Goal: Transaction & Acquisition: Purchase product/service

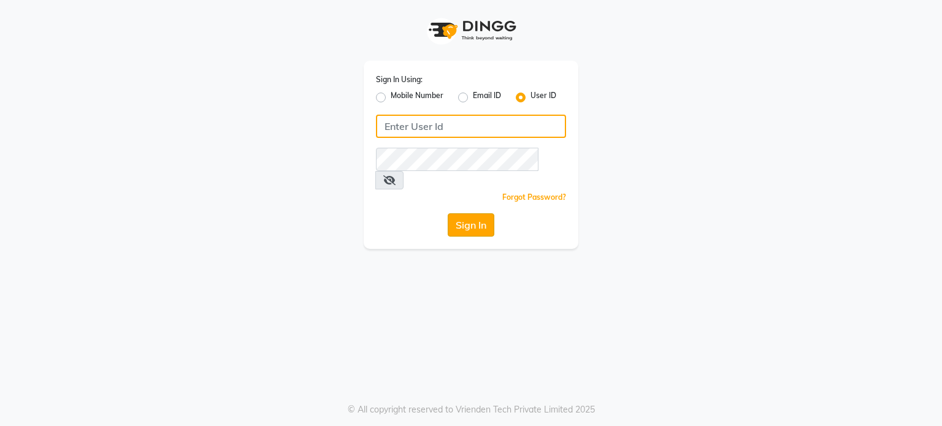
type input "punehaircompany"
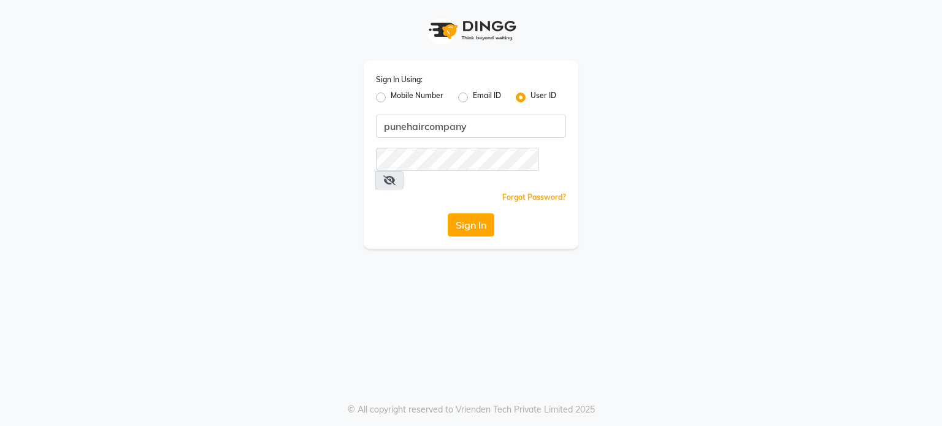
click at [483, 213] on button "Sign In" at bounding box center [471, 224] width 47 height 23
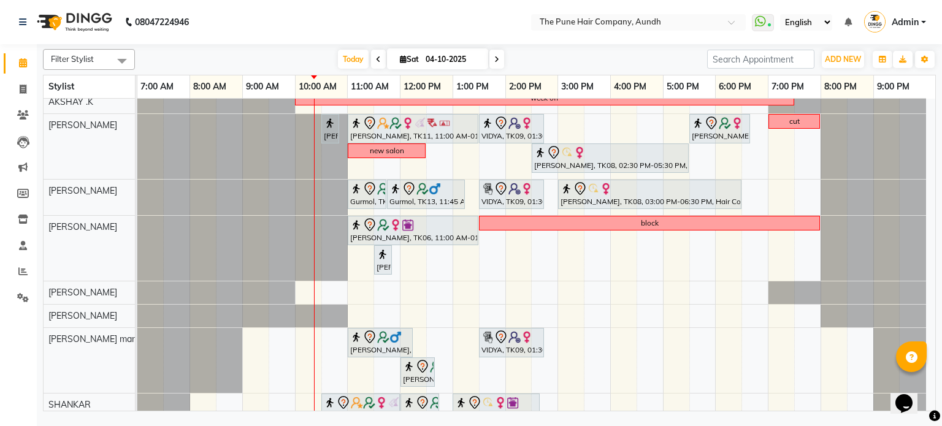
scroll to position [221, 0]
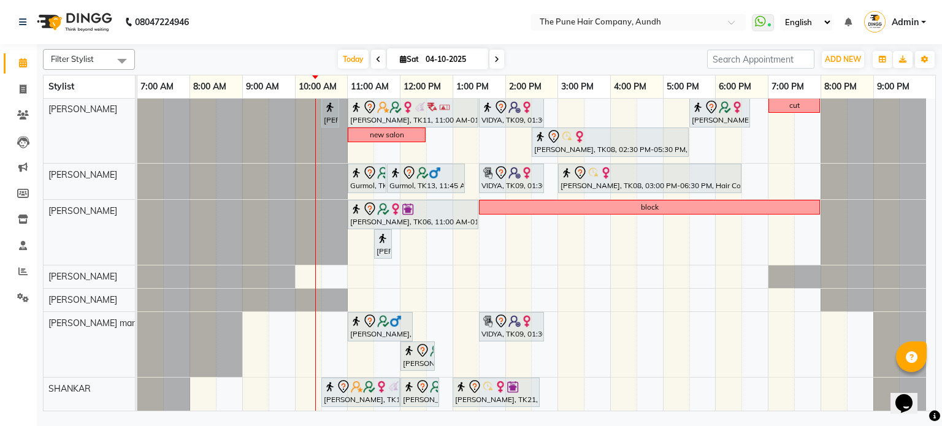
click at [494, 62] on icon at bounding box center [496, 59] width 5 height 7
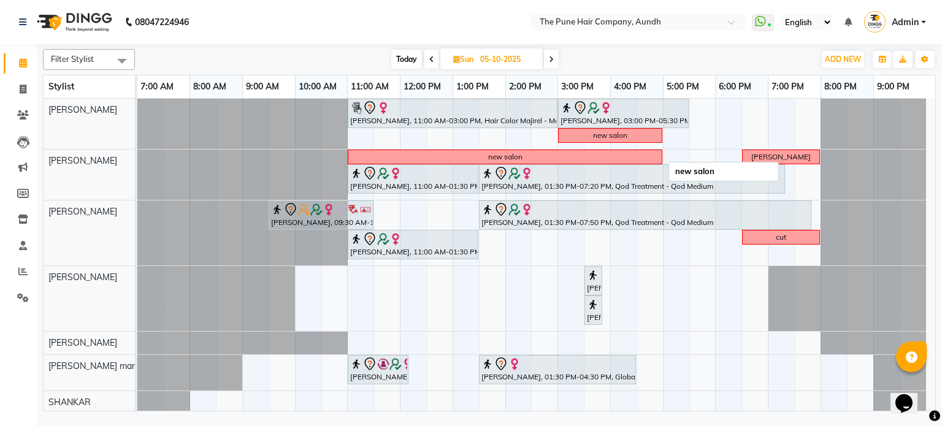
scroll to position [0, 0]
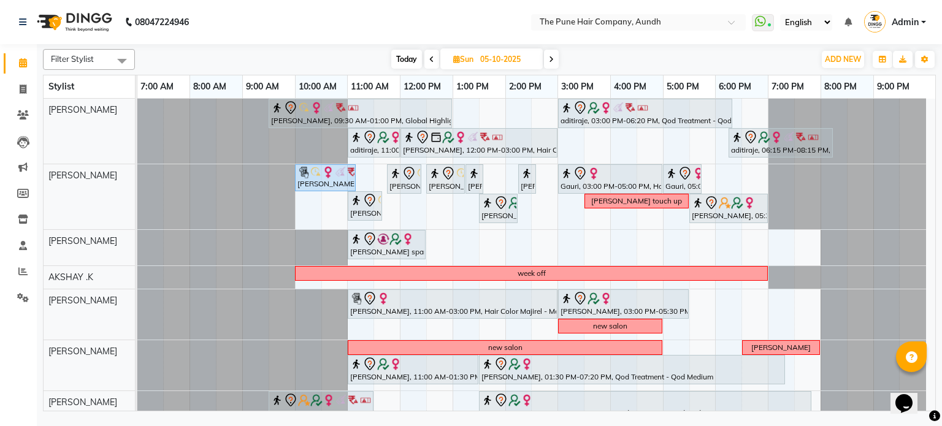
click at [549, 59] on icon at bounding box center [551, 59] width 5 height 7
type input "[DATE]"
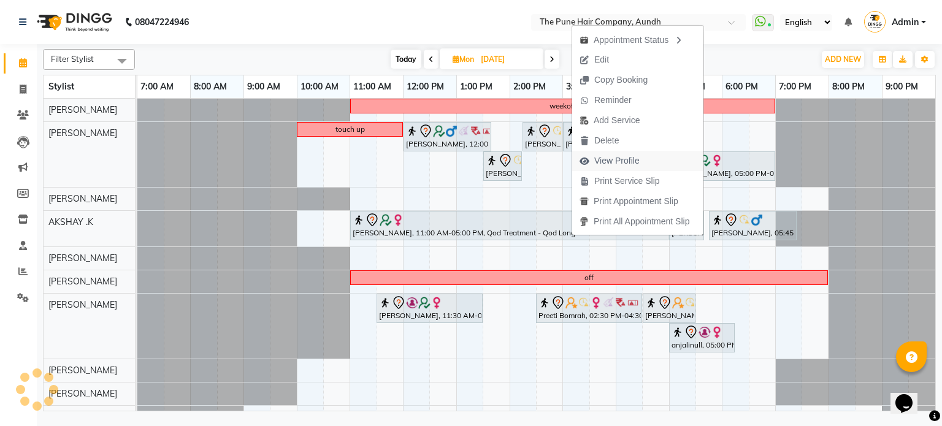
click at [601, 164] on span "View Profile" at bounding box center [616, 161] width 45 height 13
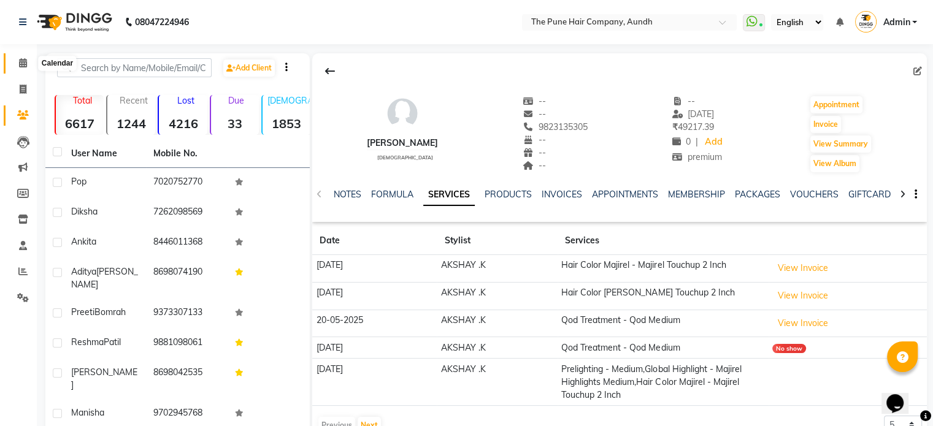
drag, startPoint x: 29, startPoint y: 66, endPoint x: 26, endPoint y: 72, distance: 6.6
click at [28, 66] on span at bounding box center [22, 63] width 21 height 14
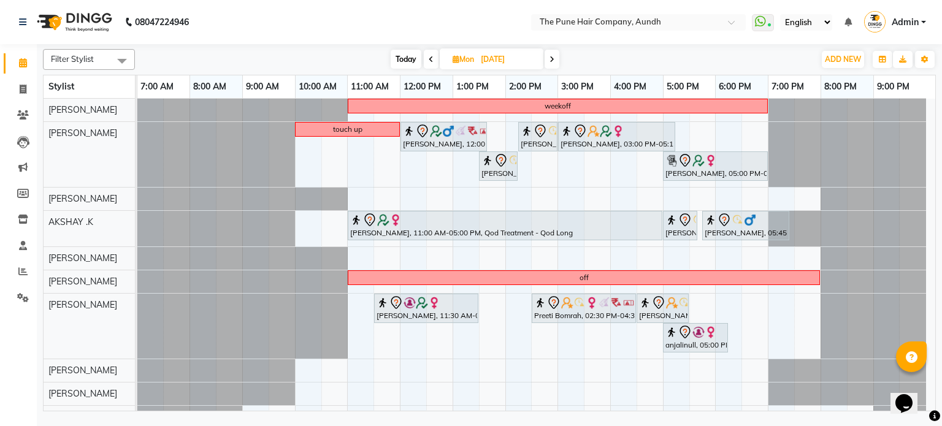
click at [557, 54] on span at bounding box center [551, 59] width 15 height 19
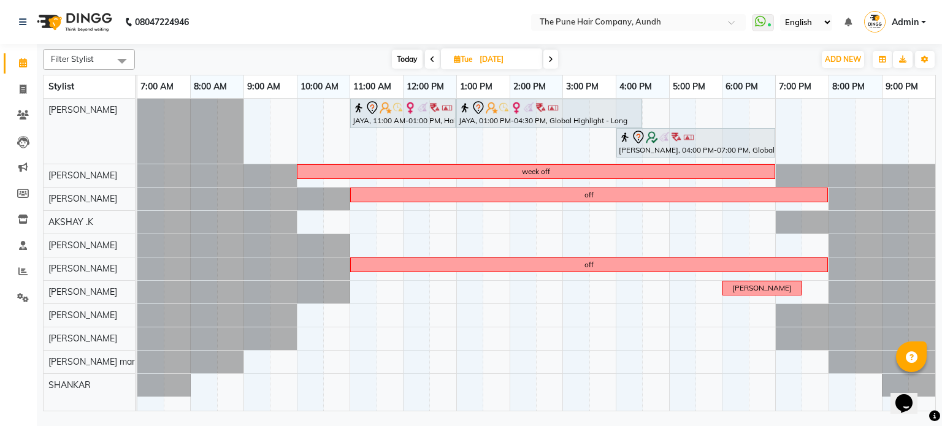
click at [549, 53] on span at bounding box center [550, 59] width 15 height 19
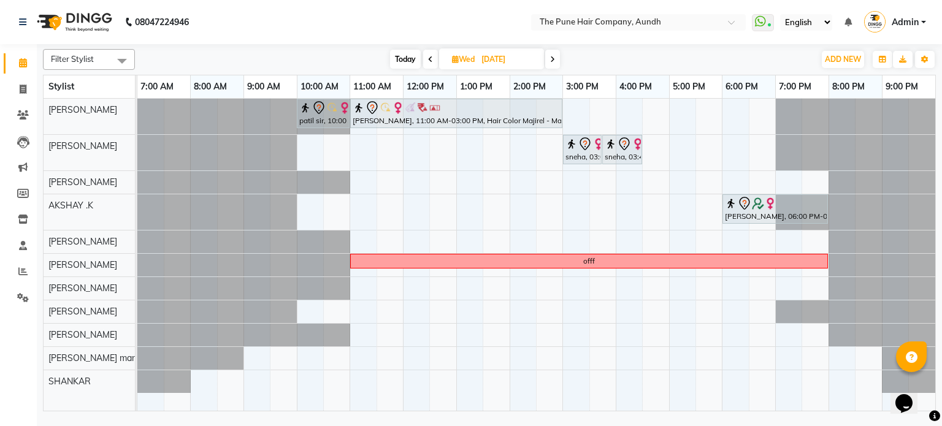
click at [549, 53] on span at bounding box center [552, 59] width 15 height 19
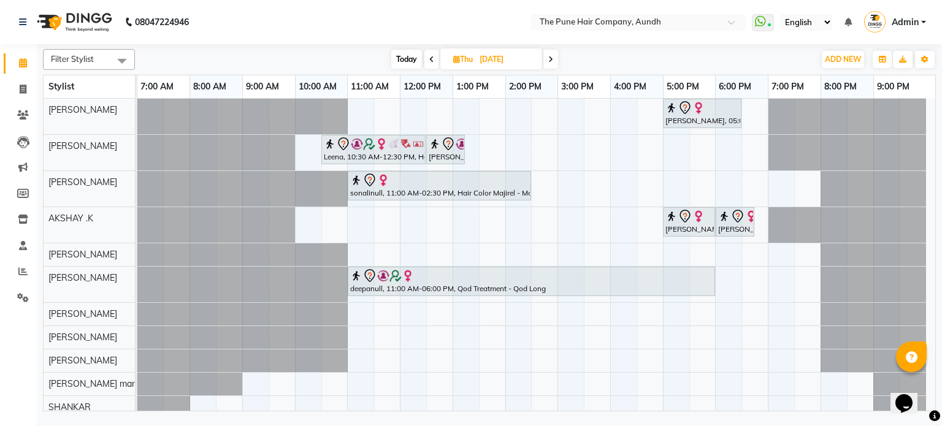
click at [553, 58] on icon at bounding box center [550, 59] width 5 height 7
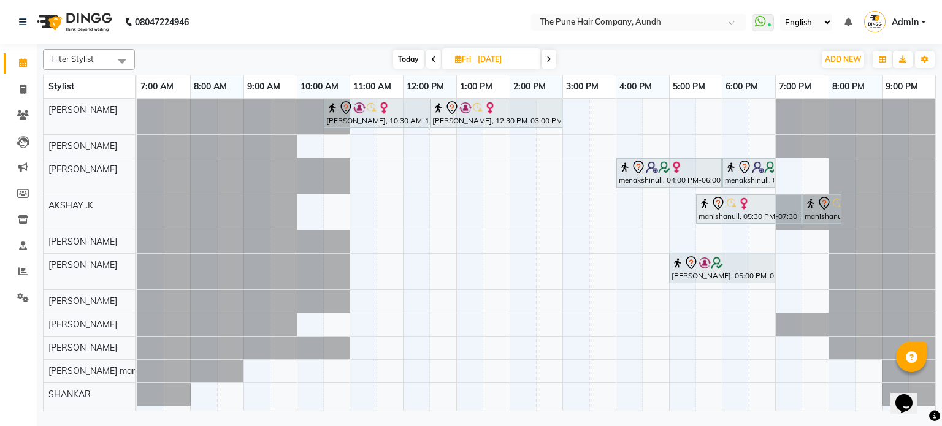
click at [548, 56] on icon at bounding box center [548, 59] width 5 height 7
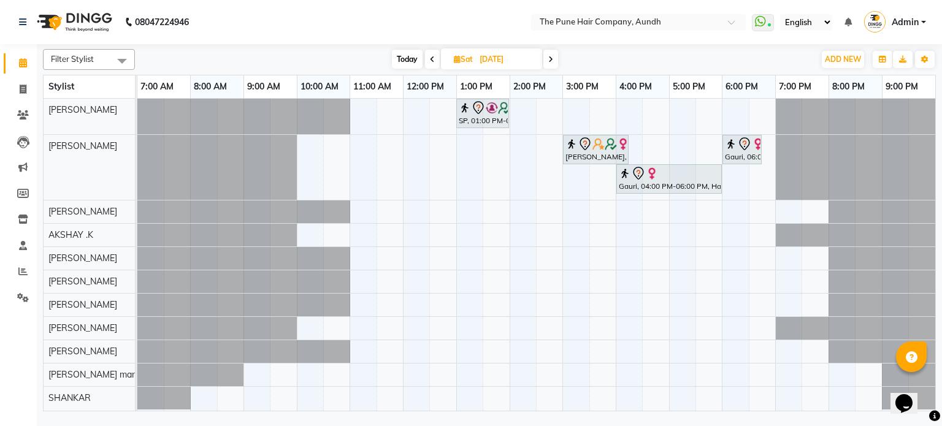
click at [548, 59] on icon at bounding box center [550, 59] width 5 height 7
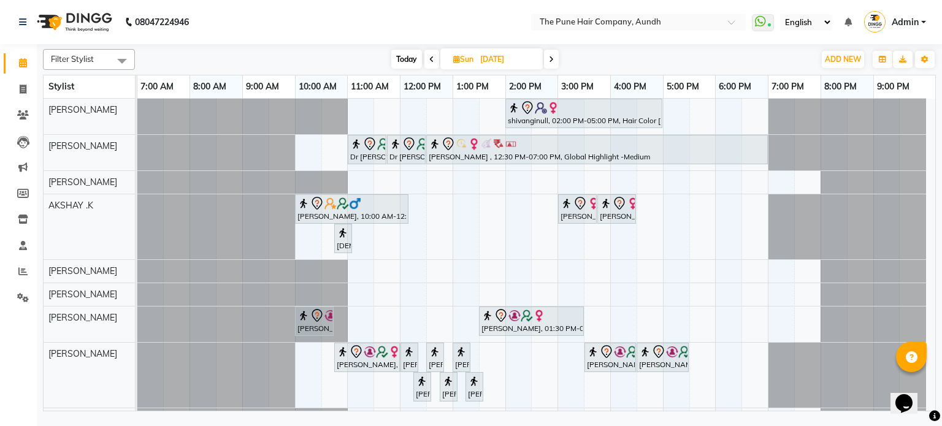
click at [548, 59] on span at bounding box center [551, 59] width 15 height 19
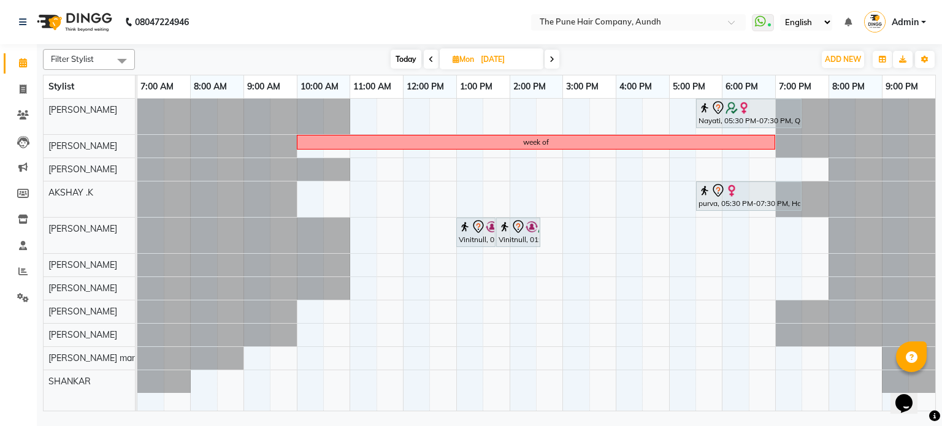
click at [548, 59] on span at bounding box center [551, 59] width 15 height 19
type input "[DATE]"
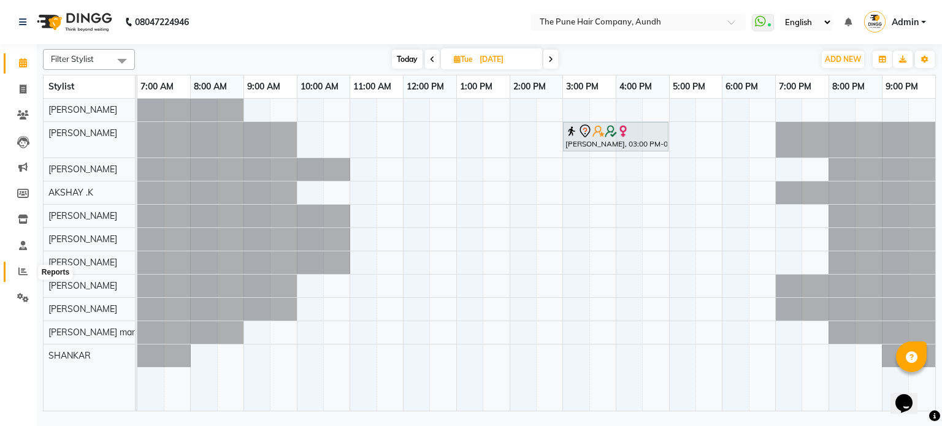
click at [25, 267] on icon at bounding box center [22, 271] width 9 height 9
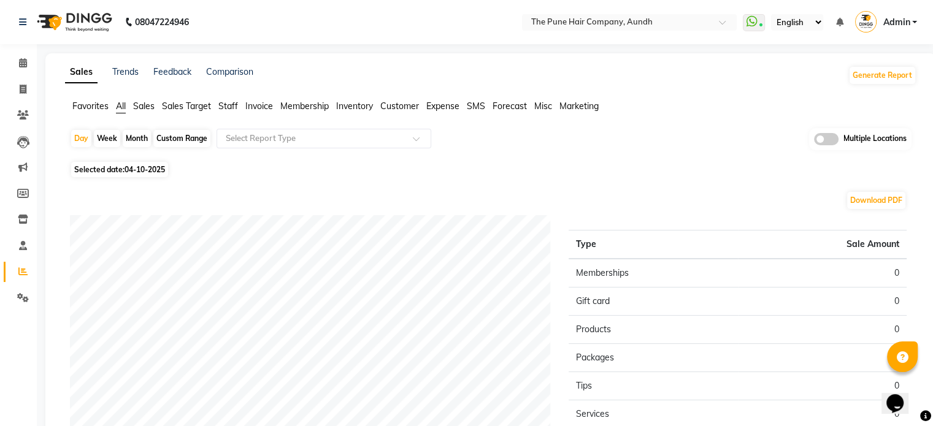
click at [133, 140] on div "Month" at bounding box center [137, 138] width 28 height 17
select select "10"
select select "2025"
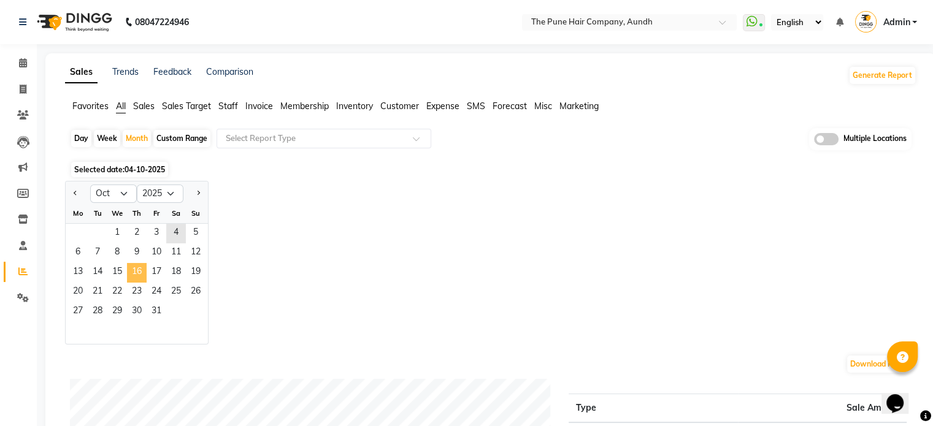
click at [129, 275] on span "16" at bounding box center [137, 273] width 20 height 20
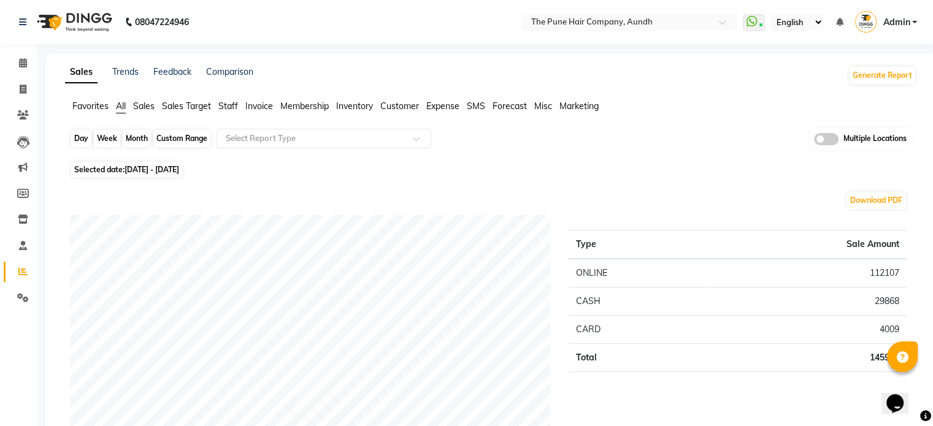
click at [140, 137] on div "Month" at bounding box center [137, 138] width 28 height 17
select select "10"
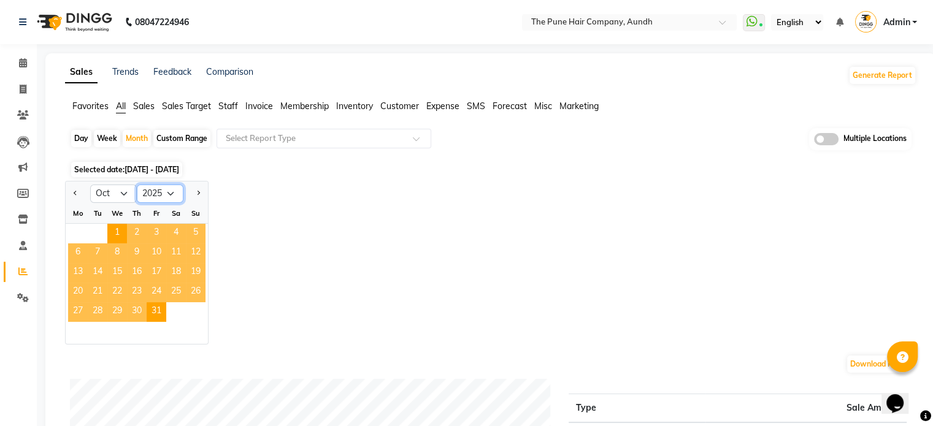
click at [151, 196] on select "2015 2016 2017 2018 2019 2020 2021 2022 2023 2024 2025 2026 2027 2028 2029 2030…" at bounding box center [160, 194] width 47 height 18
select select "2024"
click at [137, 185] on select "2015 2016 2017 2018 2019 2020 2021 2022 2023 2024 2025 2026 2027 2028 2029 2030…" at bounding box center [160, 194] width 47 height 18
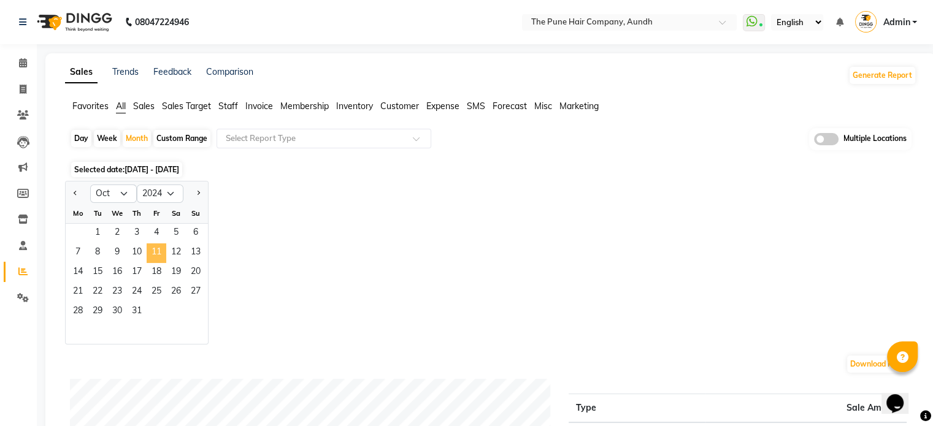
click at [155, 252] on span "11" at bounding box center [157, 253] width 20 height 20
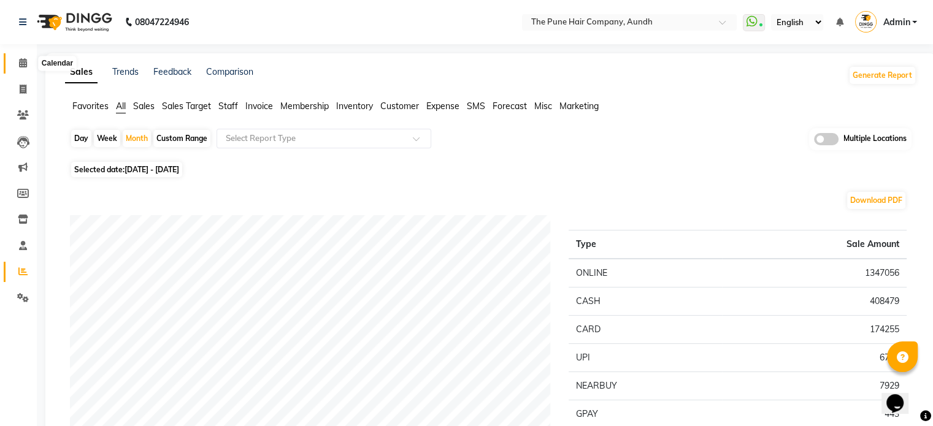
click at [20, 66] on icon at bounding box center [23, 62] width 8 height 9
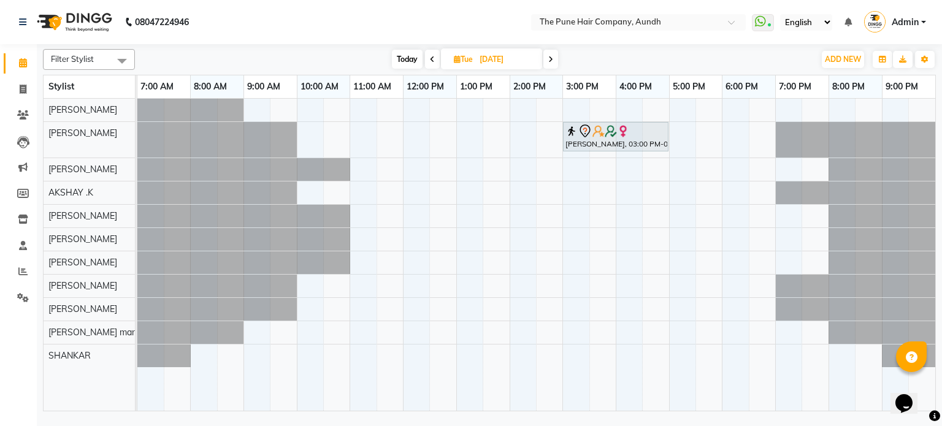
click at [483, 61] on input "[DATE]" at bounding box center [506, 59] width 61 height 18
select select "10"
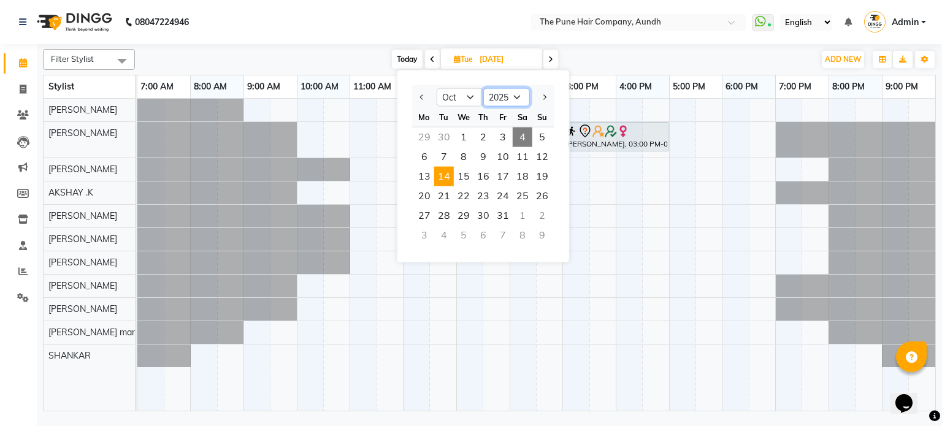
click at [495, 105] on select "2015 2016 2017 2018 2019 2020 2021 2022 2023 2024 2025 2026 2027 2028 2029 2030…" at bounding box center [506, 97] width 47 height 18
select select "2024"
click at [483, 88] on select "2015 2016 2017 2018 2019 2020 2021 2022 2023 2024 2025 2026 2027 2028 2029 2030…" at bounding box center [506, 97] width 47 height 18
click at [438, 137] on span "1" at bounding box center [444, 138] width 20 height 20
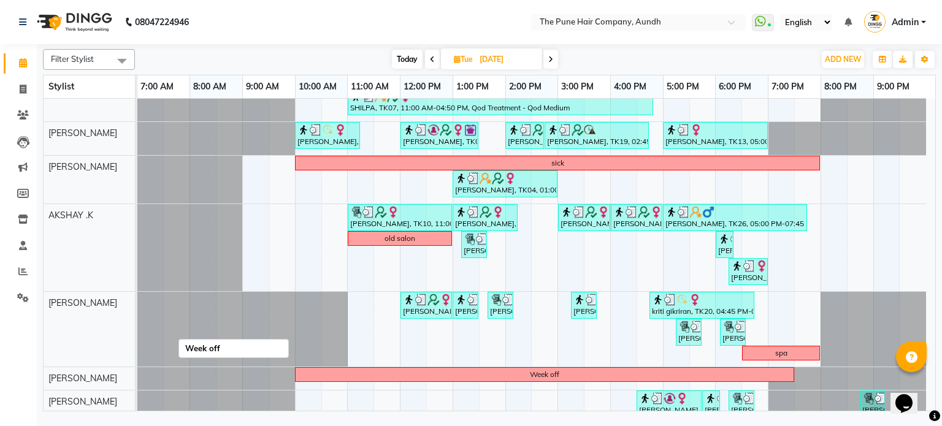
scroll to position [61, 0]
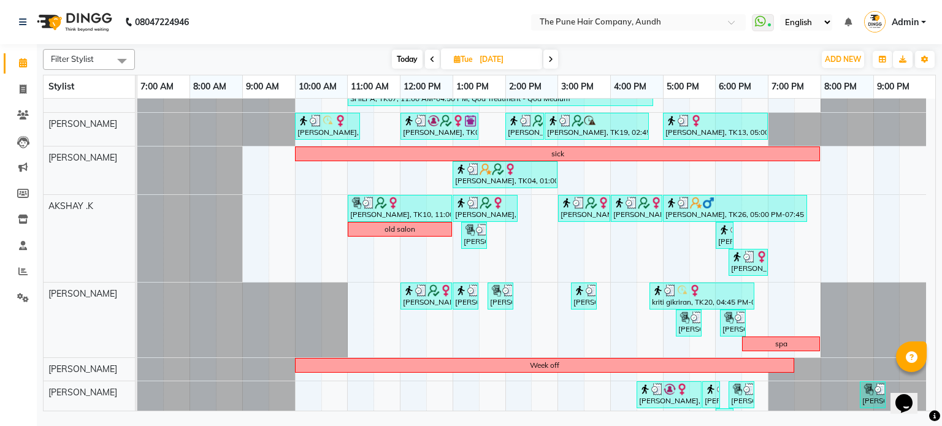
click at [549, 61] on icon at bounding box center [550, 59] width 5 height 7
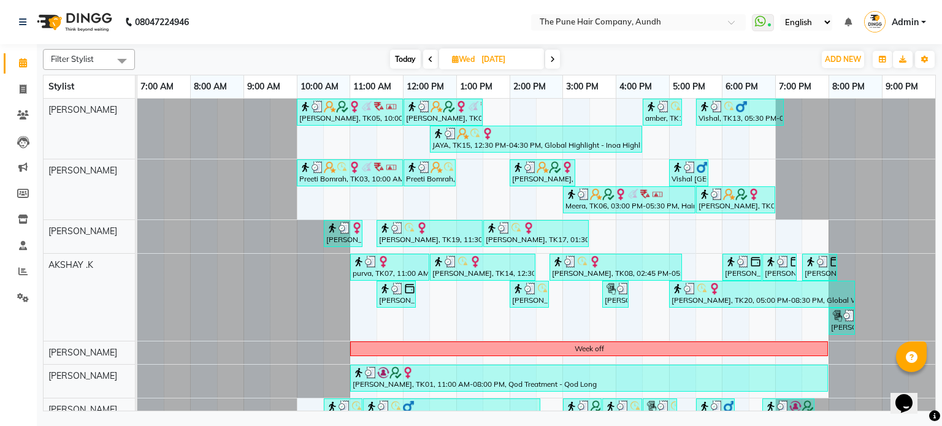
click at [554, 60] on icon at bounding box center [552, 59] width 5 height 7
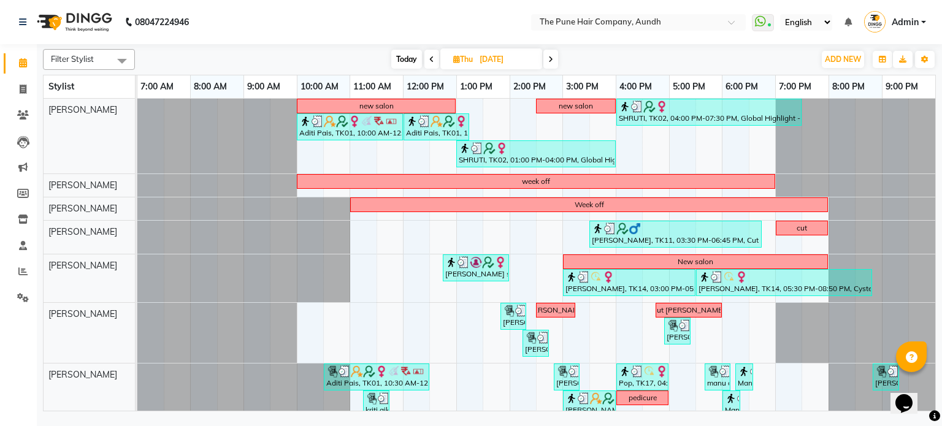
click at [556, 59] on span at bounding box center [550, 59] width 15 height 19
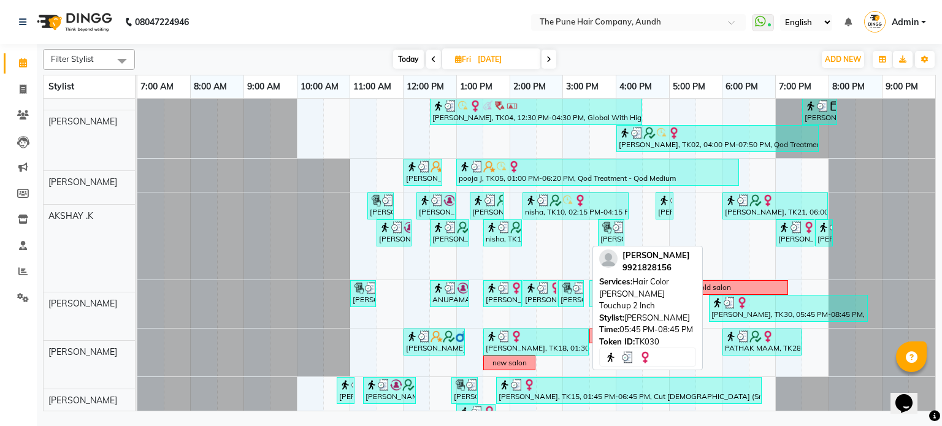
scroll to position [61, 0]
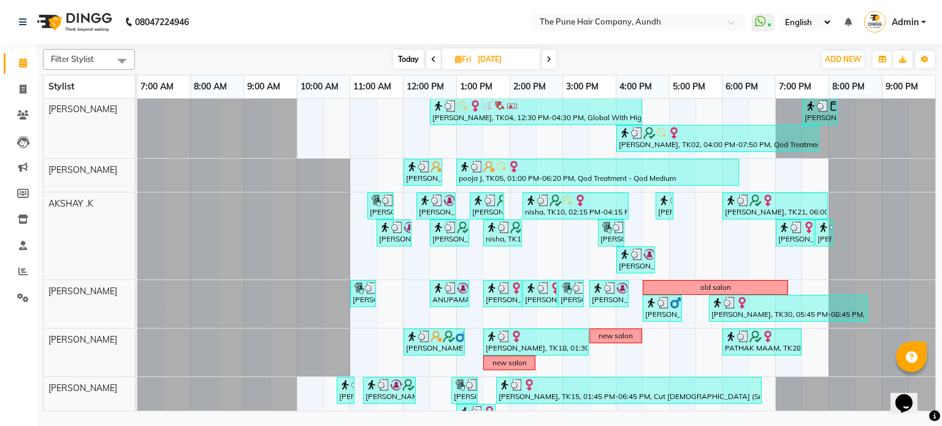
click at [554, 55] on span at bounding box center [548, 59] width 15 height 19
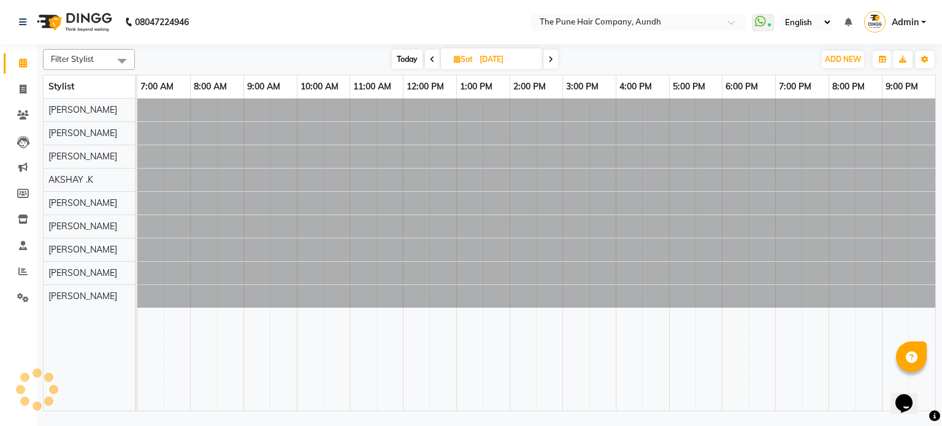
scroll to position [0, 0]
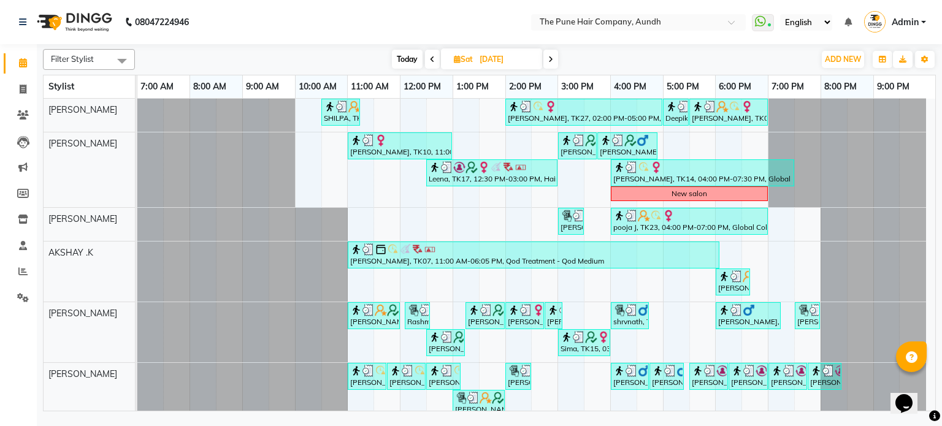
click at [554, 58] on span at bounding box center [550, 59] width 15 height 19
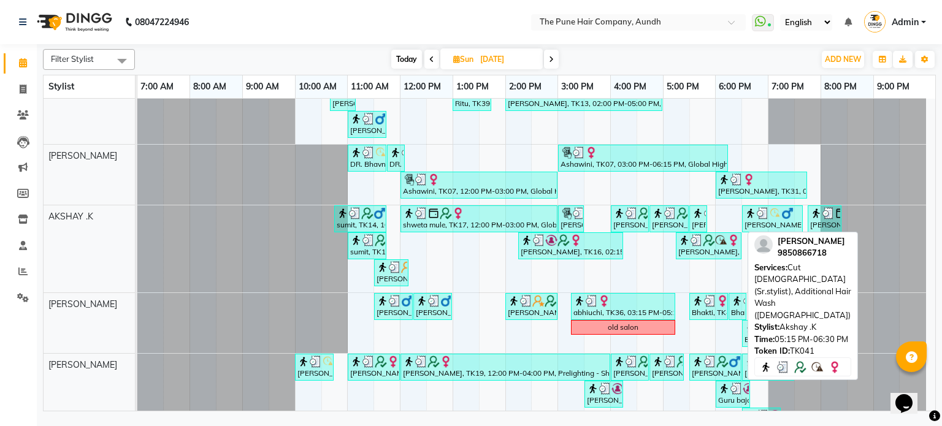
scroll to position [123, 0]
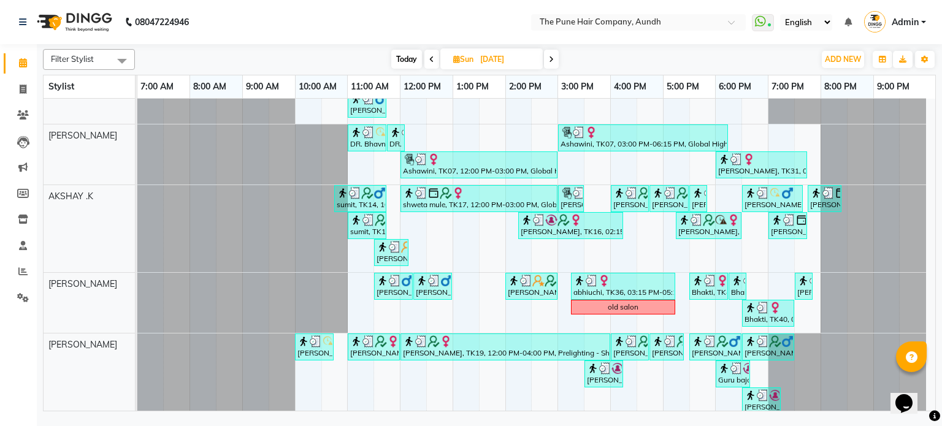
click at [555, 58] on span at bounding box center [551, 59] width 15 height 19
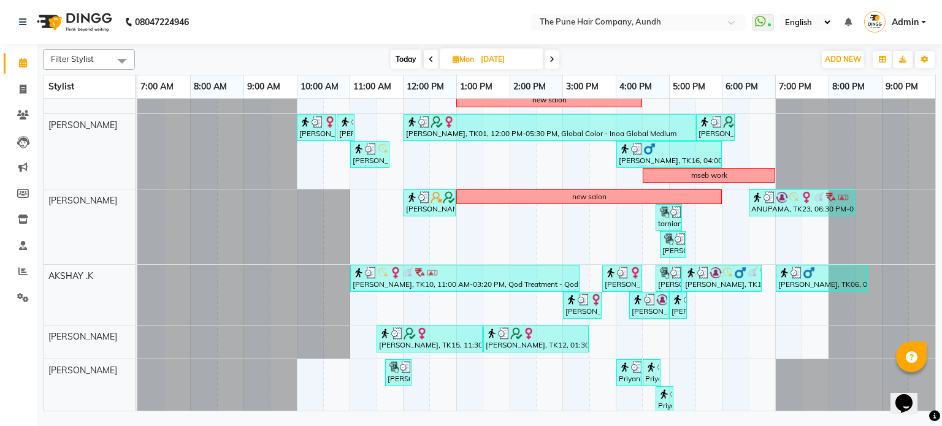
scroll to position [40, 0]
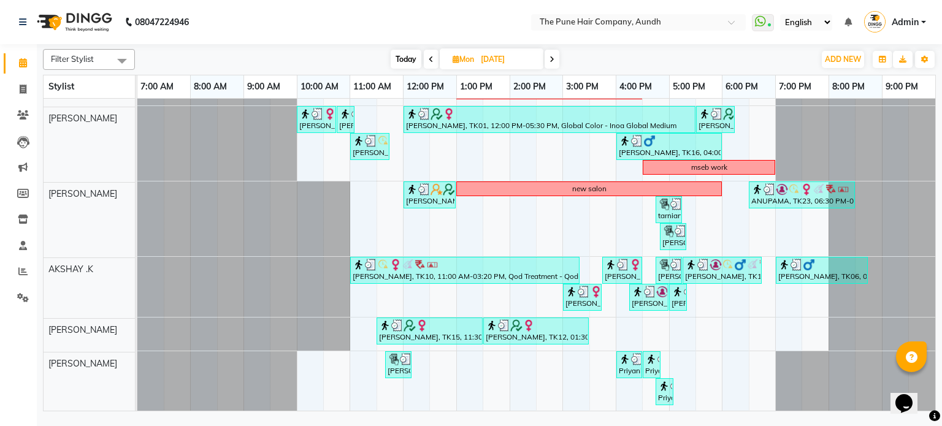
click at [551, 58] on icon at bounding box center [551, 59] width 5 height 7
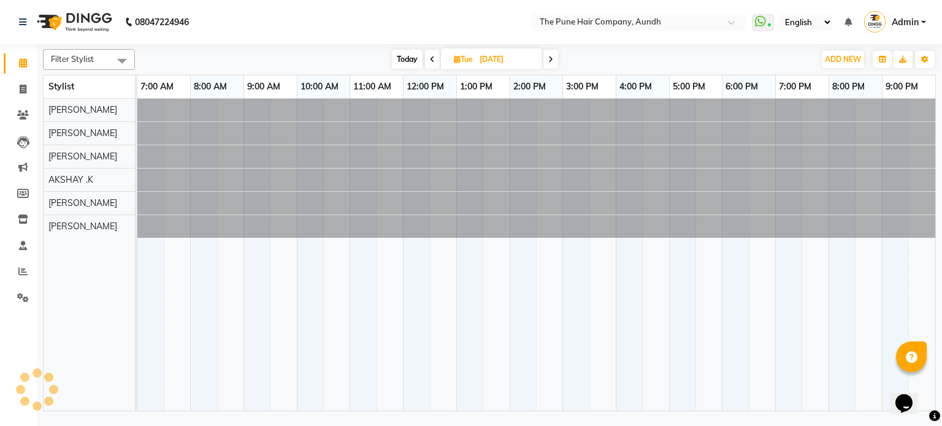
scroll to position [0, 0]
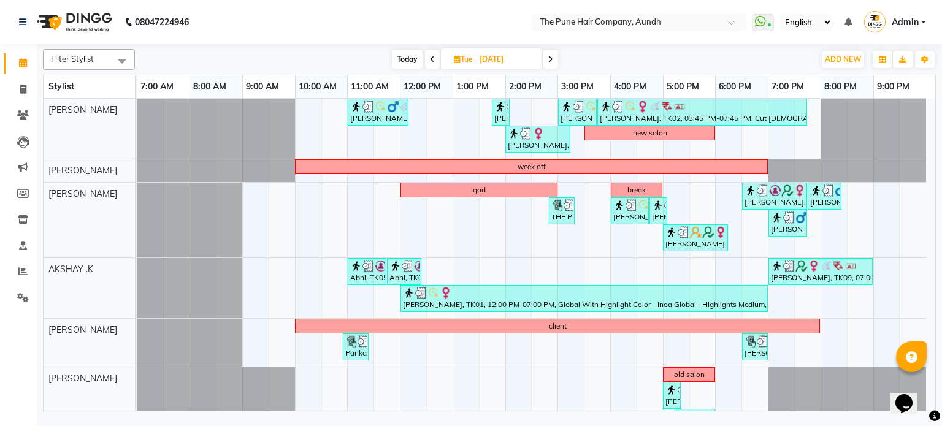
click at [403, 63] on span "Today" at bounding box center [407, 59] width 31 height 19
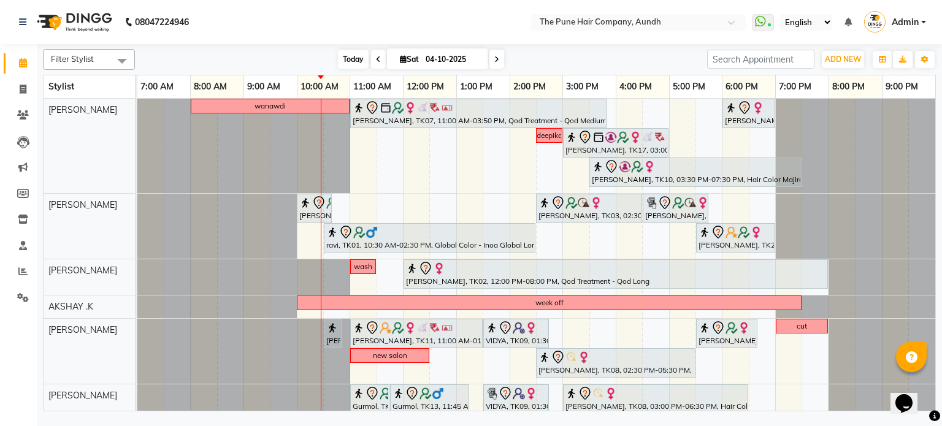
click at [346, 52] on span "Today" at bounding box center [353, 59] width 31 height 19
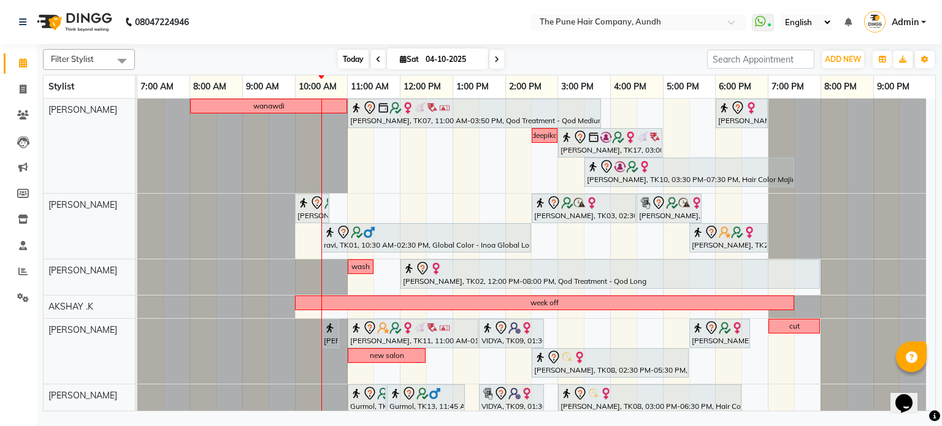
click at [354, 66] on span "Today" at bounding box center [353, 59] width 31 height 19
click at [497, 53] on span at bounding box center [496, 59] width 15 height 19
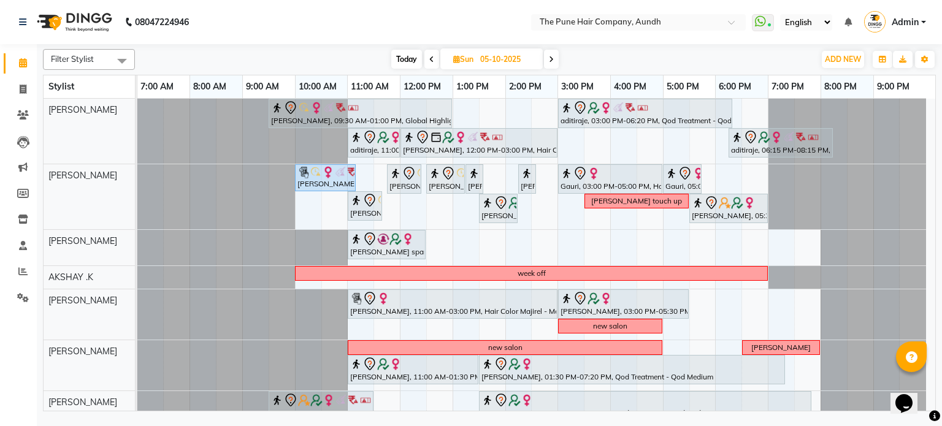
click at [557, 63] on span at bounding box center [551, 59] width 15 height 19
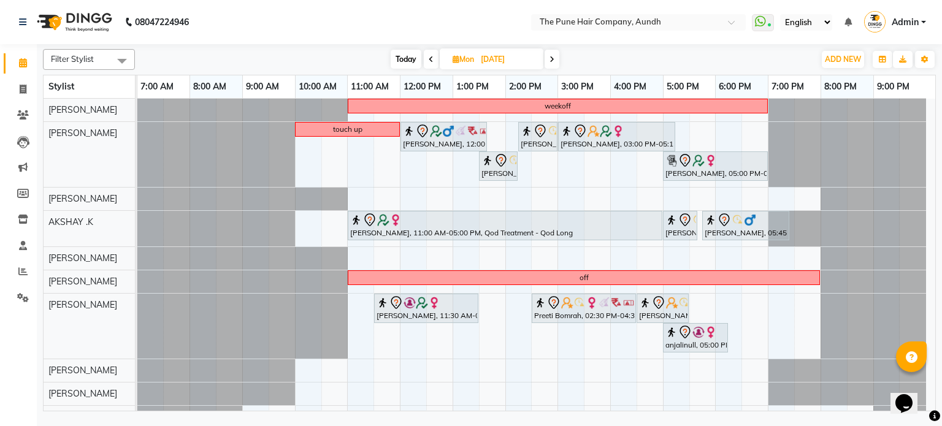
click at [407, 67] on span "Today" at bounding box center [406, 59] width 31 height 19
type input "04-10-2025"
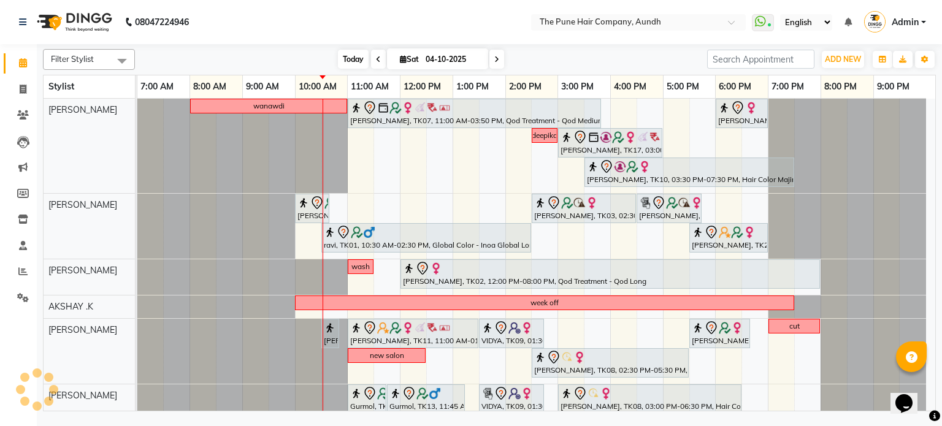
click at [349, 56] on span "Today" at bounding box center [353, 59] width 31 height 19
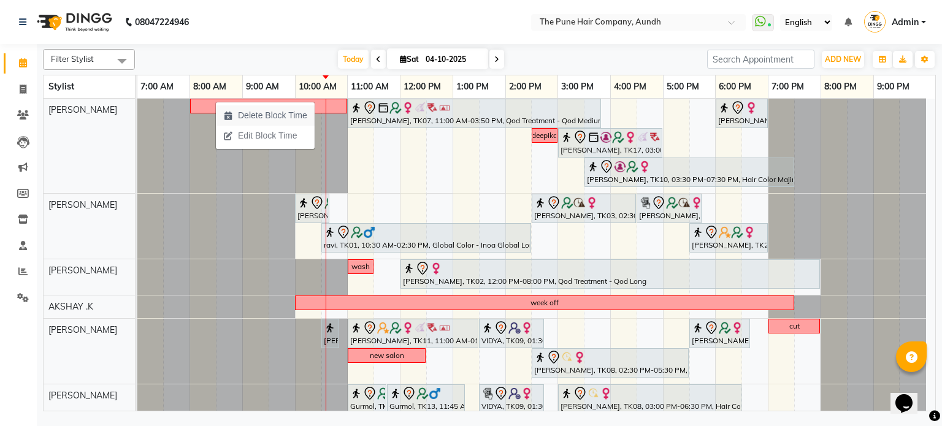
click at [275, 115] on span "Delete Block Time" at bounding box center [272, 115] width 69 height 13
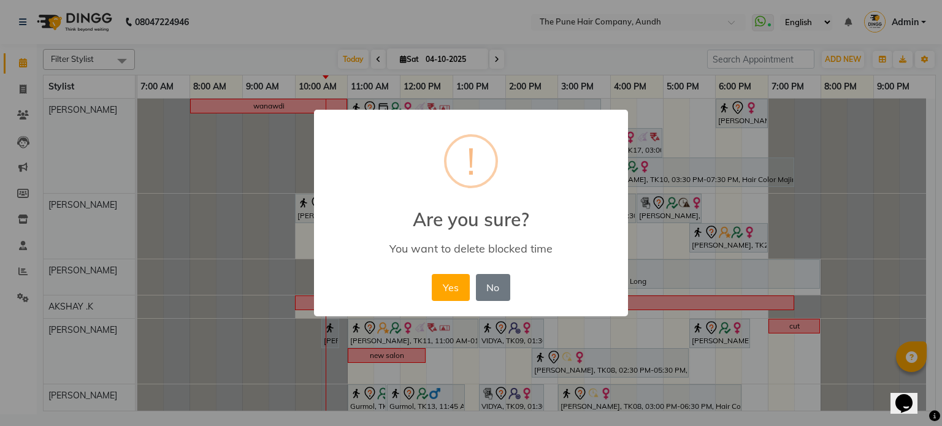
drag, startPoint x: 451, startPoint y: 280, endPoint x: 159, endPoint y: 260, distance: 292.5
click at [443, 277] on button "Yes" at bounding box center [450, 287] width 37 height 27
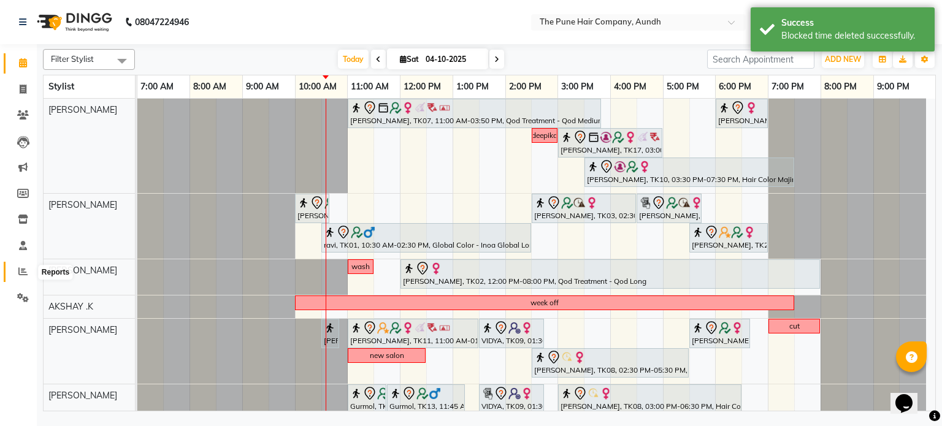
click at [17, 273] on span at bounding box center [22, 272] width 21 height 14
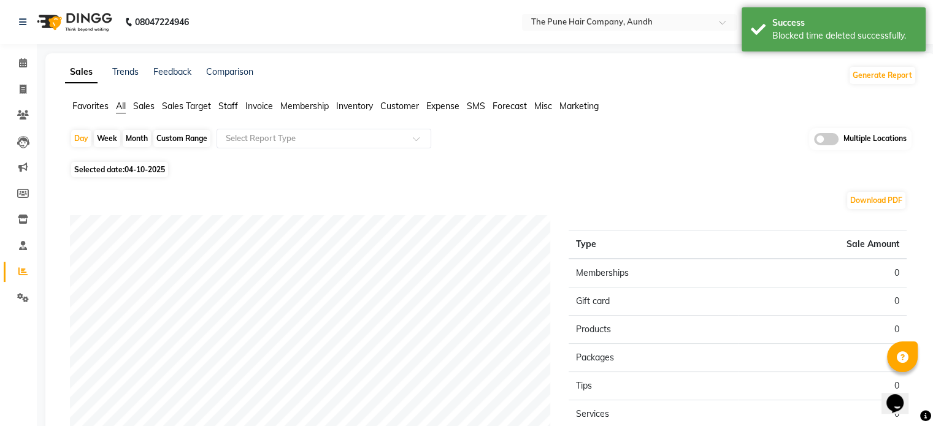
click at [140, 137] on div "Month" at bounding box center [137, 138] width 28 height 17
select select "10"
select select "2025"
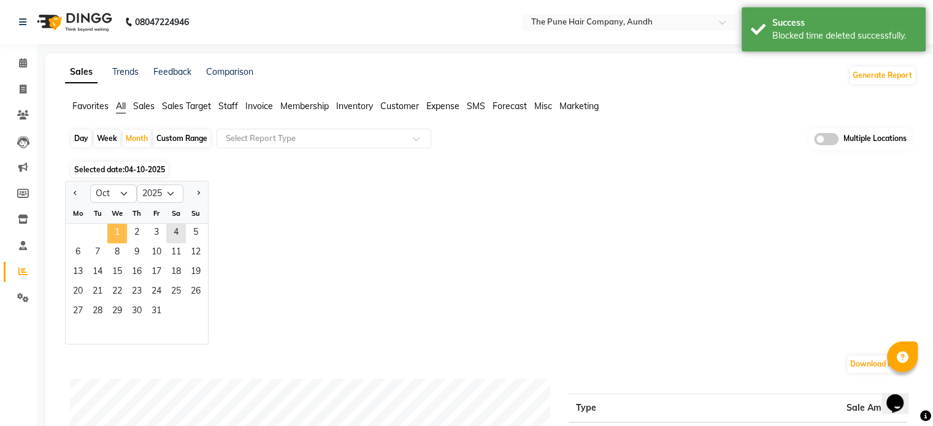
click at [109, 231] on span "1" at bounding box center [117, 234] width 20 height 20
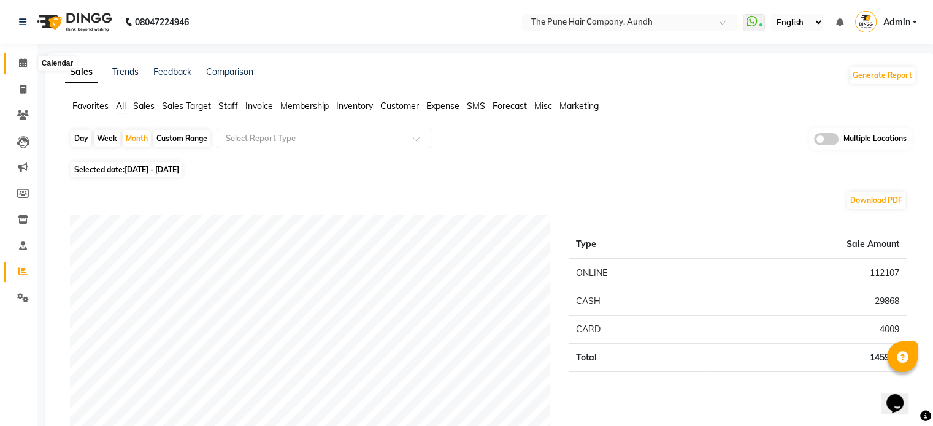
click at [19, 59] on icon at bounding box center [23, 62] width 8 height 9
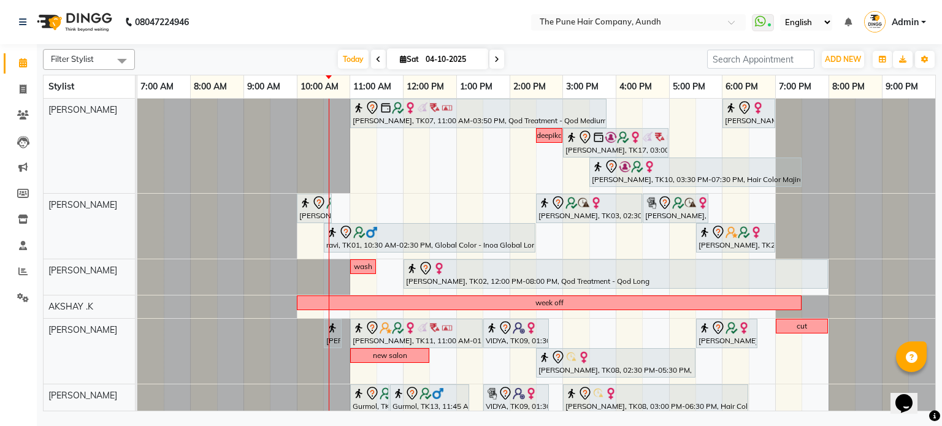
click at [502, 59] on span at bounding box center [496, 59] width 15 height 19
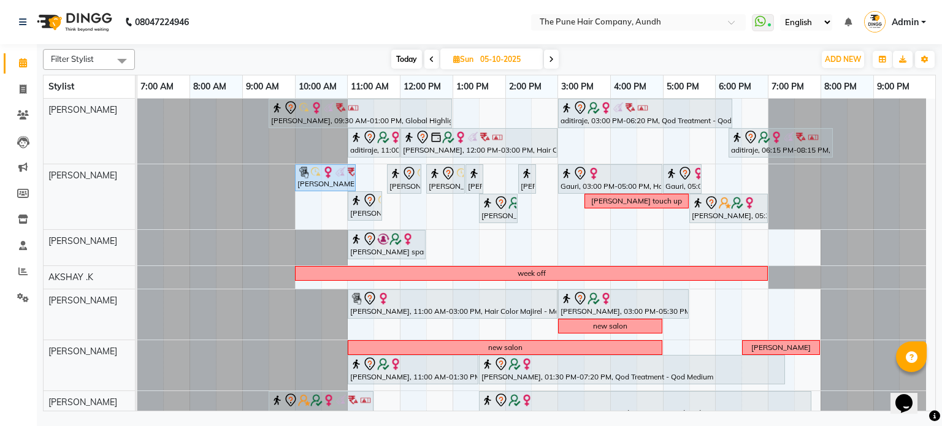
drag, startPoint x: 550, startPoint y: 60, endPoint x: 545, endPoint y: 67, distance: 8.8
click at [550, 61] on icon at bounding box center [551, 59] width 5 height 7
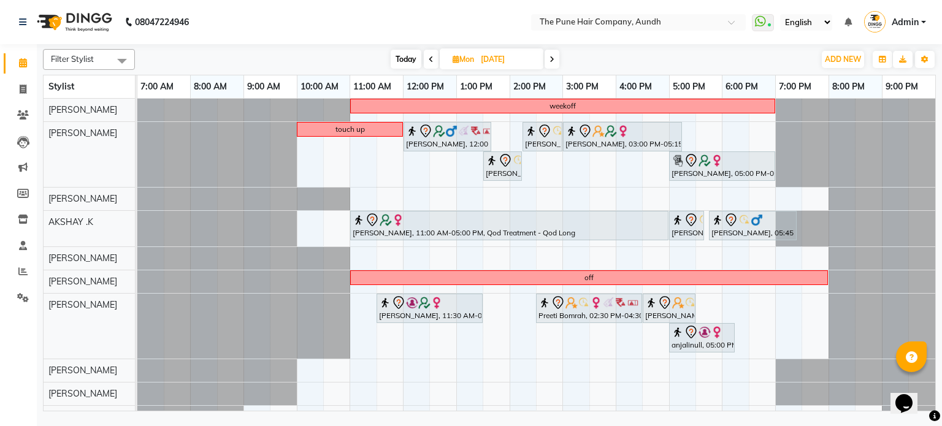
click at [422, 53] on div "[DATE] [DATE]" at bounding box center [474, 59] width 171 height 18
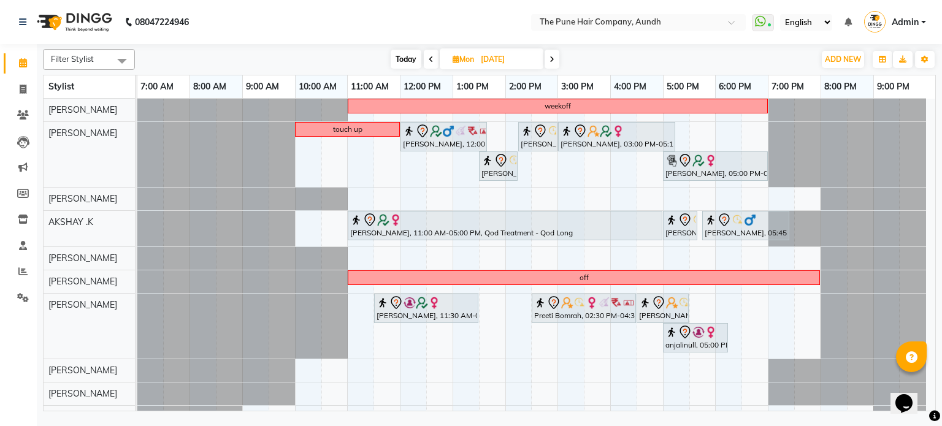
click at [429, 56] on icon at bounding box center [431, 59] width 5 height 7
type input "05-10-2025"
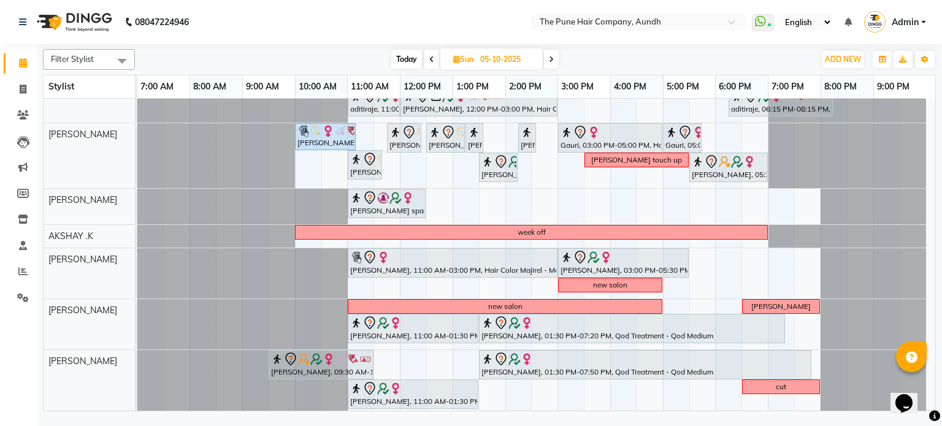
scroll to position [61, 0]
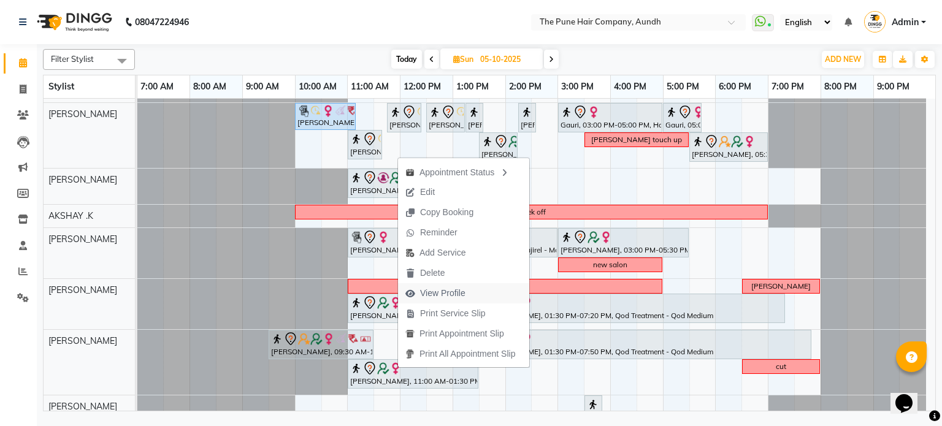
click at [441, 293] on span "View Profile" at bounding box center [442, 293] width 45 height 13
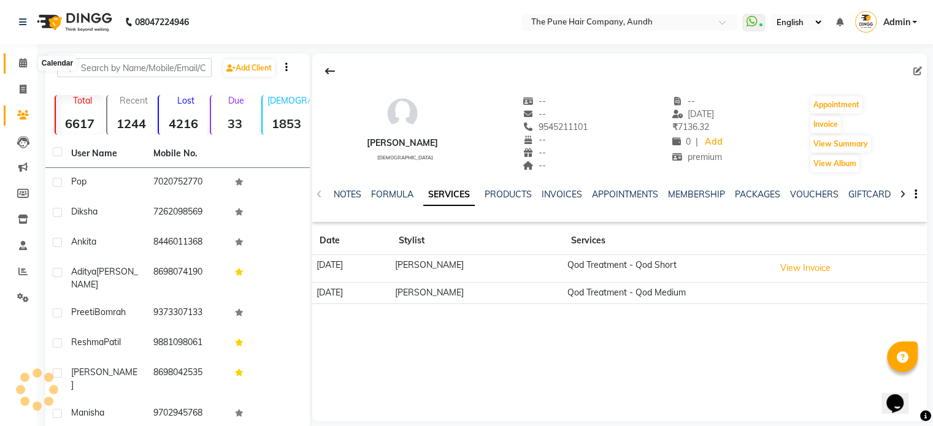
click at [26, 70] on span at bounding box center [22, 63] width 21 height 14
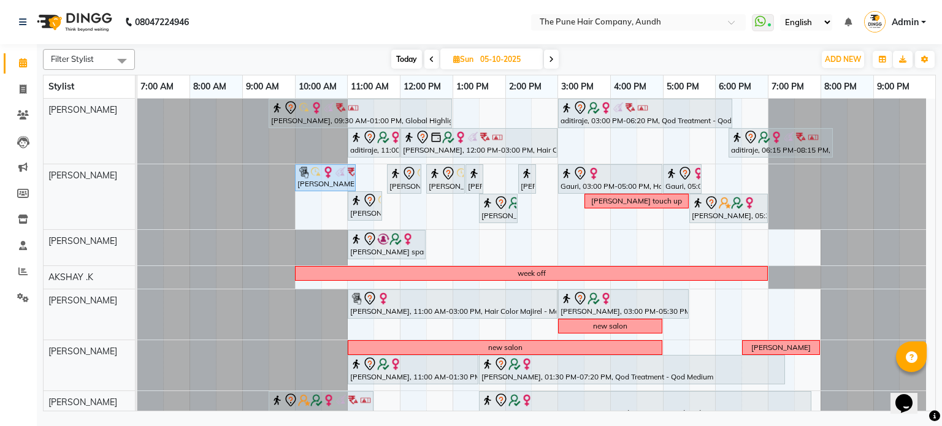
click at [397, 50] on span "Today" at bounding box center [406, 59] width 31 height 19
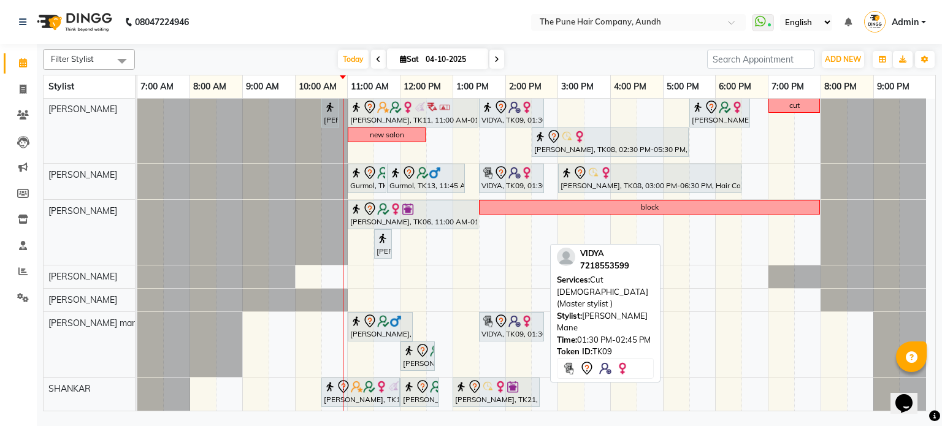
scroll to position [221, 0]
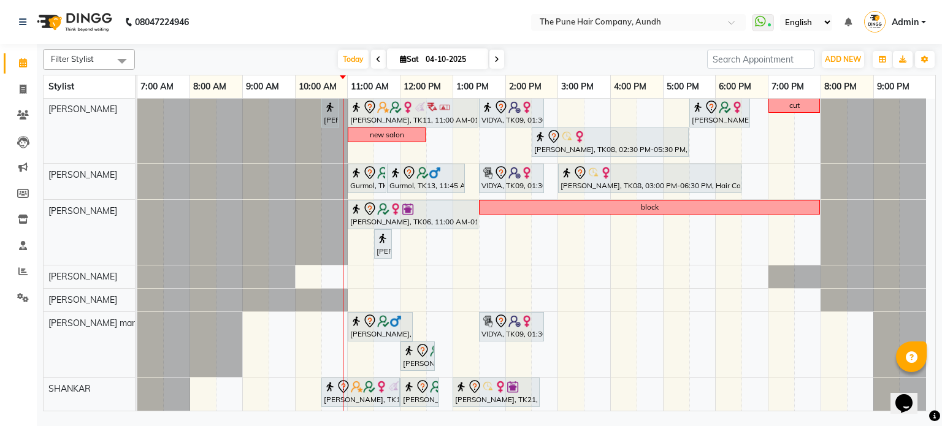
click at [494, 61] on icon at bounding box center [496, 59] width 5 height 7
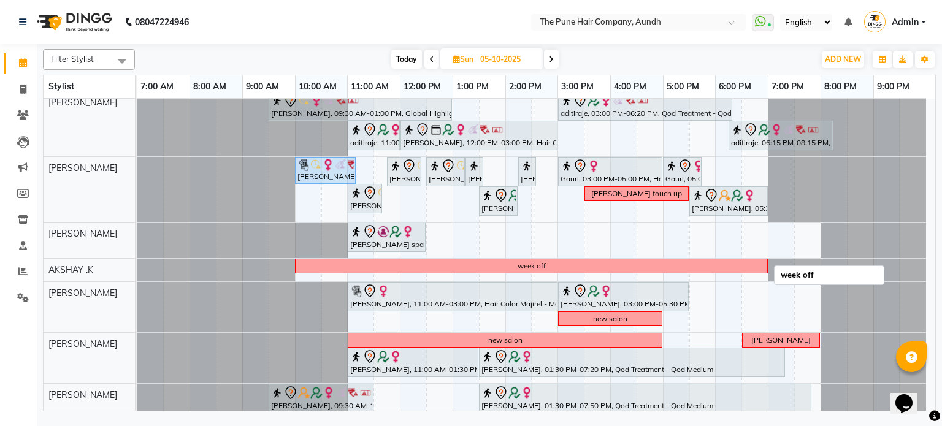
scroll to position [49, 0]
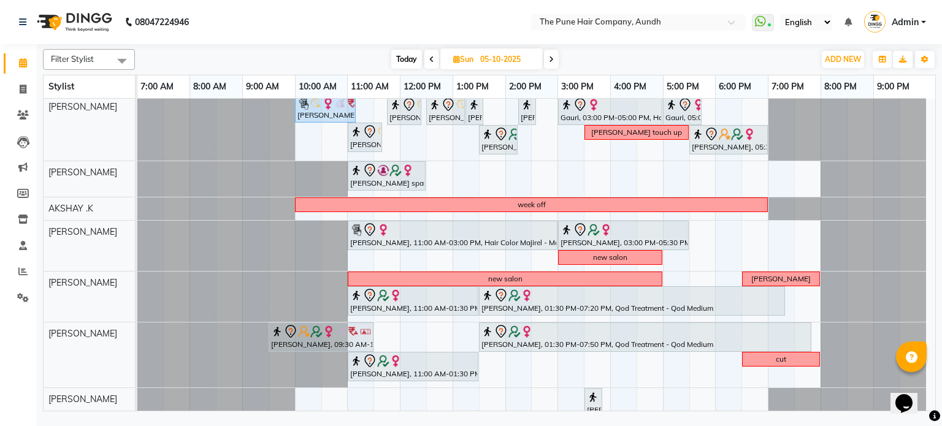
click at [550, 61] on icon at bounding box center [551, 59] width 5 height 7
type input "[DATE]"
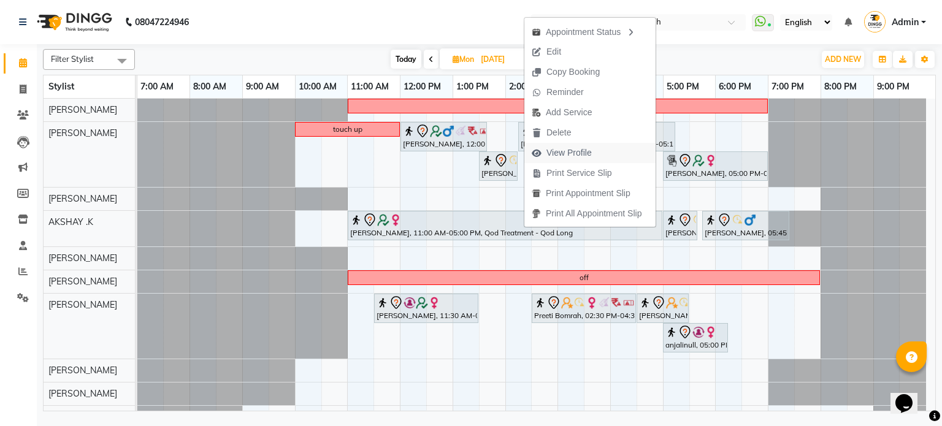
click at [575, 151] on span "View Profile" at bounding box center [568, 153] width 45 height 13
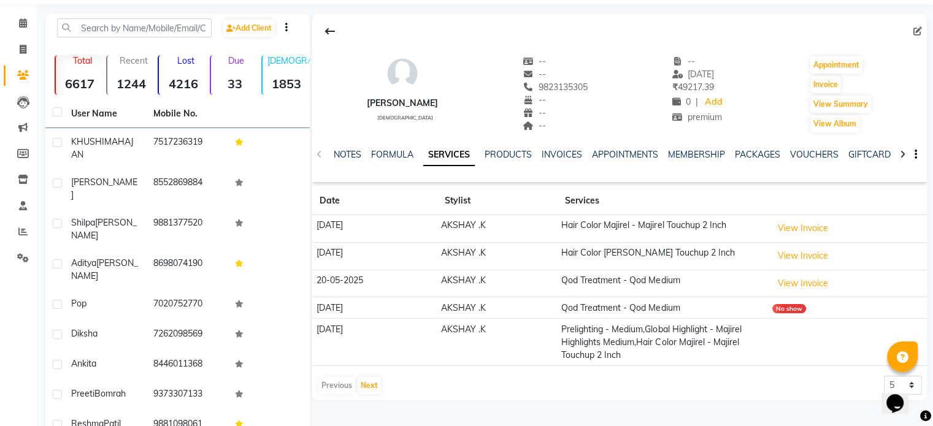
scroll to position [61, 0]
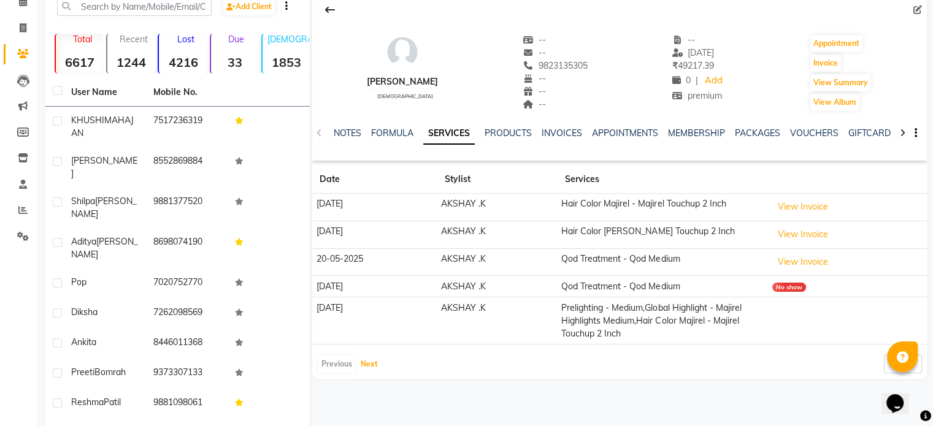
drag, startPoint x: 369, startPoint y: 367, endPoint x: 387, endPoint y: 358, distance: 20.6
click at [373, 364] on button "Next" at bounding box center [368, 364] width 23 height 17
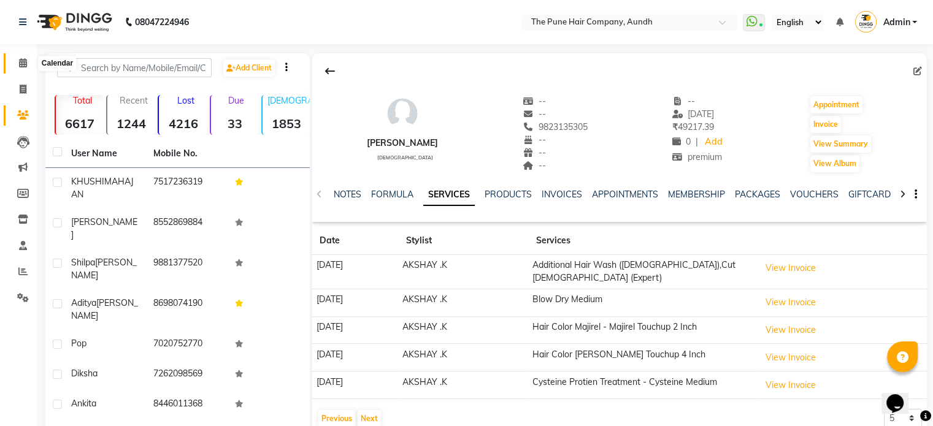
click at [22, 61] on icon at bounding box center [23, 62] width 8 height 9
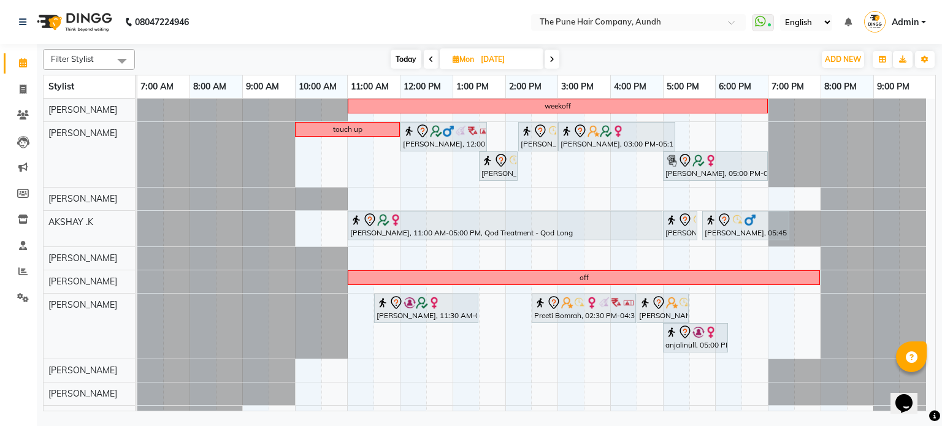
click at [551, 56] on icon at bounding box center [551, 59] width 5 height 7
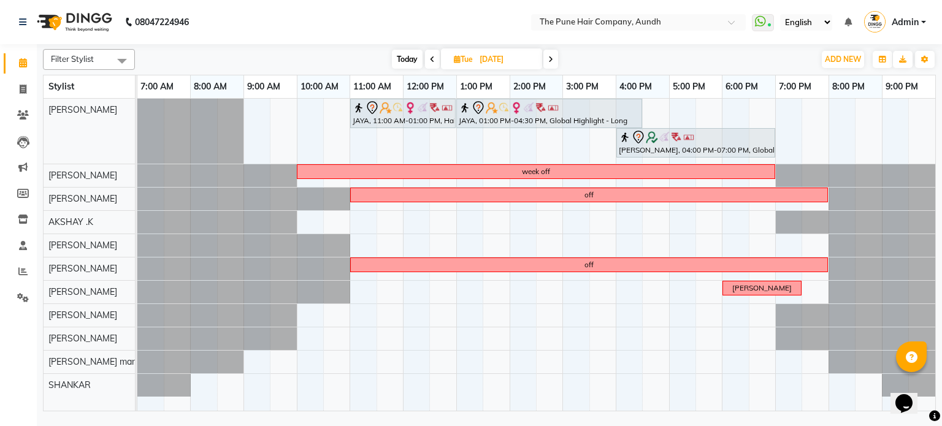
click at [550, 56] on icon at bounding box center [550, 59] width 5 height 7
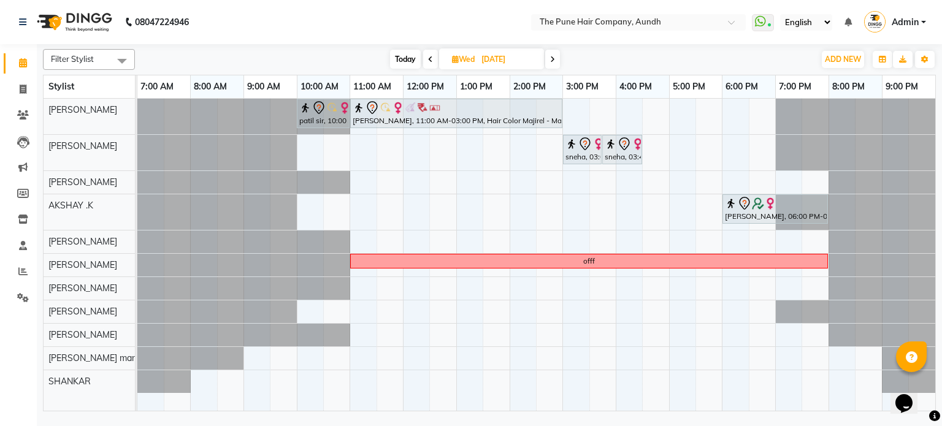
click at [551, 58] on icon at bounding box center [552, 59] width 5 height 7
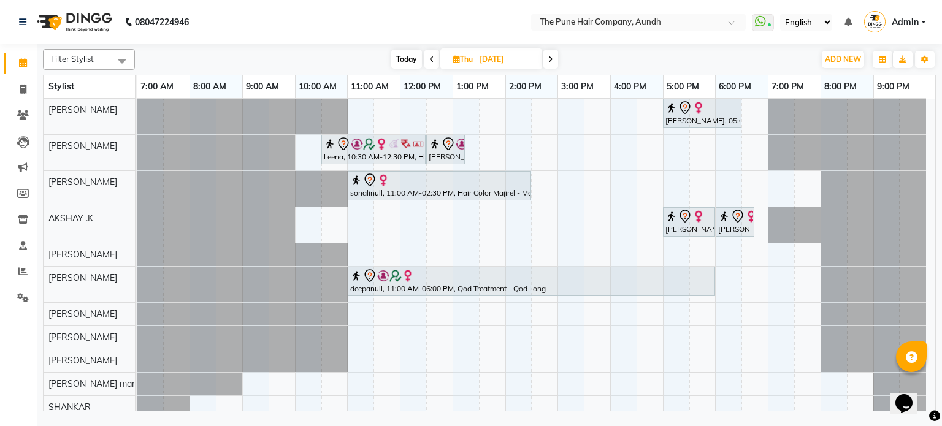
click at [552, 57] on icon at bounding box center [550, 59] width 5 height 7
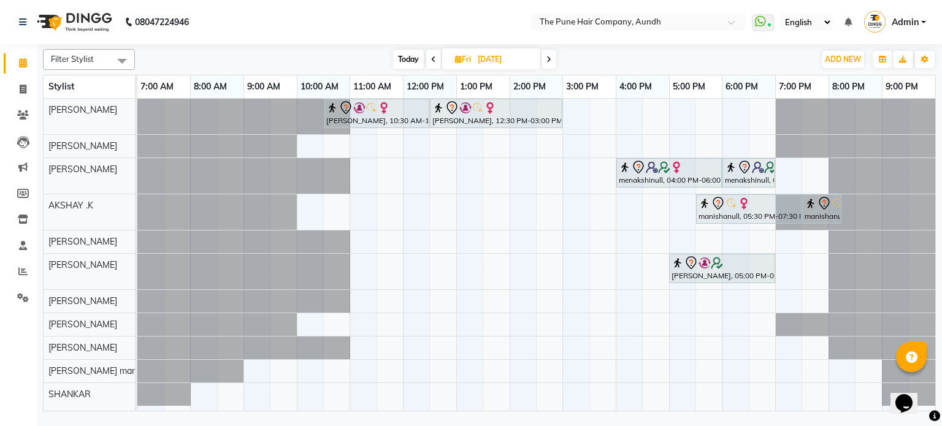
click at [429, 56] on span at bounding box center [433, 59] width 15 height 19
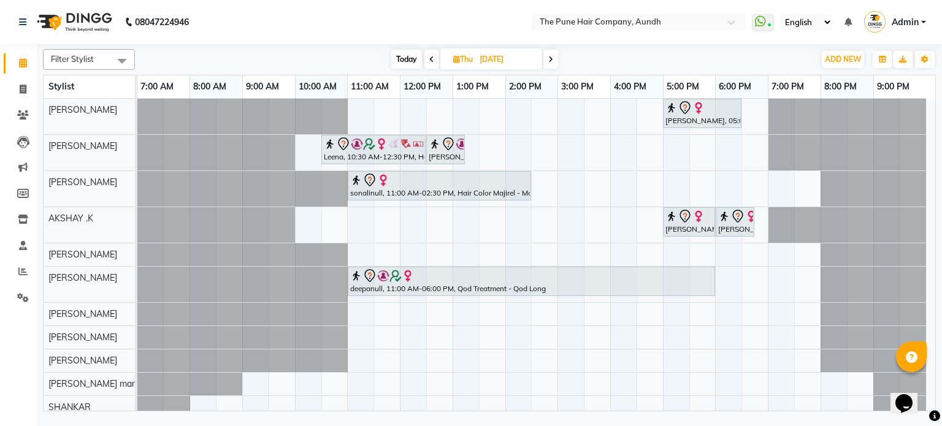
click at [557, 56] on span at bounding box center [550, 59] width 15 height 19
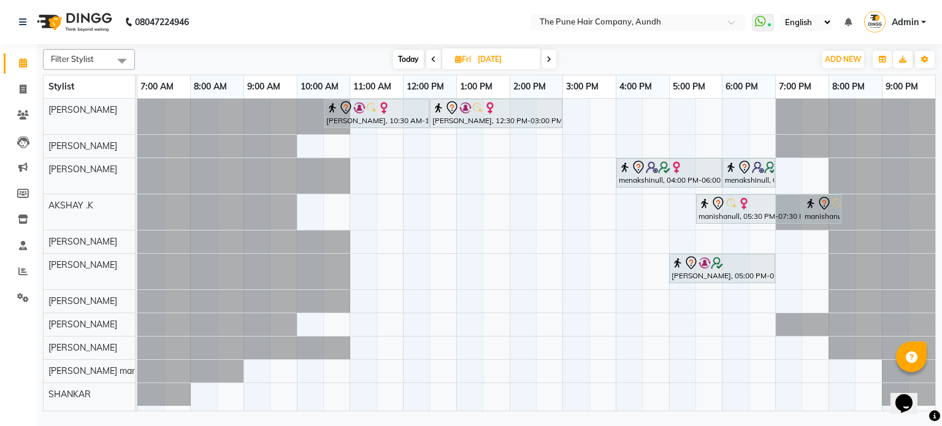
click at [546, 56] on span at bounding box center [548, 59] width 15 height 19
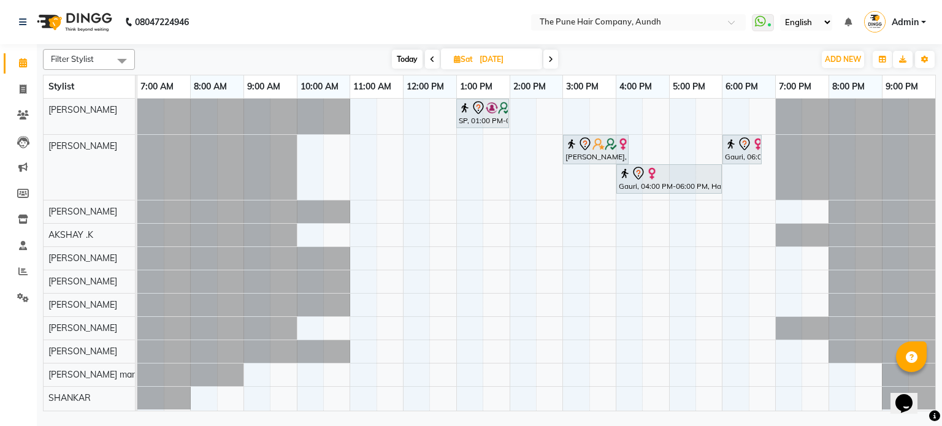
click at [546, 56] on span at bounding box center [550, 59] width 15 height 19
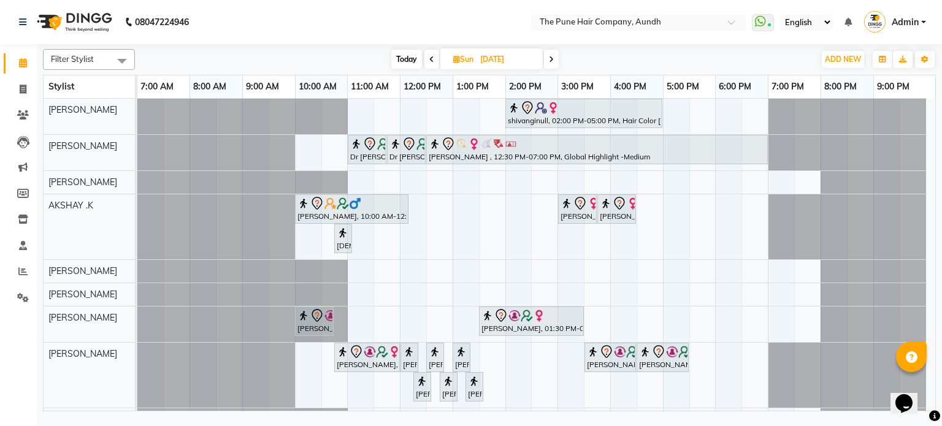
click at [554, 57] on icon at bounding box center [551, 59] width 5 height 7
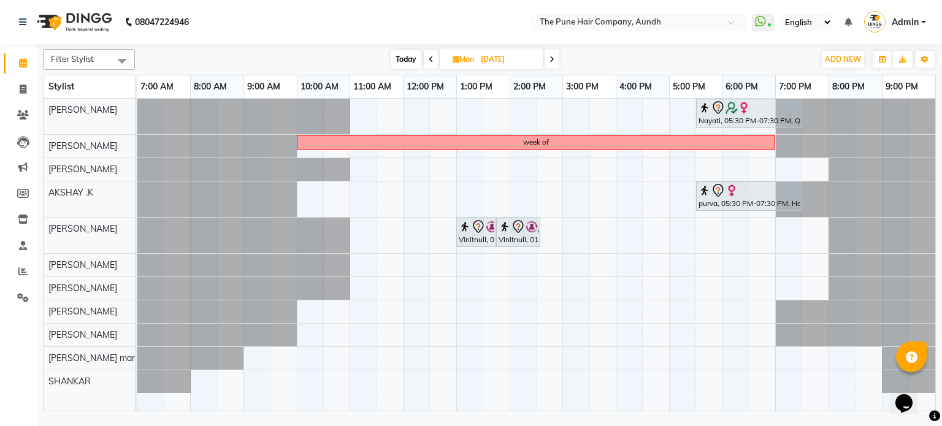
click at [554, 57] on icon at bounding box center [551, 59] width 5 height 7
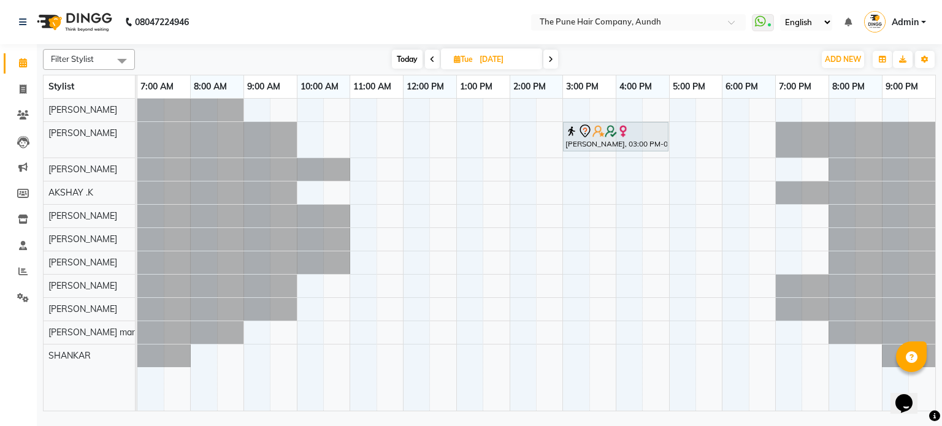
click at [411, 60] on span "Today" at bounding box center [407, 59] width 31 height 19
type input "04-10-2025"
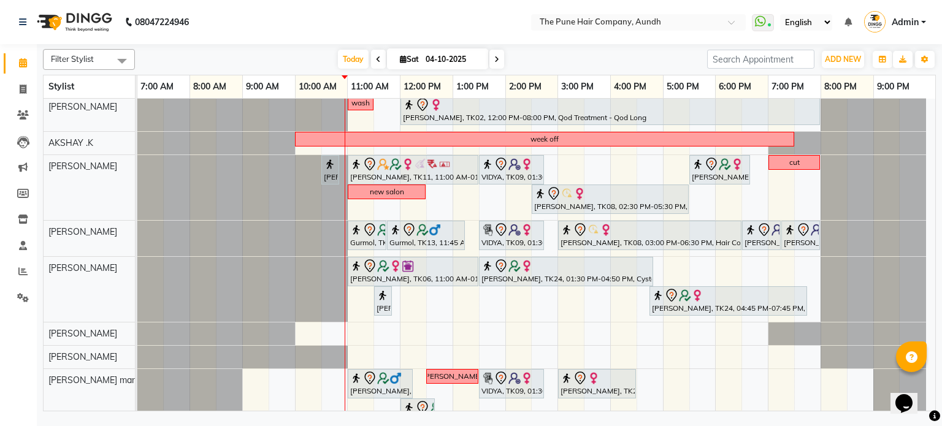
scroll to position [184, 0]
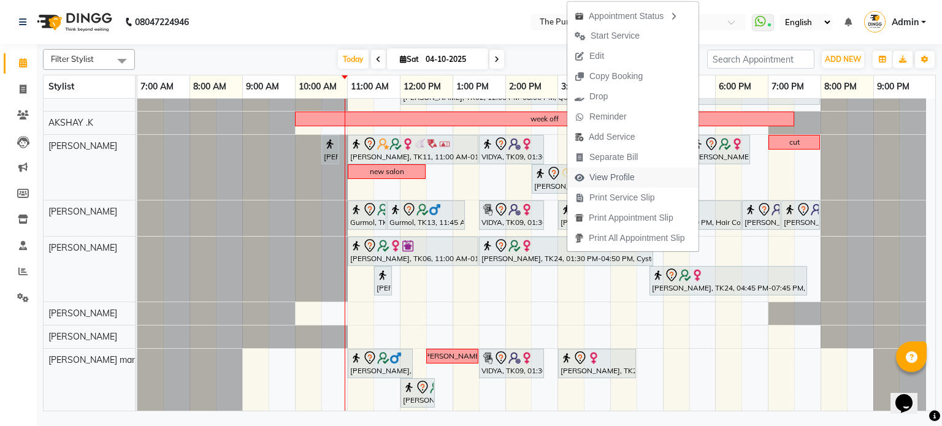
click at [622, 177] on span "View Profile" at bounding box center [611, 177] width 45 height 13
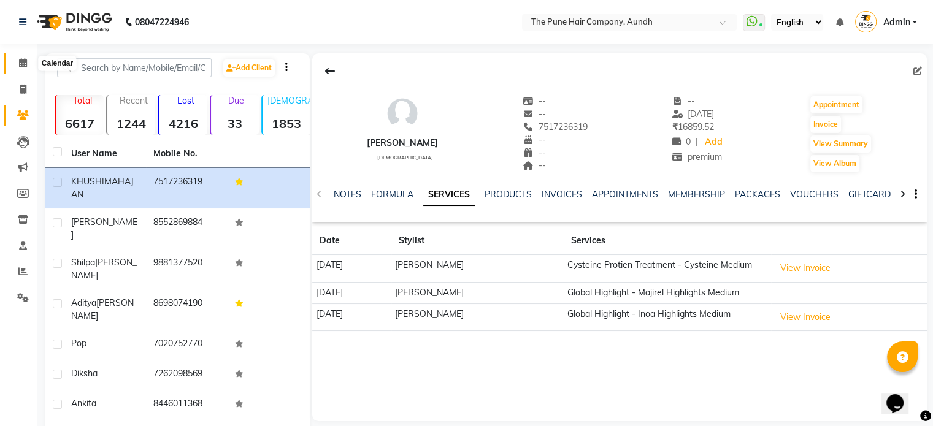
drag, startPoint x: 23, startPoint y: 63, endPoint x: 23, endPoint y: 73, distance: 10.4
click at [23, 63] on icon at bounding box center [23, 62] width 8 height 9
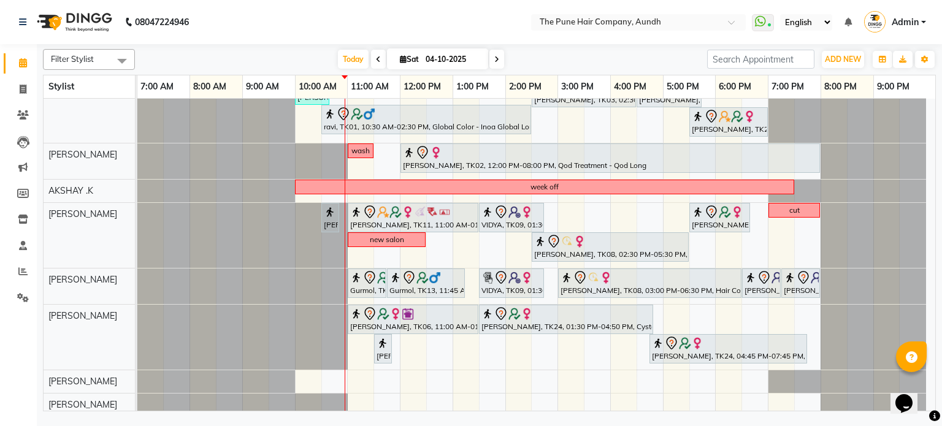
scroll to position [123, 0]
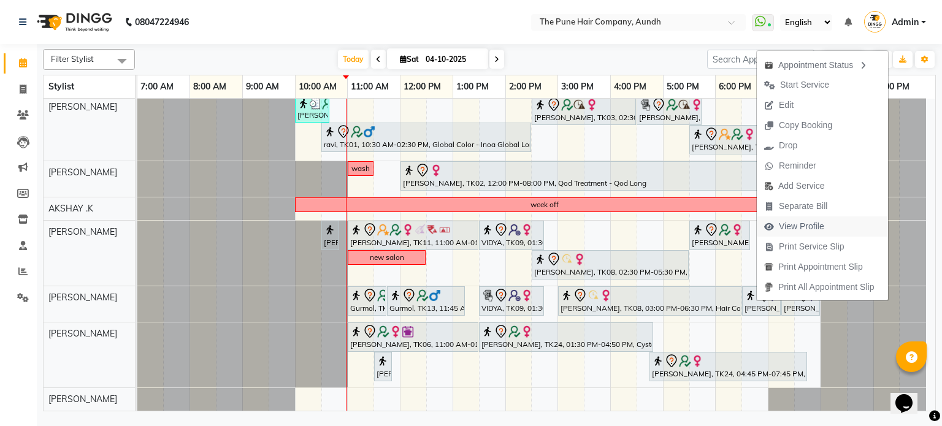
click at [802, 227] on span "View Profile" at bounding box center [801, 226] width 45 height 13
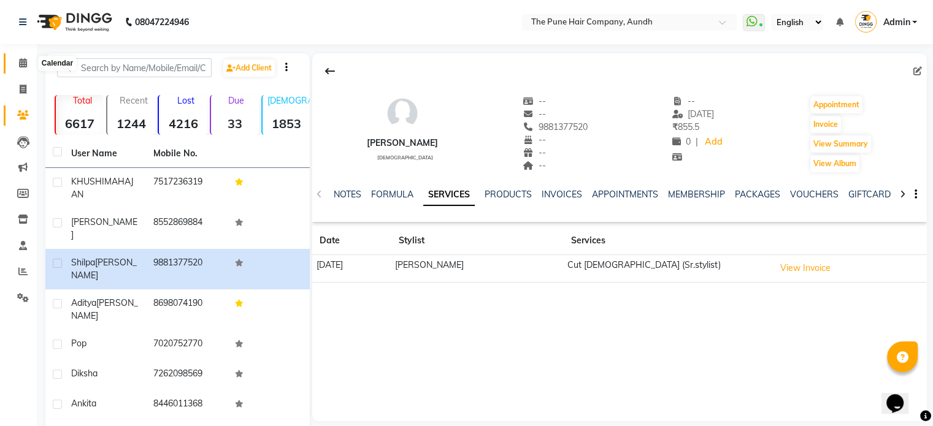
click at [22, 63] on icon at bounding box center [23, 62] width 8 height 9
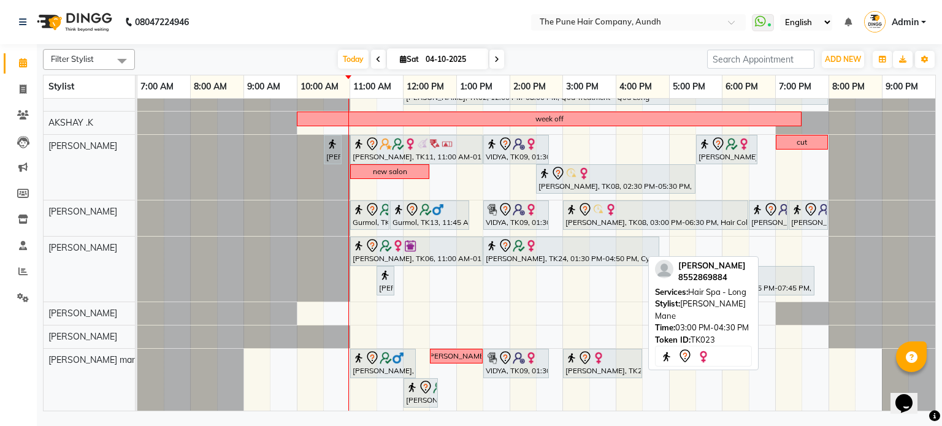
scroll to position [212, 0]
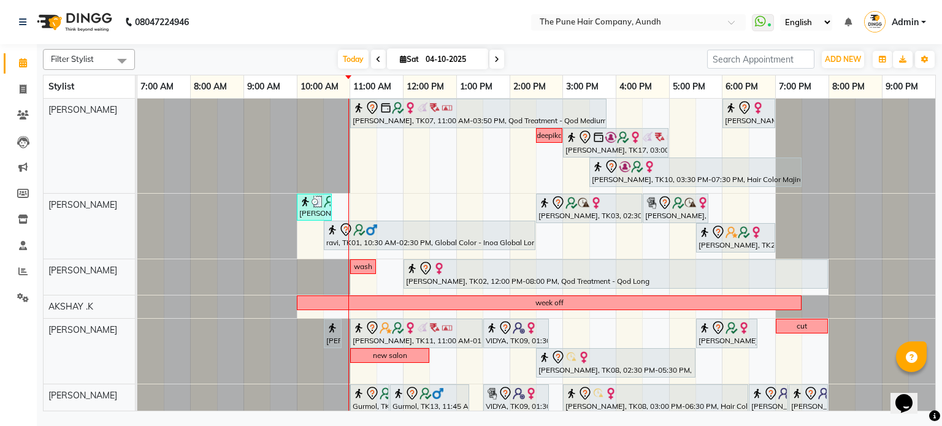
click at [495, 56] on icon at bounding box center [496, 59] width 5 height 7
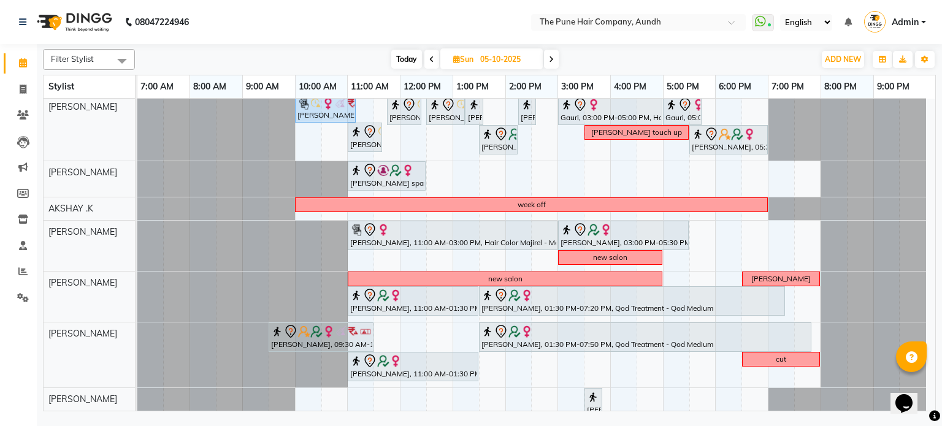
click at [557, 61] on span at bounding box center [551, 59] width 15 height 19
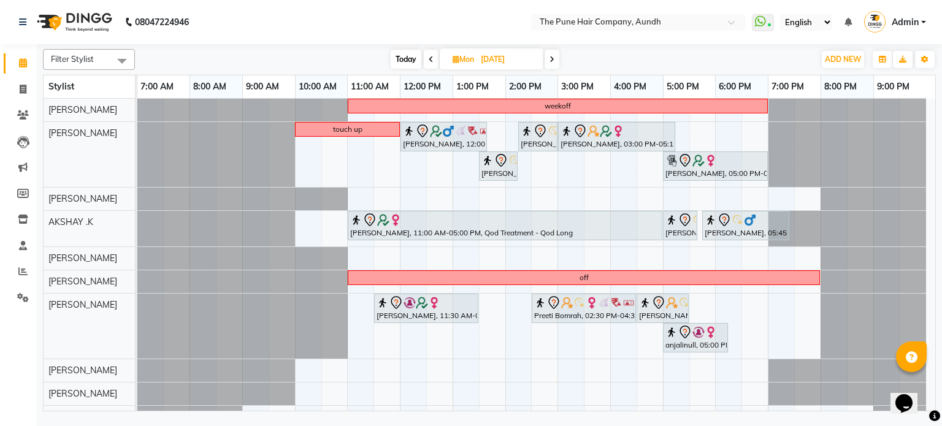
click at [408, 56] on span "Today" at bounding box center [406, 59] width 31 height 19
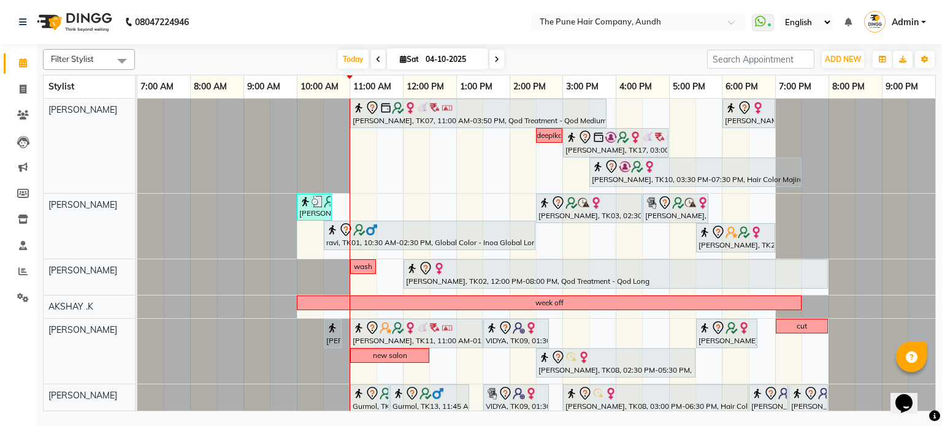
click at [495, 58] on icon at bounding box center [496, 59] width 5 height 7
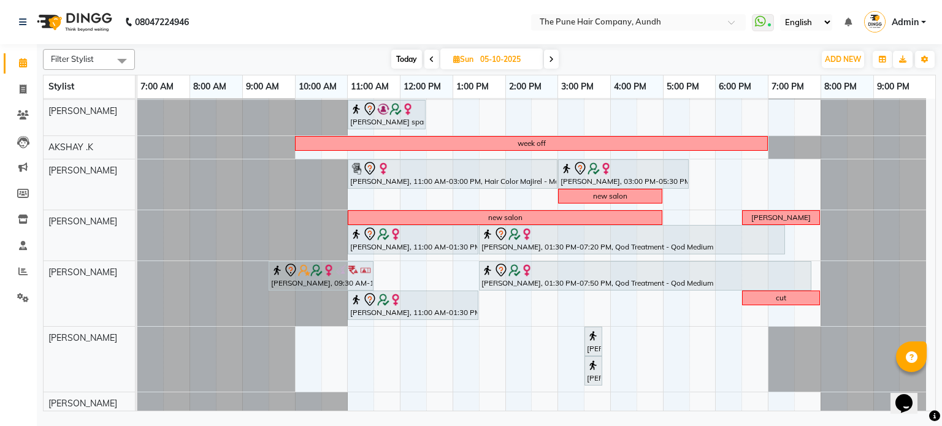
click at [552, 56] on icon at bounding box center [551, 59] width 5 height 7
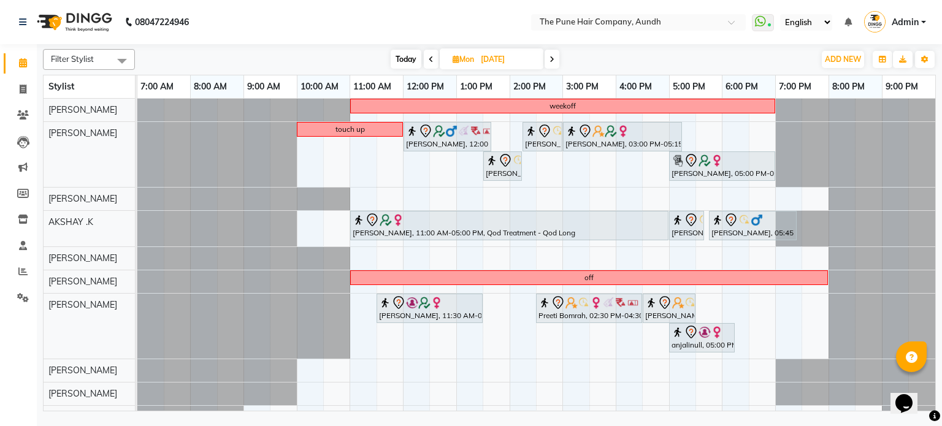
click at [552, 56] on icon at bounding box center [551, 59] width 5 height 7
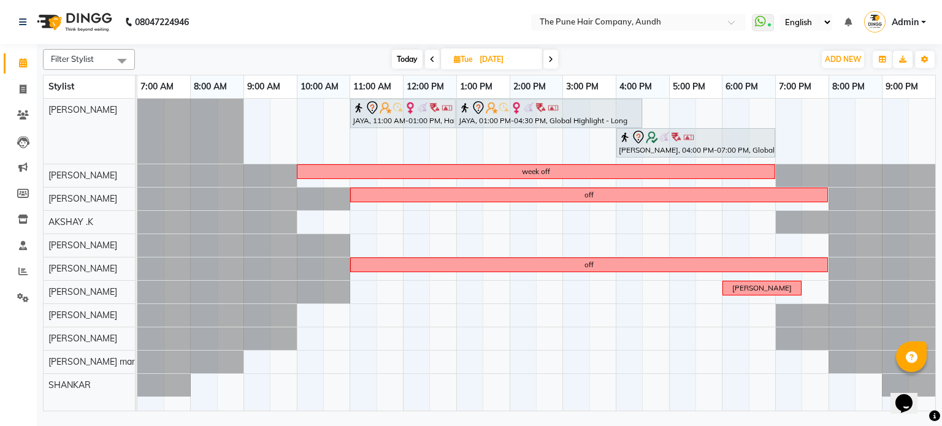
click at [552, 56] on icon at bounding box center [550, 59] width 5 height 7
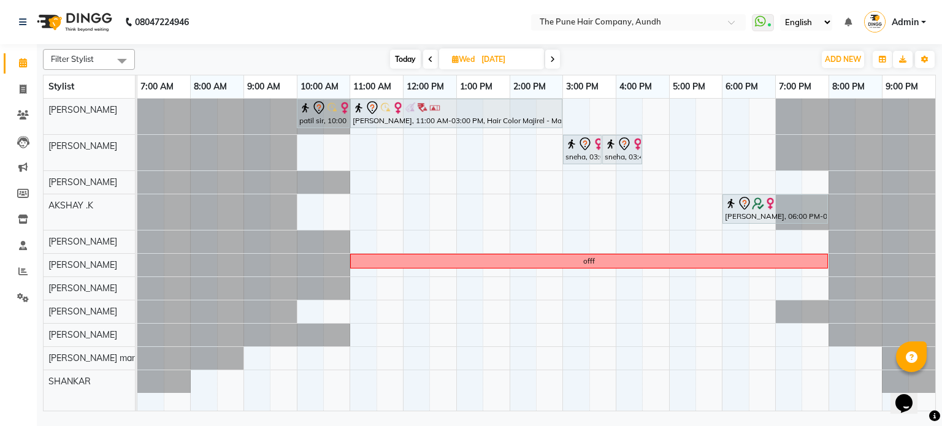
click at [434, 61] on span at bounding box center [430, 59] width 15 height 19
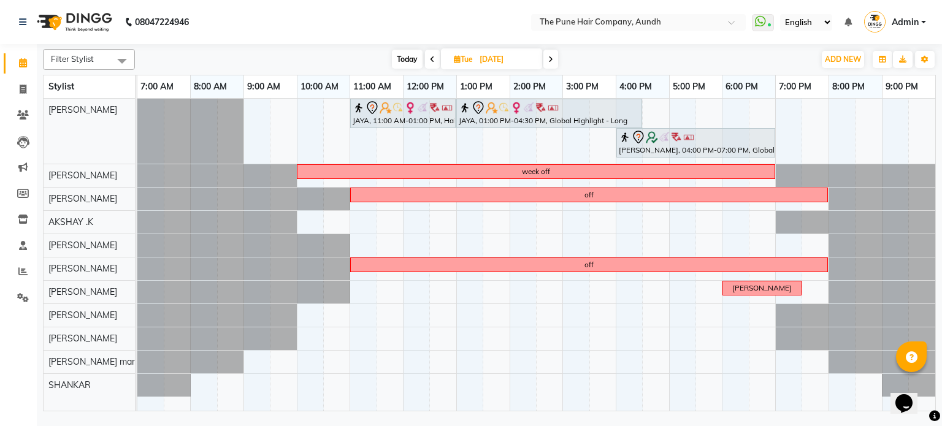
click at [405, 57] on span "Today" at bounding box center [407, 59] width 31 height 19
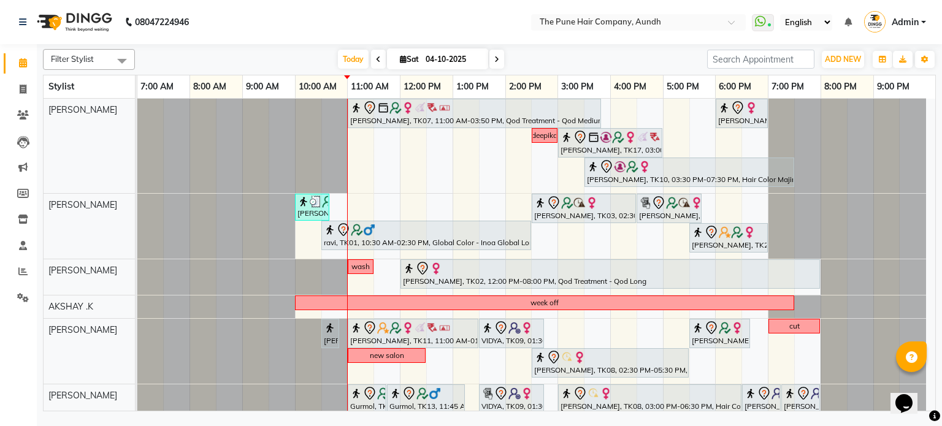
click at [494, 60] on icon at bounding box center [496, 59] width 5 height 7
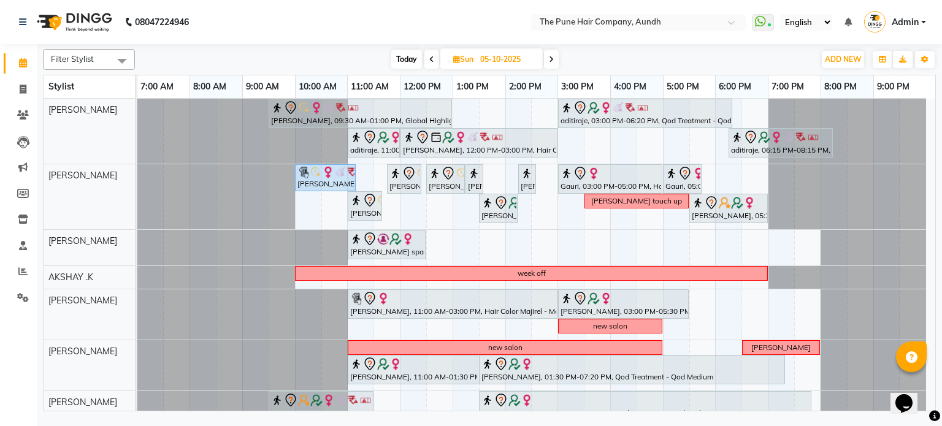
click at [548, 55] on span at bounding box center [551, 59] width 15 height 19
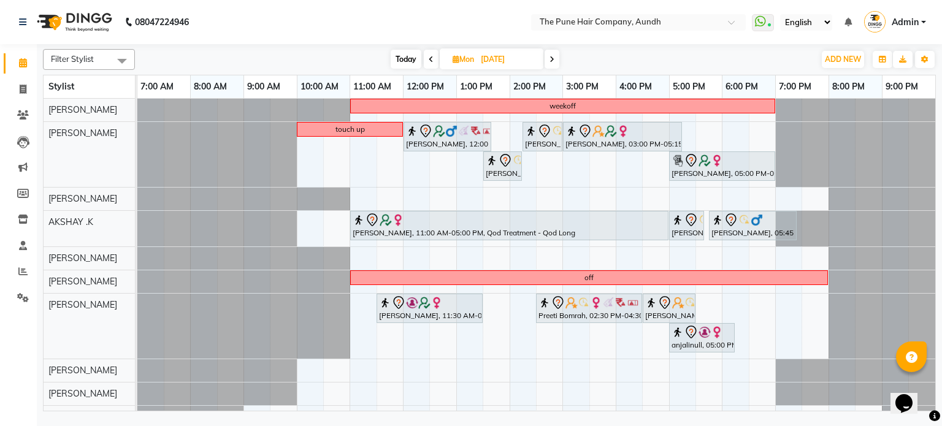
click at [549, 58] on span at bounding box center [551, 59] width 15 height 19
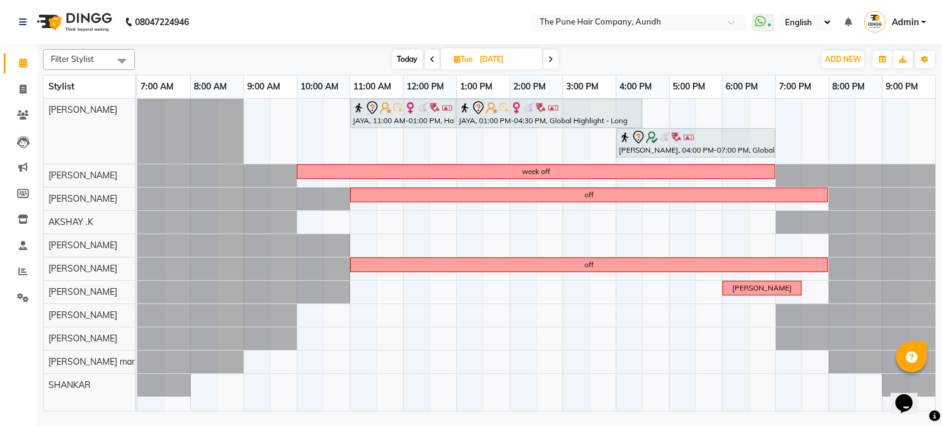
click at [549, 58] on icon at bounding box center [550, 59] width 5 height 7
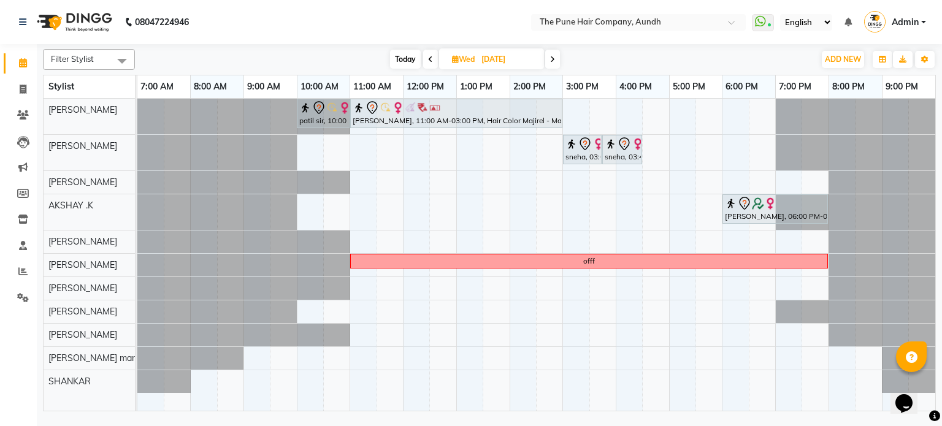
click at [549, 58] on span at bounding box center [552, 59] width 15 height 19
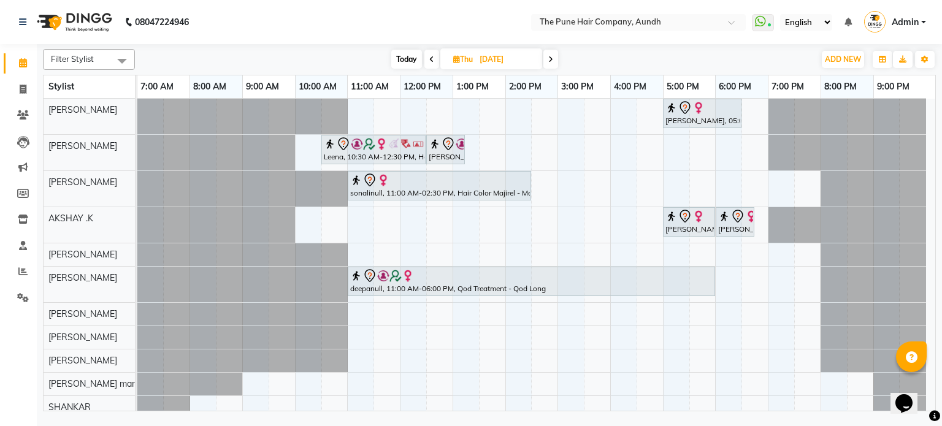
click at [549, 59] on icon at bounding box center [550, 59] width 5 height 7
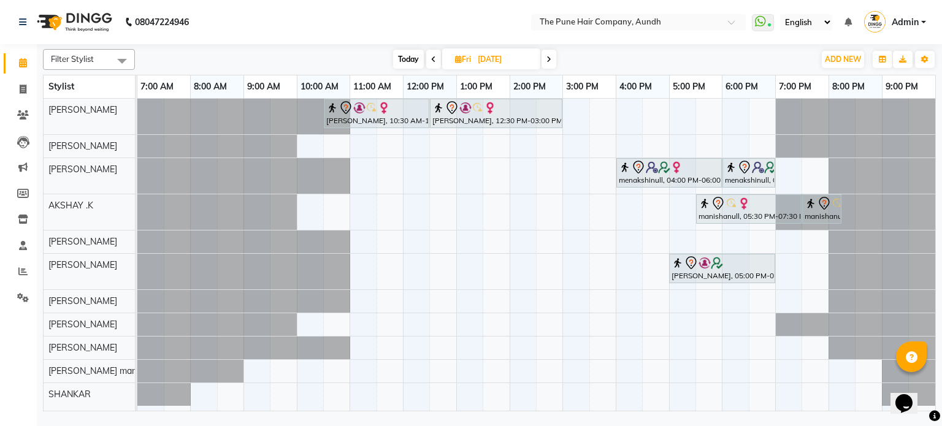
click at [549, 59] on icon at bounding box center [548, 59] width 5 height 7
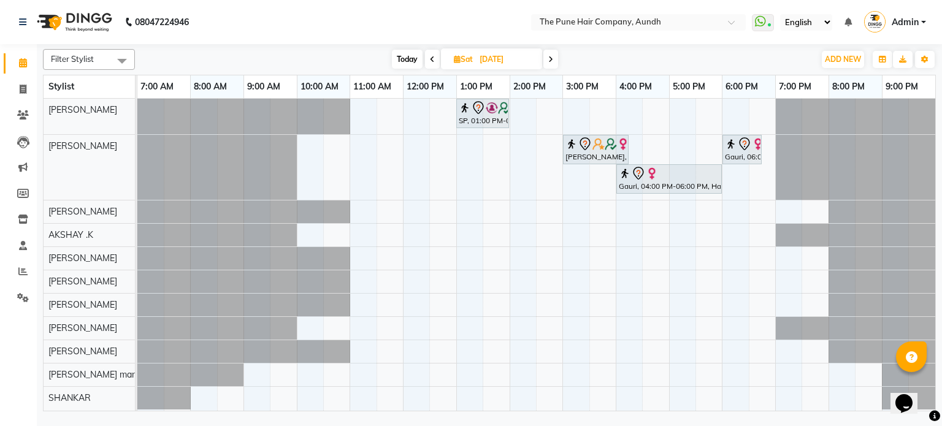
click at [549, 59] on icon at bounding box center [550, 59] width 5 height 7
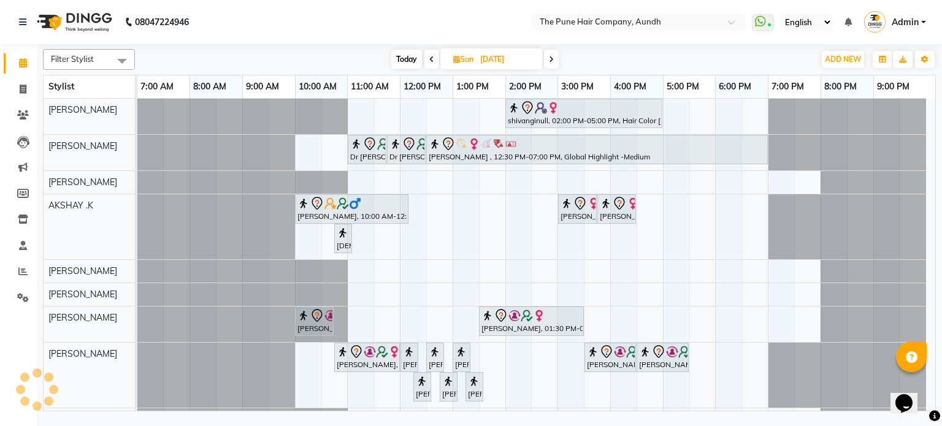
click at [409, 53] on span "Today" at bounding box center [406, 59] width 31 height 19
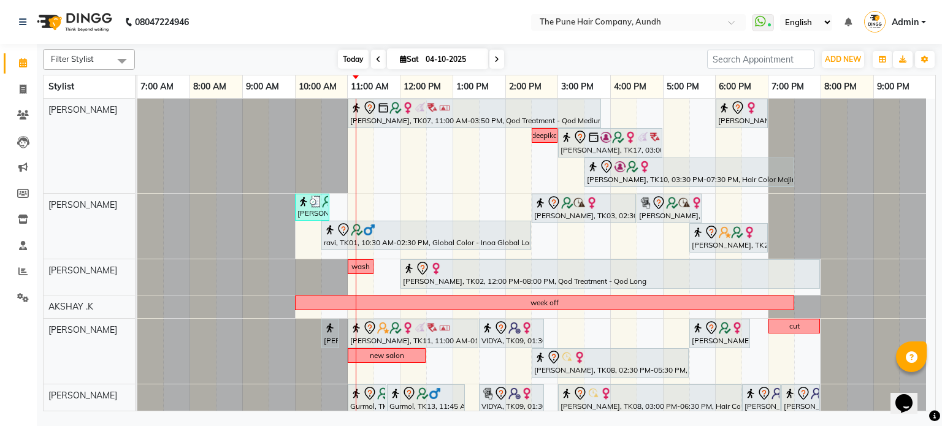
click at [360, 58] on span "Today" at bounding box center [353, 59] width 31 height 19
click at [359, 57] on span "Today" at bounding box center [353, 59] width 31 height 19
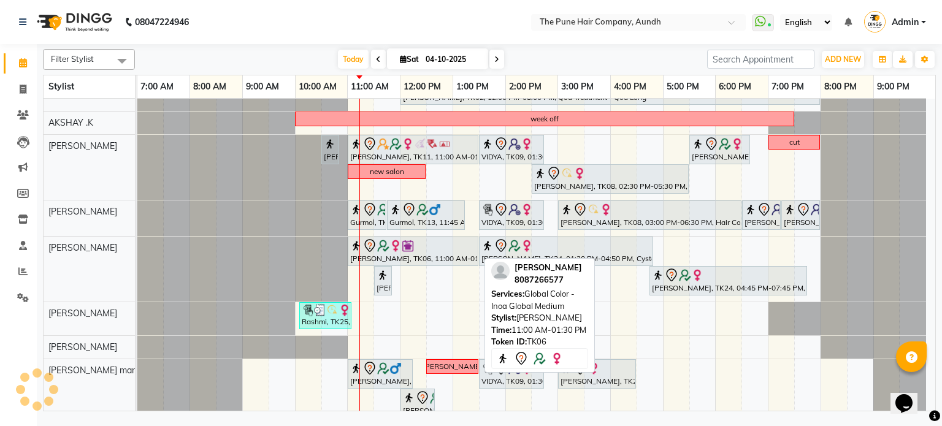
scroll to position [0, 0]
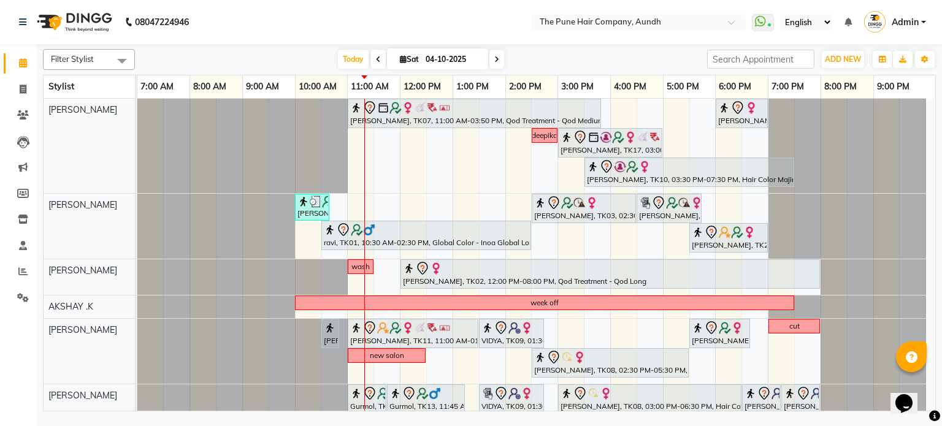
click at [497, 56] on icon at bounding box center [496, 59] width 5 height 7
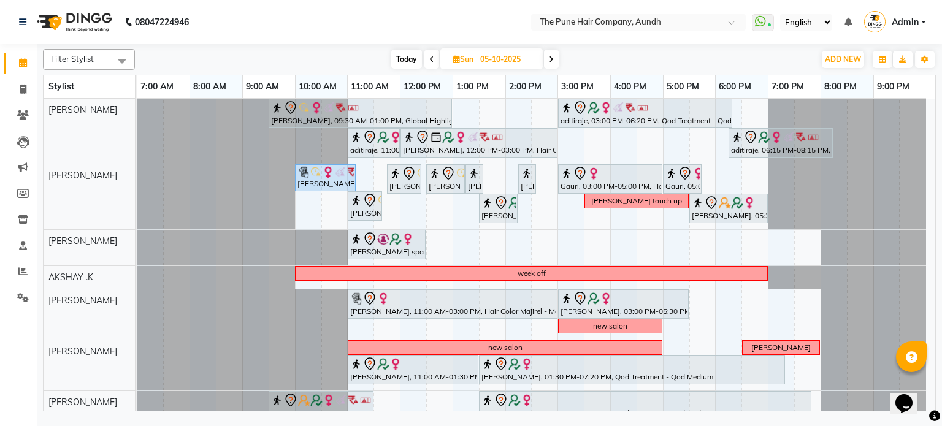
click at [409, 58] on span "Today" at bounding box center [406, 59] width 31 height 19
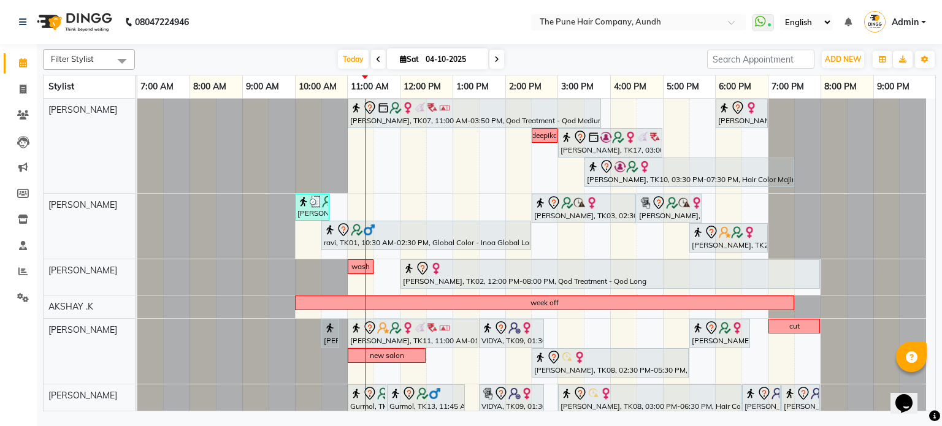
click at [495, 64] on span at bounding box center [496, 59] width 15 height 19
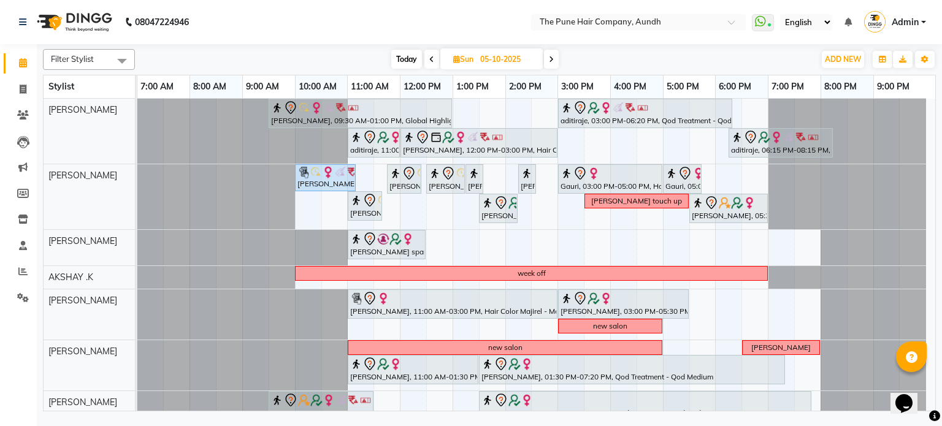
click at [392, 55] on span "Today" at bounding box center [406, 59] width 31 height 19
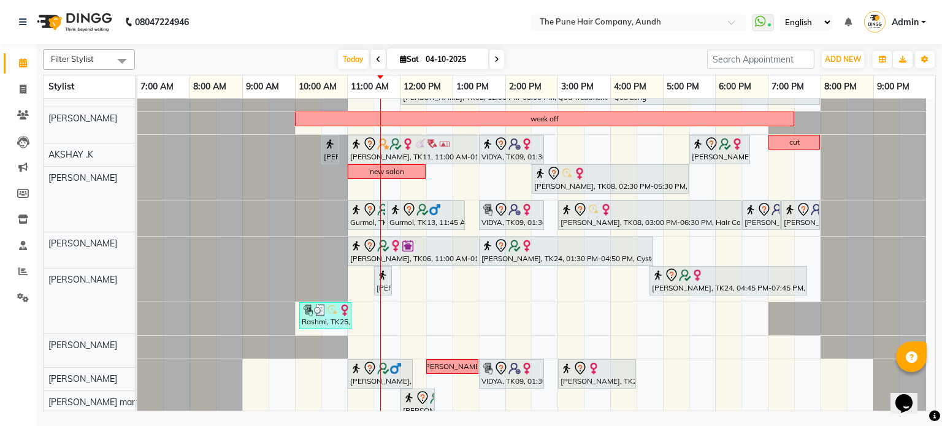
scroll to position [184, 0]
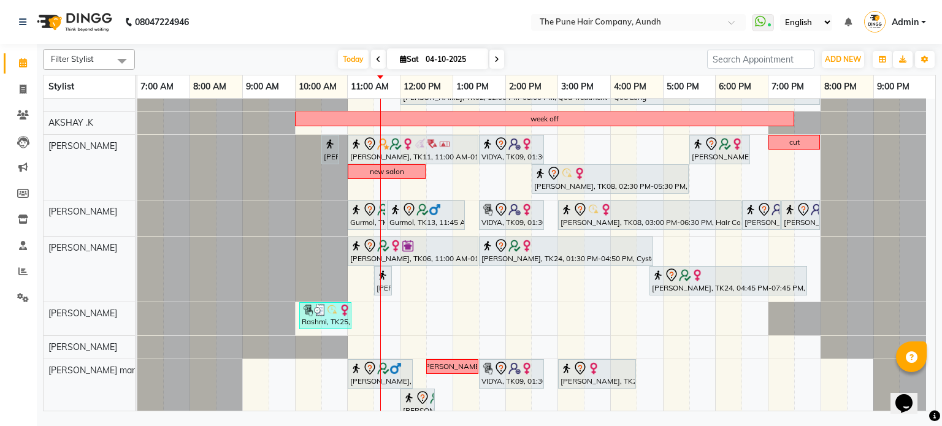
click at [494, 59] on icon at bounding box center [496, 59] width 5 height 7
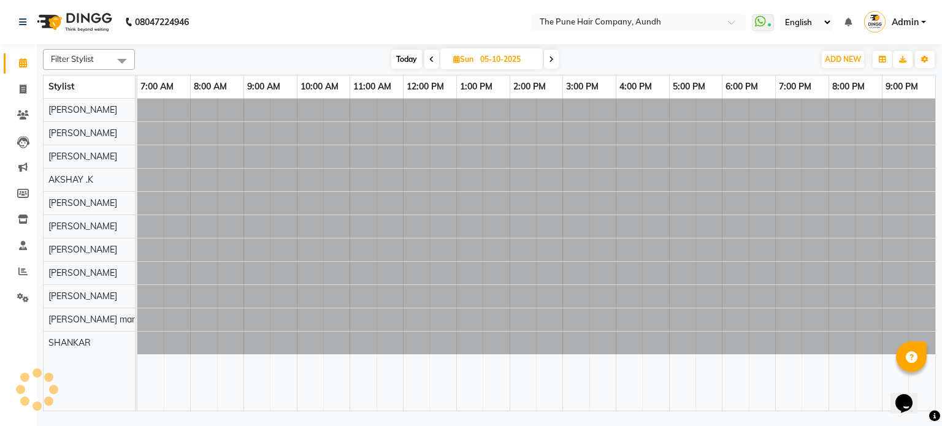
scroll to position [0, 0]
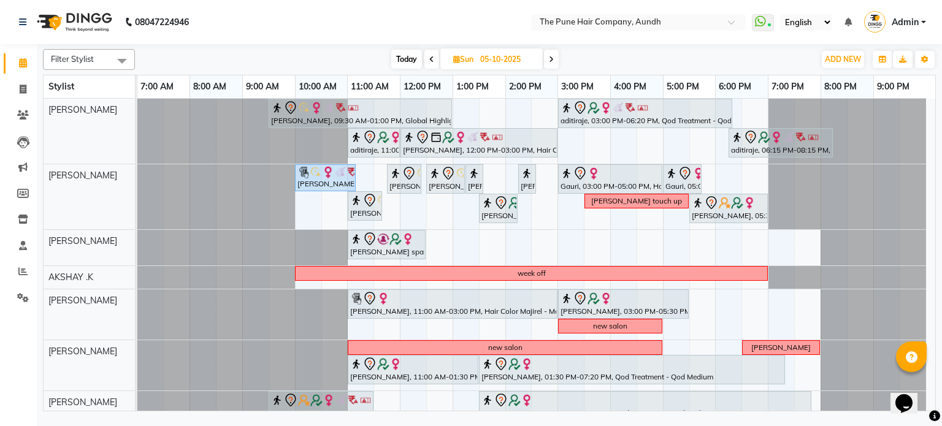
click at [402, 58] on span "Today" at bounding box center [406, 59] width 31 height 19
type input "04-10-2025"
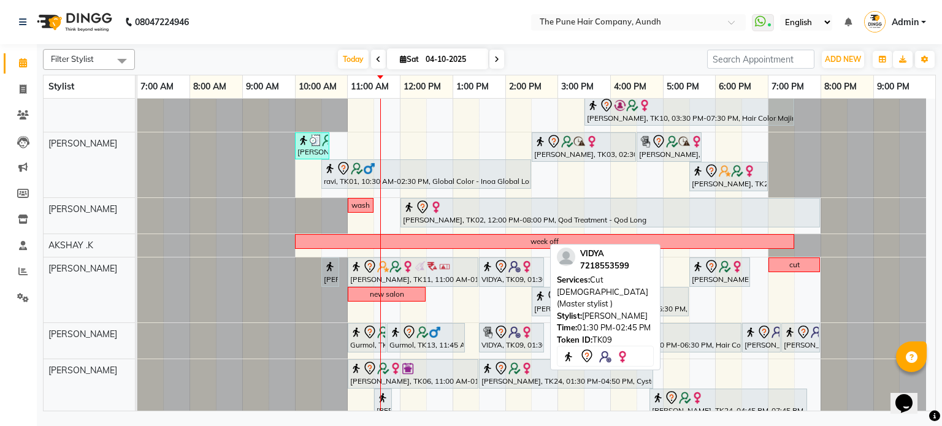
scroll to position [106, 0]
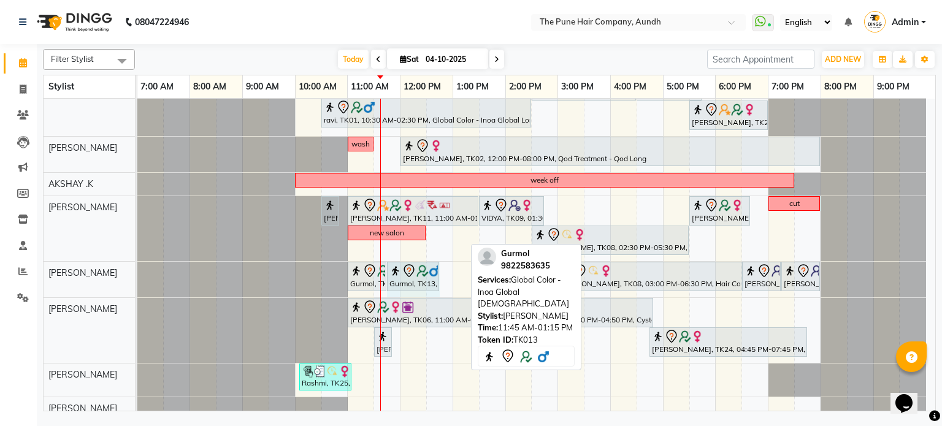
drag, startPoint x: 464, startPoint y: 274, endPoint x: 446, endPoint y: 278, distance: 17.6
click at [446, 278] on div "[PERSON_NAME], TK07, 11:00 AM-03:50 PM, Qod Treatment - Qod Medium [PERSON_NAME…" at bounding box center [536, 249] width 798 height 546
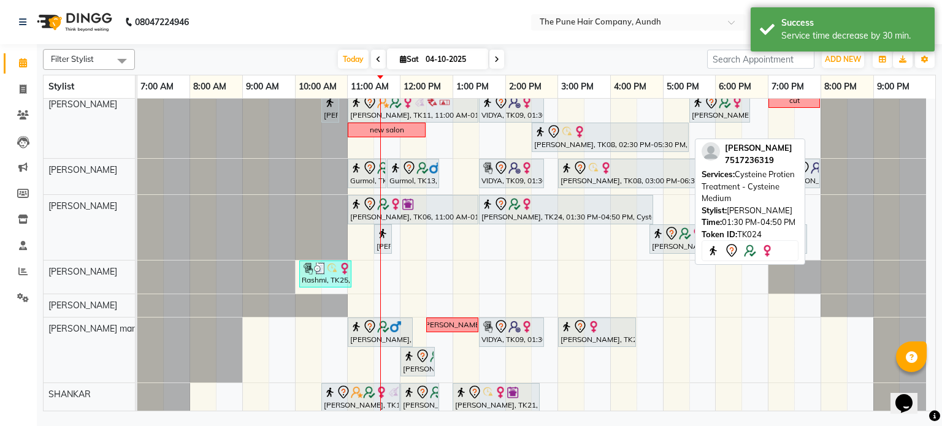
scroll to position [231, 0]
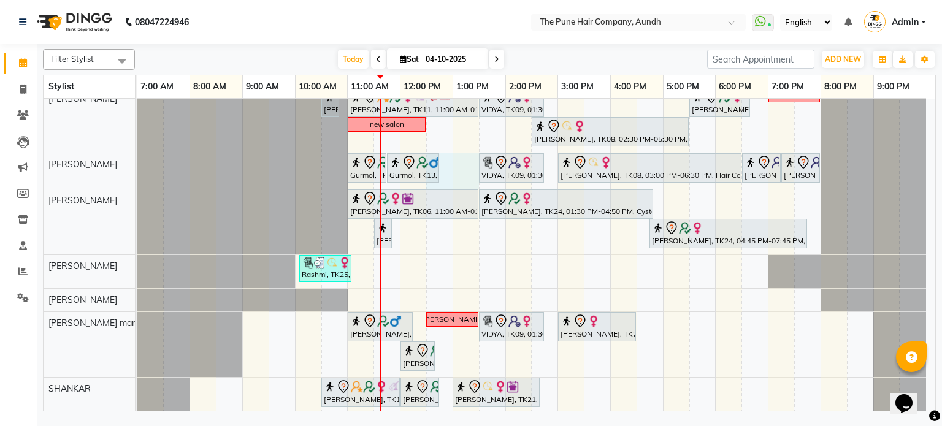
drag, startPoint x: 443, startPoint y: 166, endPoint x: 455, endPoint y: 169, distance: 12.5
click at [456, 169] on div "[PERSON_NAME], TK07, 11:00 AM-03:50 PM, Qod Treatment - Qod Medium [PERSON_NAME…" at bounding box center [536, 141] width 798 height 546
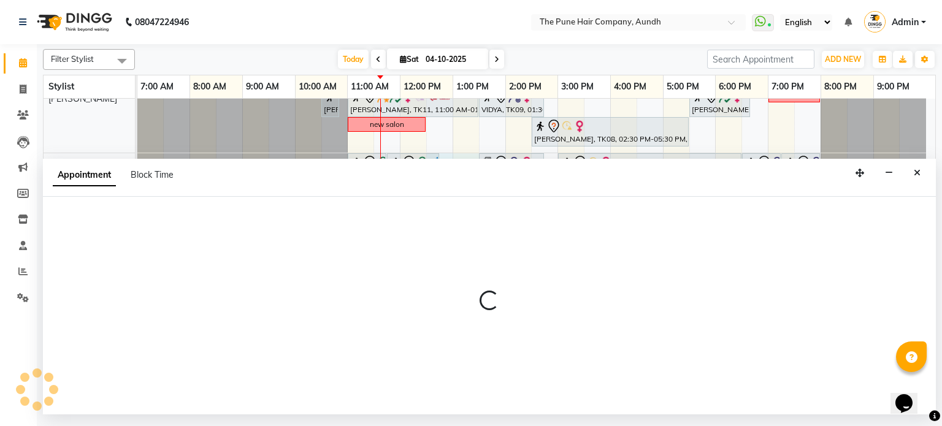
select select "18078"
select select "750"
select select "tentative"
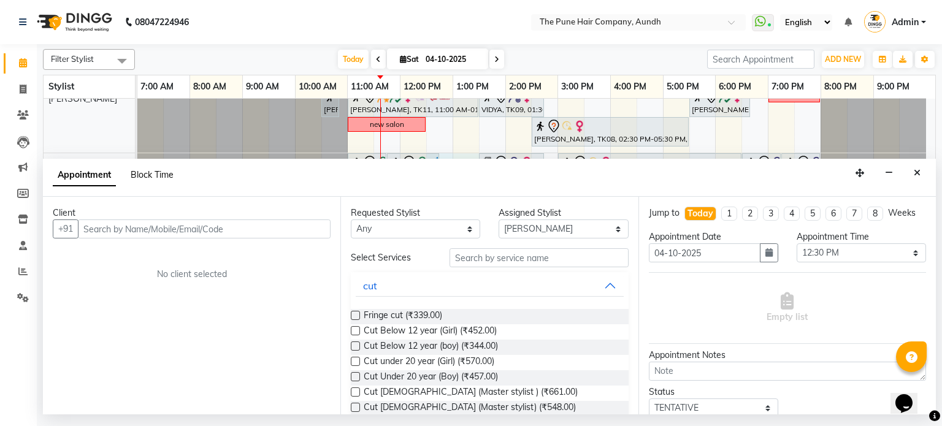
click at [159, 170] on span "Block Time" at bounding box center [152, 174] width 43 height 11
select select "18078"
select select "750"
select select "810"
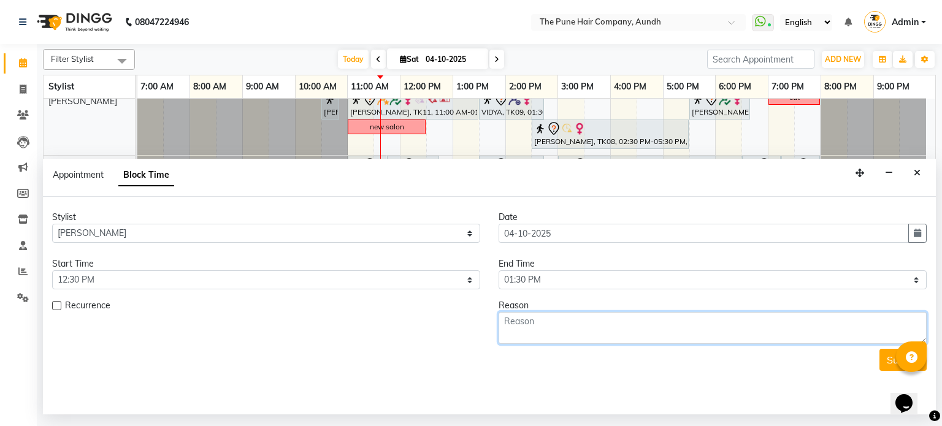
click at [525, 321] on textarea at bounding box center [712, 328] width 428 height 32
type textarea "crapting"
click at [888, 359] on button "Submit" at bounding box center [902, 360] width 47 height 22
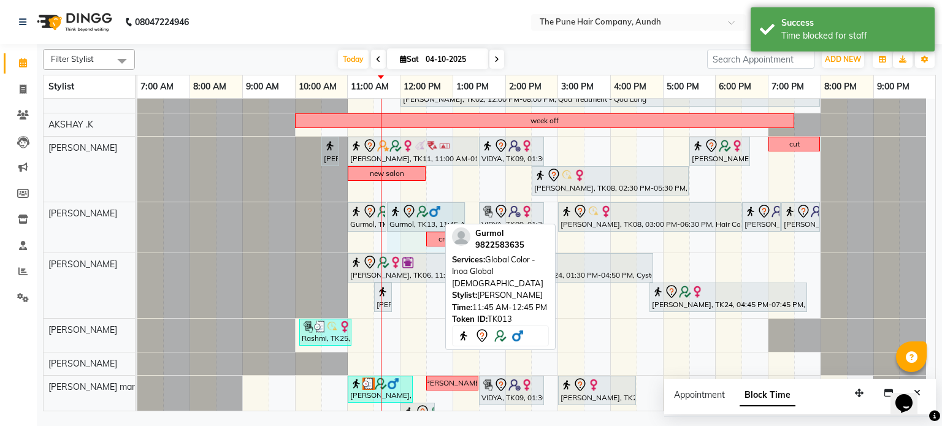
drag, startPoint x: 437, startPoint y: 208, endPoint x: 573, endPoint y: 243, distance: 141.3
click at [137, 213] on div "Gurmol, TK13, 11:00 AM-11:45 AM, Cut [DEMOGRAPHIC_DATA] (Master stylist) Gurmol…" at bounding box center [137, 227] width 0 height 50
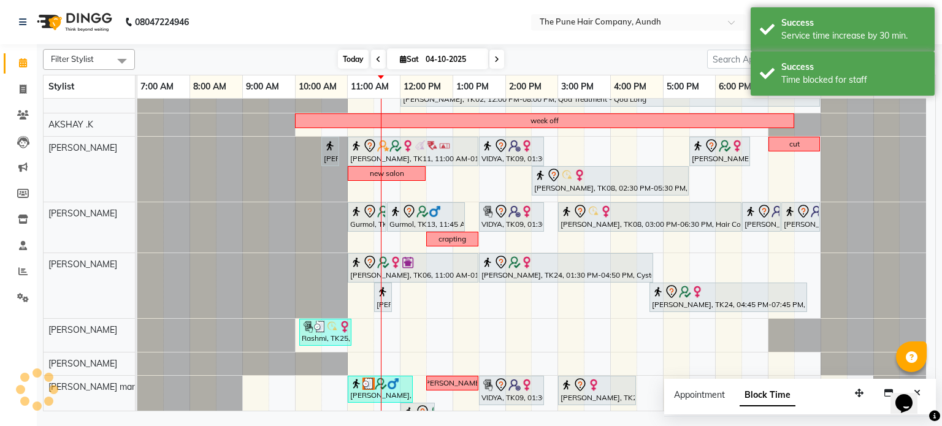
click at [356, 56] on span "Today" at bounding box center [353, 59] width 31 height 19
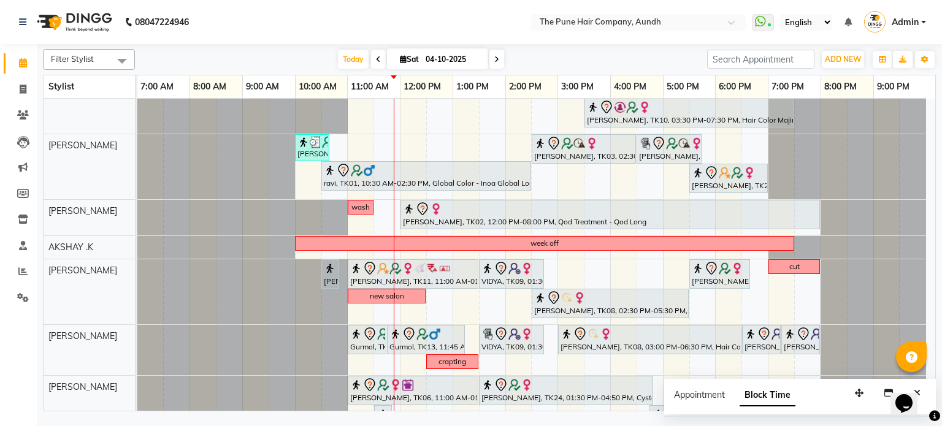
scroll to position [243, 0]
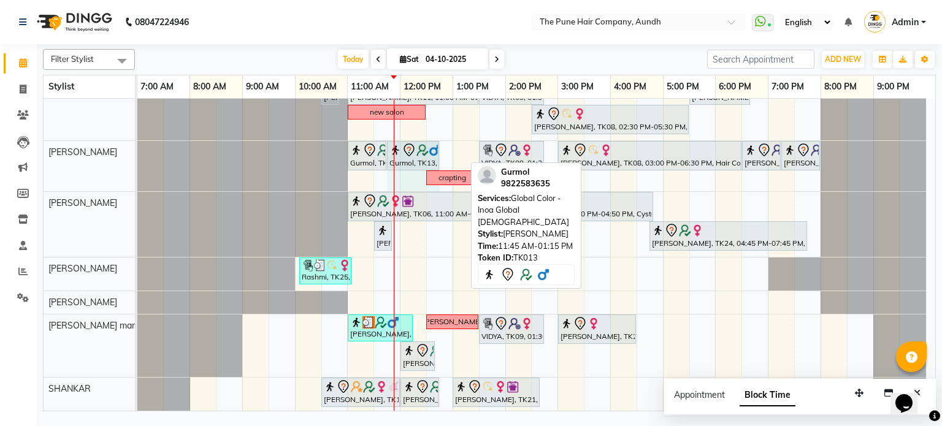
drag, startPoint x: 464, startPoint y: 154, endPoint x: 445, endPoint y: 154, distance: 19.6
click at [445, 154] on div "[PERSON_NAME], TK07, 11:00 AM-03:50 PM, Qod Treatment - Qod Medium [PERSON_NAME…" at bounding box center [536, 134] width 798 height 558
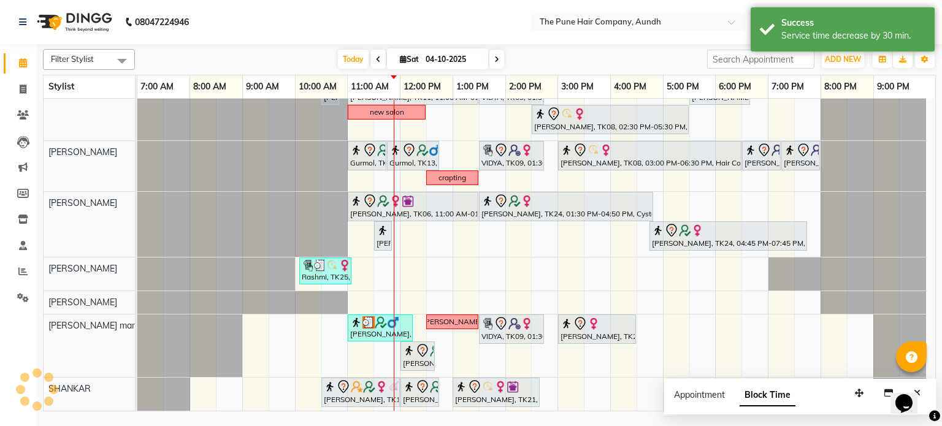
click at [446, 154] on div "[PERSON_NAME], TK07, 11:00 AM-03:50 PM, Qod Treatment - Qod Medium [PERSON_NAME…" at bounding box center [536, 134] width 798 height 558
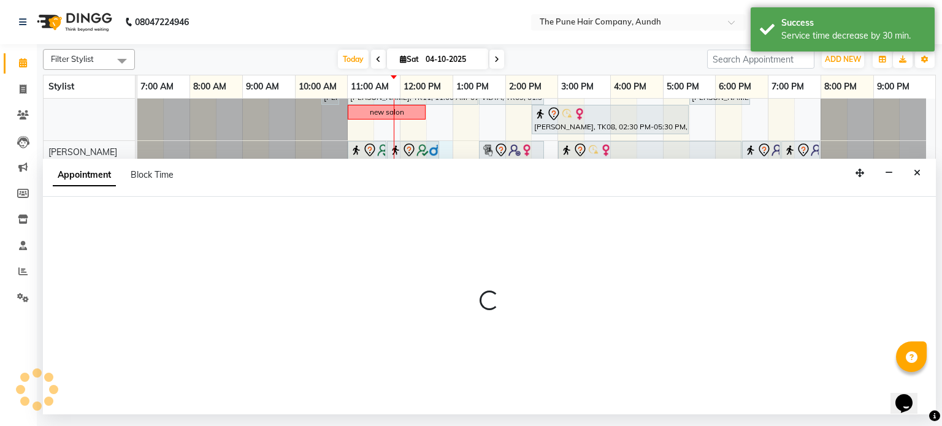
select select "18078"
select select "tentative"
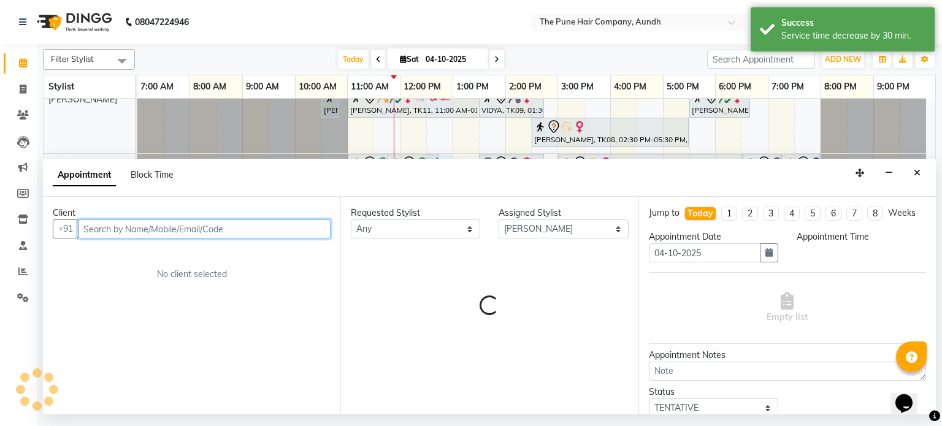
select select "750"
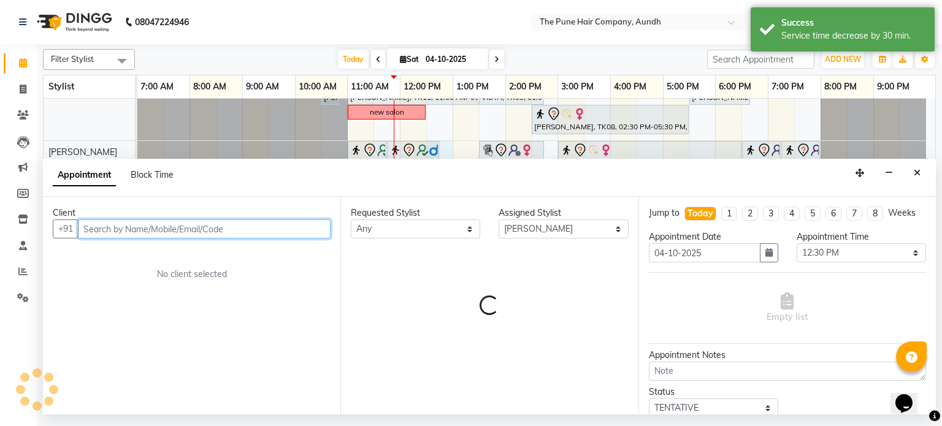
click at [302, 223] on input "text" at bounding box center [204, 228] width 253 height 19
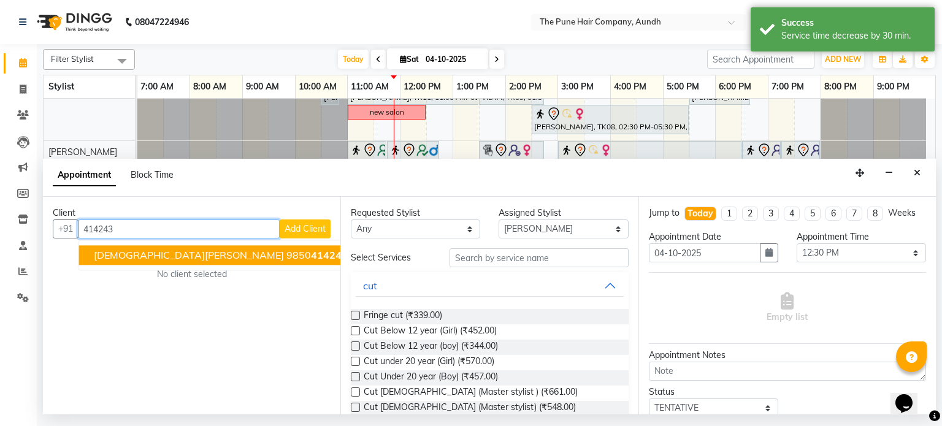
click at [152, 258] on span "[DEMOGRAPHIC_DATA][PERSON_NAME]" at bounding box center [189, 256] width 190 height 12
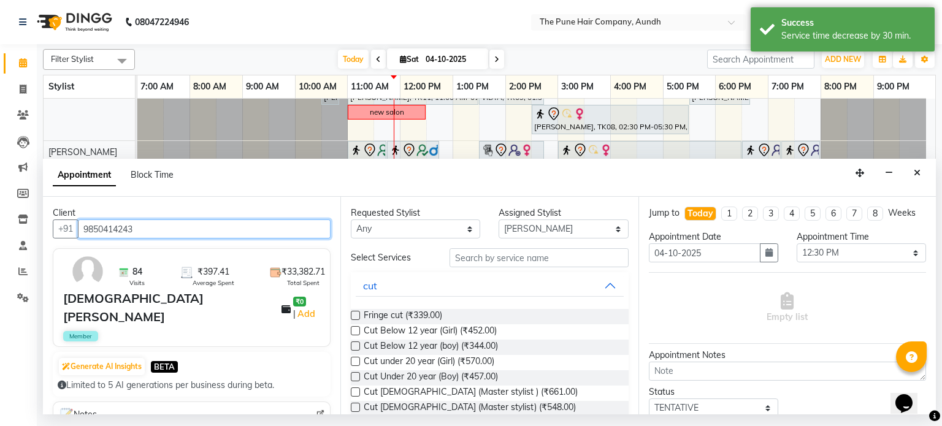
type input "9850414243"
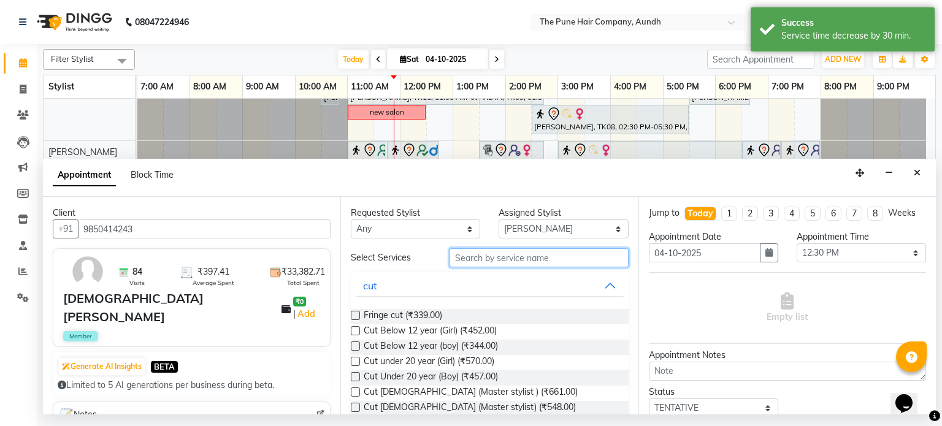
click at [474, 259] on input "text" at bounding box center [538, 257] width 179 height 19
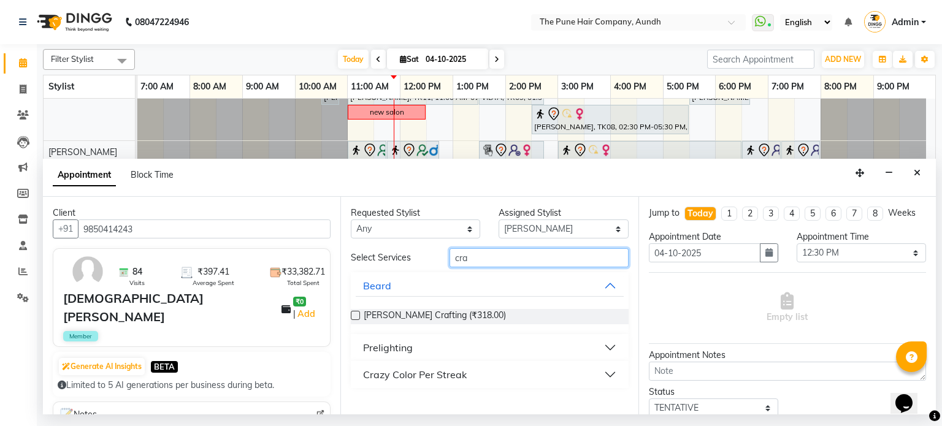
type input "cra"
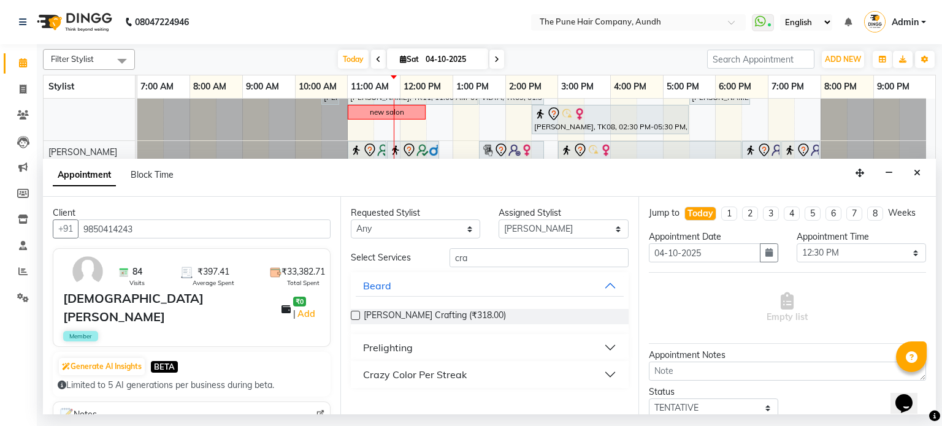
click at [356, 314] on label at bounding box center [355, 315] width 9 height 9
click at [356, 314] on input "checkbox" at bounding box center [355, 317] width 8 height 8
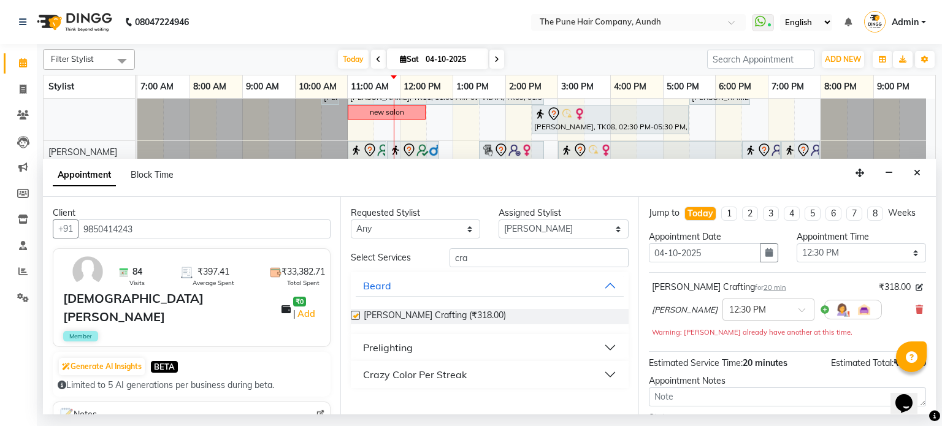
checkbox input "false"
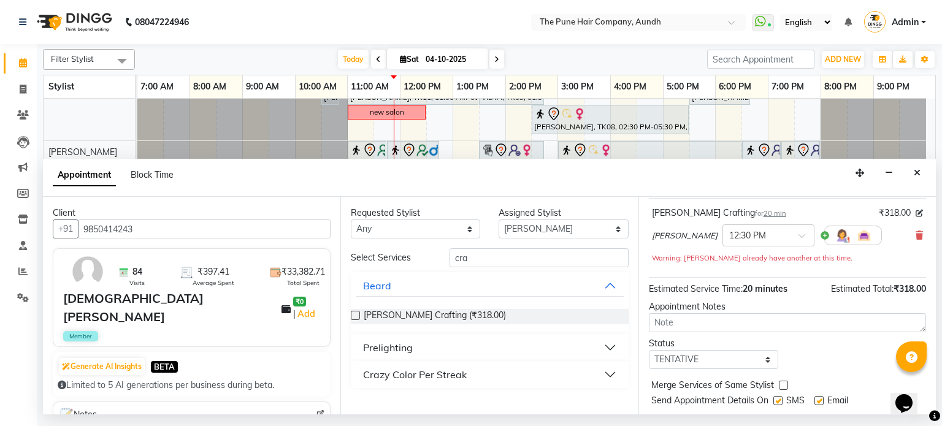
scroll to position [105, 0]
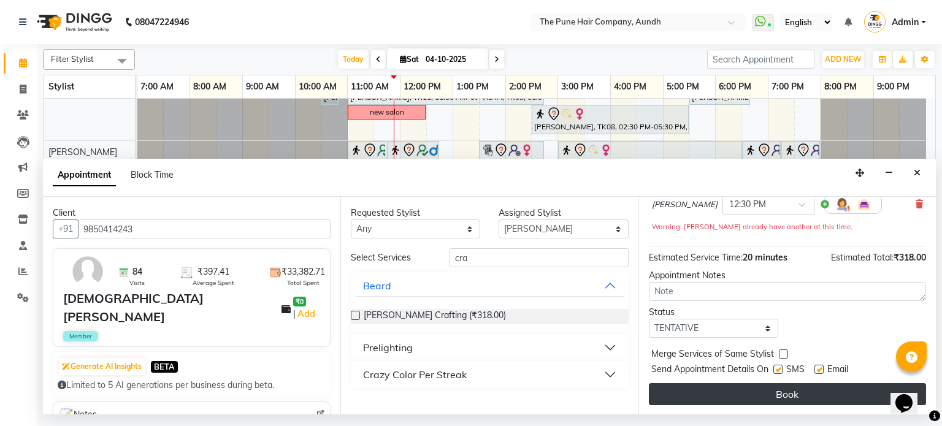
click at [796, 397] on button "Book" at bounding box center [787, 394] width 277 height 22
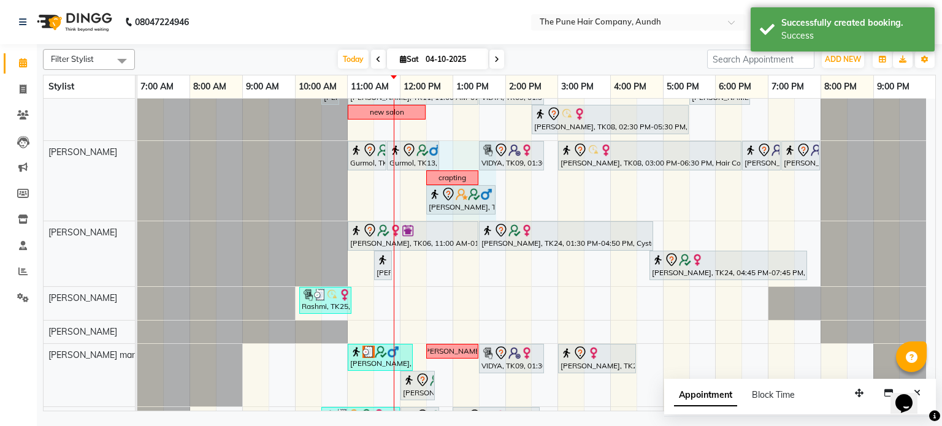
drag, startPoint x: 444, startPoint y: 200, endPoint x: 484, endPoint y: 196, distance: 40.1
click at [137, 196] on div "Gurmol, TK13, 11:00 AM-11:45 AM, Cut [DEMOGRAPHIC_DATA] (Master stylist) Gurmol…" at bounding box center [137, 181] width 0 height 80
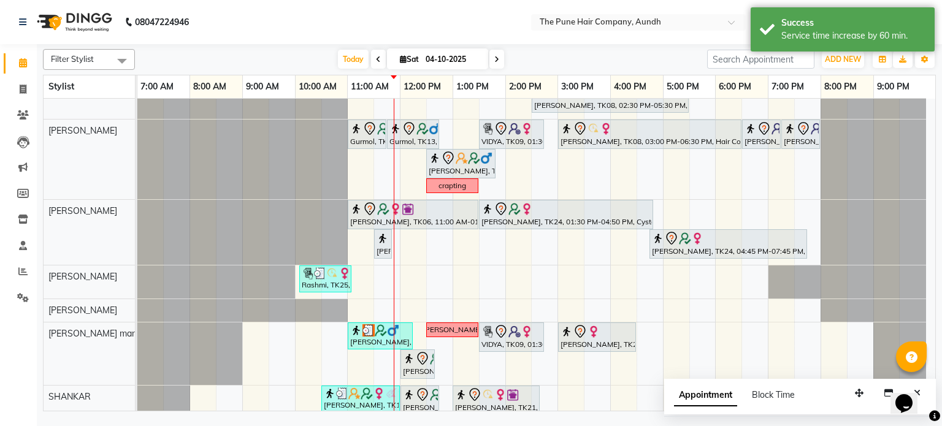
scroll to position [273, 0]
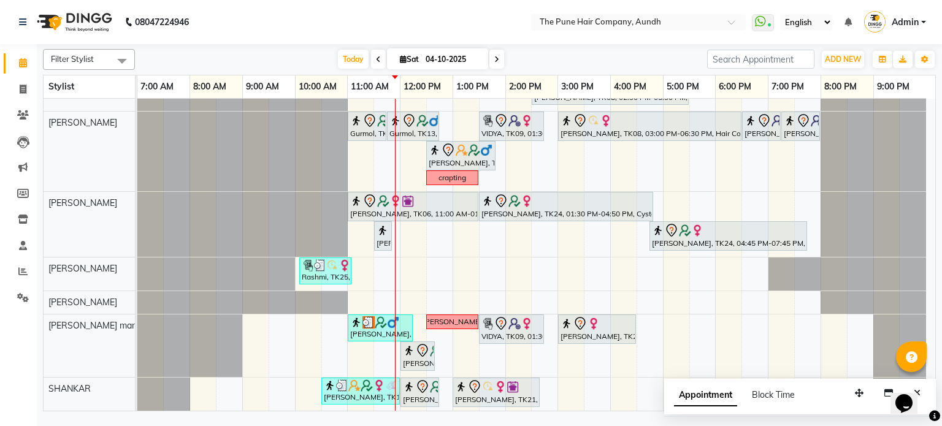
click at [337, 66] on div "[DATE] [DATE]" at bounding box center [421, 59] width 169 height 18
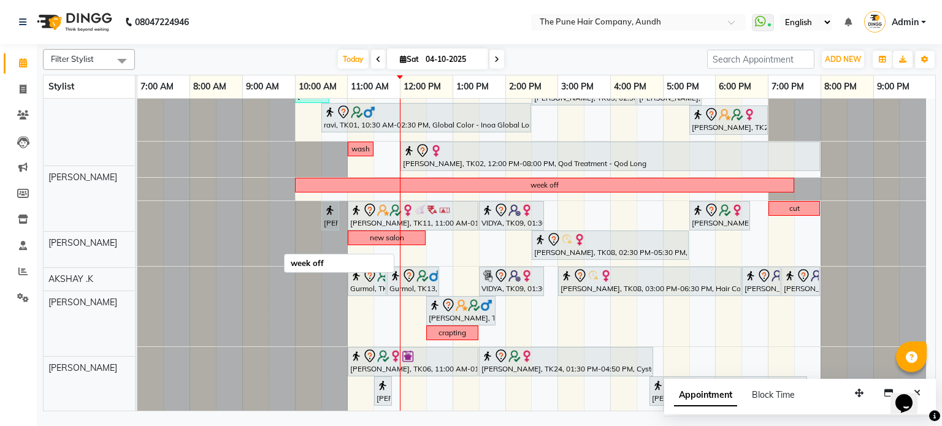
scroll to position [150, 0]
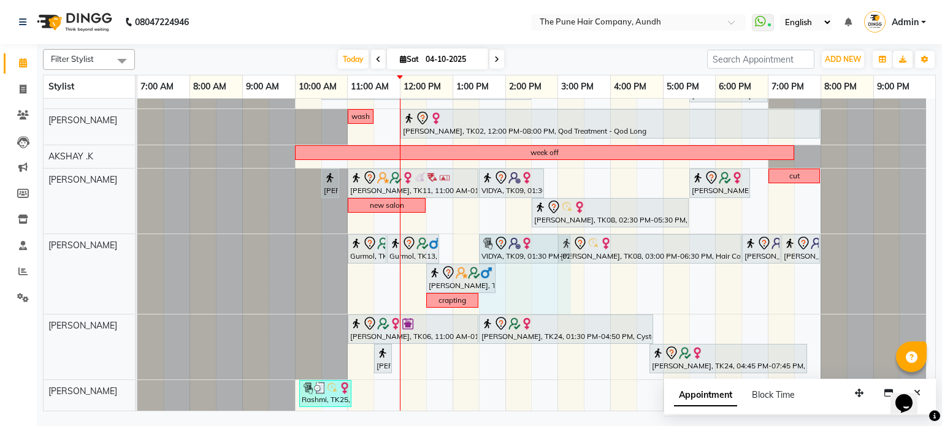
drag, startPoint x: 542, startPoint y: 246, endPoint x: 567, endPoint y: 252, distance: 25.1
click at [137, 252] on div "Gurmol, TK13, 11:00 AM-11:45 AM, Cut [DEMOGRAPHIC_DATA] (Master stylist) Gurmol…" at bounding box center [137, 274] width 0 height 80
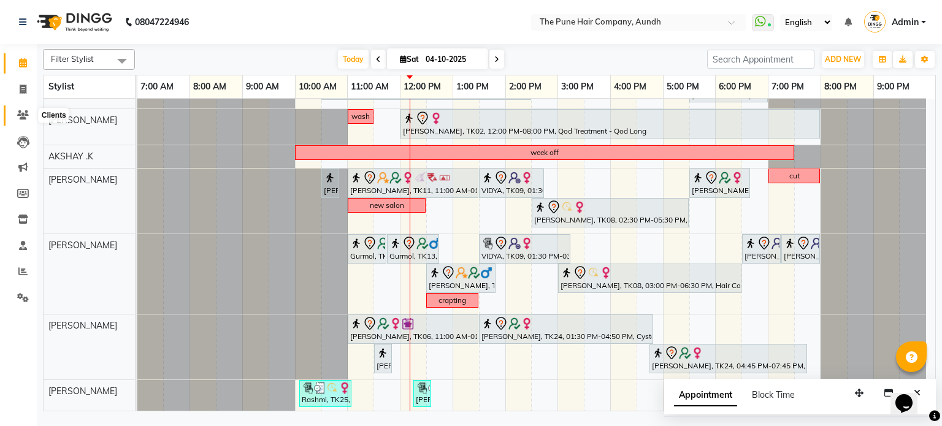
click at [16, 114] on span at bounding box center [22, 116] width 21 height 14
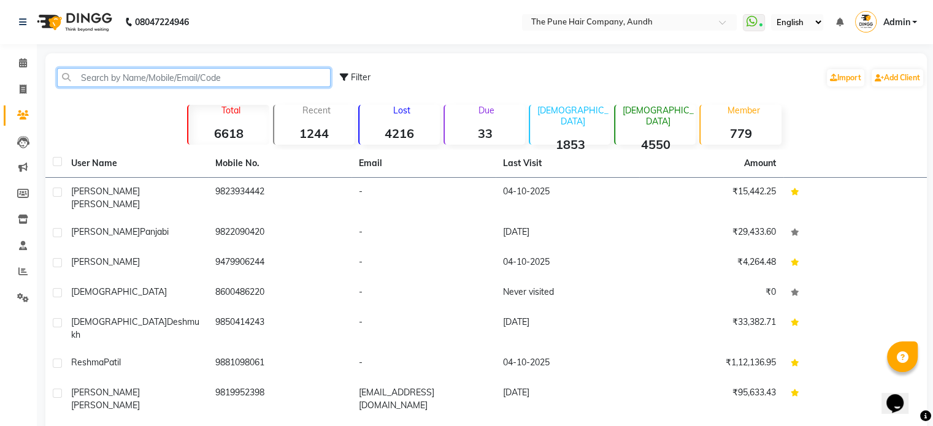
click at [169, 76] on input "text" at bounding box center [193, 77] width 273 height 19
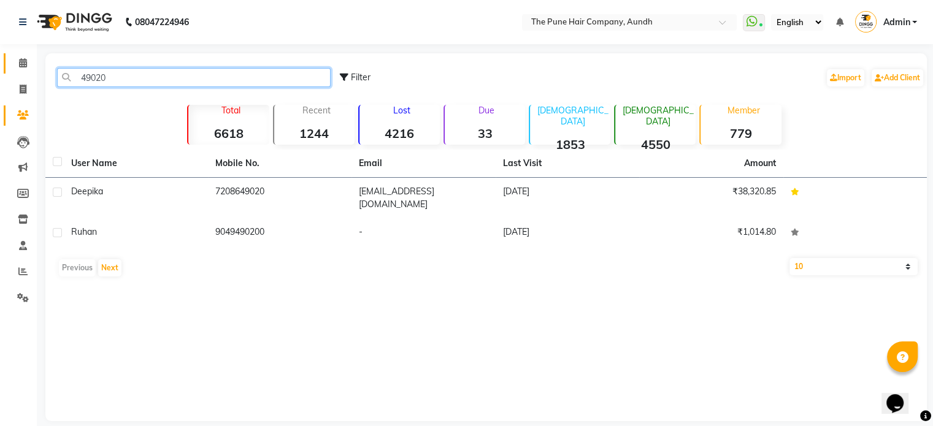
type input "49020"
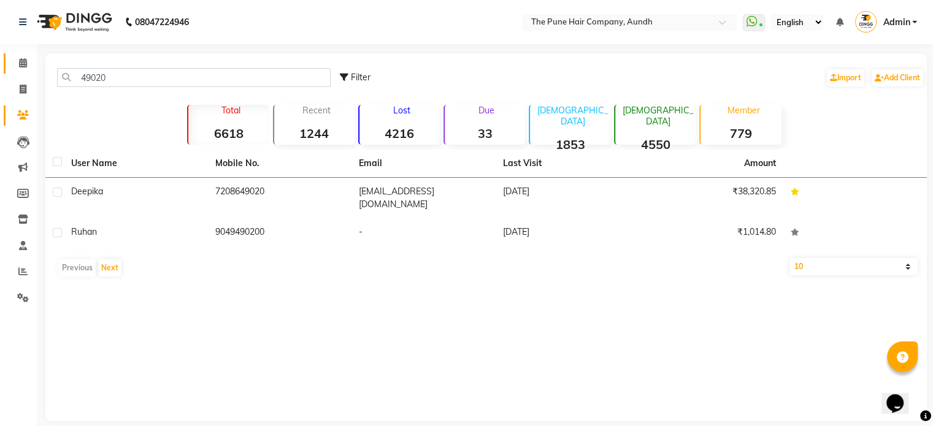
click at [16, 53] on link "Calendar" at bounding box center [18, 63] width 29 height 20
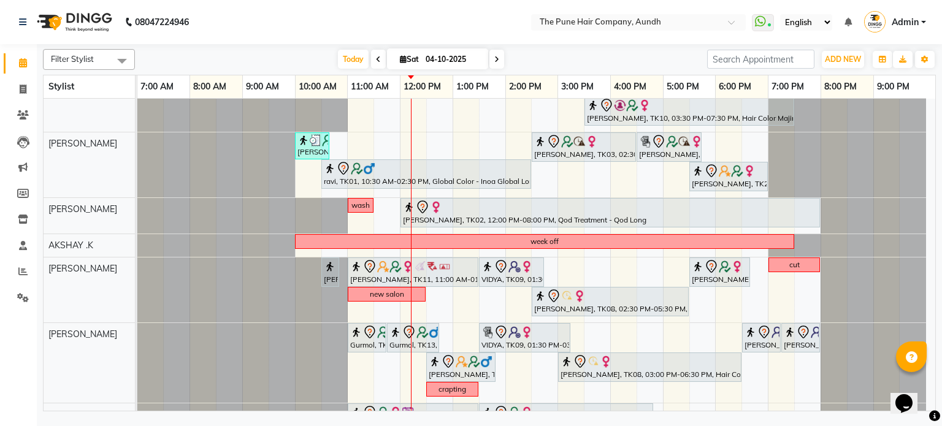
scroll to position [273, 0]
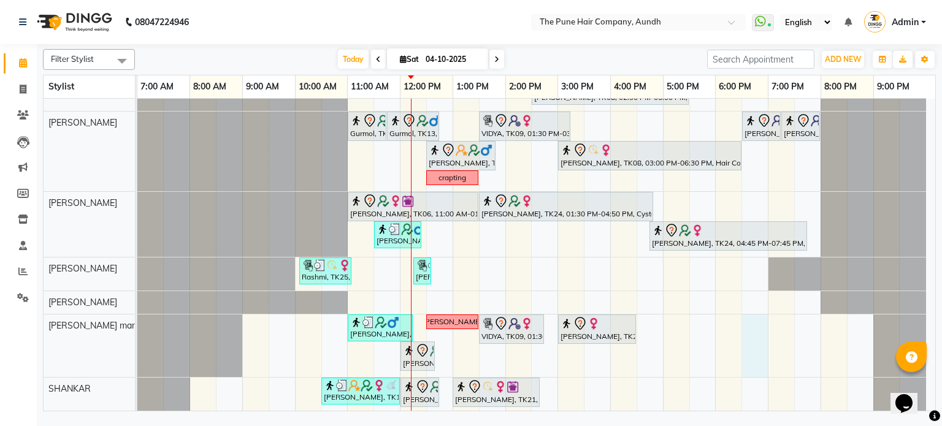
click at [752, 328] on div "[PERSON_NAME], TK07, 11:00 AM-03:50 PM, Qod Treatment - Qod Medium [PERSON_NAME…" at bounding box center [536, 119] width 798 height 587
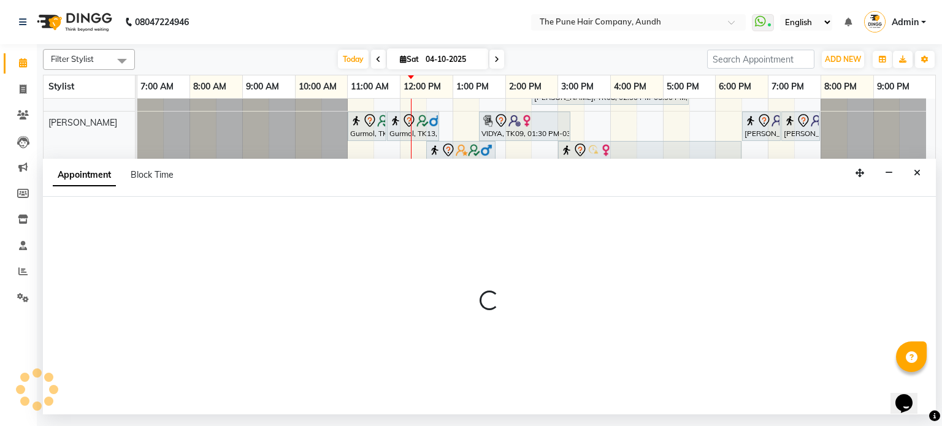
select select "78334"
select select "tentative"
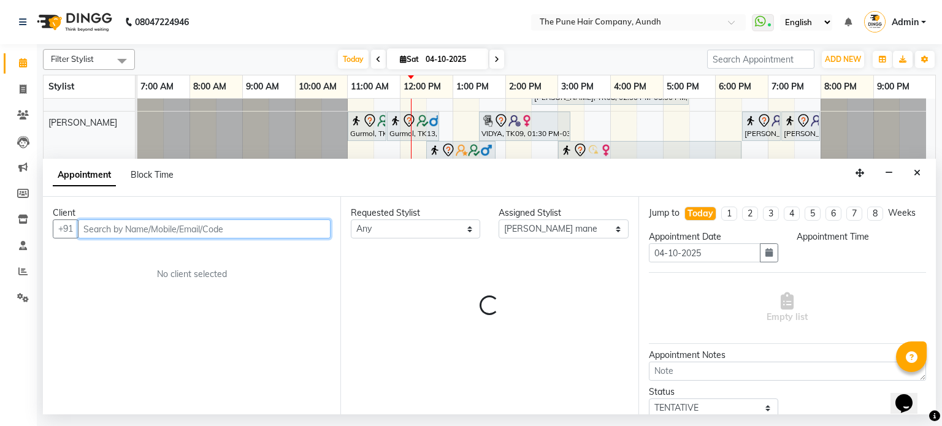
select select "1110"
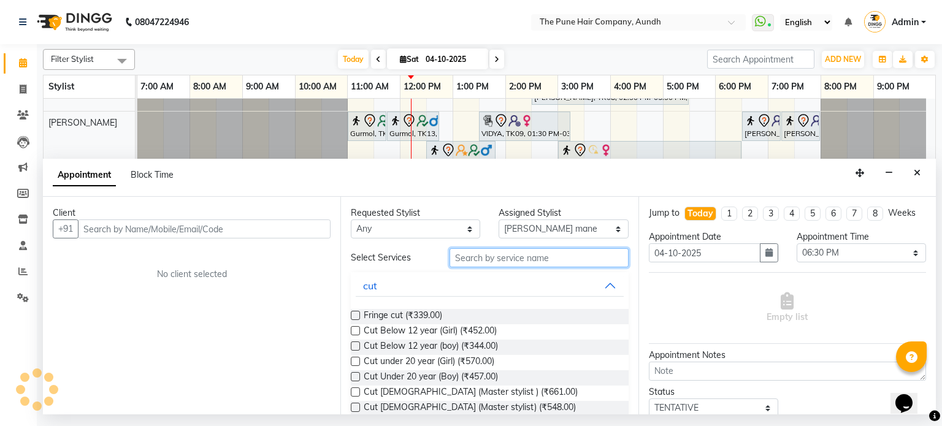
click at [581, 260] on input "text" at bounding box center [538, 257] width 179 height 19
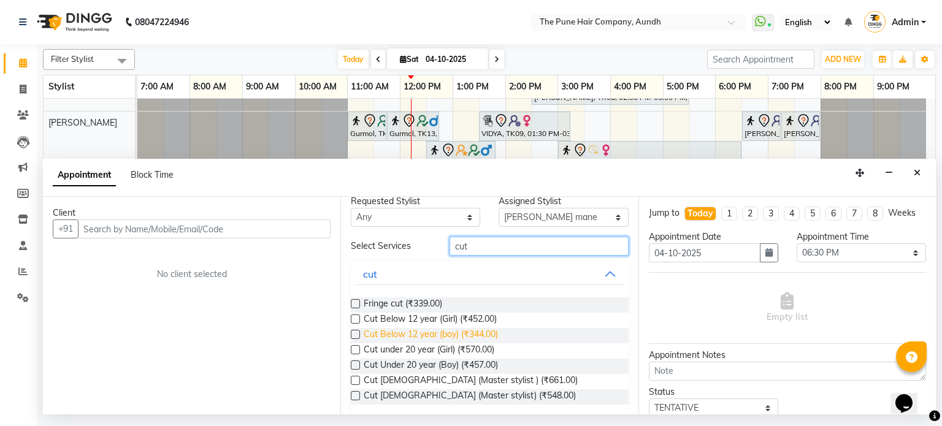
scroll to position [21, 0]
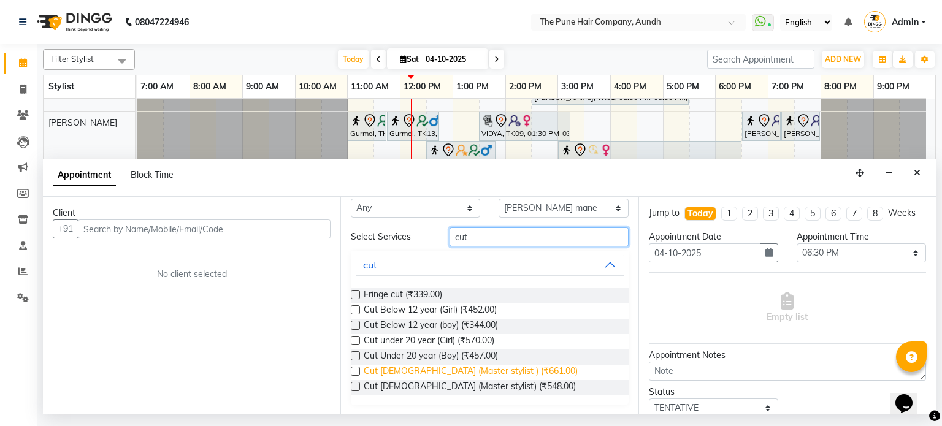
type input "cut"
click at [451, 368] on span "Cut [DEMOGRAPHIC_DATA] (Master stylist ) (₹661.00)" at bounding box center [471, 372] width 214 height 15
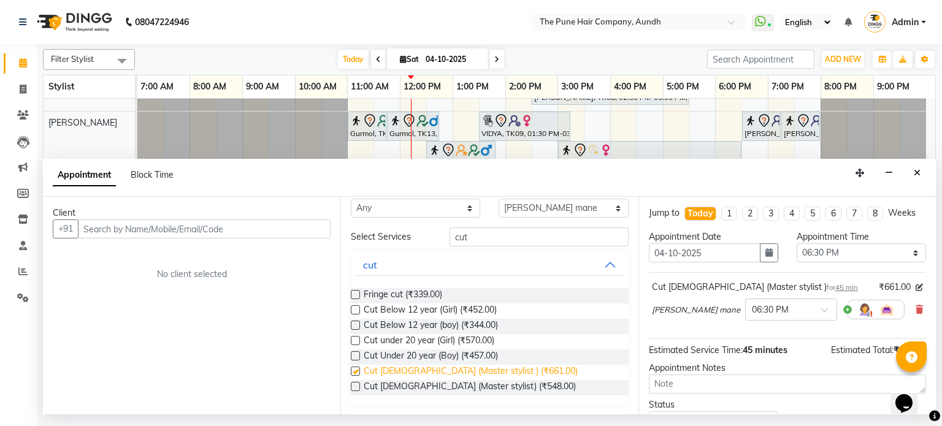
checkbox input "false"
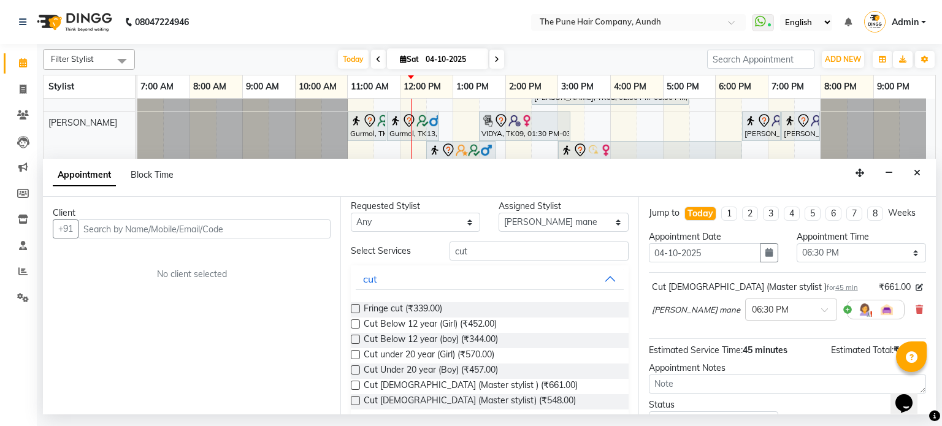
scroll to position [0, 0]
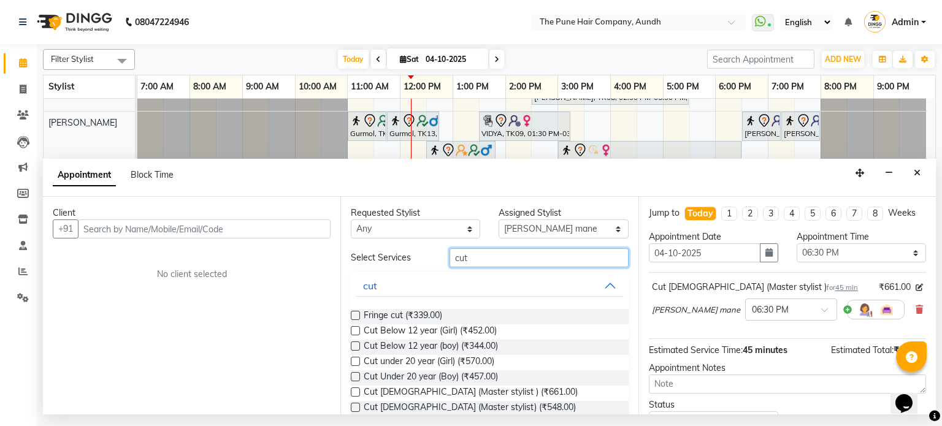
drag, startPoint x: 467, startPoint y: 256, endPoint x: 416, endPoint y: 263, distance: 50.7
click at [416, 263] on div "Select Services cut" at bounding box center [490, 257] width 296 height 19
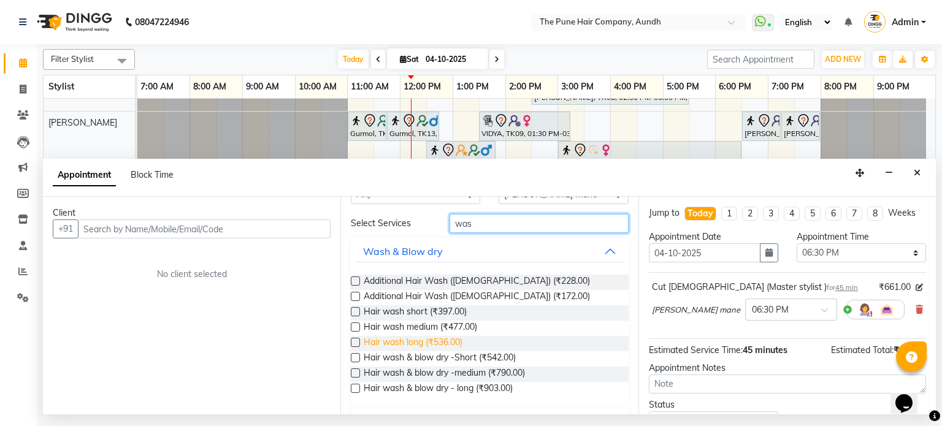
scroll to position [64, 0]
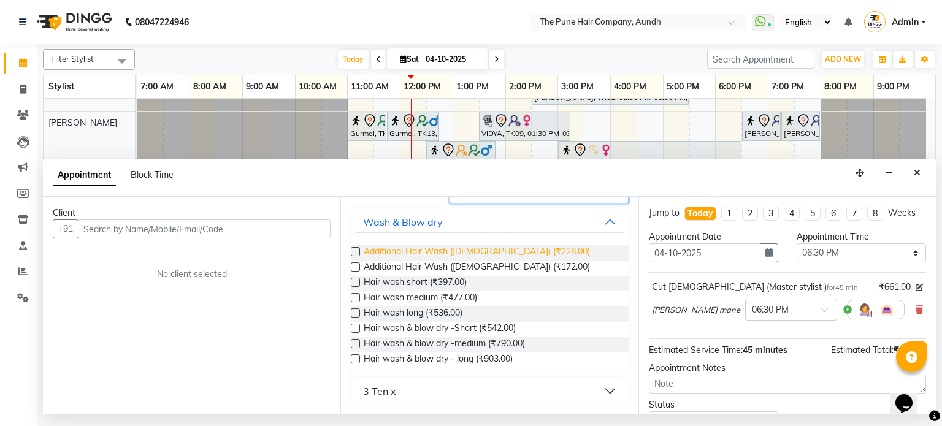
type input "was"
click at [427, 258] on span "Additional Hair Wash ([DEMOGRAPHIC_DATA]) (₹228.00)" at bounding box center [477, 252] width 226 height 15
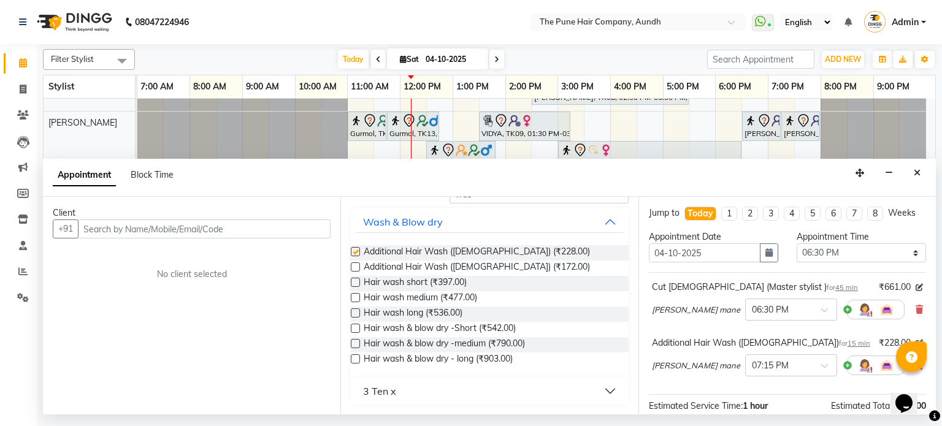
checkbox input "false"
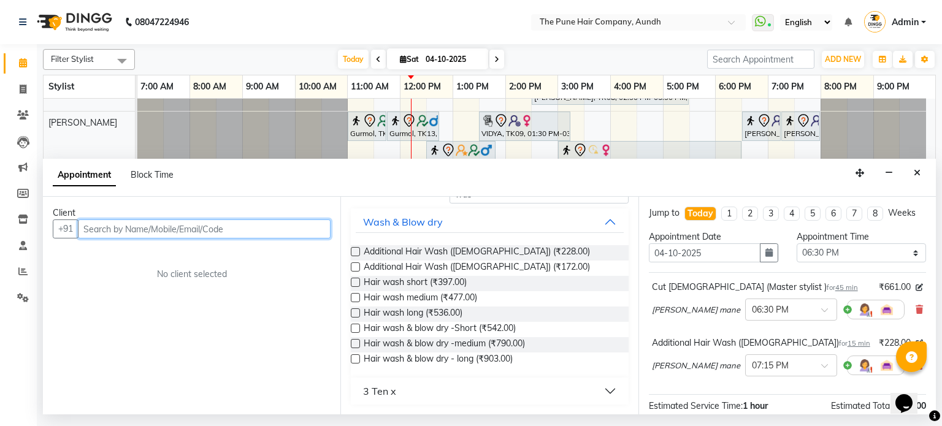
click at [265, 227] on input "text" at bounding box center [204, 228] width 253 height 19
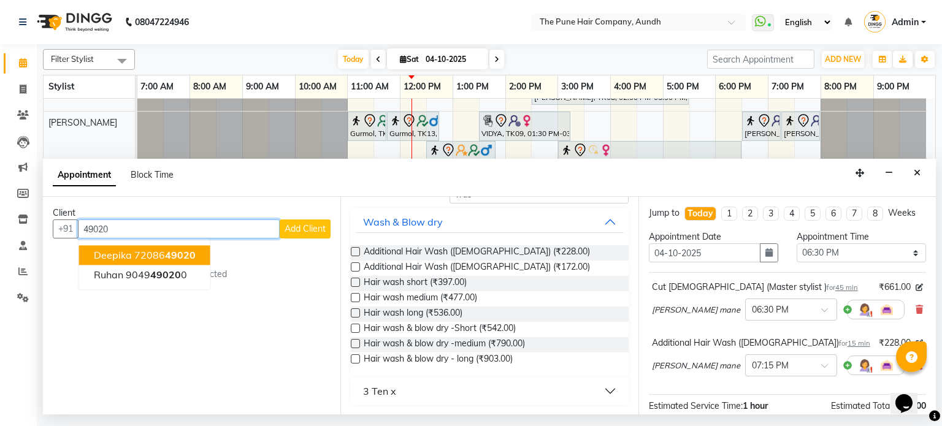
click at [181, 250] on span "49020" at bounding box center [180, 256] width 31 height 12
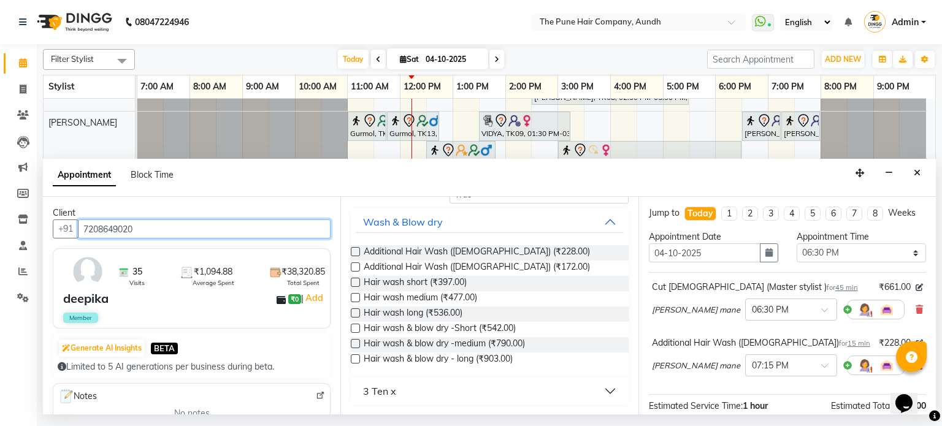
scroll to position [148, 0]
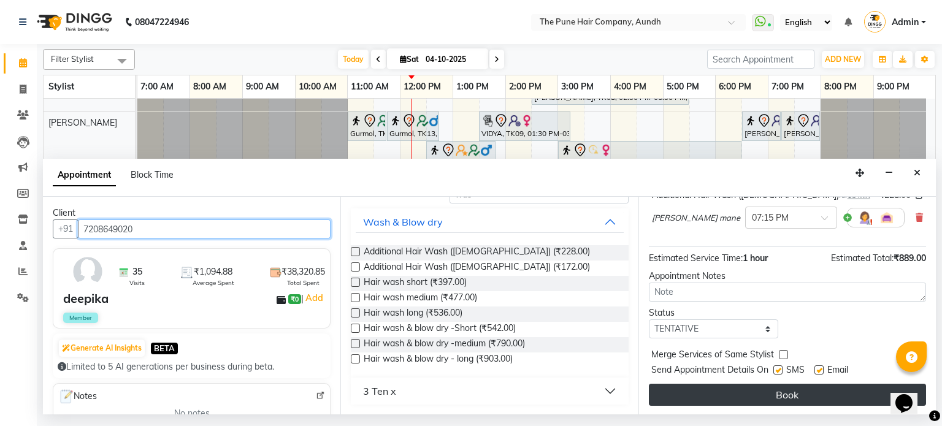
type input "7208649020"
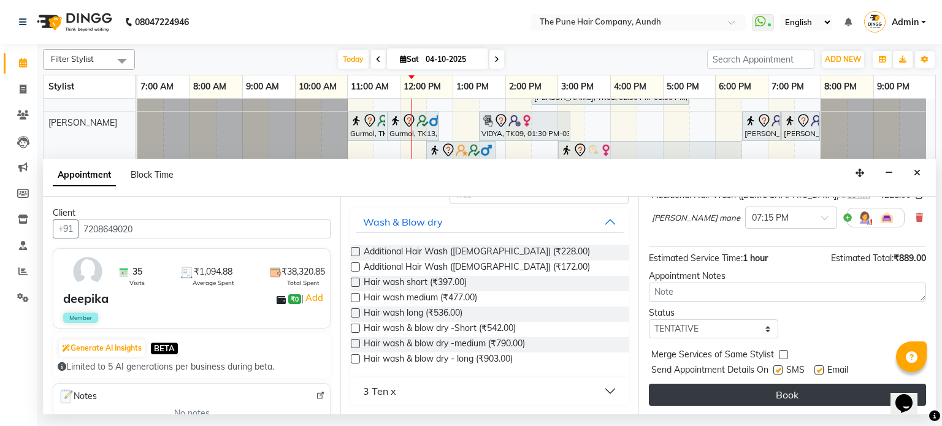
click at [730, 389] on button "Book" at bounding box center [787, 395] width 277 height 22
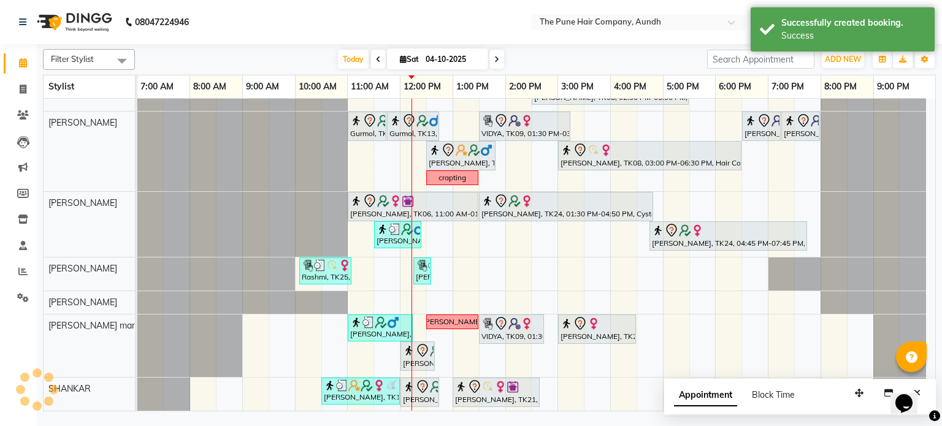
scroll to position [273, 0]
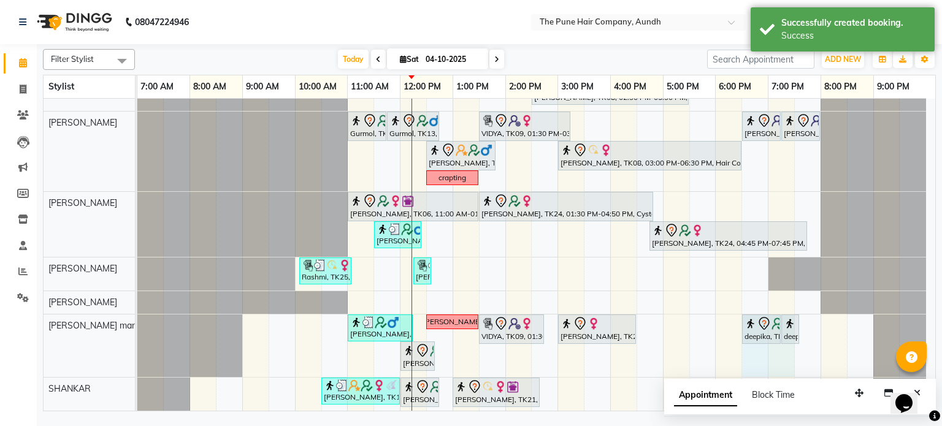
drag, startPoint x: 746, startPoint y: 355, endPoint x: 777, endPoint y: 357, distance: 32.0
click at [781, 357] on div "[PERSON_NAME], TK07, 11:00 AM-03:50 PM, Qod Treatment - Qod Medium [PERSON_NAME…" at bounding box center [536, 119] width 798 height 587
select select "78334"
select select "1110"
select select "tentative"
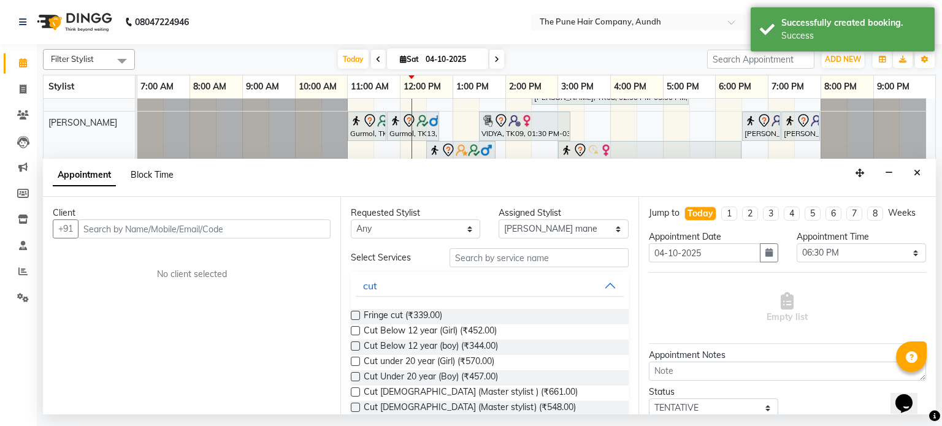
click at [155, 175] on span "Block Time" at bounding box center [152, 174] width 43 height 11
select select "78334"
select select "1110"
select select "1170"
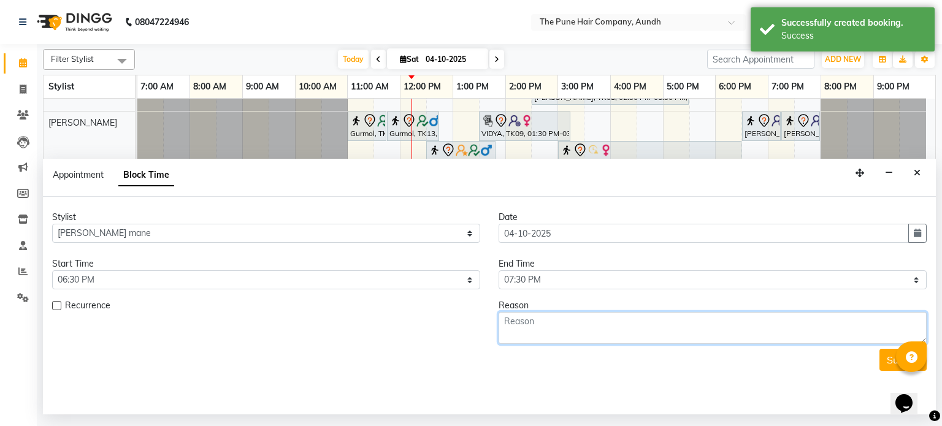
click at [651, 330] on textarea at bounding box center [712, 328] width 428 height 32
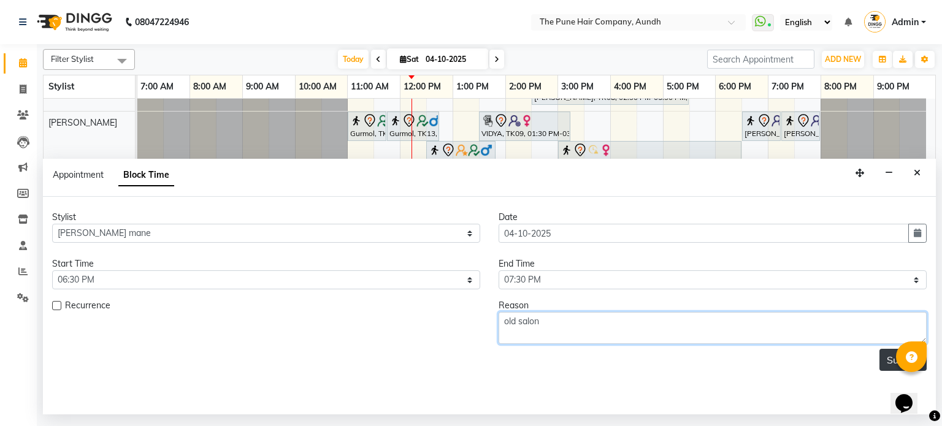
type textarea "old salon"
click at [885, 359] on button "Submit" at bounding box center [902, 360] width 47 height 22
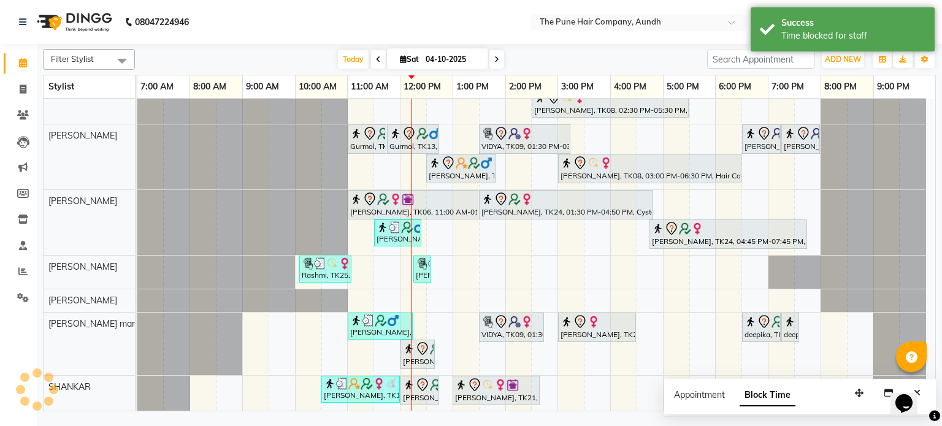
scroll to position [258, 0]
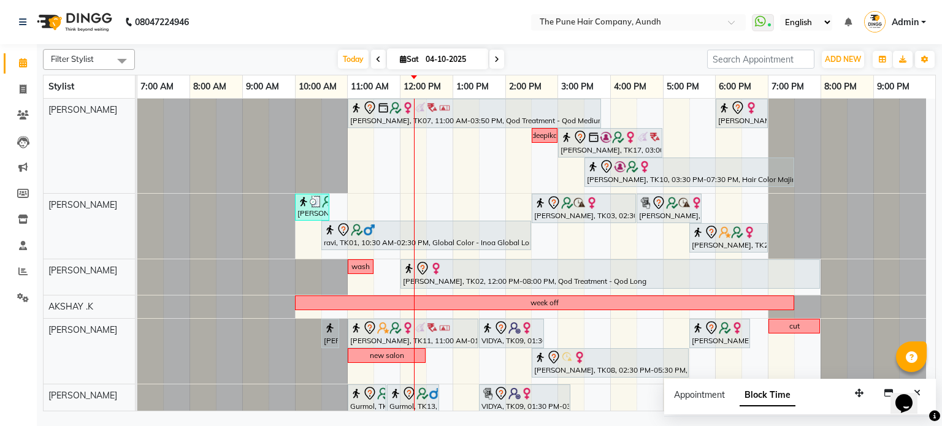
click at [492, 56] on span at bounding box center [496, 59] width 15 height 19
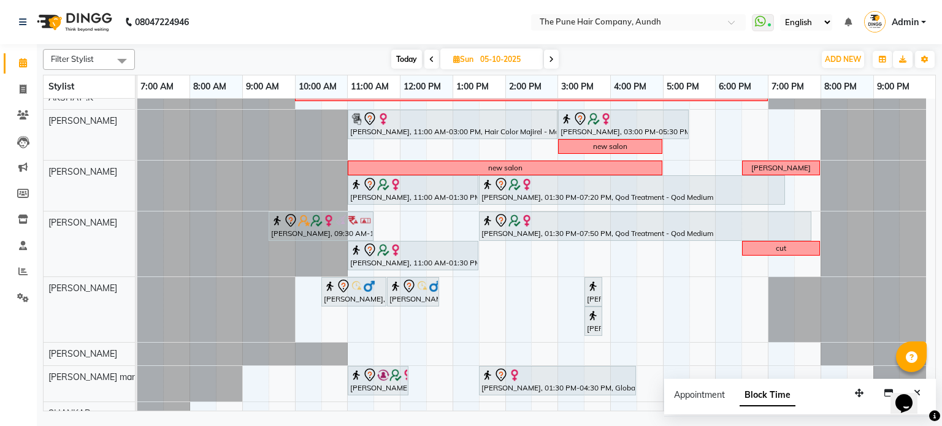
scroll to position [191, 0]
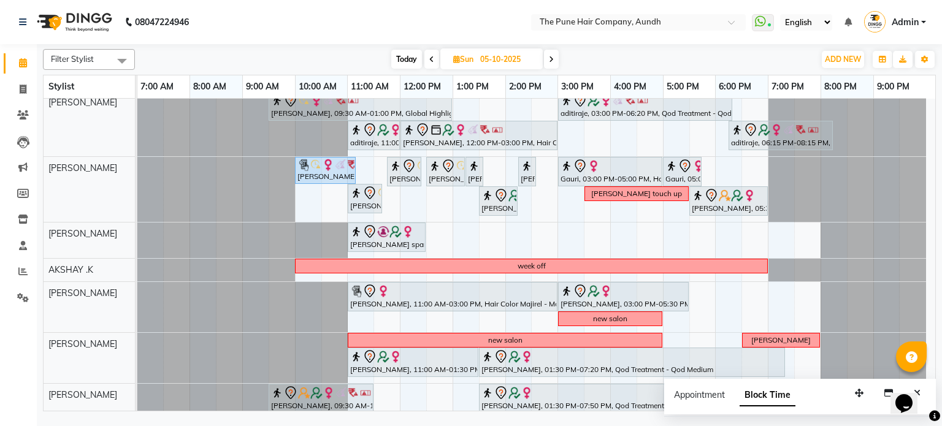
click at [552, 63] on span at bounding box center [551, 59] width 15 height 19
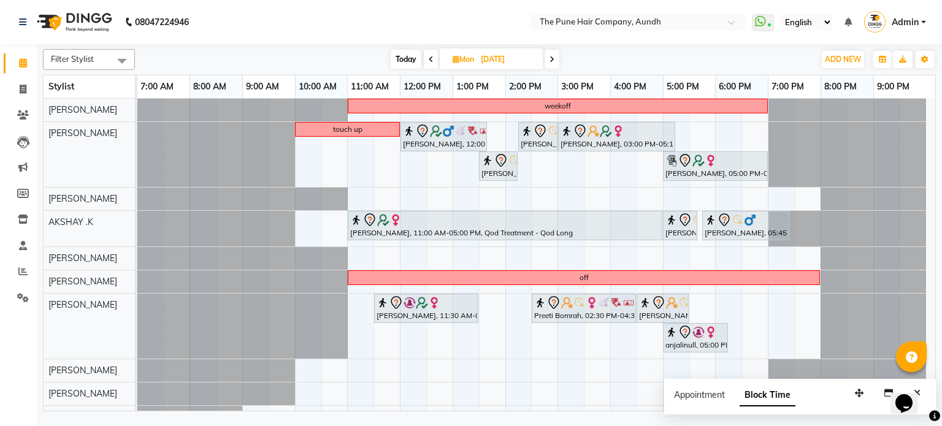
click at [554, 58] on span at bounding box center [551, 59] width 15 height 19
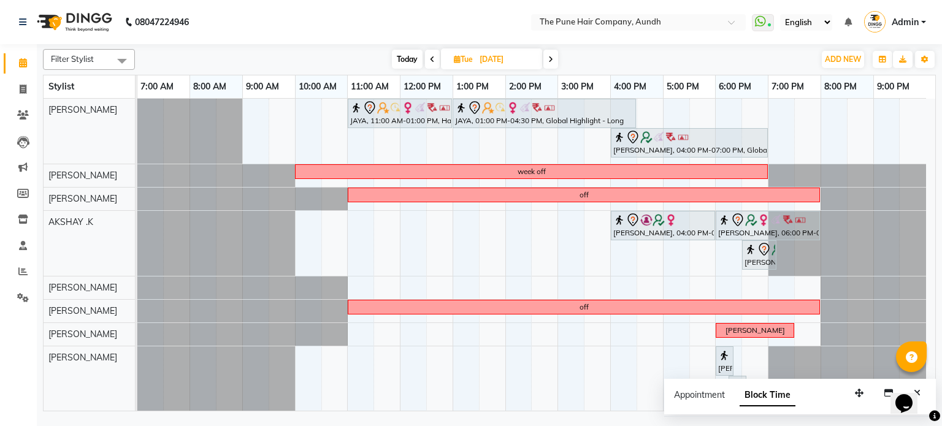
click at [554, 58] on span at bounding box center [550, 59] width 15 height 19
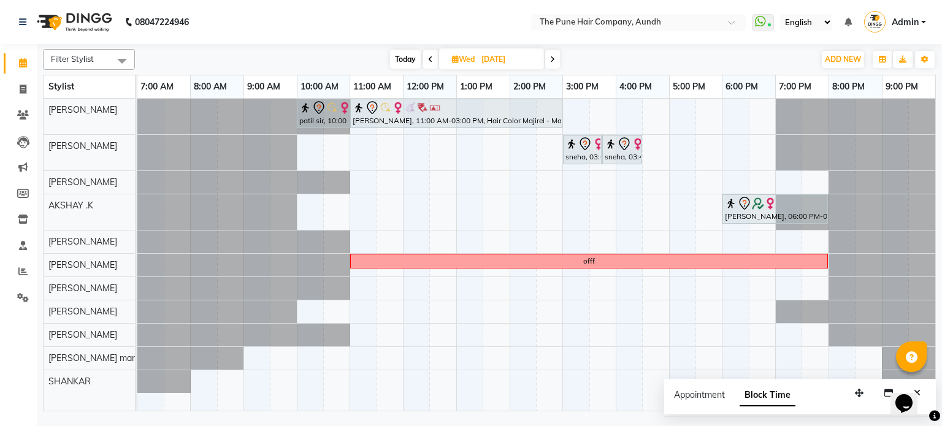
click at [414, 60] on span "Today" at bounding box center [405, 59] width 31 height 19
type input "04-10-2025"
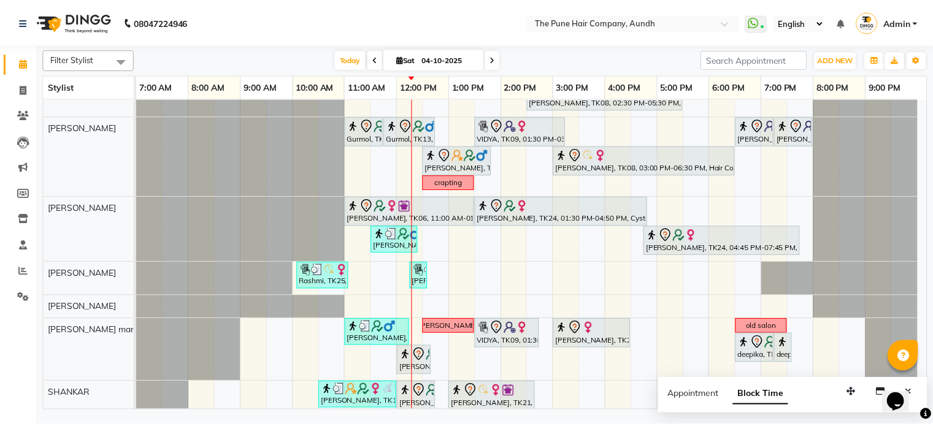
scroll to position [273, 0]
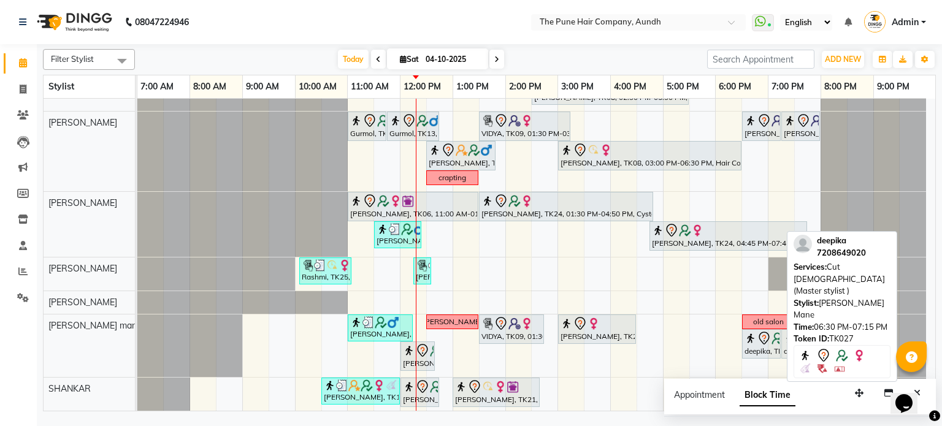
click at [137, 343] on div "[PERSON_NAME], TK16, 11:00 AM-12:15 PM, Cut [DEMOGRAPHIC_DATA] (Master stylist)…" at bounding box center [137, 346] width 0 height 63
click at [753, 344] on div "deepika, TK27, 06:30 PM-07:15 PM, Cut [DEMOGRAPHIC_DATA] (Master stylist )" at bounding box center [761, 344] width 36 height 26
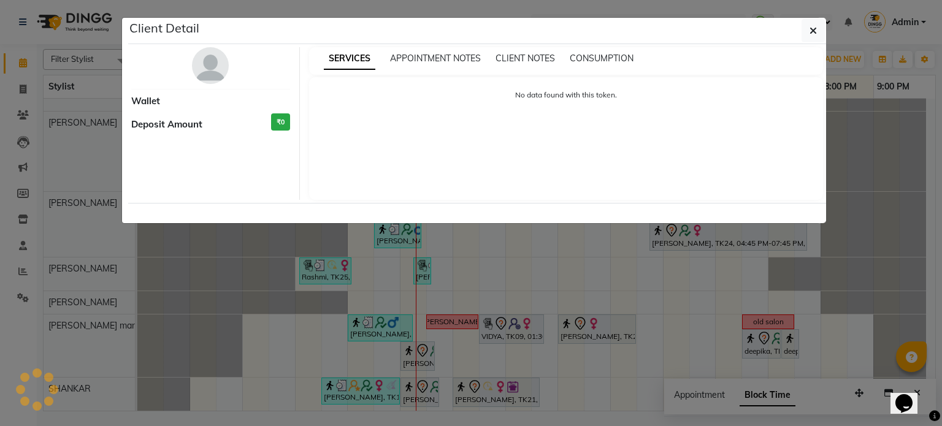
select select "7"
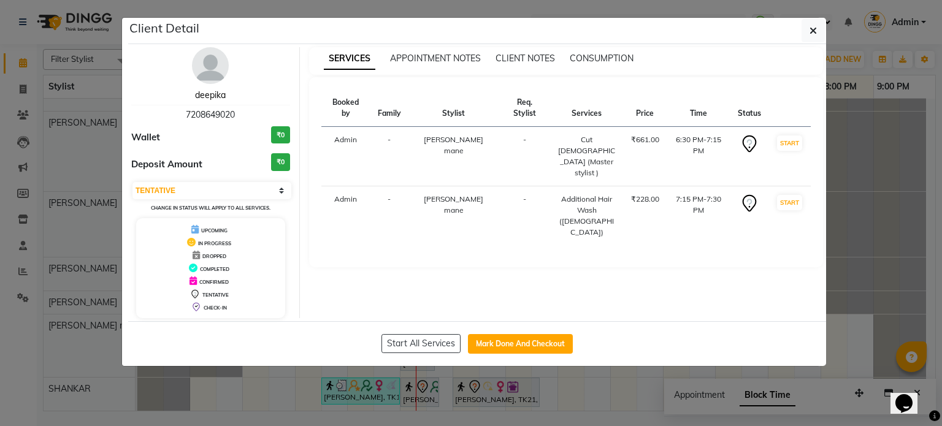
click at [214, 91] on link "deepika" at bounding box center [210, 95] width 31 height 11
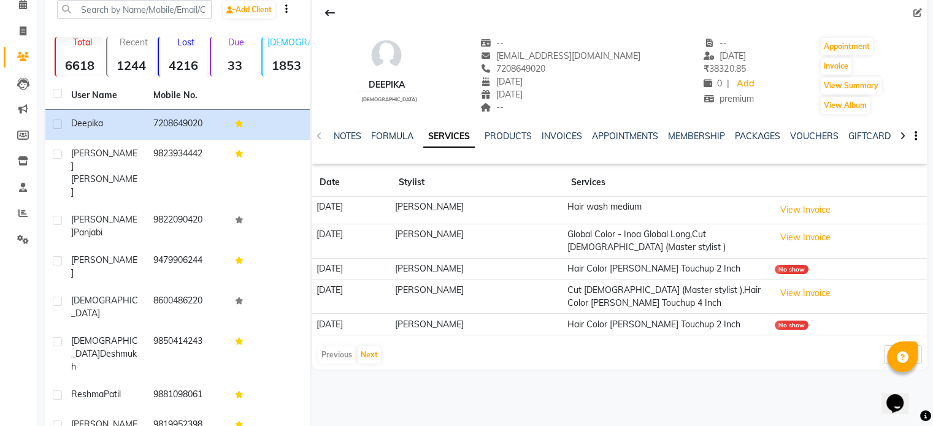
scroll to position [61, 0]
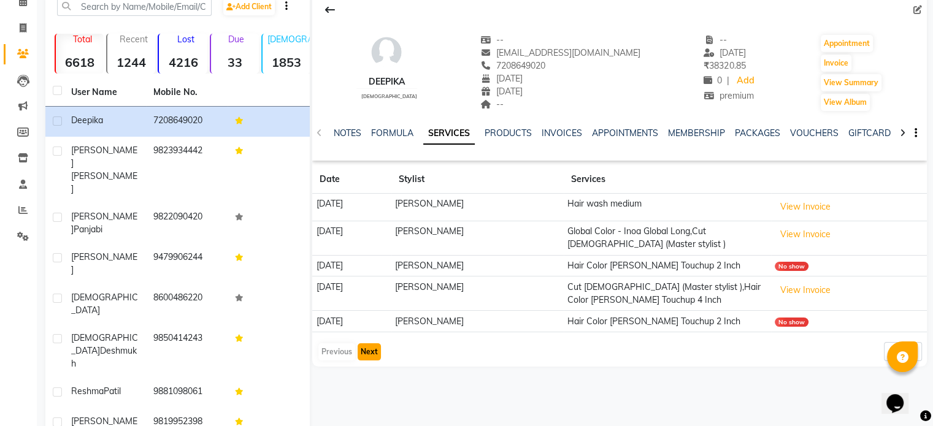
click at [366, 351] on button "Next" at bounding box center [368, 351] width 23 height 17
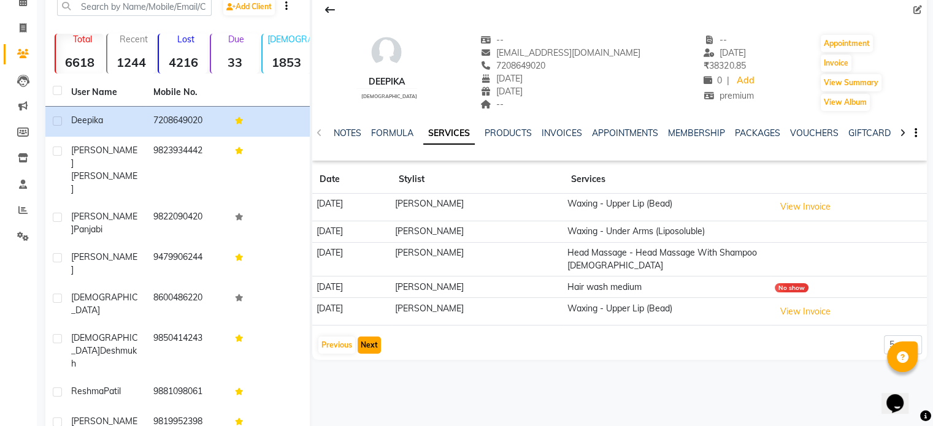
click at [370, 348] on button "Next" at bounding box center [368, 345] width 23 height 17
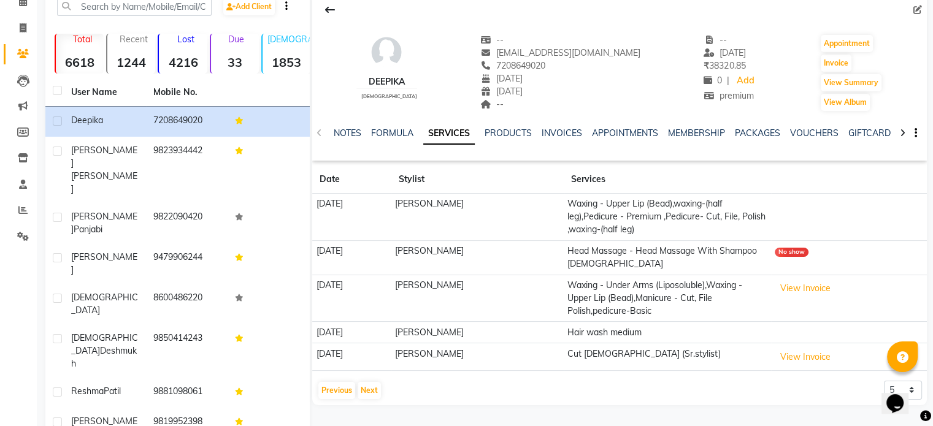
click at [347, 350] on td "[DATE]" at bounding box center [351, 357] width 78 height 28
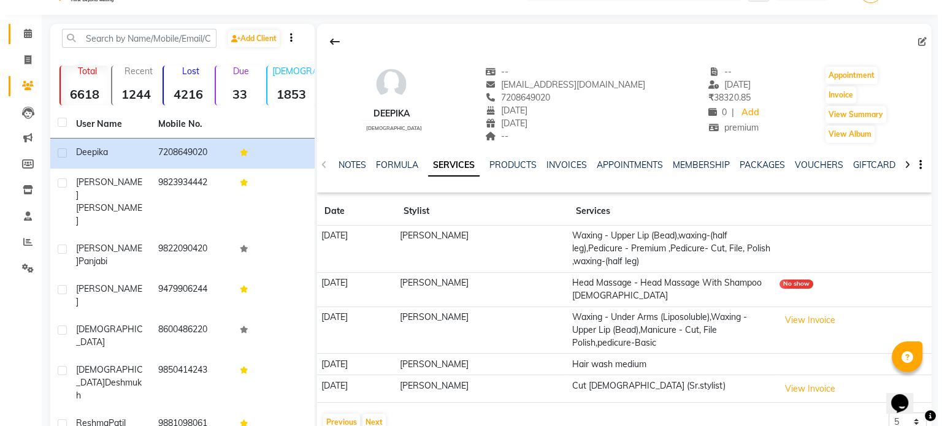
scroll to position [0, 0]
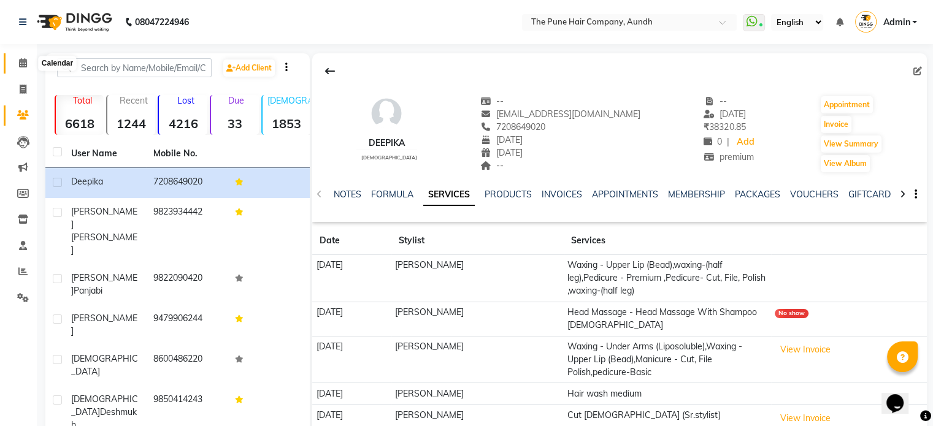
click at [22, 59] on icon at bounding box center [23, 62] width 8 height 9
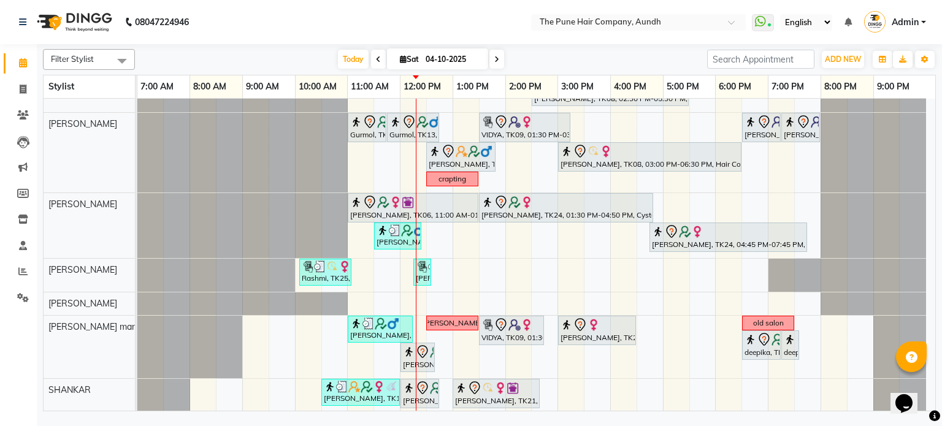
scroll to position [273, 0]
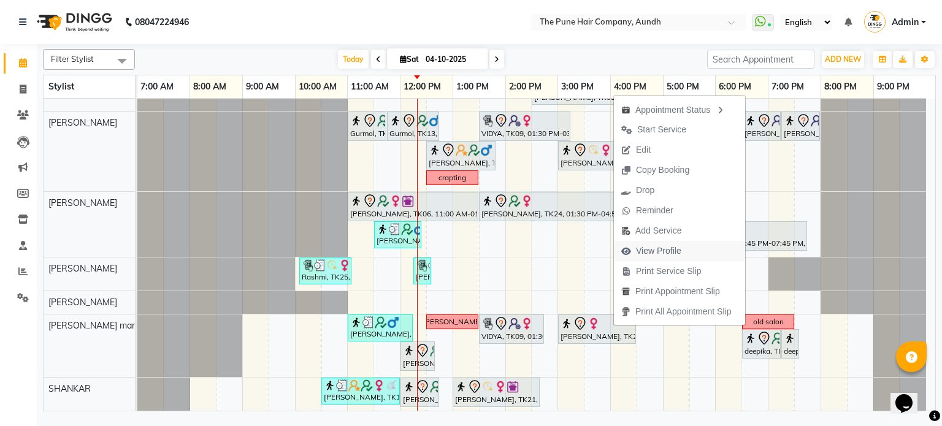
click at [644, 249] on span "View Profile" at bounding box center [658, 251] width 45 height 13
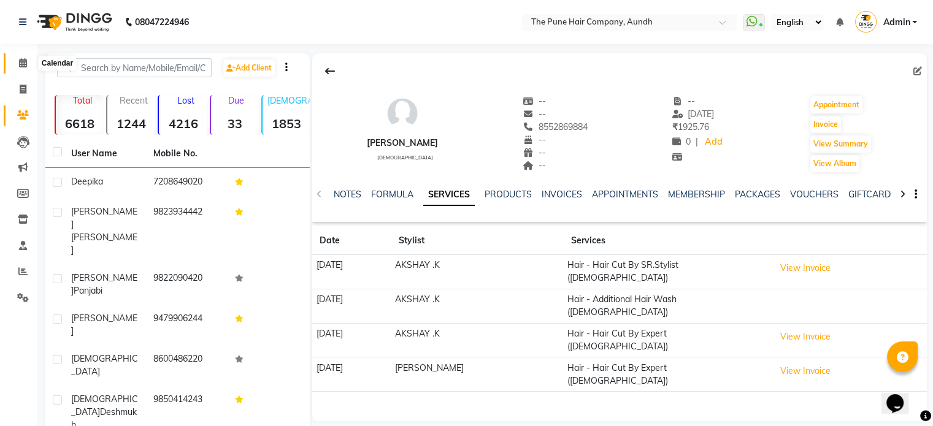
drag, startPoint x: 21, startPoint y: 66, endPoint x: 18, endPoint y: 57, distance: 9.1
click at [21, 64] on icon at bounding box center [23, 62] width 8 height 9
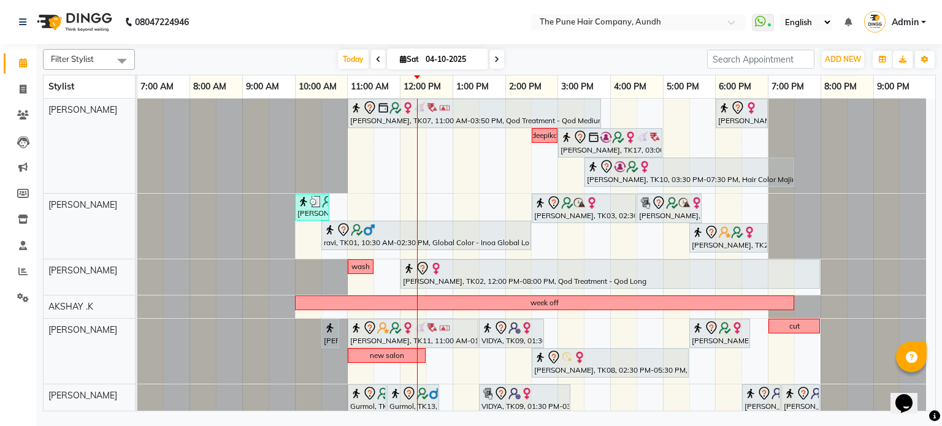
click at [689, 291] on div "[PERSON_NAME], TK07, 11:00 AM-03:50 PM, Qod Treatment - Qod Medium [PERSON_NAME…" at bounding box center [536, 392] width 798 height 587
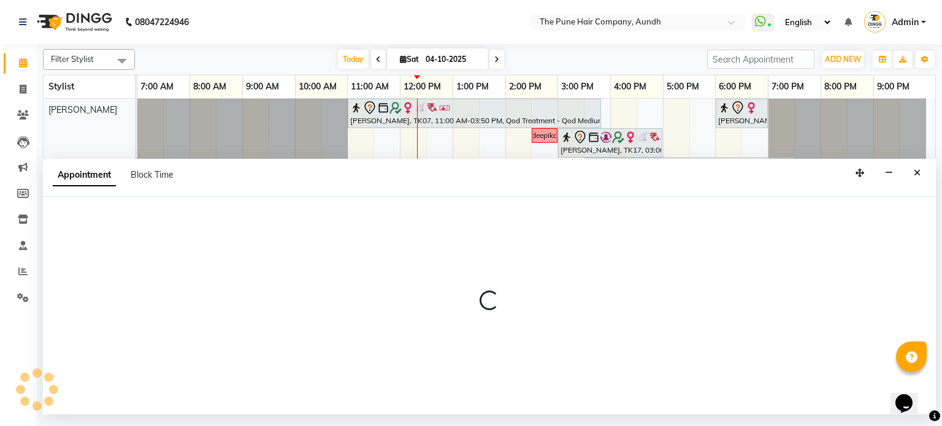
select select "3340"
select select "tentative"
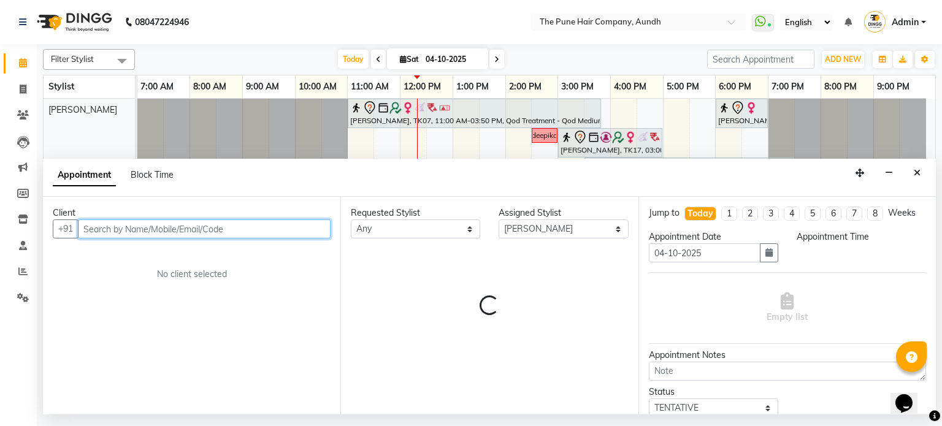
select select "1050"
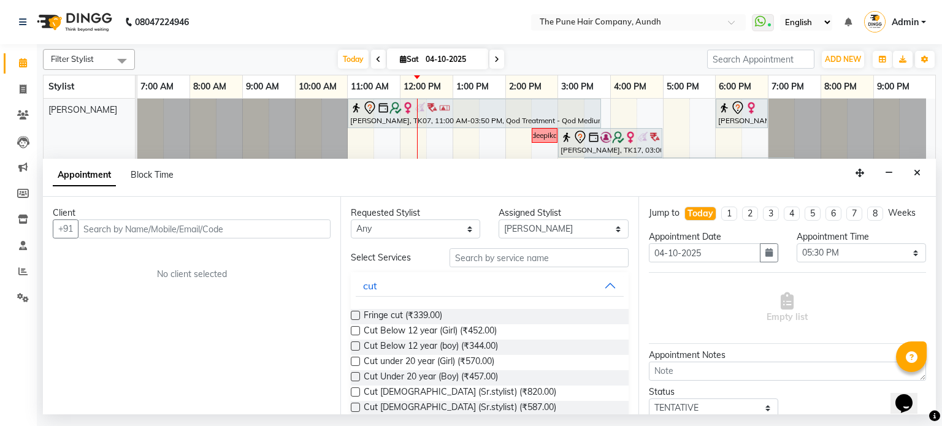
click at [353, 406] on label at bounding box center [355, 407] width 9 height 9
click at [353, 406] on input "checkbox" at bounding box center [355, 409] width 8 height 8
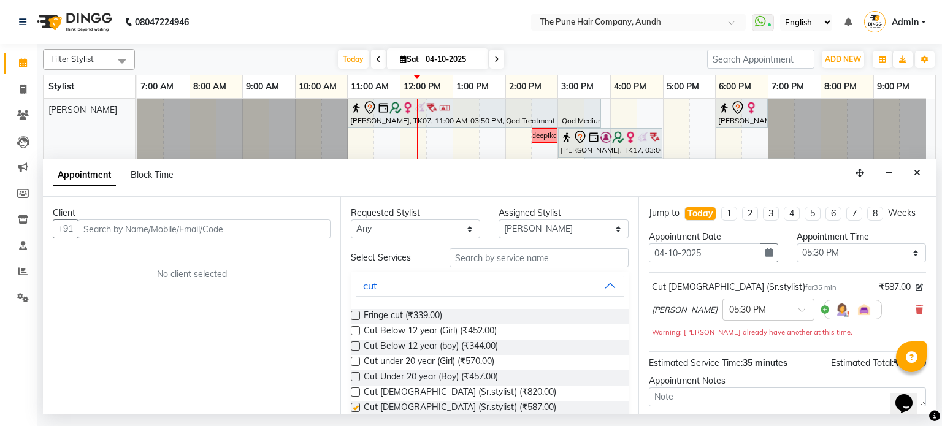
checkbox input "false"
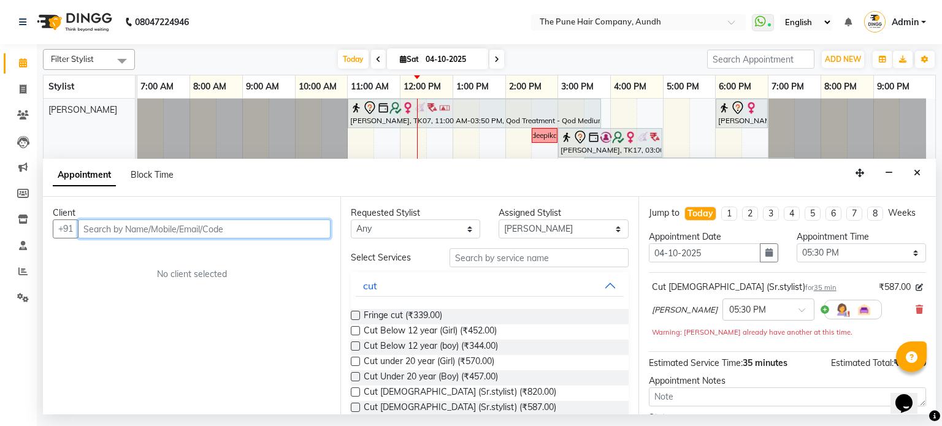
click at [217, 231] on input "text" at bounding box center [204, 228] width 253 height 19
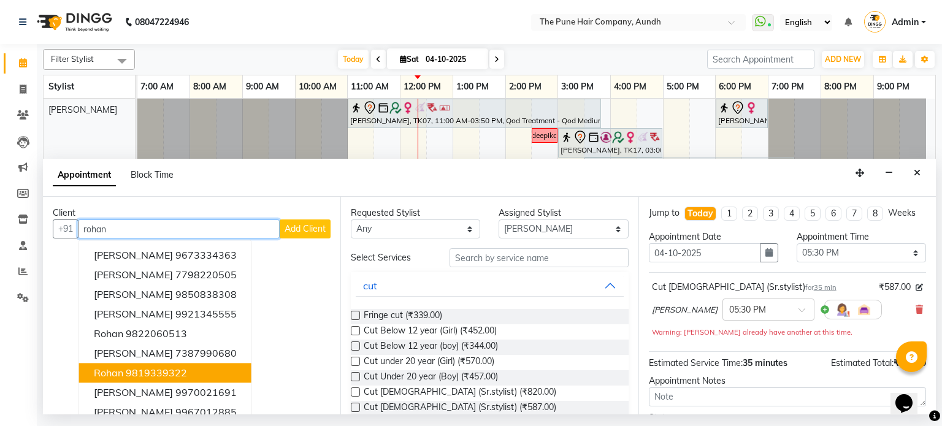
click at [215, 372] on button "rohan 9819339322" at bounding box center [165, 374] width 172 height 20
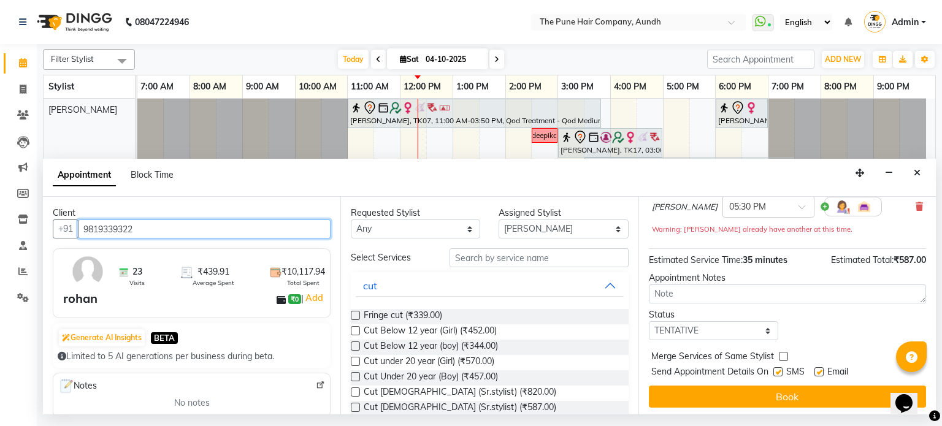
scroll to position [105, 0]
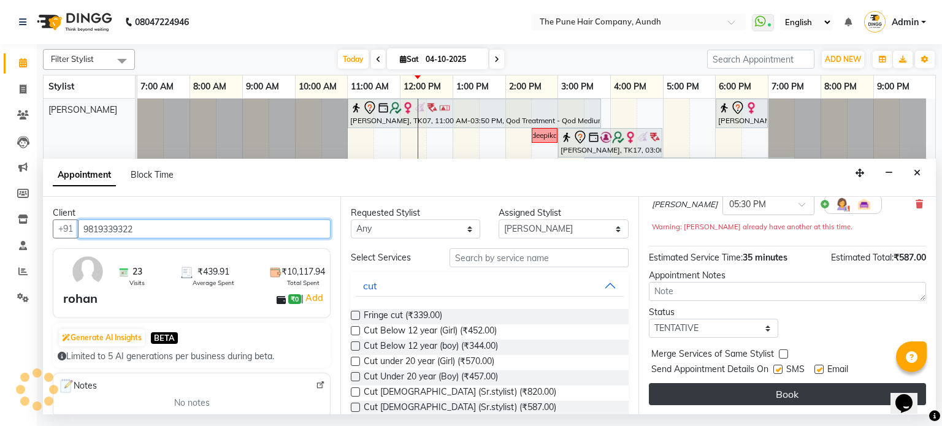
type input "9819339322"
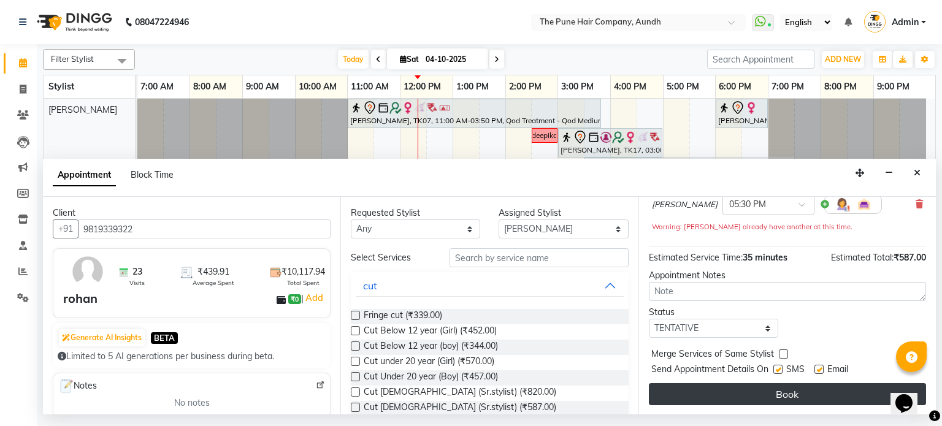
click at [765, 396] on button "Book" at bounding box center [787, 394] width 277 height 22
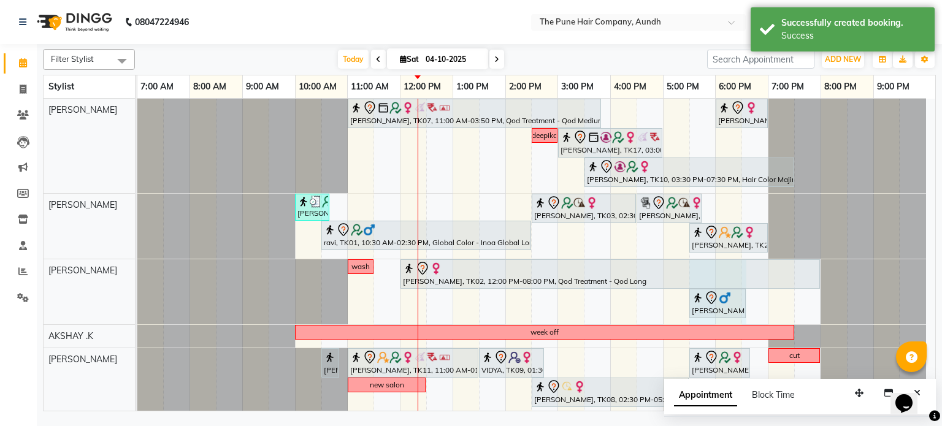
drag, startPoint x: 719, startPoint y: 308, endPoint x: 744, endPoint y: 308, distance: 25.1
click at [137, 308] on div "wash [PERSON_NAME], TK02, 12:00 PM-08:00 PM, Qod Treatment - Qod Long rohan, TK…" at bounding box center [137, 291] width 0 height 65
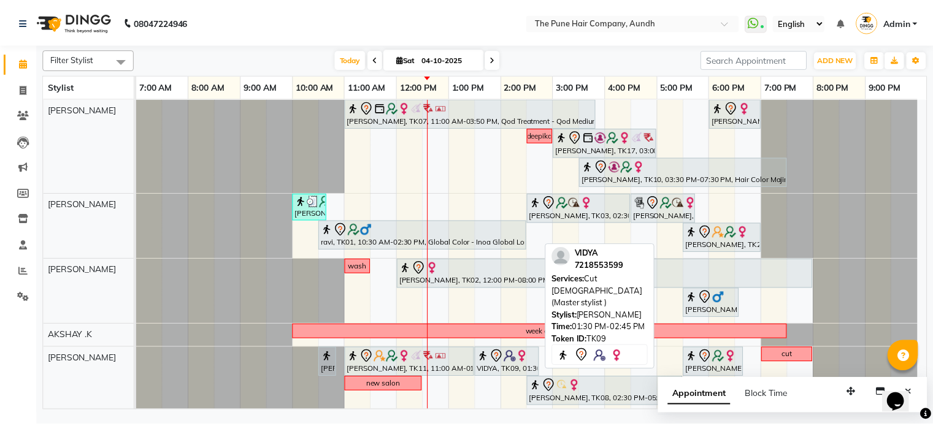
scroll to position [123, 0]
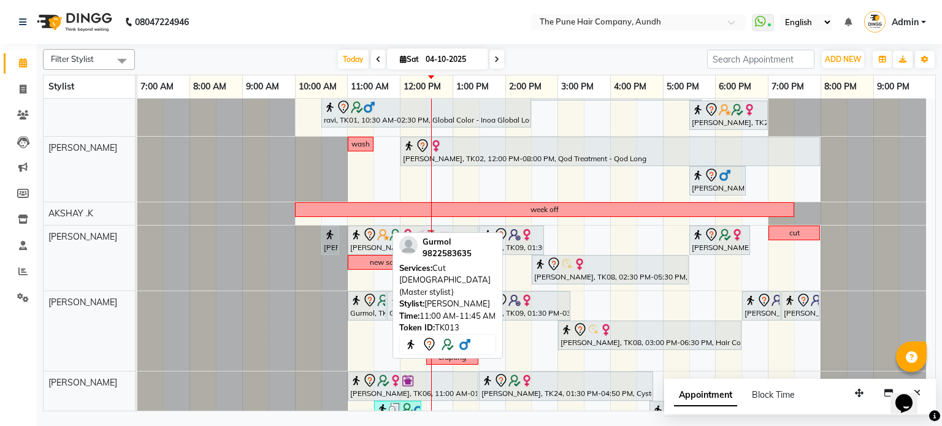
click at [377, 296] on img at bounding box center [383, 300] width 12 height 12
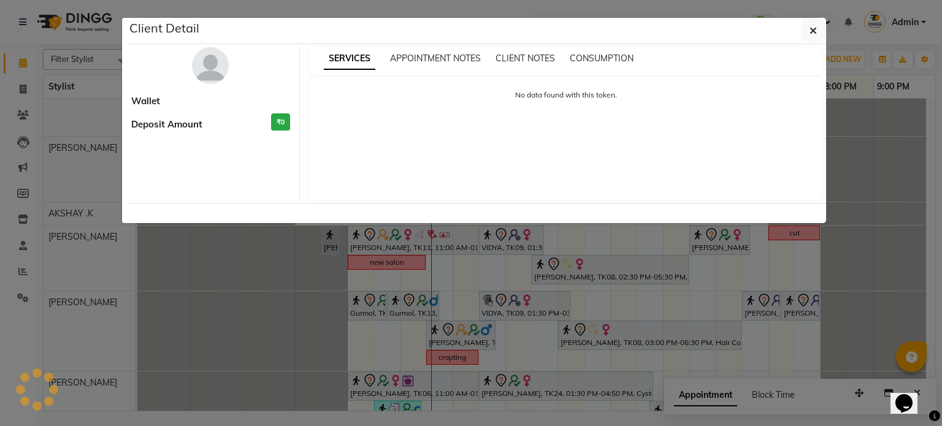
select select "7"
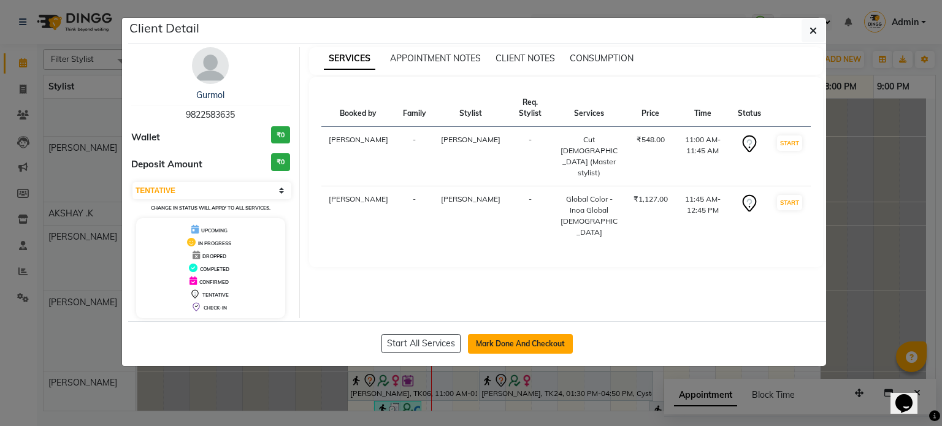
click at [523, 338] on button "Mark Done And Checkout" at bounding box center [520, 344] width 105 height 20
select select "service"
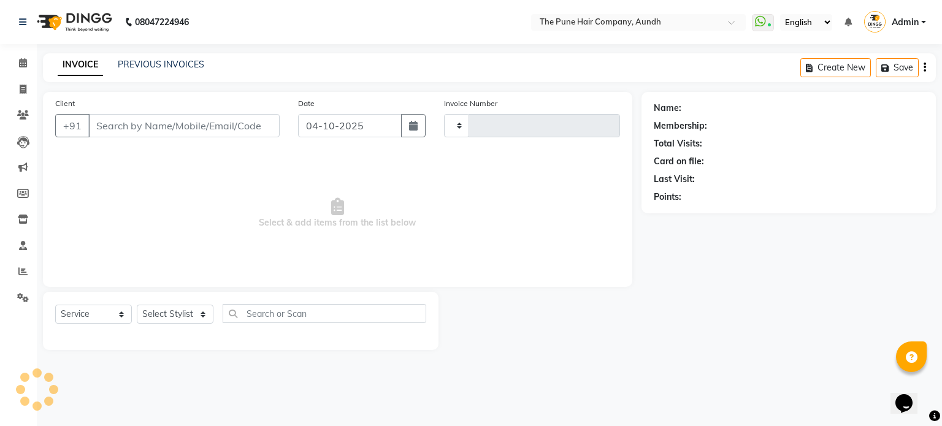
type input "5487"
select select "106"
type input "9822583635"
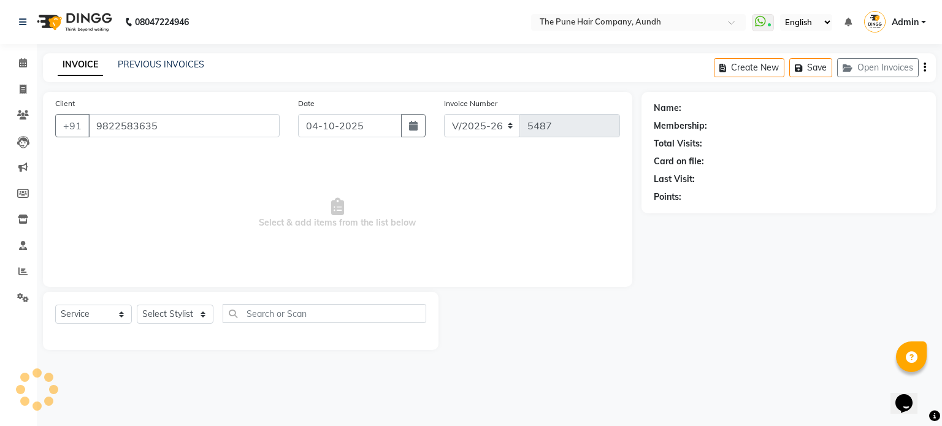
select select "18078"
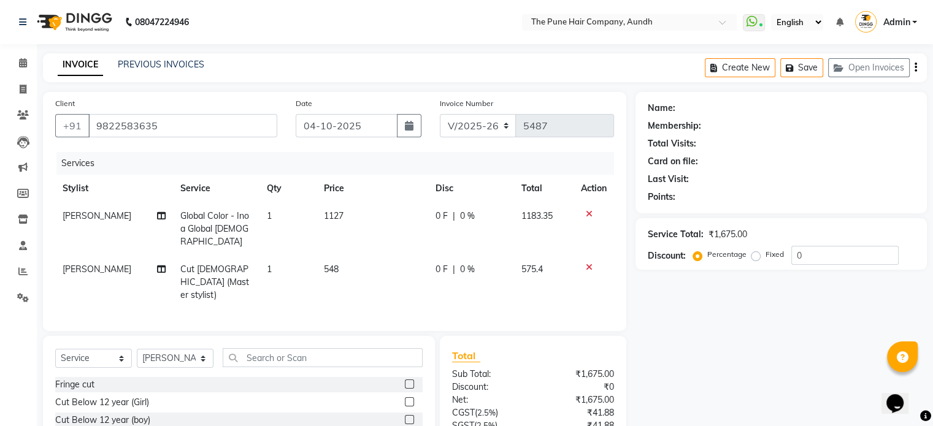
select select "1: Object"
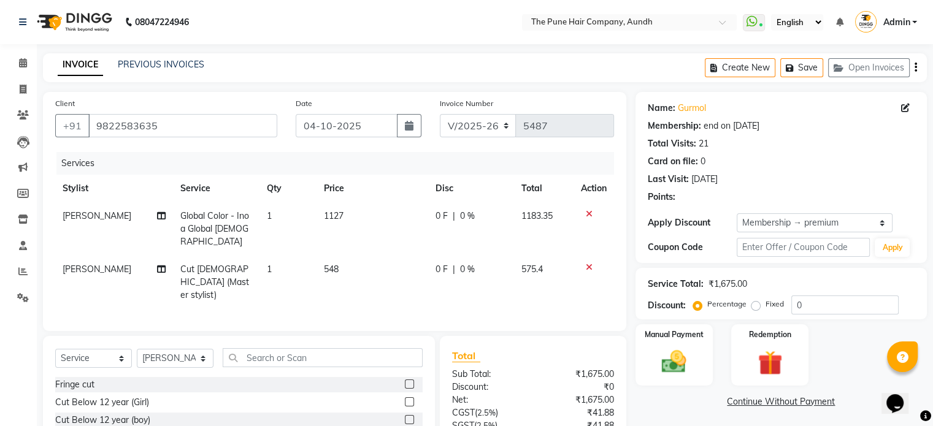
type input "20"
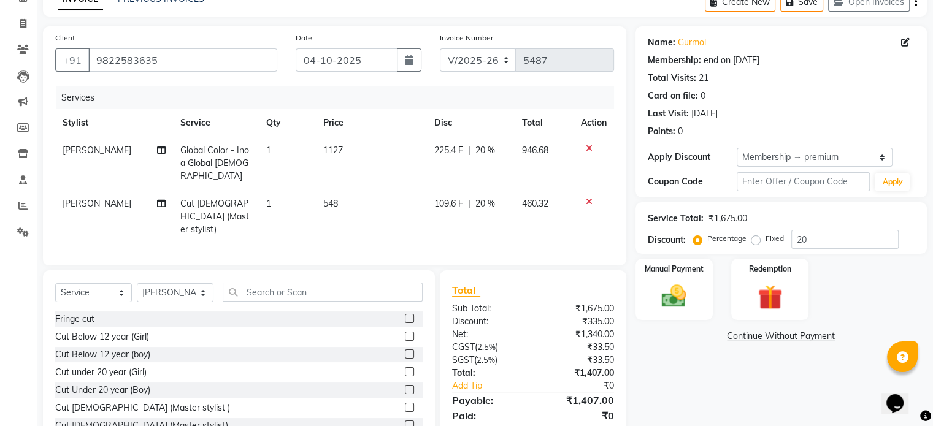
scroll to position [93, 0]
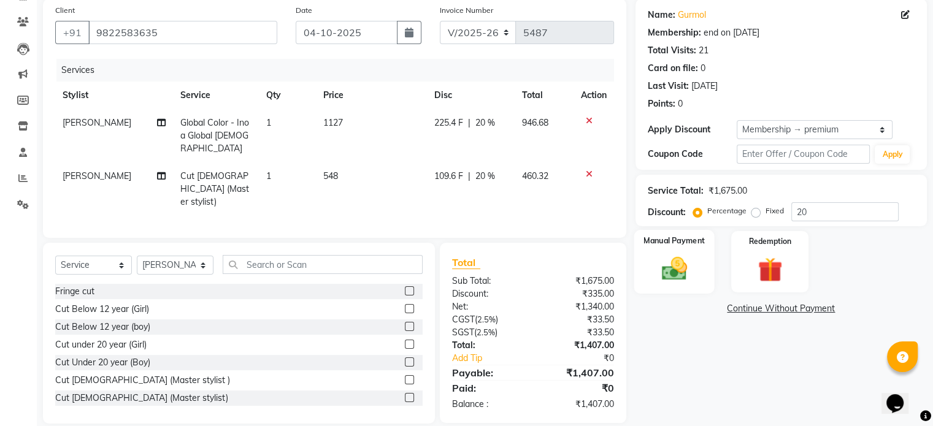
click at [675, 271] on img at bounding box center [673, 268] width 41 height 29
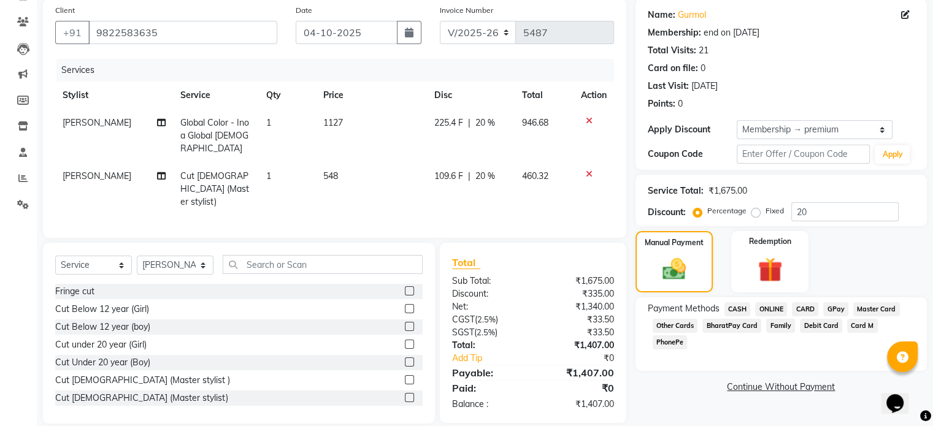
click at [773, 308] on span "ONLINE" at bounding box center [771, 309] width 32 height 14
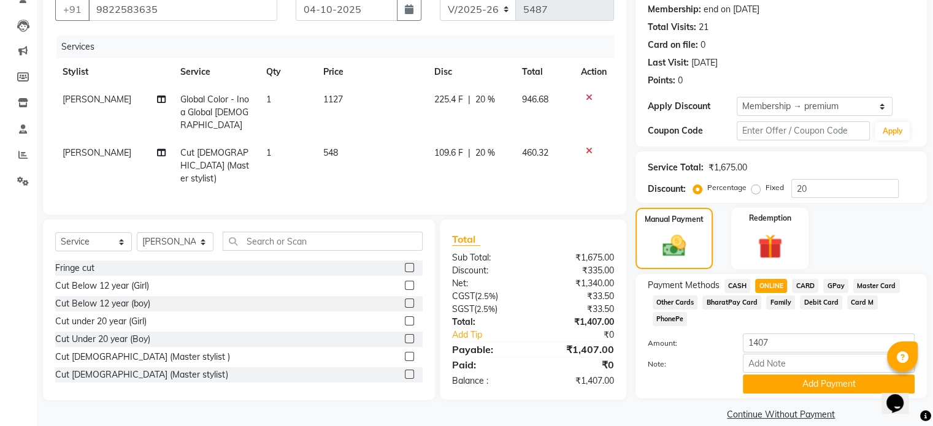
scroll to position [117, 0]
click at [814, 374] on button "Add Payment" at bounding box center [828, 383] width 172 height 19
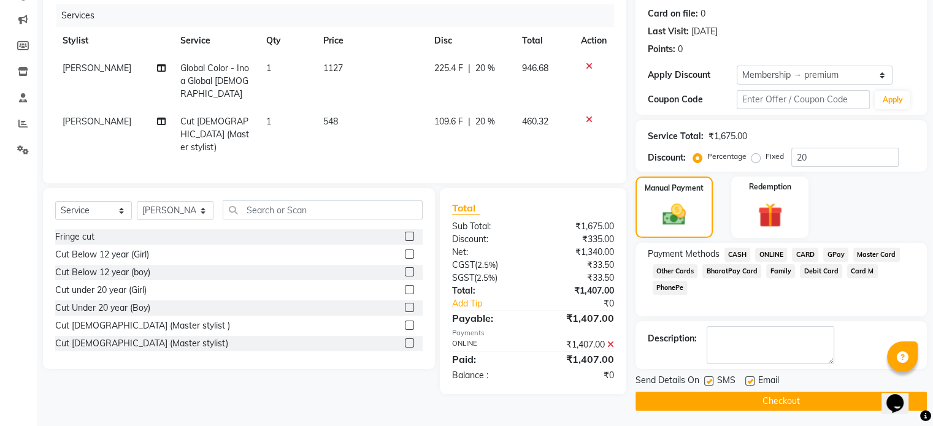
scroll to position [150, 0]
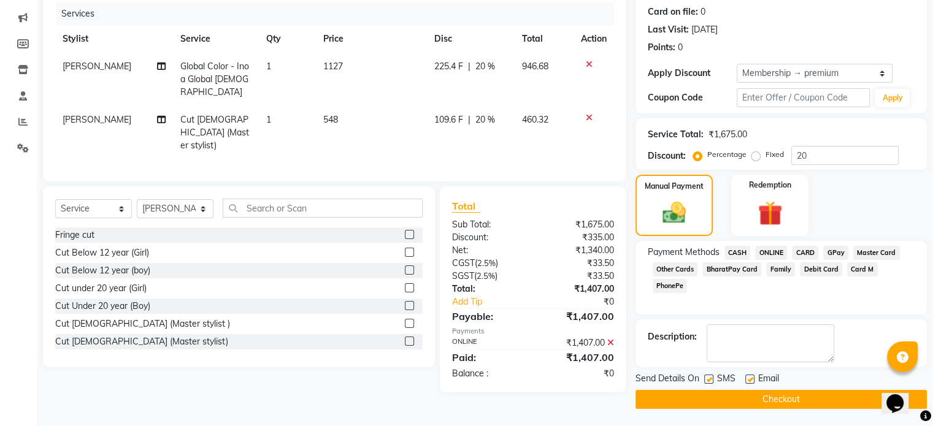
click at [807, 399] on button "Checkout" at bounding box center [780, 399] width 291 height 19
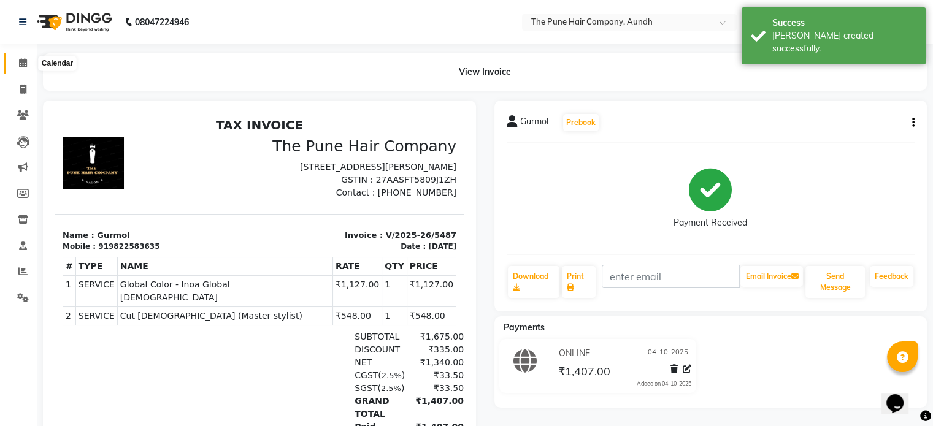
click at [22, 56] on span at bounding box center [22, 63] width 21 height 14
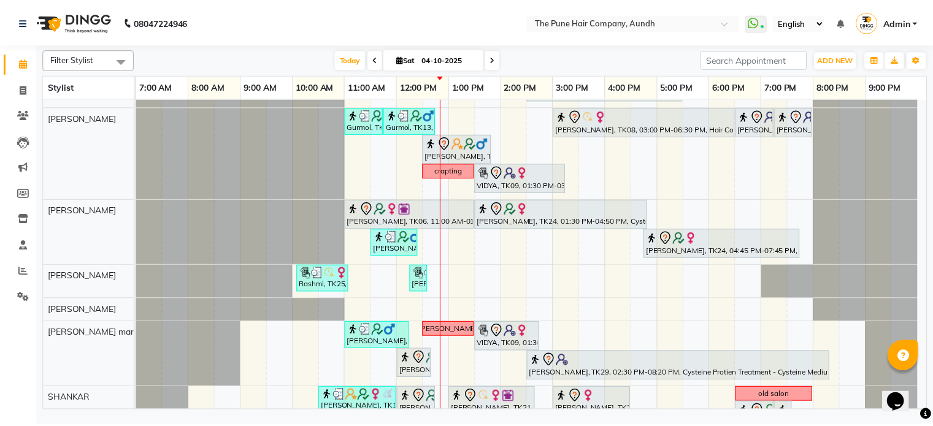
scroll to position [332, 0]
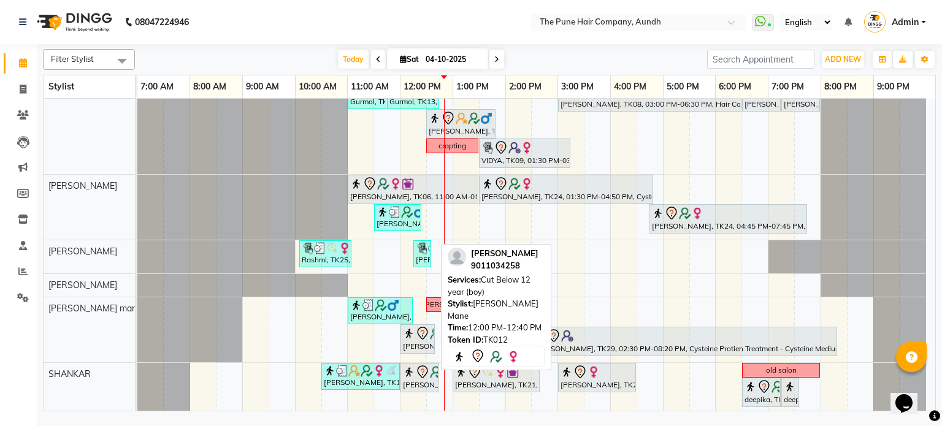
click at [418, 334] on icon at bounding box center [422, 333] width 15 height 15
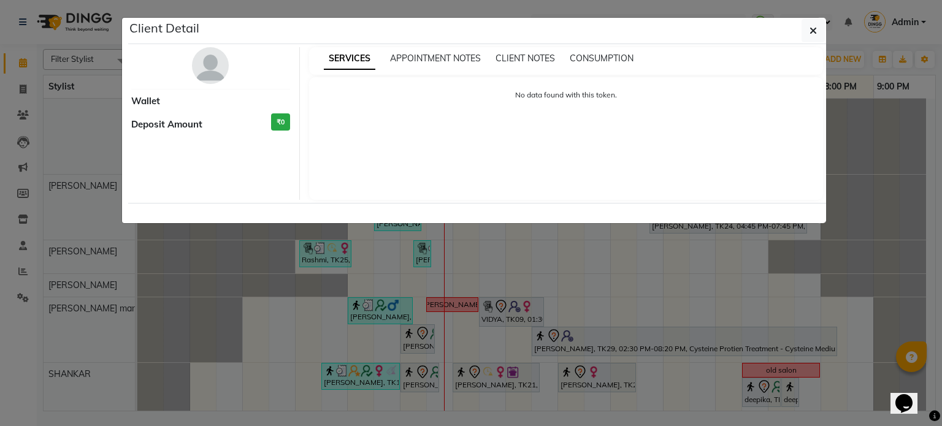
select select "7"
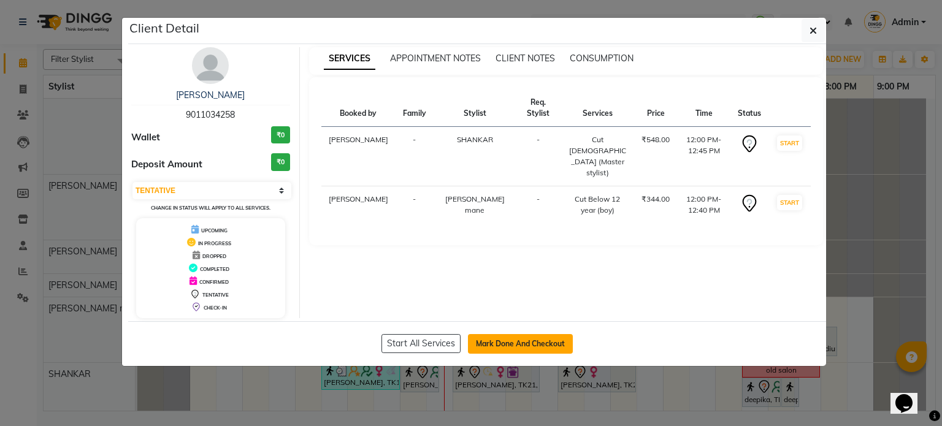
click at [493, 338] on button "Mark Done And Checkout" at bounding box center [520, 344] width 105 height 20
select select "service"
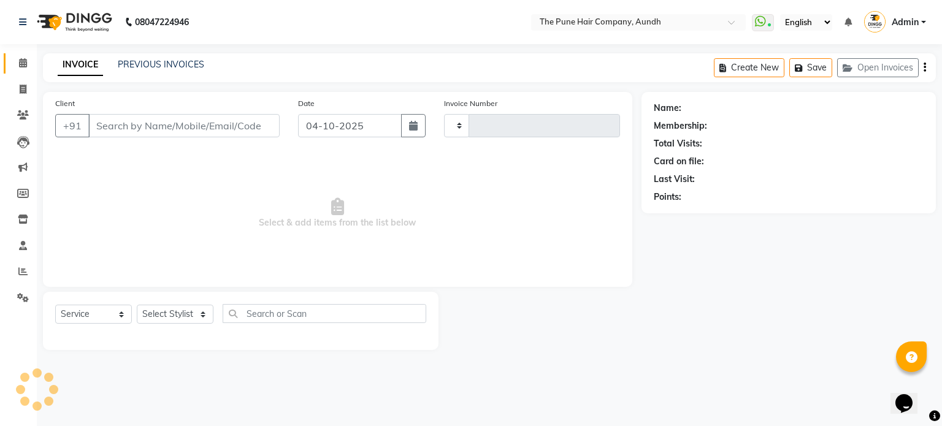
type input "5491"
select select "3"
select select "106"
type input "9011034258"
select select "89448"
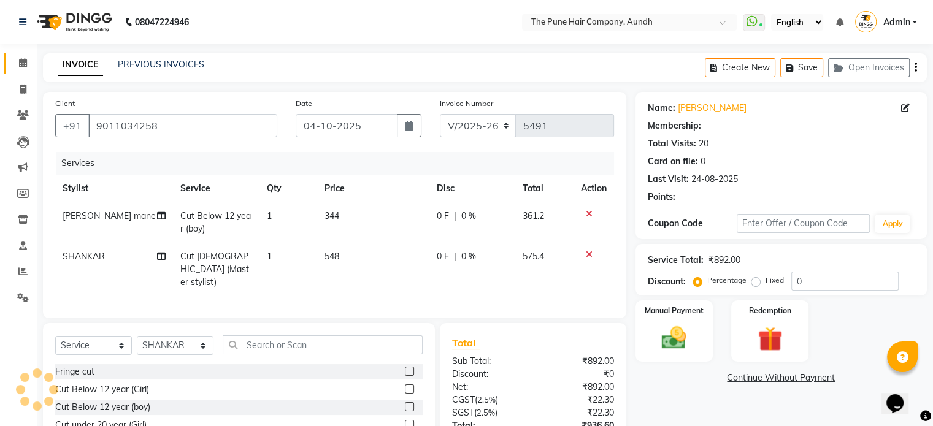
type input "20"
select select "1: Object"
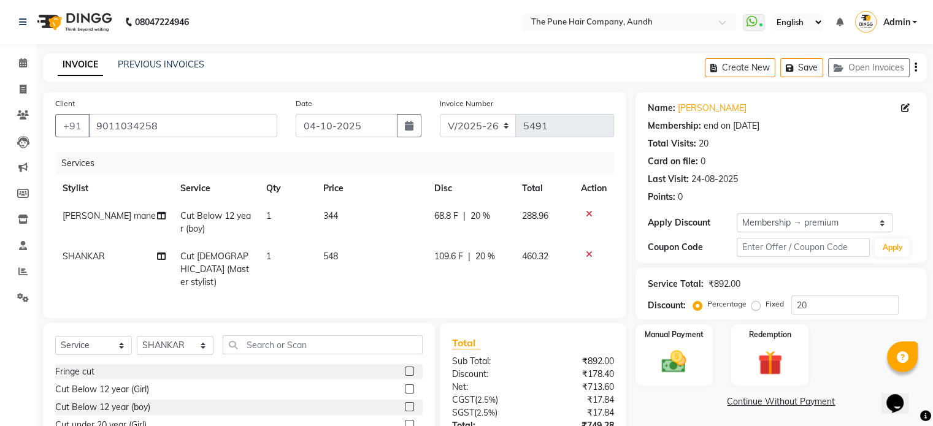
click at [220, 258] on span "Cut [DEMOGRAPHIC_DATA] (Master stylist)" at bounding box center [214, 269] width 69 height 37
select select "89448"
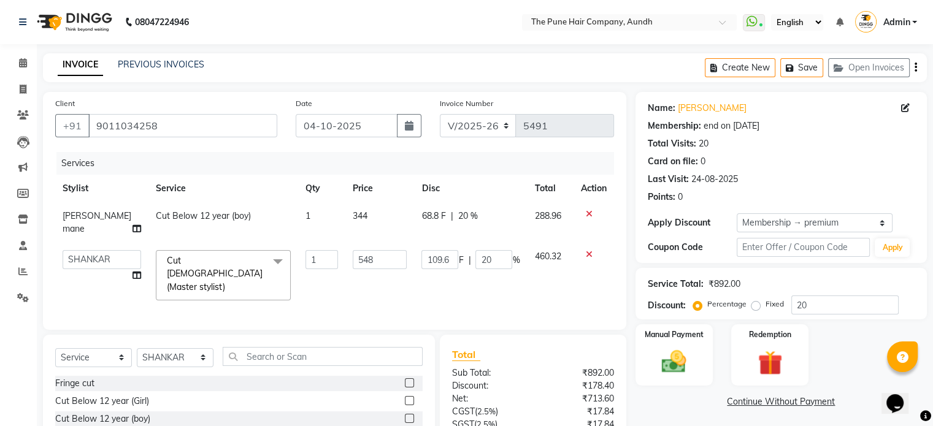
click at [217, 257] on span "Cut [DEMOGRAPHIC_DATA] (Master stylist) x" at bounding box center [218, 273] width 108 height 39
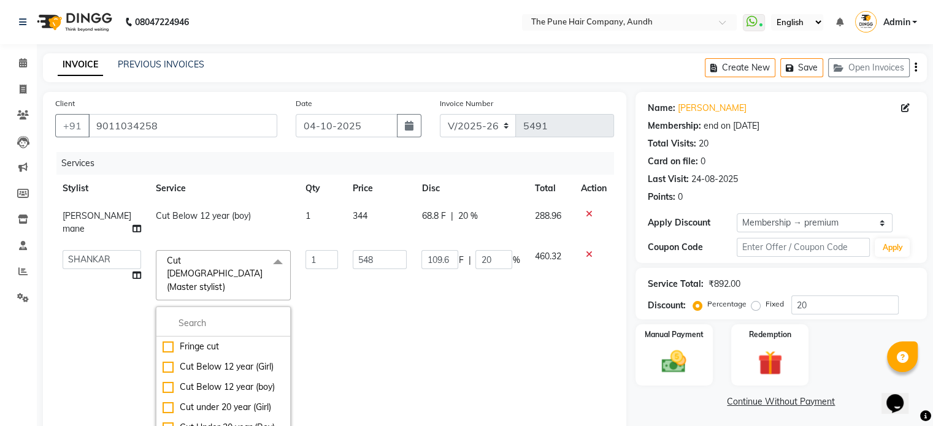
click at [348, 323] on td "548" at bounding box center [379, 354] width 69 height 223
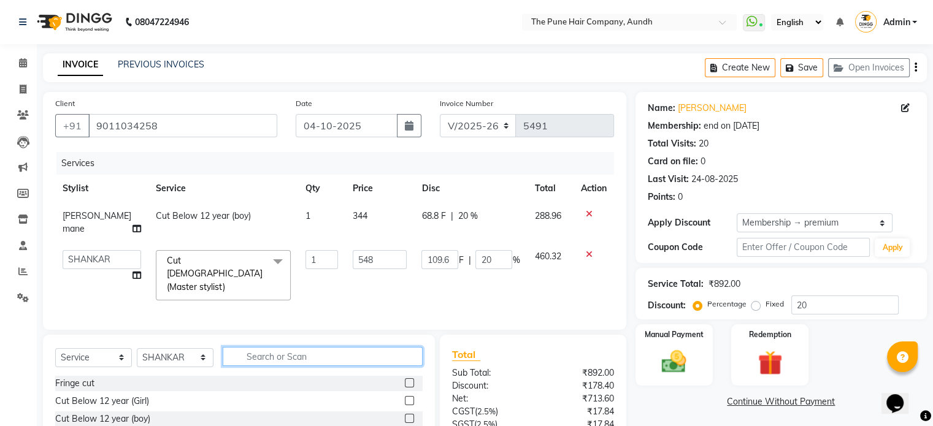
click at [265, 347] on input "text" at bounding box center [323, 356] width 200 height 19
type input "cra"
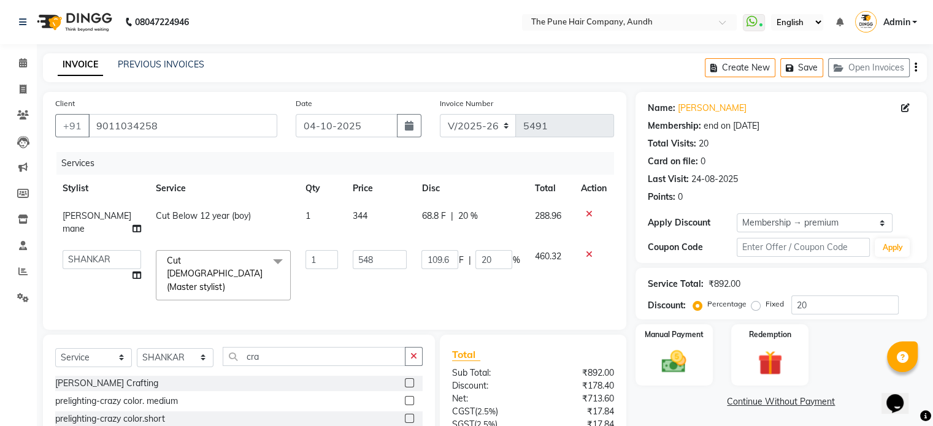
click at [405, 378] on label at bounding box center [409, 382] width 9 height 9
click at [405, 380] on input "checkbox" at bounding box center [409, 384] width 8 height 8
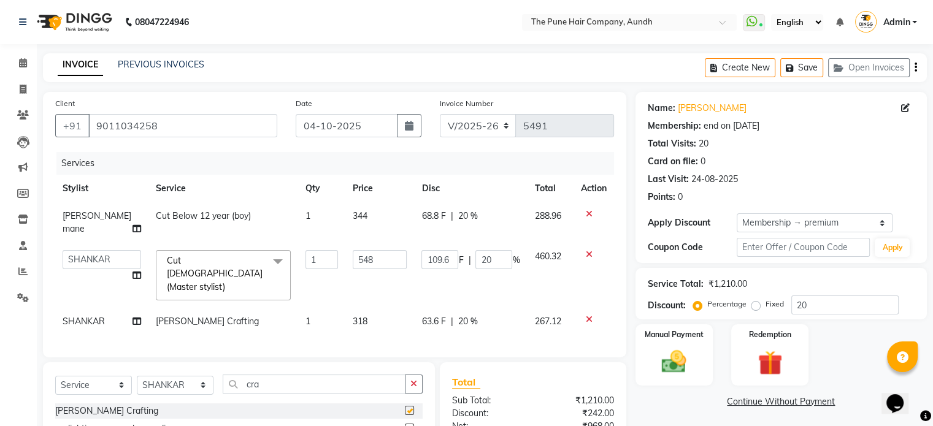
checkbox input "false"
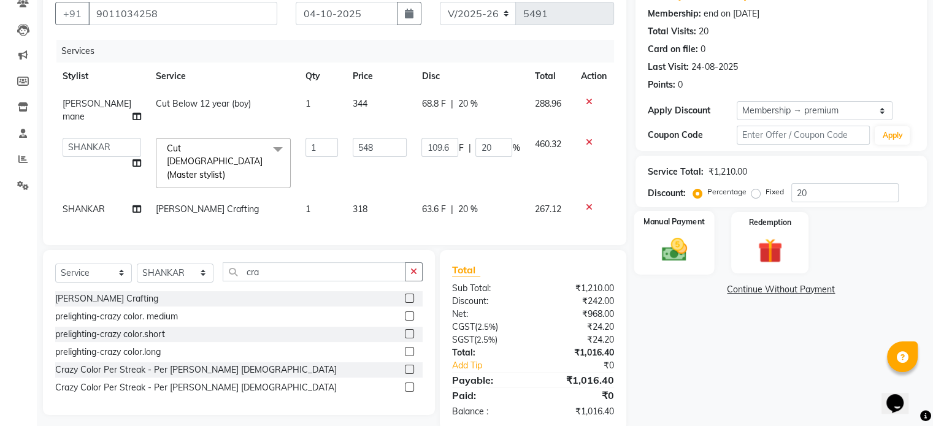
scroll to position [118, 0]
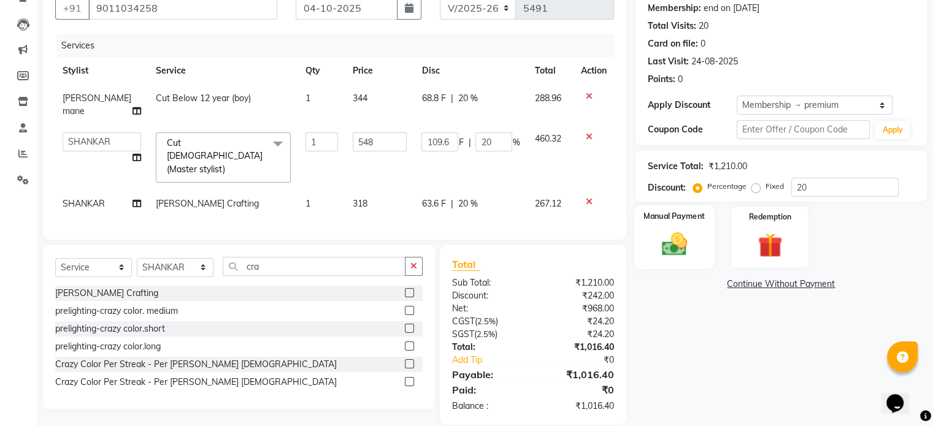
click at [670, 240] on img at bounding box center [673, 244] width 41 height 29
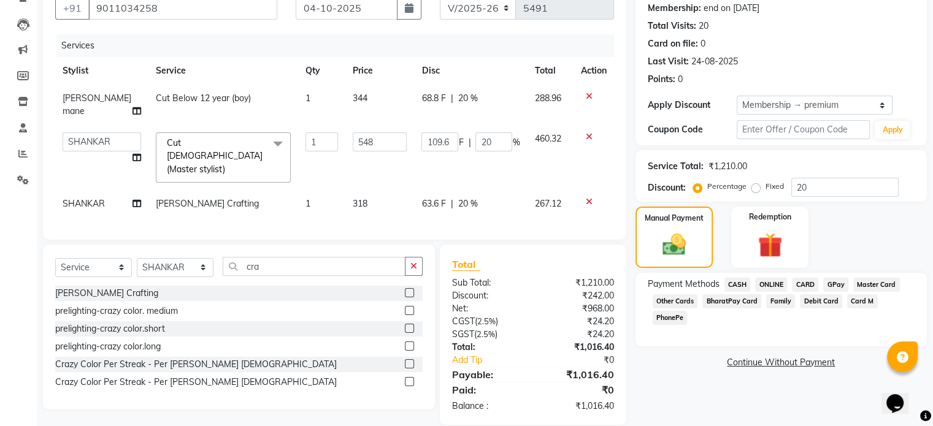
click at [769, 283] on span "ONLINE" at bounding box center [771, 285] width 32 height 14
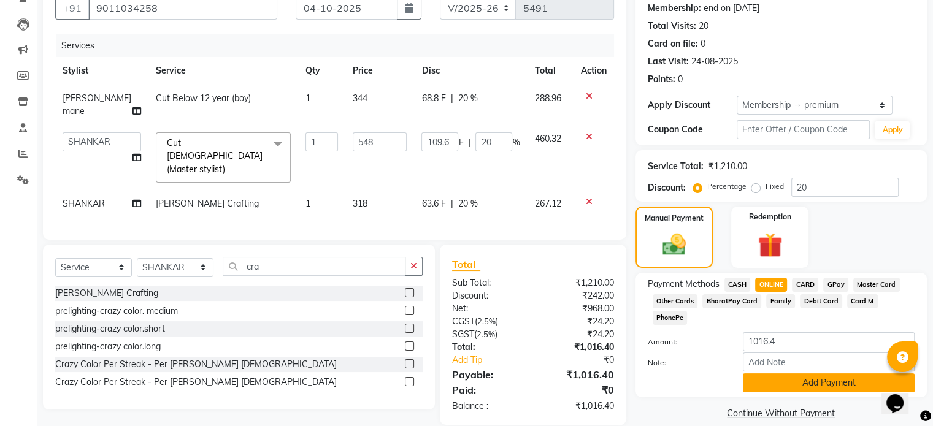
click at [802, 373] on button "Add Payment" at bounding box center [828, 382] width 172 height 19
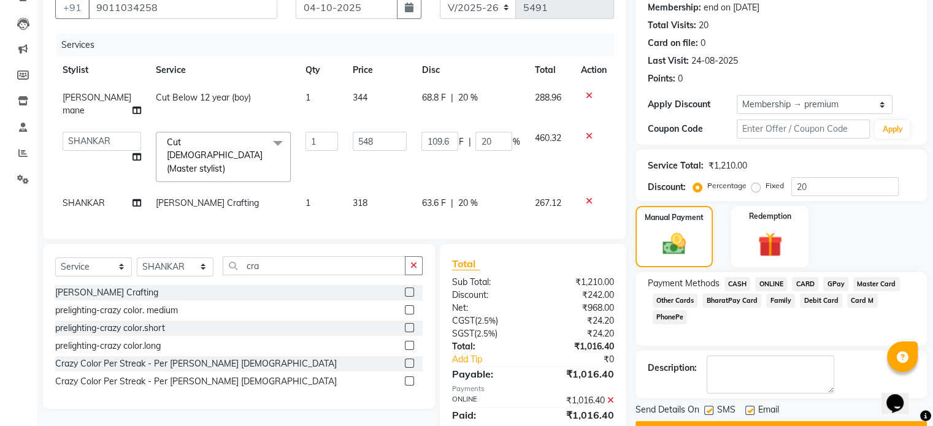
scroll to position [150, 0]
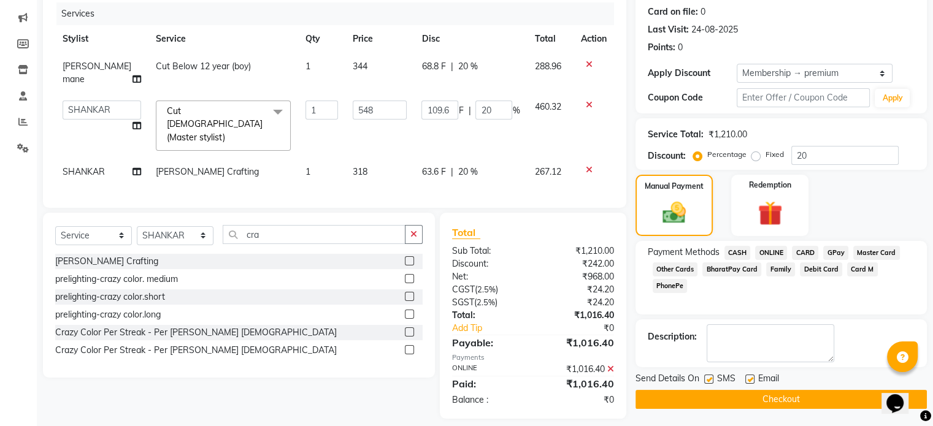
click at [611, 365] on icon at bounding box center [610, 369] width 7 height 9
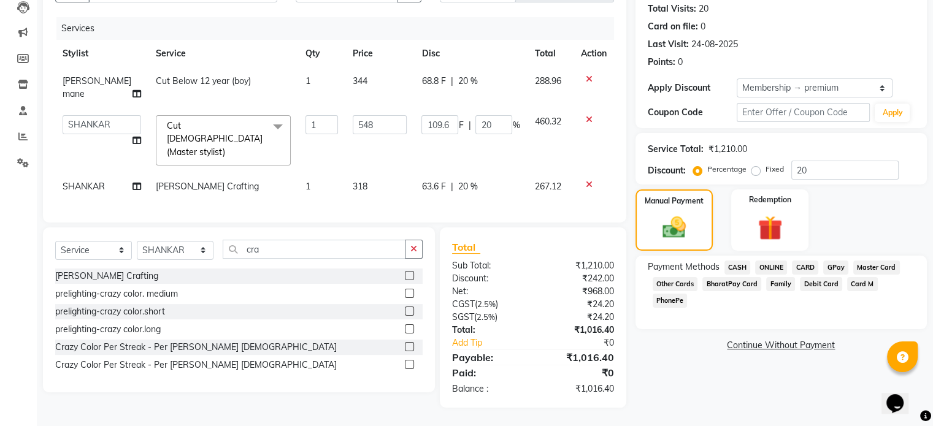
scroll to position [118, 0]
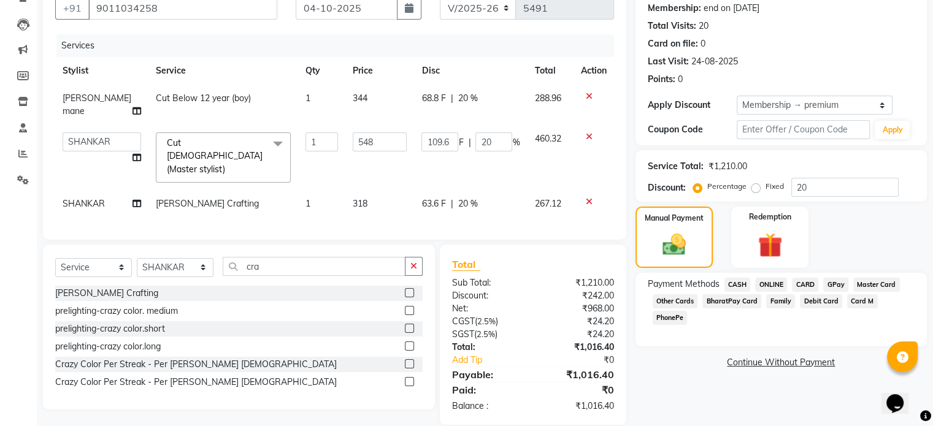
click at [735, 282] on span "CASH" at bounding box center [737, 285] width 26 height 14
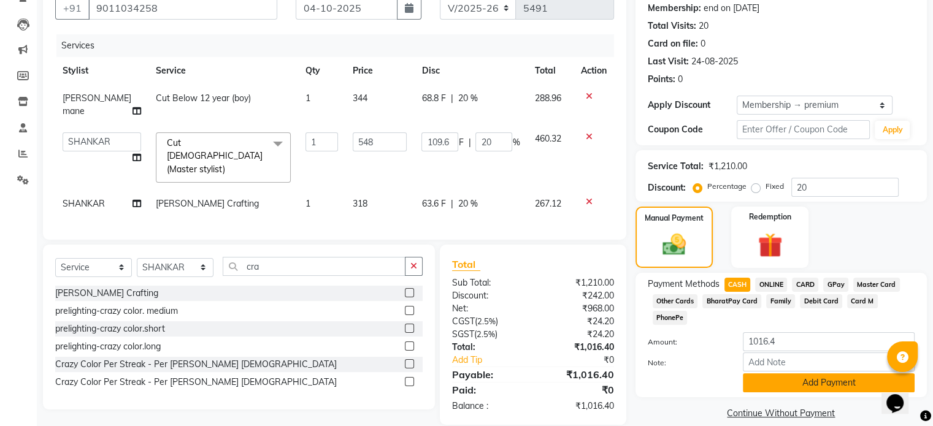
click at [782, 373] on button "Add Payment" at bounding box center [828, 382] width 172 height 19
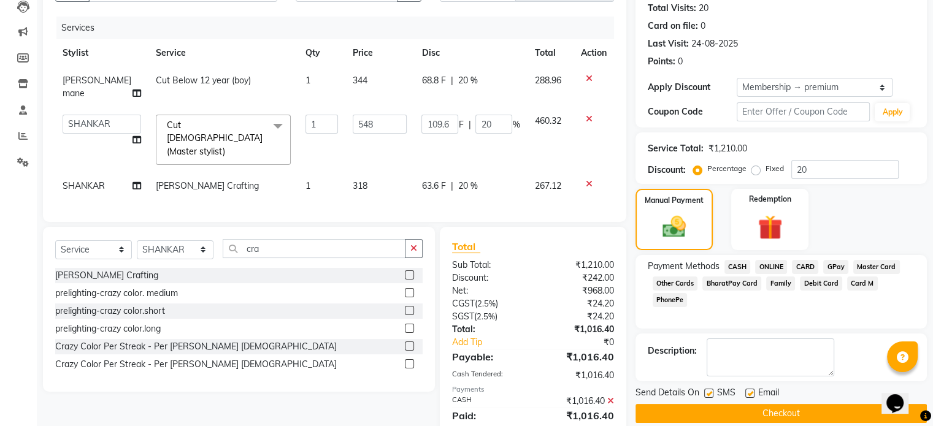
scroll to position [162, 0]
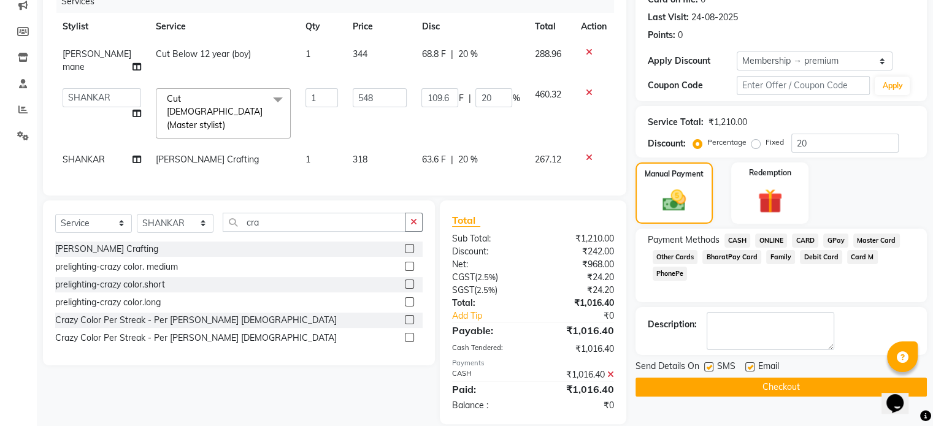
click at [784, 383] on button "Checkout" at bounding box center [780, 387] width 291 height 19
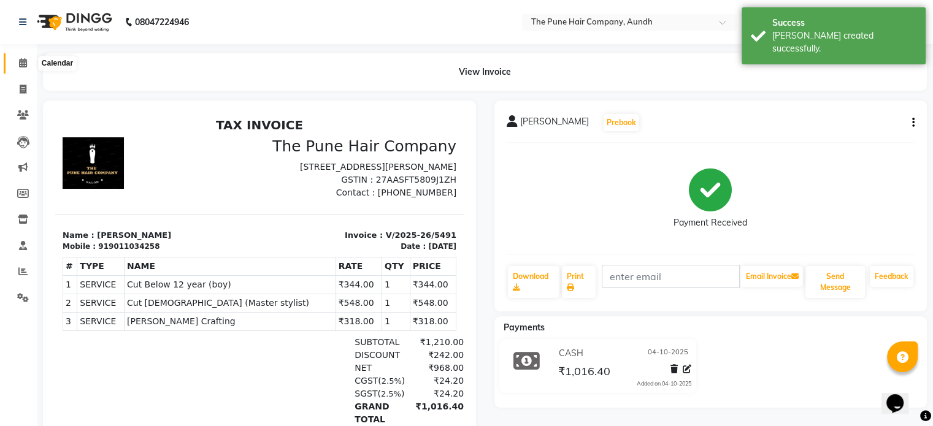
click at [24, 65] on icon at bounding box center [23, 62] width 8 height 9
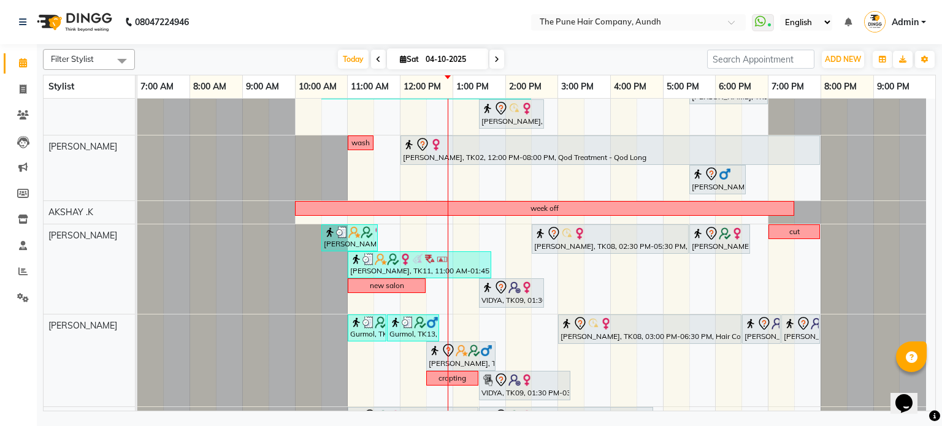
scroll to position [184, 0]
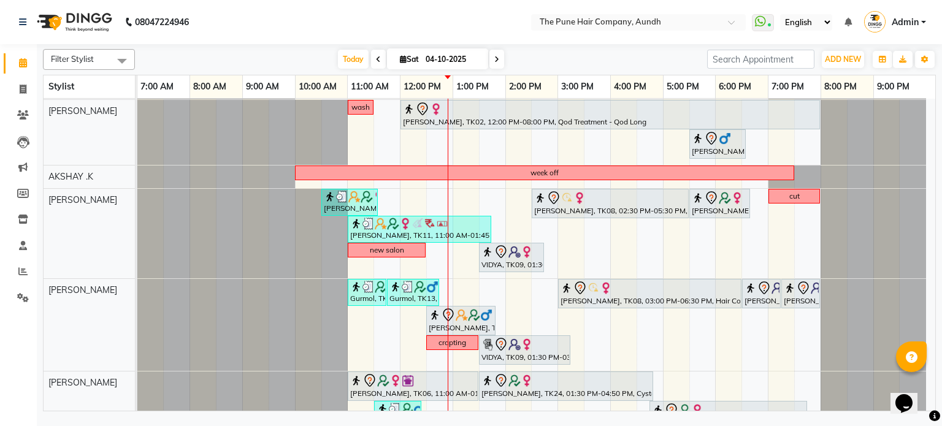
click at [366, 53] on div "[DATE] [DATE]" at bounding box center [421, 59] width 169 height 18
click at [347, 58] on span "Today" at bounding box center [353, 59] width 31 height 19
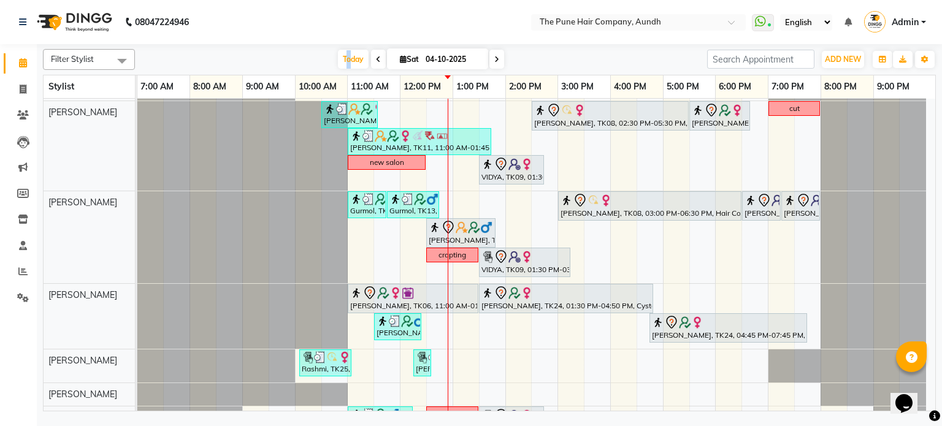
scroll to position [307, 0]
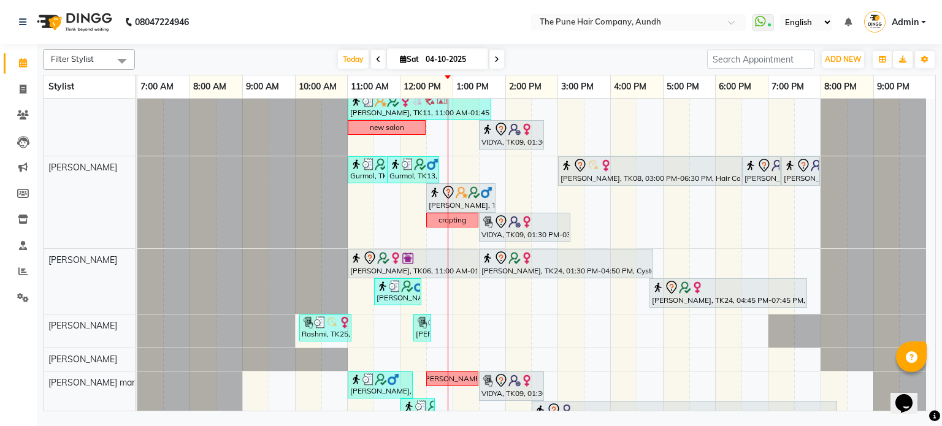
click at [307, 53] on div "[DATE] [DATE]" at bounding box center [421, 59] width 560 height 18
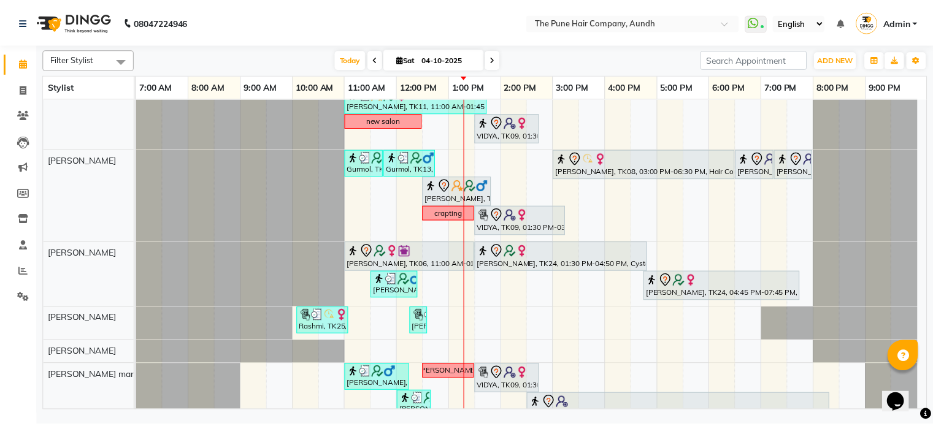
scroll to position [332, 0]
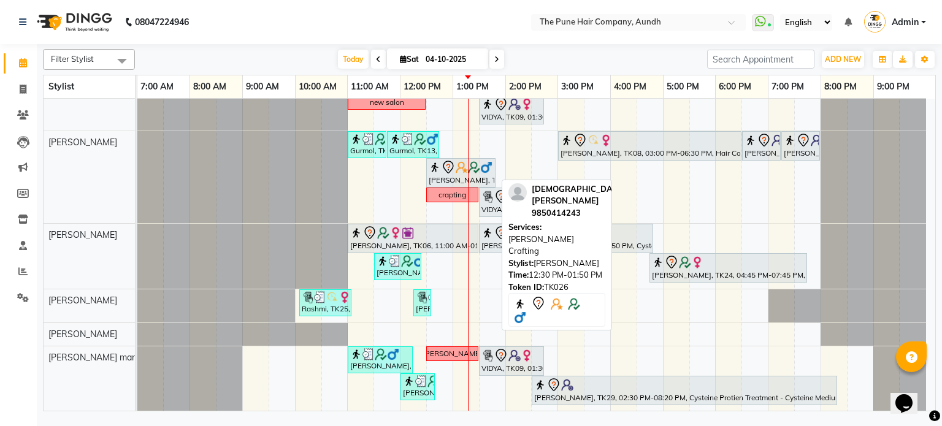
click at [444, 171] on icon at bounding box center [448, 167] width 15 height 15
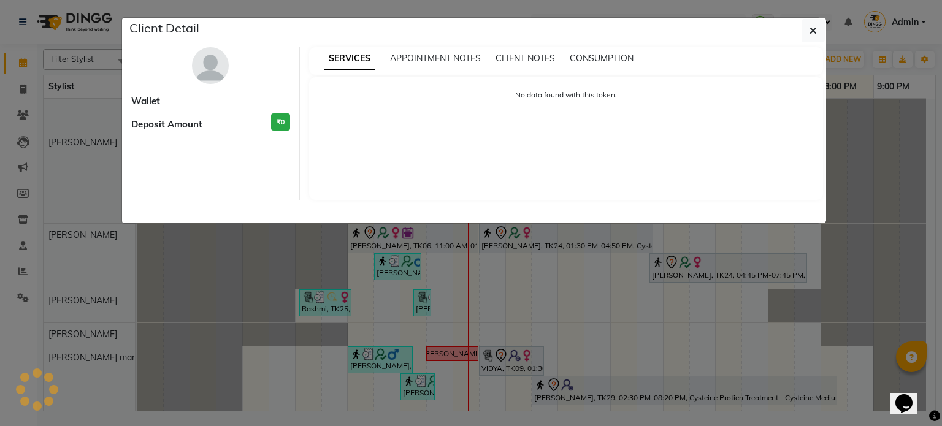
select select "7"
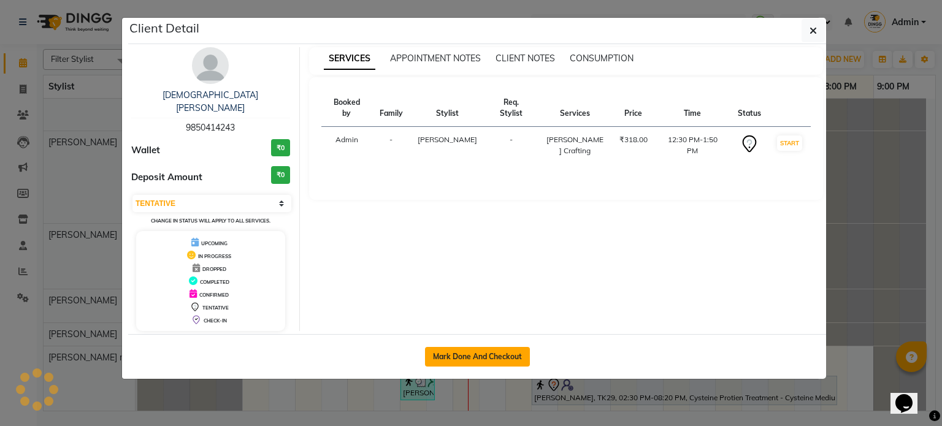
click at [495, 347] on button "Mark Done And Checkout" at bounding box center [477, 357] width 105 height 20
select select "106"
select select "service"
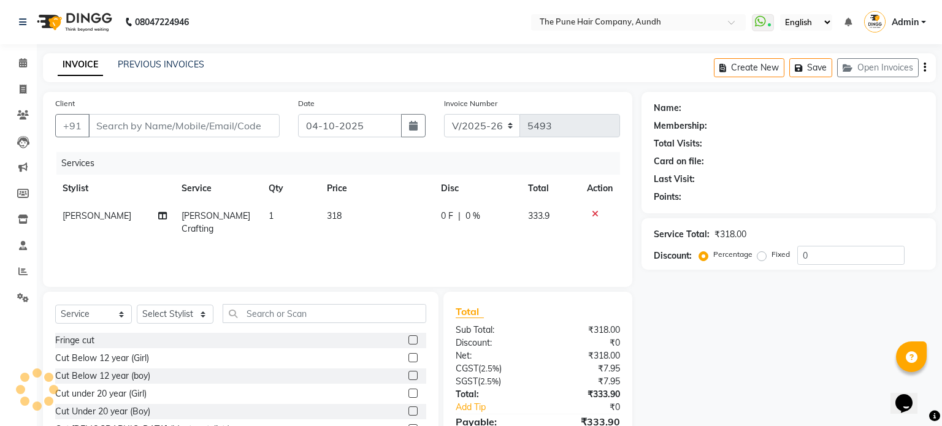
type input "9850414243"
select select "18078"
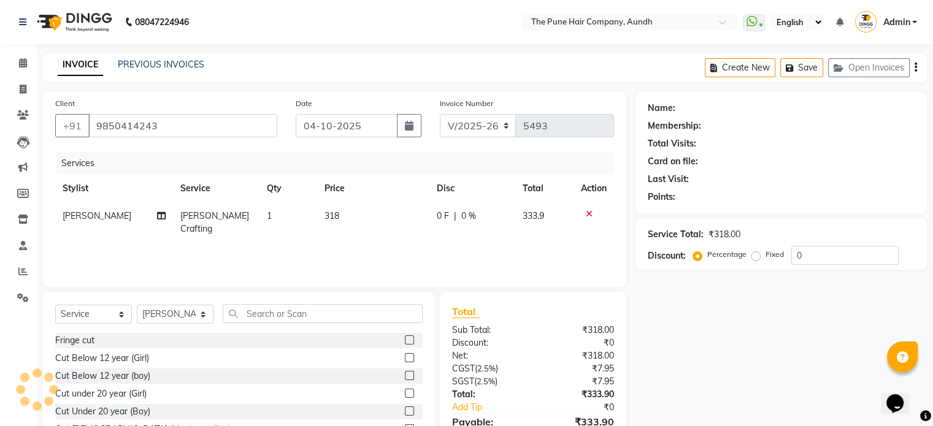
select select "1: Object"
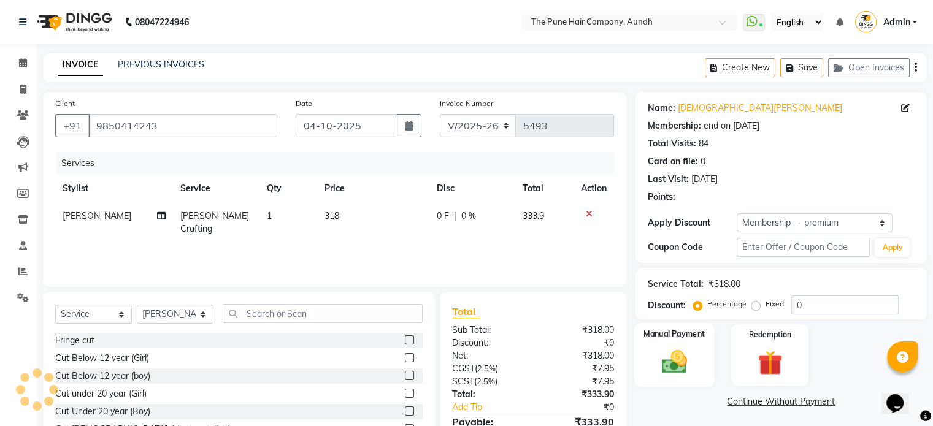
type input "20"
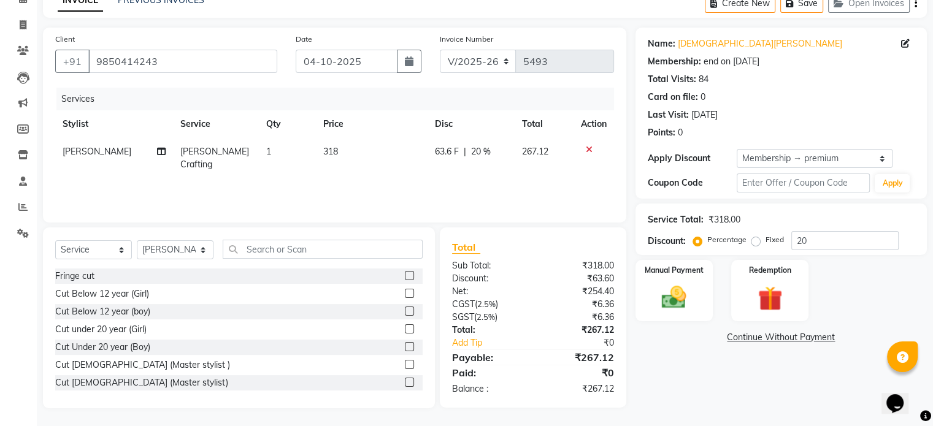
scroll to position [65, 0]
click at [676, 301] on img at bounding box center [673, 297] width 41 height 29
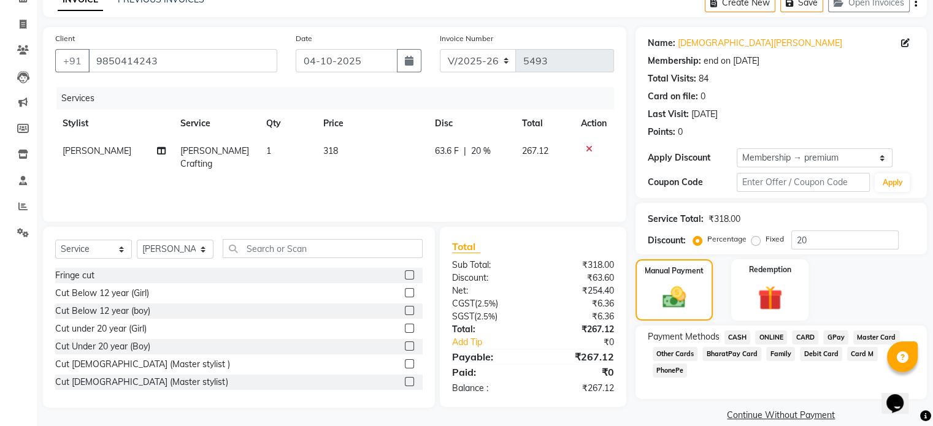
click at [775, 336] on span "ONLINE" at bounding box center [771, 337] width 32 height 14
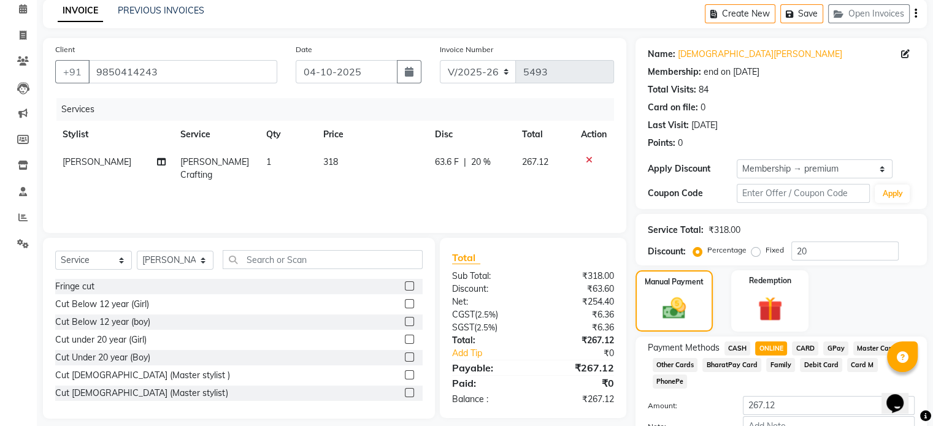
scroll to position [117, 0]
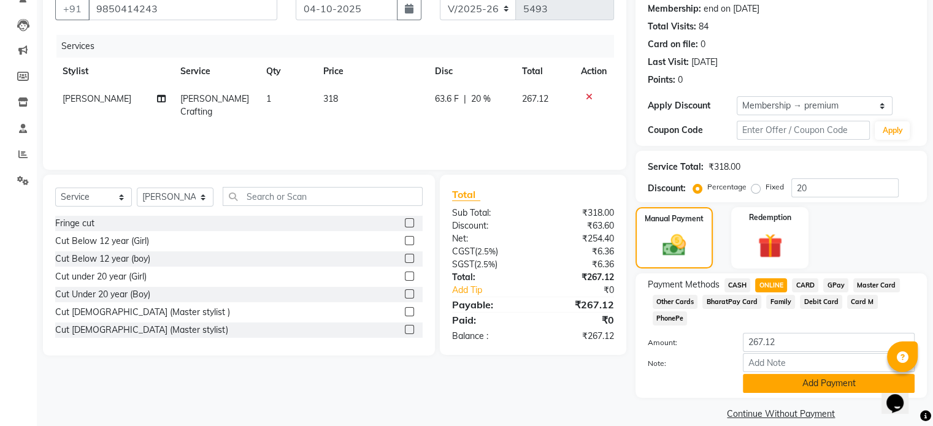
click at [834, 374] on button "Add Payment" at bounding box center [828, 383] width 172 height 19
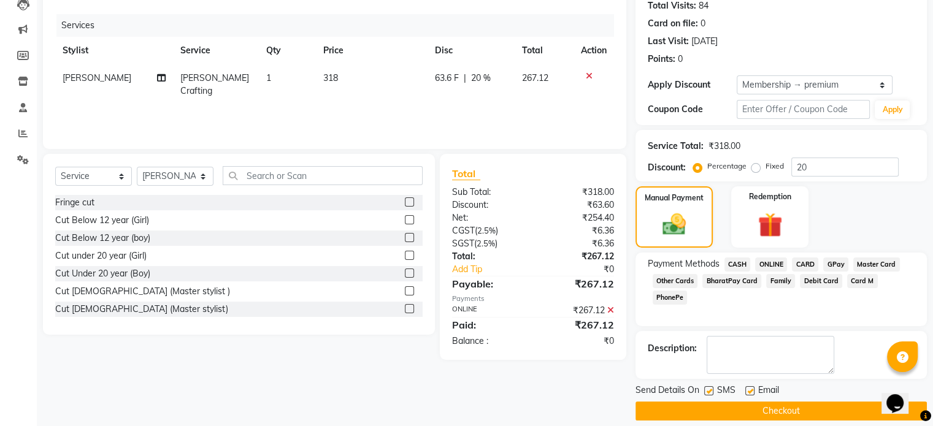
scroll to position [150, 0]
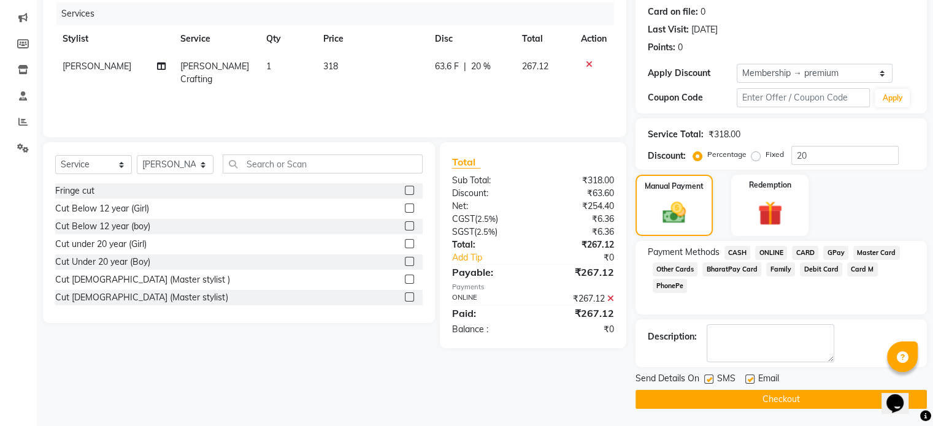
click at [811, 399] on button "Checkout" at bounding box center [780, 399] width 291 height 19
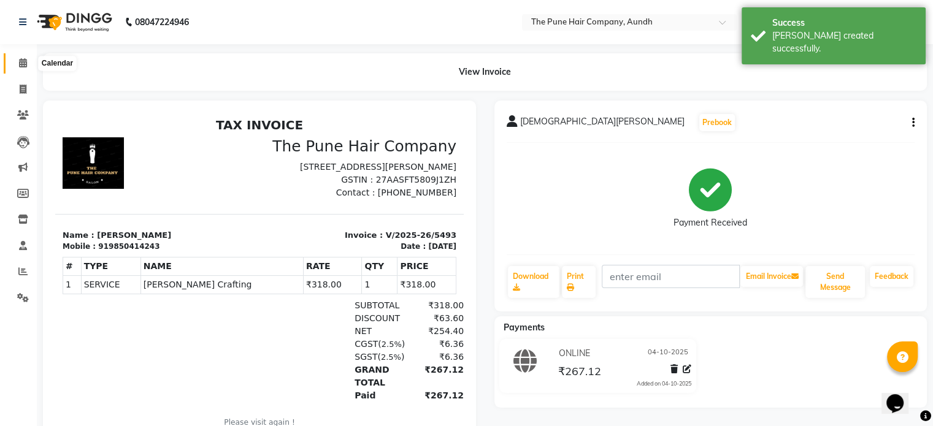
click at [20, 63] on icon at bounding box center [23, 62] width 8 height 9
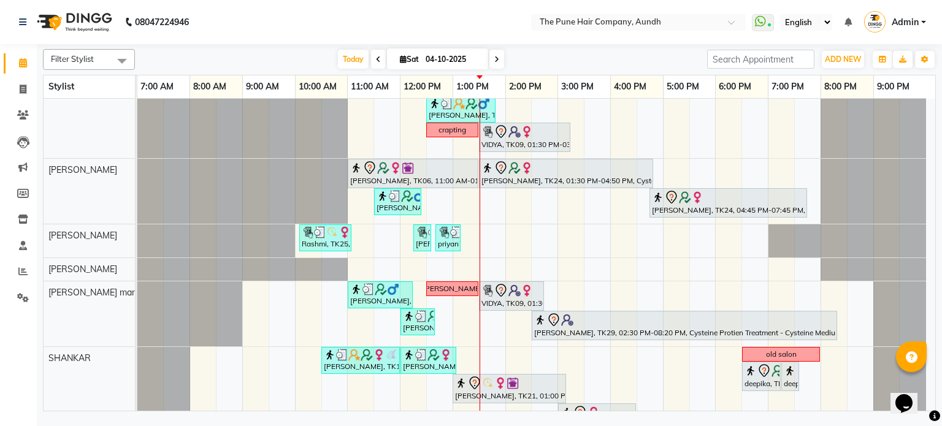
scroll to position [420, 0]
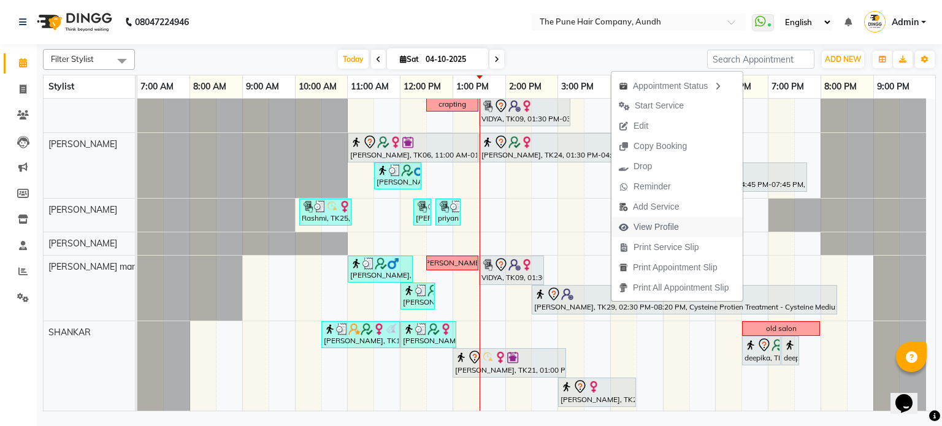
click at [666, 225] on span "View Profile" at bounding box center [655, 227] width 45 height 13
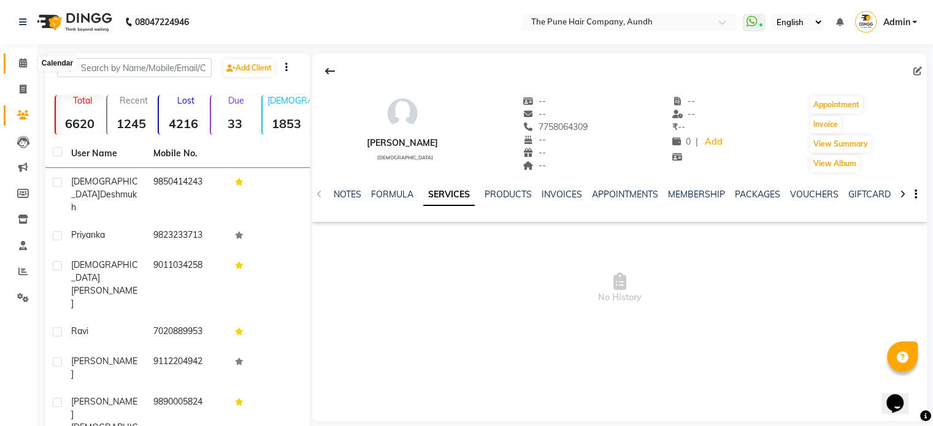
click at [28, 66] on span at bounding box center [22, 63] width 21 height 14
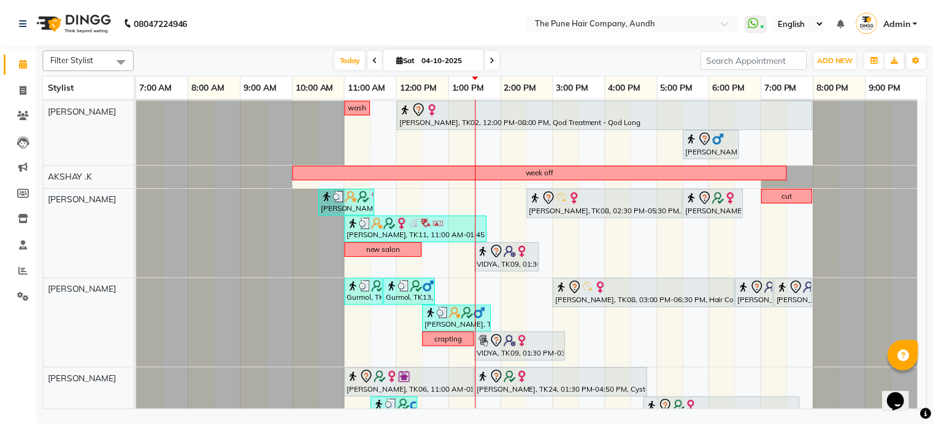
scroll to position [368, 0]
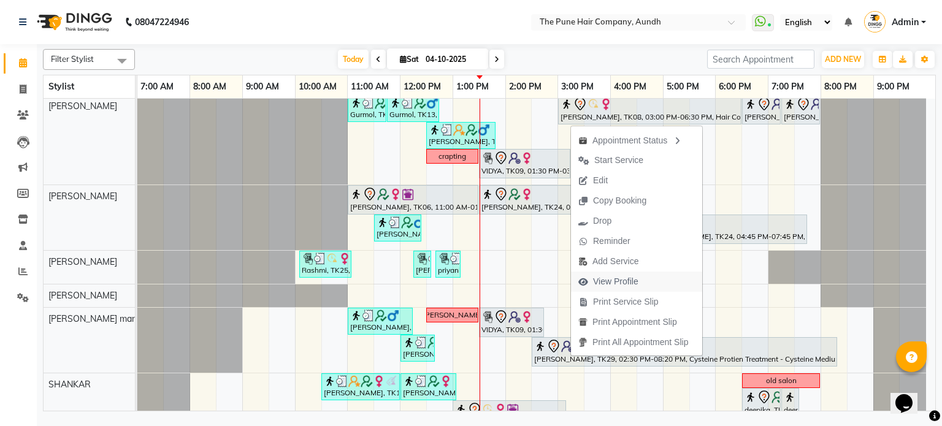
click at [620, 284] on span "View Profile" at bounding box center [615, 281] width 45 height 13
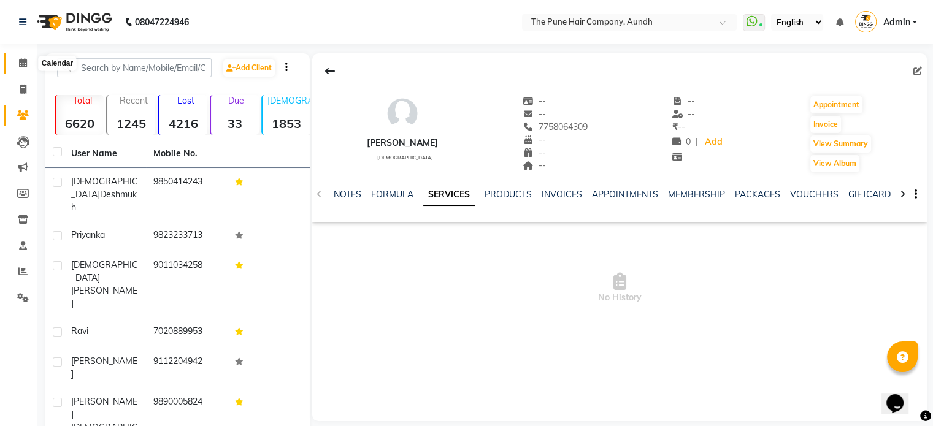
click at [21, 67] on icon at bounding box center [23, 62] width 8 height 9
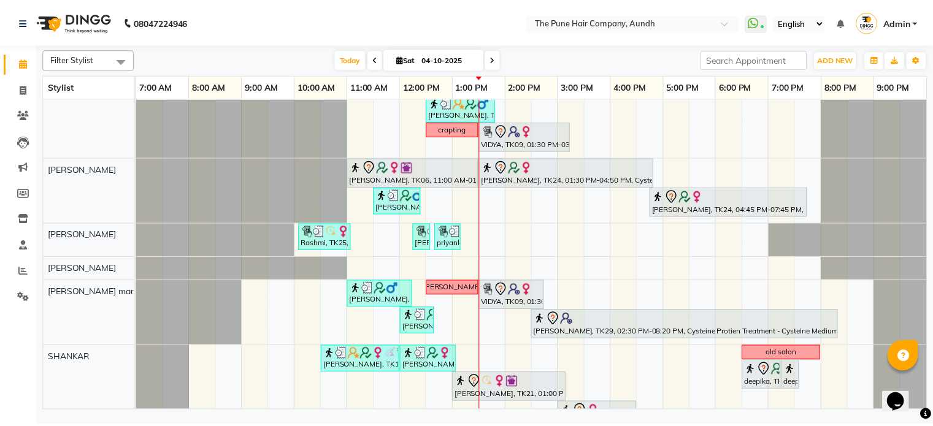
scroll to position [420, 0]
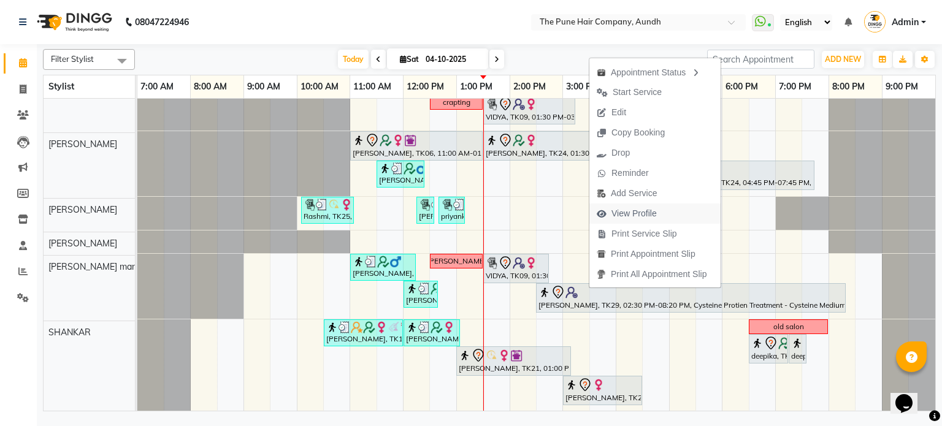
click at [633, 214] on span "View Profile" at bounding box center [633, 213] width 45 height 13
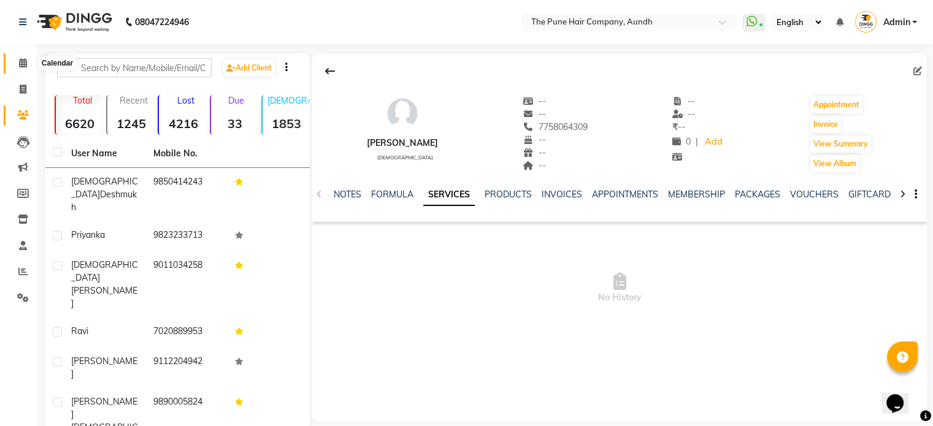
click at [22, 61] on icon at bounding box center [23, 62] width 8 height 9
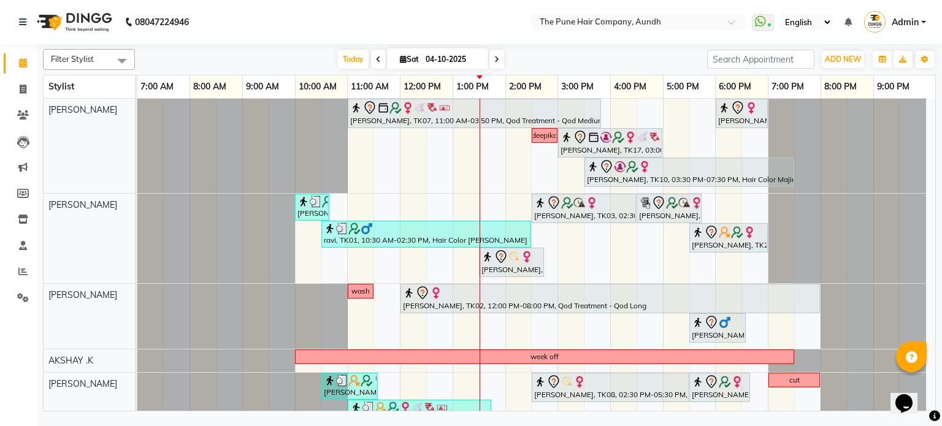
click at [497, 61] on icon at bounding box center [496, 59] width 5 height 7
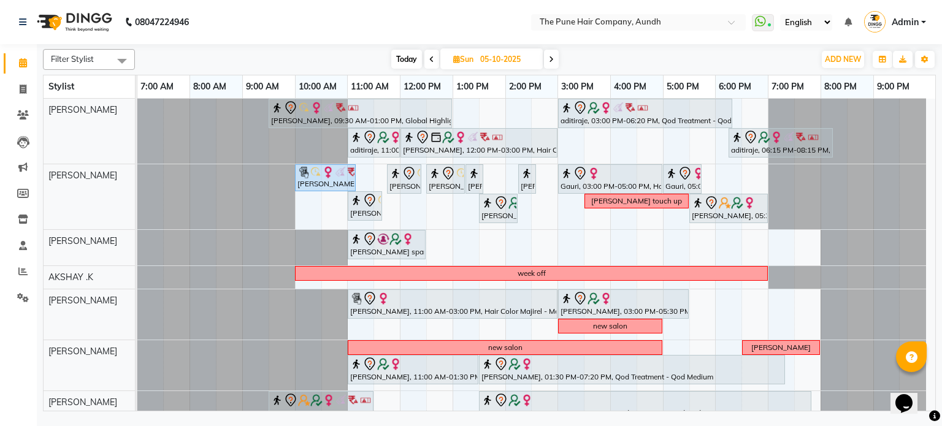
scroll to position [40, 0]
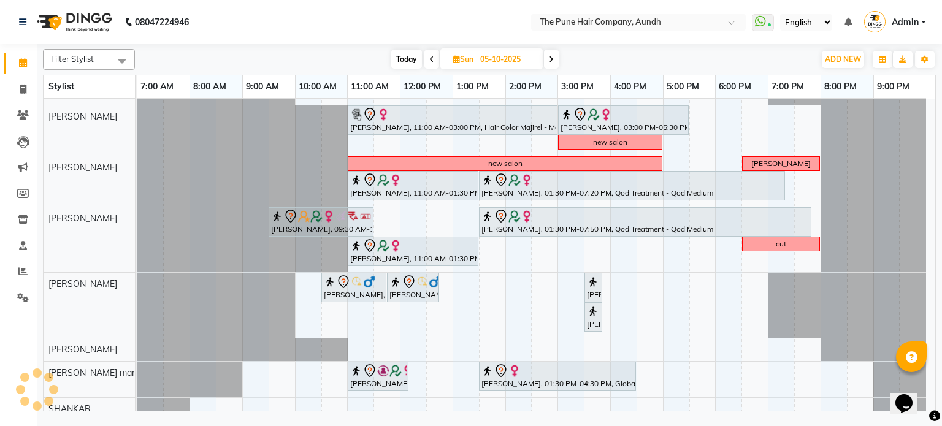
click at [551, 58] on icon at bounding box center [551, 59] width 5 height 7
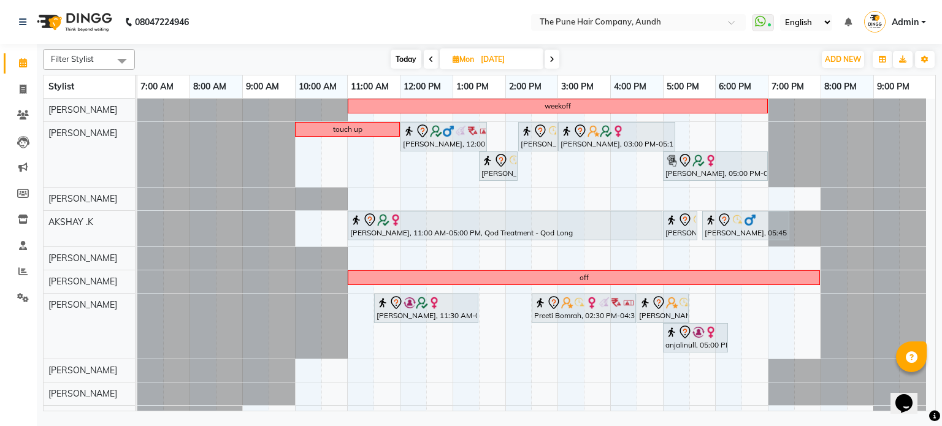
click at [429, 56] on icon at bounding box center [431, 59] width 5 height 7
type input "05-10-2025"
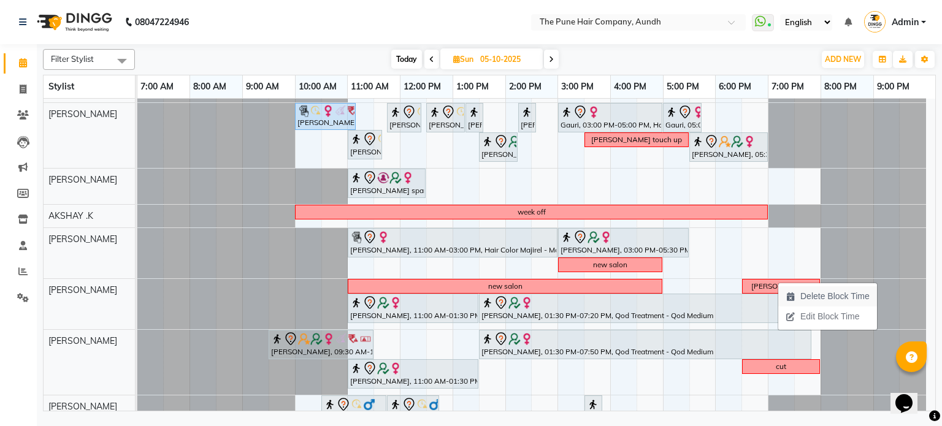
click at [801, 295] on span "Delete Block Time" at bounding box center [834, 296] width 69 height 13
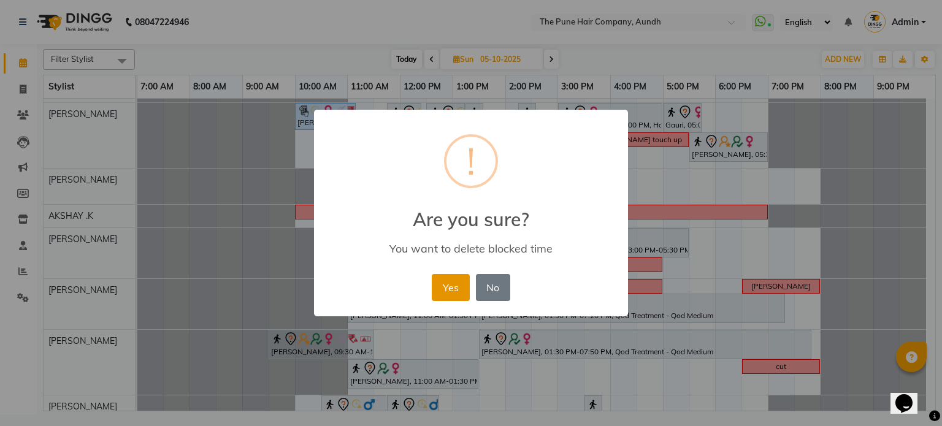
click at [461, 284] on button "Yes" at bounding box center [450, 287] width 37 height 27
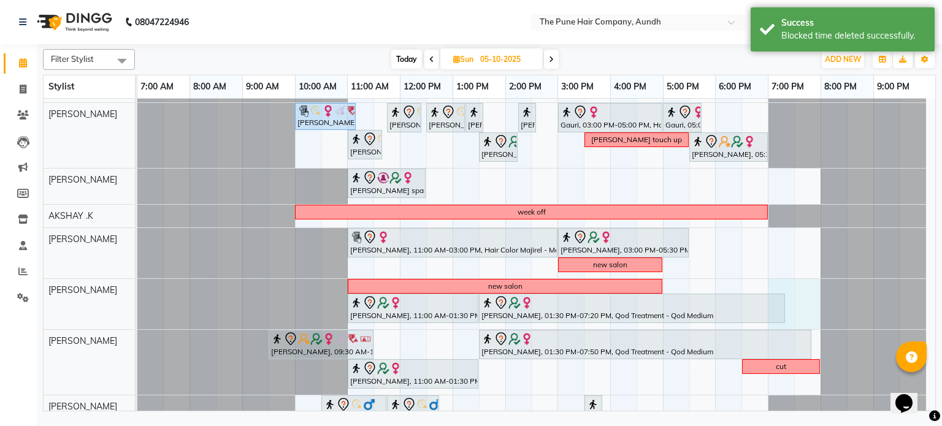
drag, startPoint x: 771, startPoint y: 287, endPoint x: 798, endPoint y: 294, distance: 27.2
click at [801, 294] on div "[PERSON_NAME], 09:30 AM-01:00 PM, Global Highlight -Medium aditiraje, 03:00 PM-…" at bounding box center [536, 290] width 798 height 506
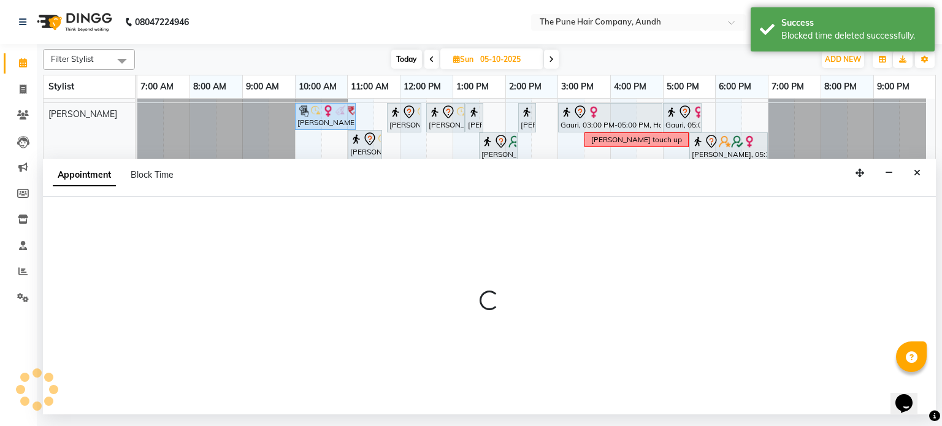
select select "18078"
select select "tentative"
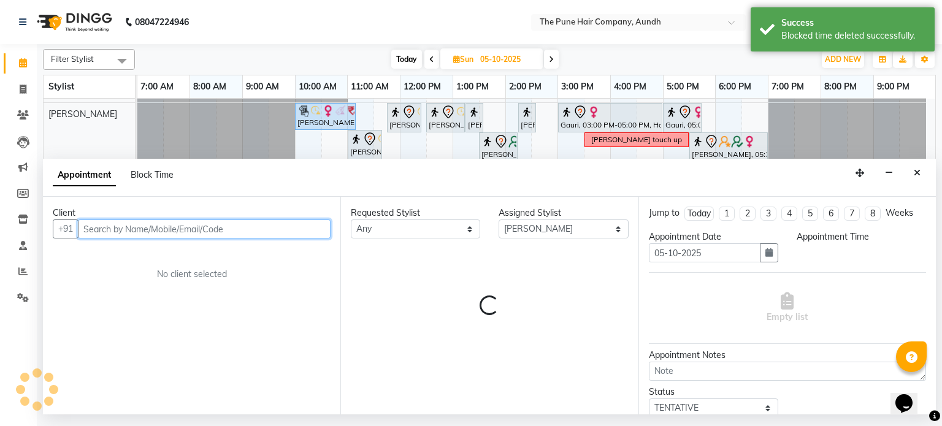
select select "1140"
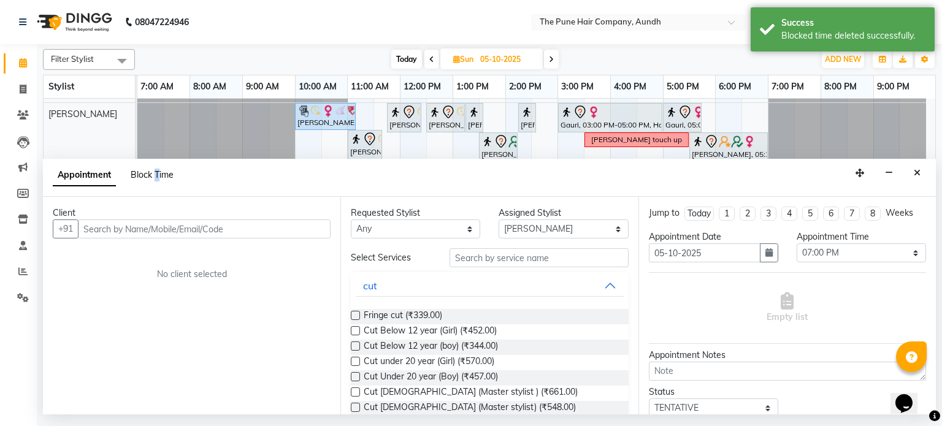
click at [158, 175] on span "Block Time" at bounding box center [152, 174] width 43 height 11
select select "18078"
select select "1140"
select select "1200"
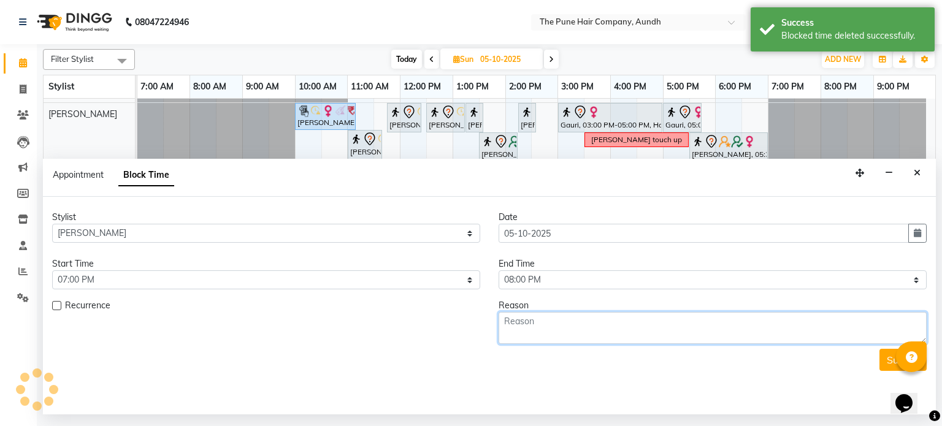
click at [546, 327] on textarea at bounding box center [712, 328] width 428 height 32
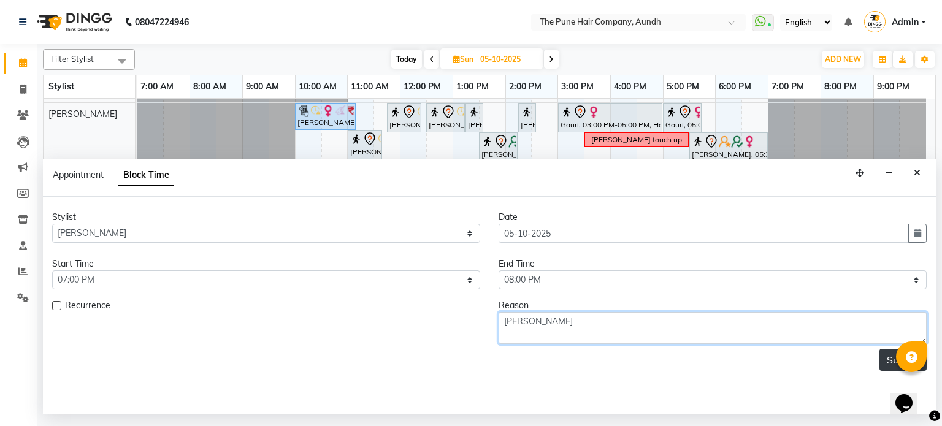
type textarea "[PERSON_NAME]"
click at [893, 367] on button "Submit" at bounding box center [902, 360] width 47 height 22
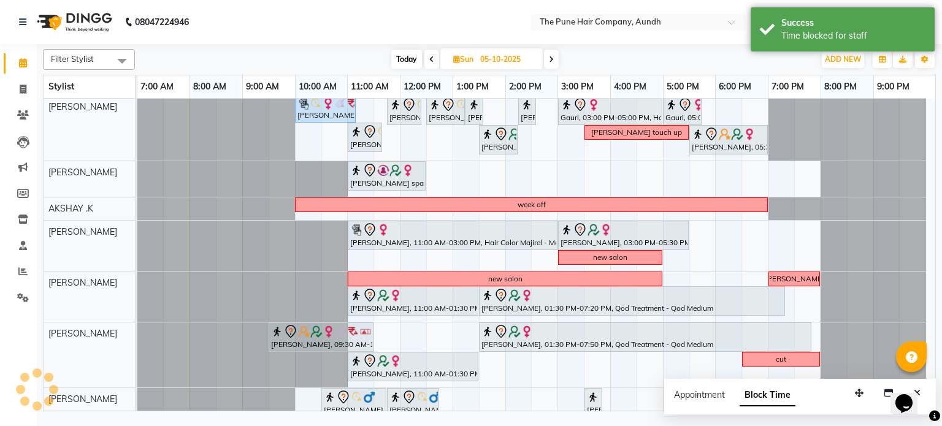
click at [549, 57] on icon at bounding box center [551, 59] width 5 height 7
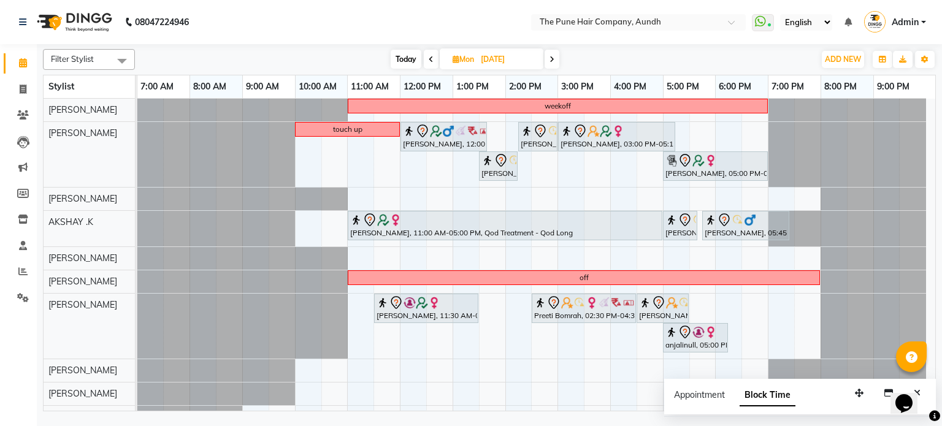
click at [550, 59] on icon at bounding box center [551, 59] width 5 height 7
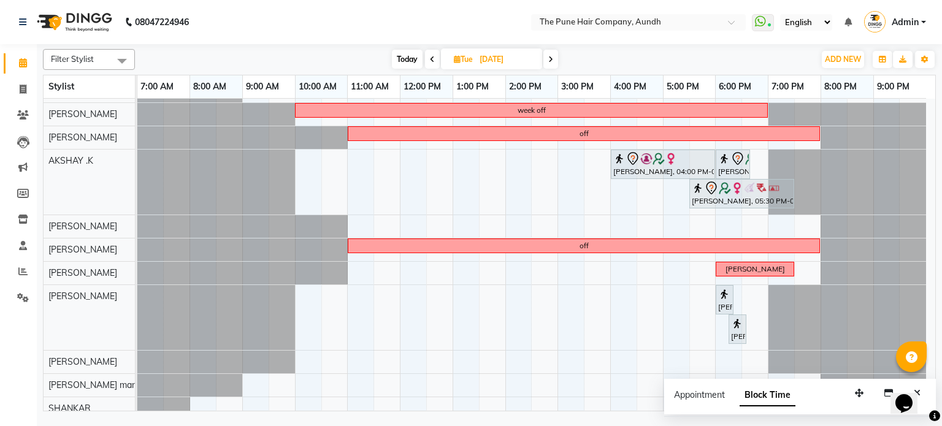
click at [549, 61] on icon at bounding box center [550, 59] width 5 height 7
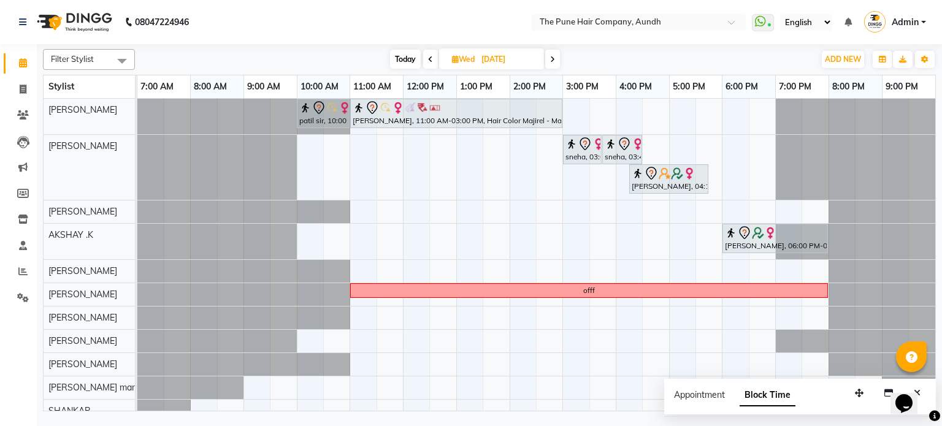
click at [551, 60] on icon at bounding box center [552, 59] width 5 height 7
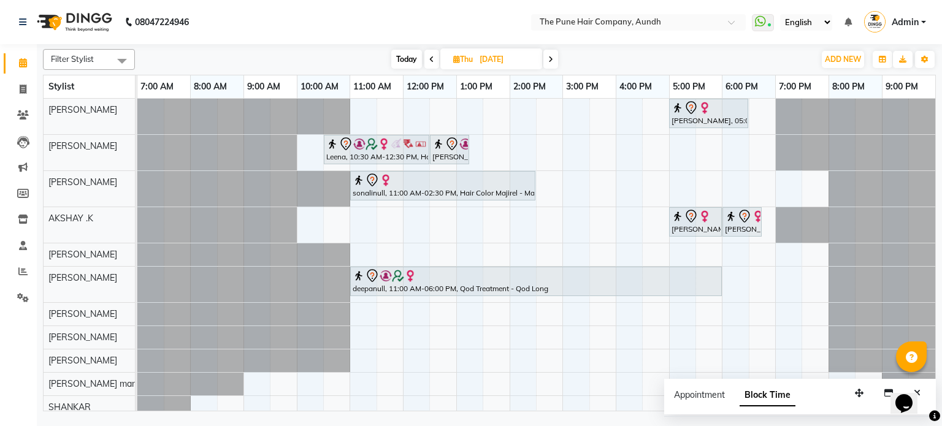
click at [551, 60] on icon at bounding box center [550, 59] width 5 height 7
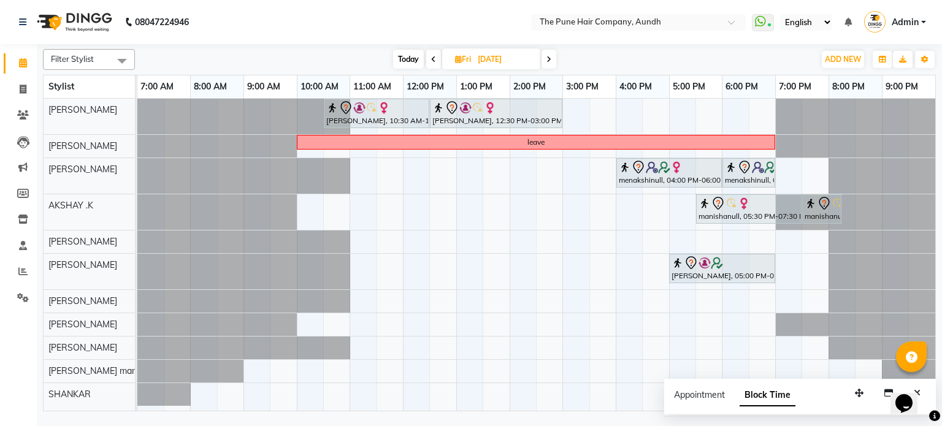
click at [400, 53] on span "Today" at bounding box center [408, 59] width 31 height 19
type input "04-10-2025"
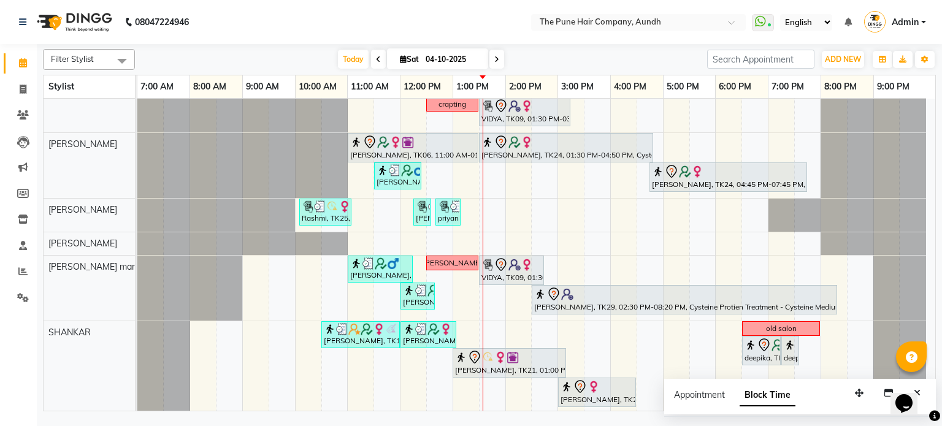
scroll to position [359, 0]
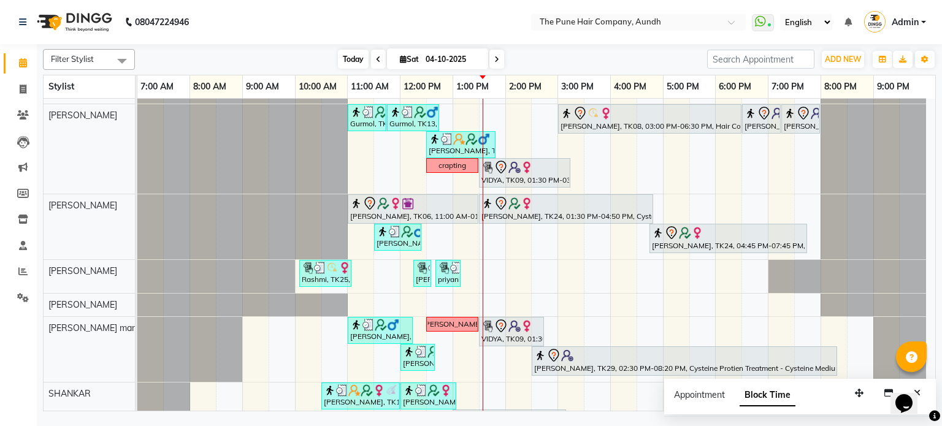
drag, startPoint x: 343, startPoint y: 52, endPoint x: 354, endPoint y: 63, distance: 15.6
click at [343, 52] on span "Today" at bounding box center [353, 59] width 31 height 19
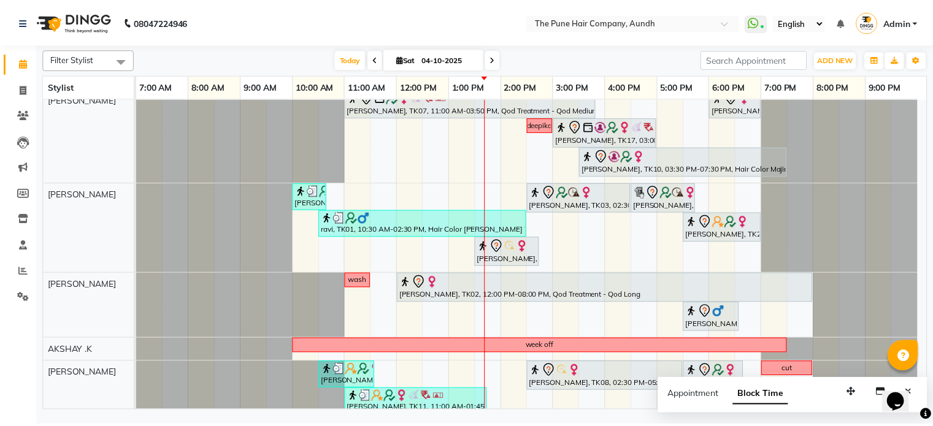
scroll to position [0, 0]
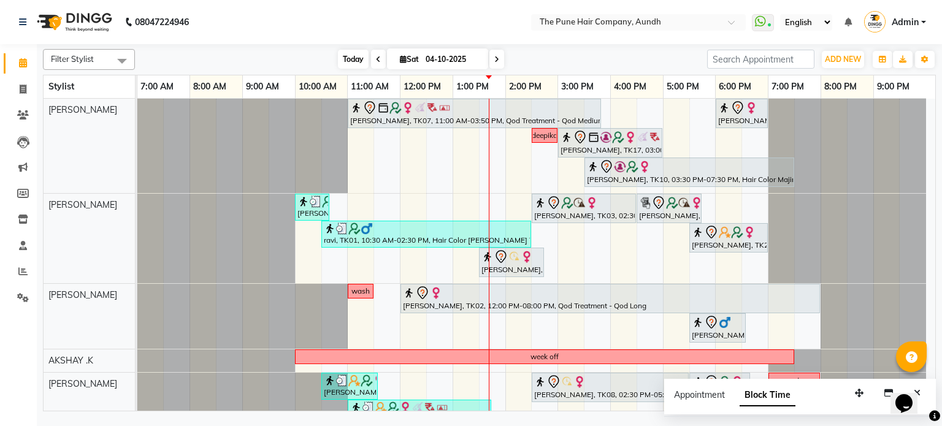
click at [342, 52] on span "Today" at bounding box center [353, 59] width 31 height 19
click at [23, 89] on icon at bounding box center [23, 89] width 7 height 9
select select "service"
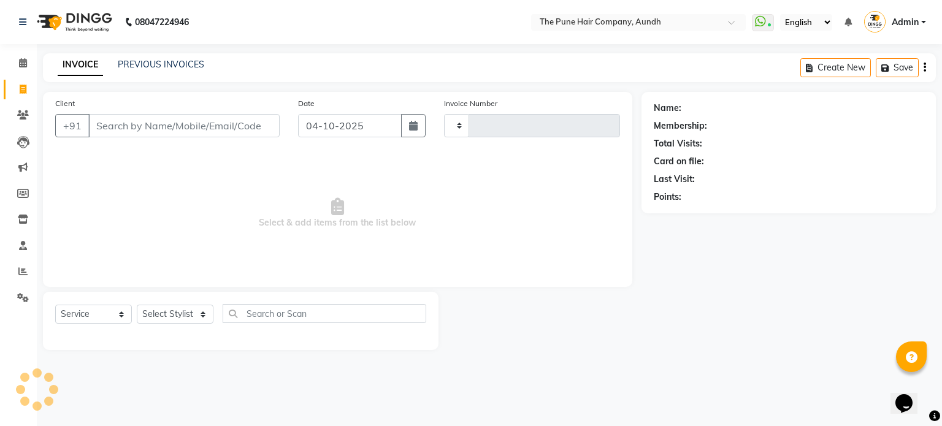
type input "5494"
select select "106"
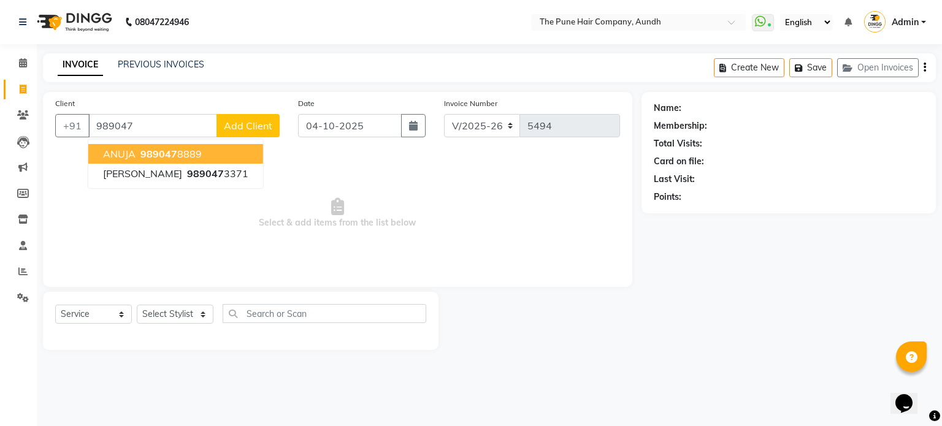
click at [167, 149] on span "989047" at bounding box center [158, 154] width 37 height 12
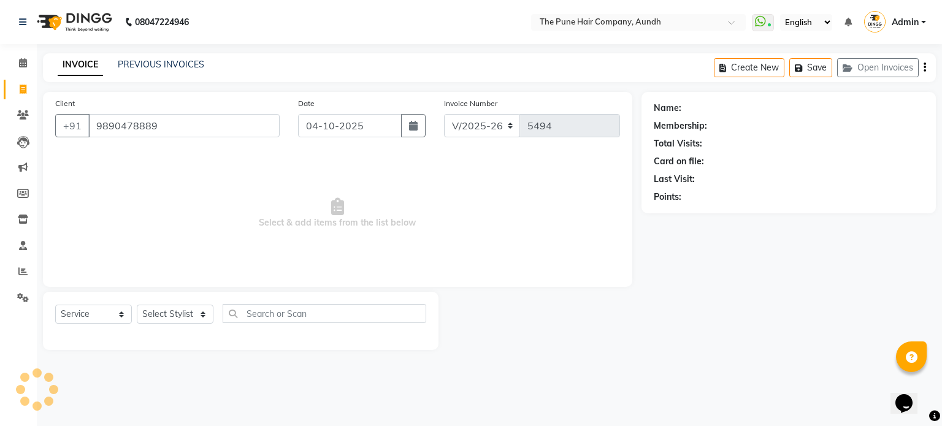
type input "9890478889"
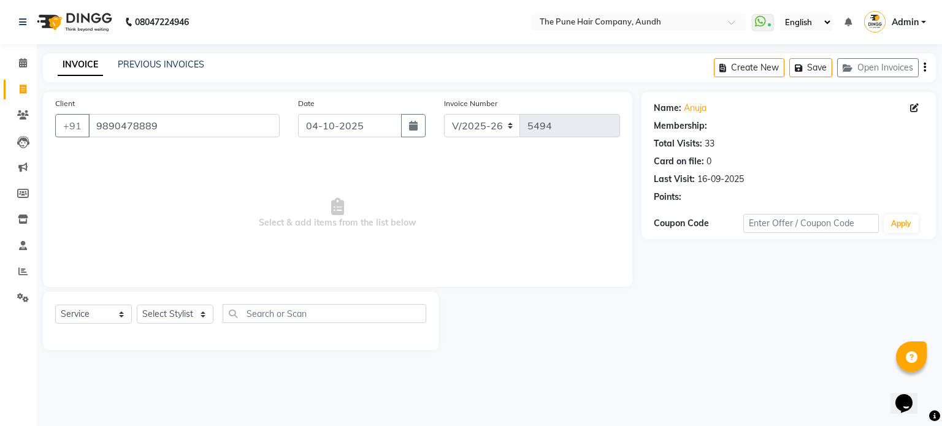
select select "1: Object"
click at [174, 320] on select "Select Stylist AKSHAY .K [PERSON_NAME] [PERSON_NAME] [PERSON_NAME] [PERSON_NAME…" at bounding box center [175, 314] width 77 height 19
select select "3338"
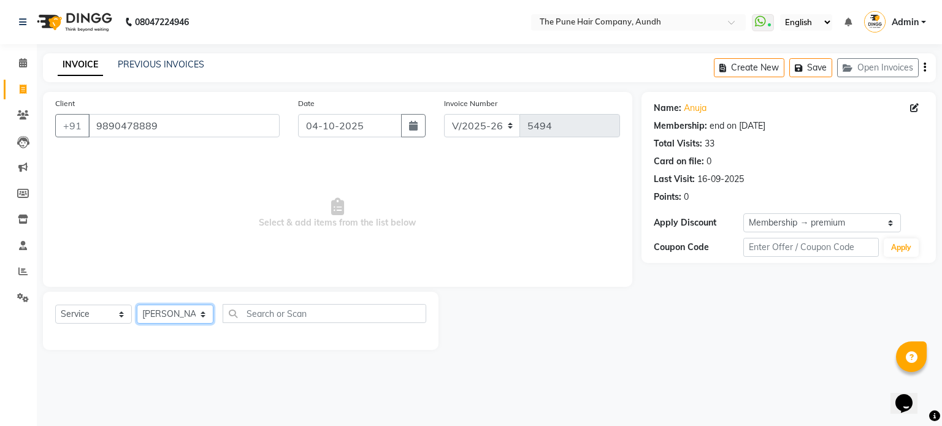
click at [137, 305] on select "Select Stylist AKSHAY .K [PERSON_NAME] [PERSON_NAME] [PERSON_NAME] [PERSON_NAME…" at bounding box center [175, 314] width 77 height 19
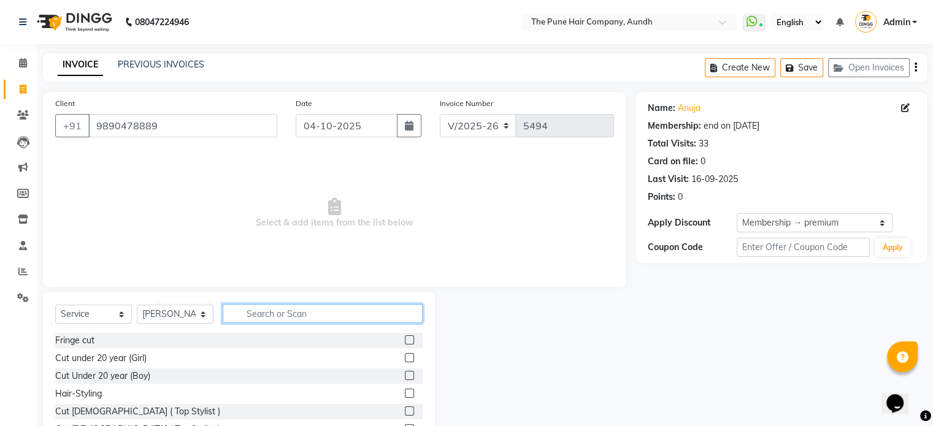
click at [266, 316] on input "text" at bounding box center [323, 313] width 200 height 19
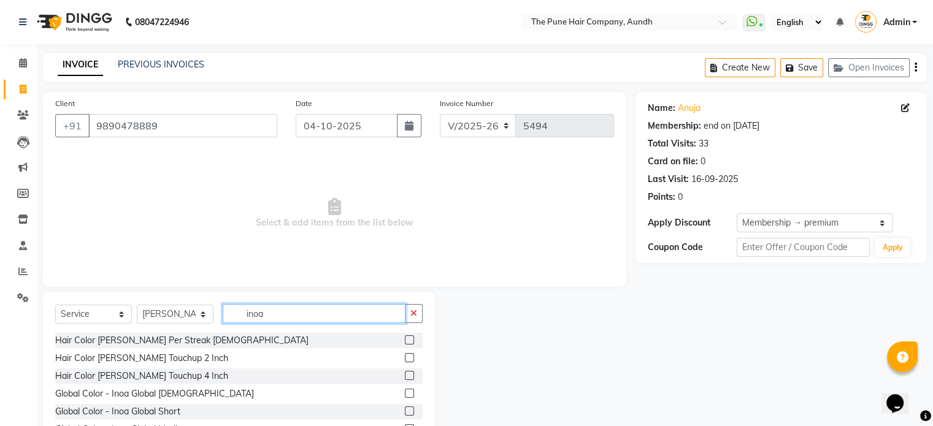
type input "inoa"
click at [405, 359] on label at bounding box center [409, 357] width 9 height 9
click at [405, 359] on input "checkbox" at bounding box center [409, 358] width 8 height 8
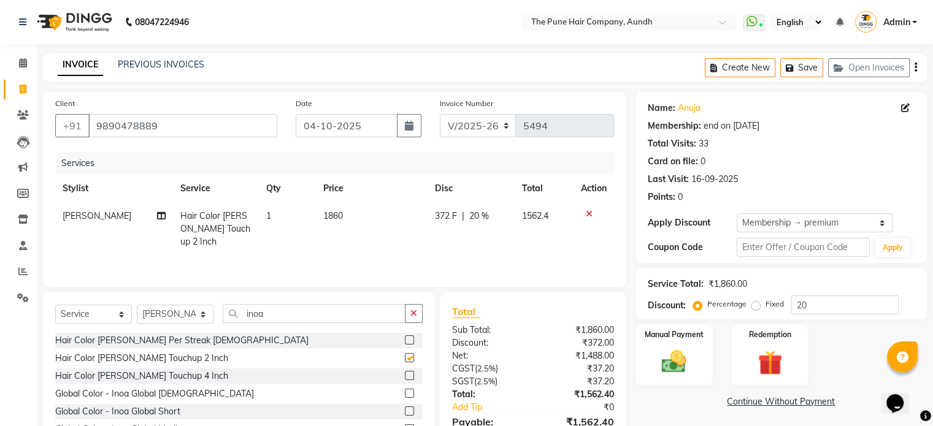
checkbox input "false"
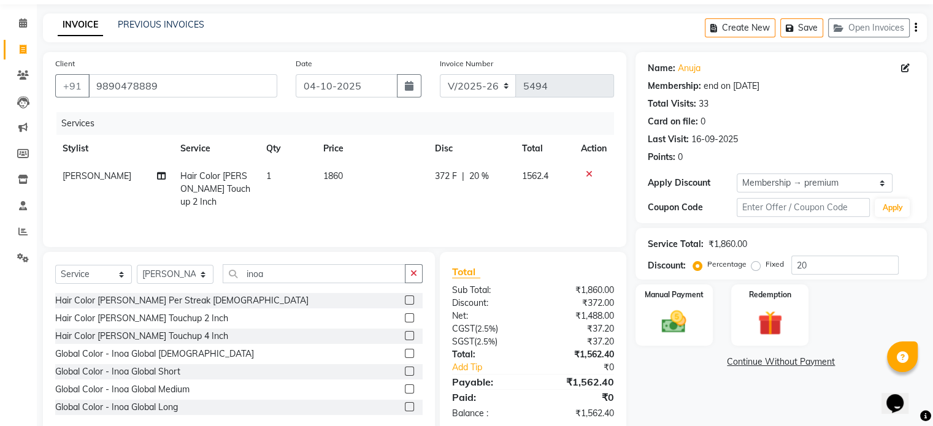
scroll to position [61, 0]
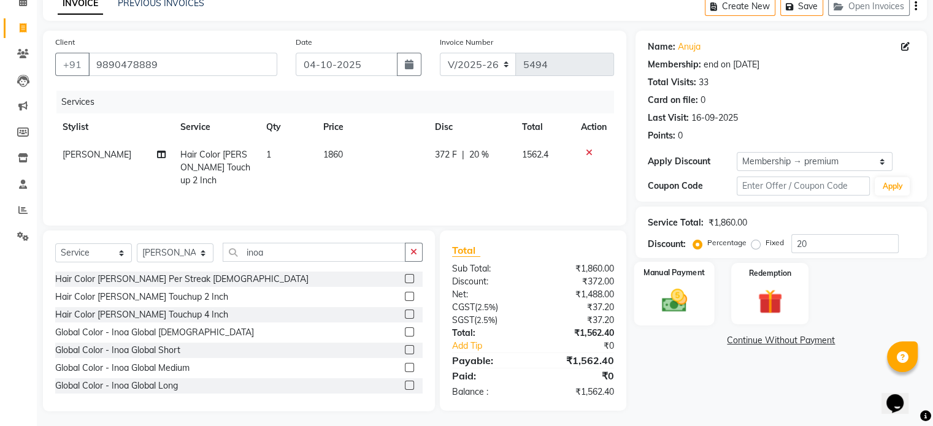
click at [671, 308] on img at bounding box center [673, 300] width 41 height 29
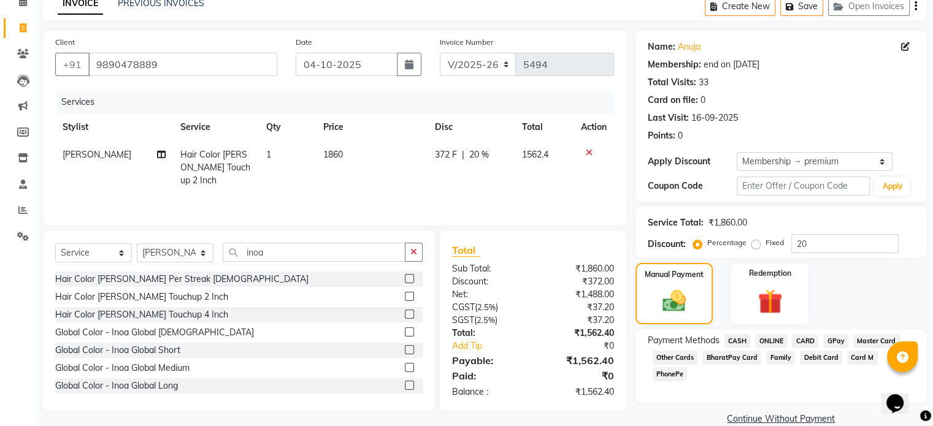
click at [765, 337] on span "ONLINE" at bounding box center [771, 341] width 32 height 14
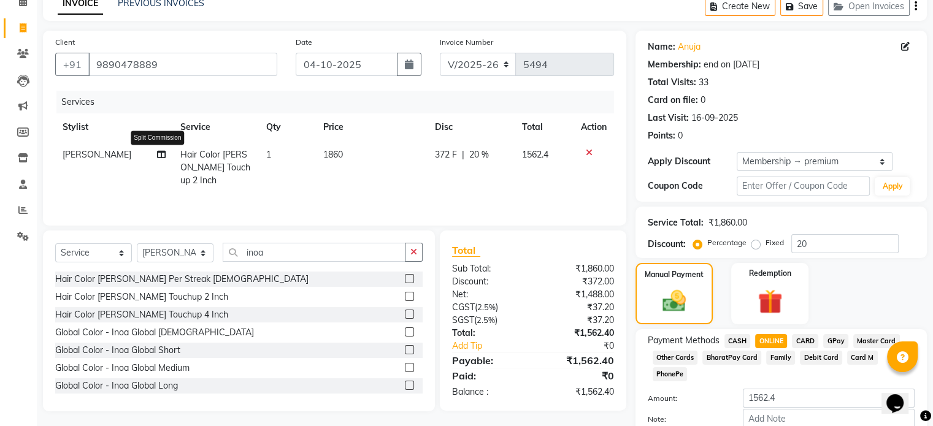
click at [159, 160] on span at bounding box center [161, 154] width 9 height 13
select select "3338"
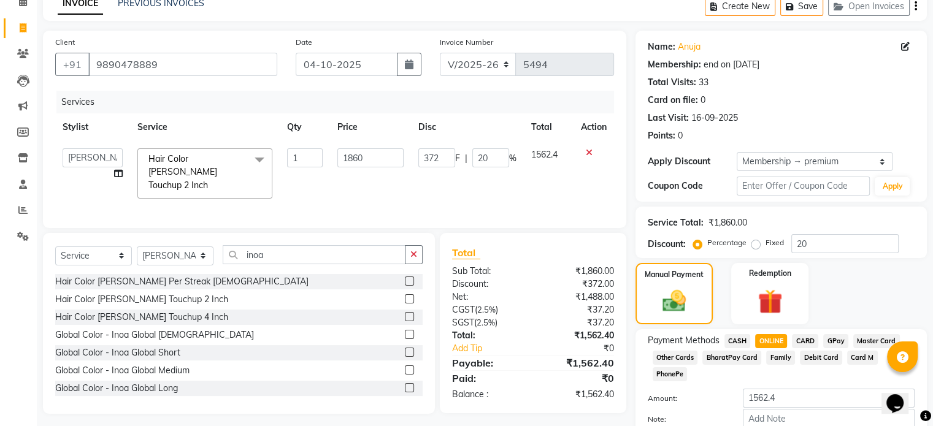
click at [118, 171] on icon at bounding box center [118, 173] width 9 height 9
select select "3338"
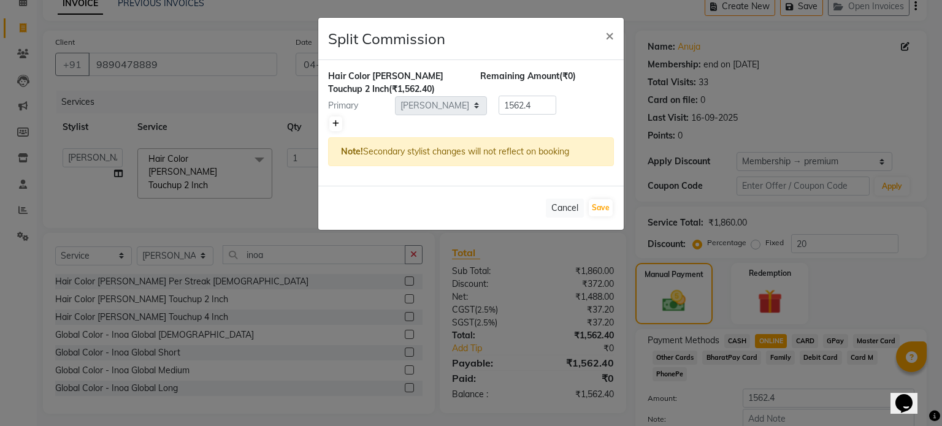
click at [334, 123] on icon at bounding box center [335, 123] width 7 height 7
type input "781.2"
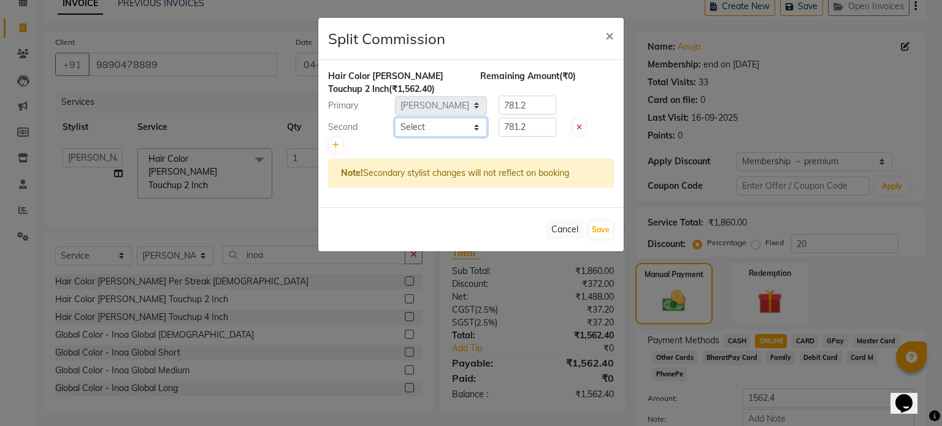
click at [433, 127] on select "Select AKSHAY .K [PERSON_NAME] [PERSON_NAME] [PERSON_NAME] [PERSON_NAME] mane […" at bounding box center [441, 127] width 92 height 19
select select "12769"
click at [395, 118] on select "Select AKSHAY .K [PERSON_NAME] [PERSON_NAME] [PERSON_NAME] [PERSON_NAME] mane […" at bounding box center [441, 127] width 92 height 19
click at [599, 231] on button "Save" at bounding box center [601, 229] width 24 height 17
select select "Select"
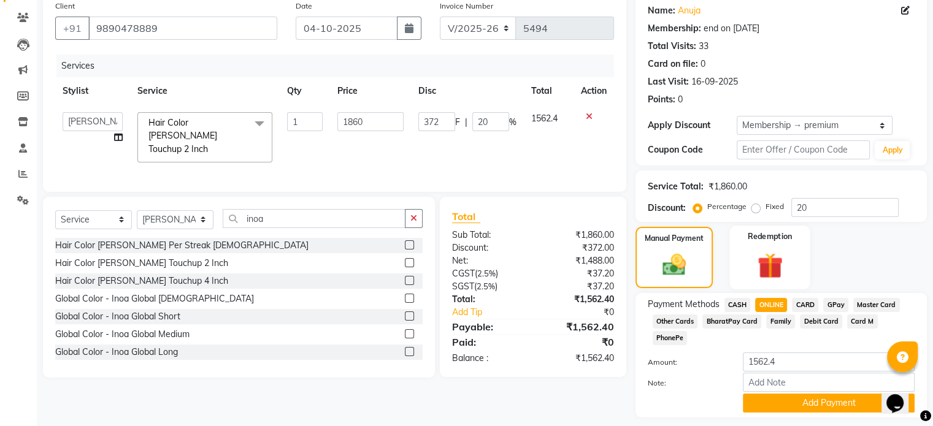
scroll to position [117, 0]
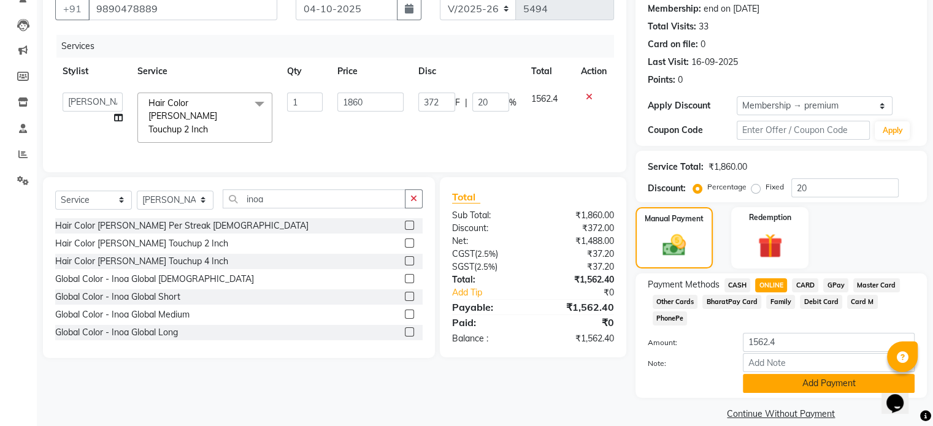
click at [787, 374] on button "Add Payment" at bounding box center [828, 383] width 172 height 19
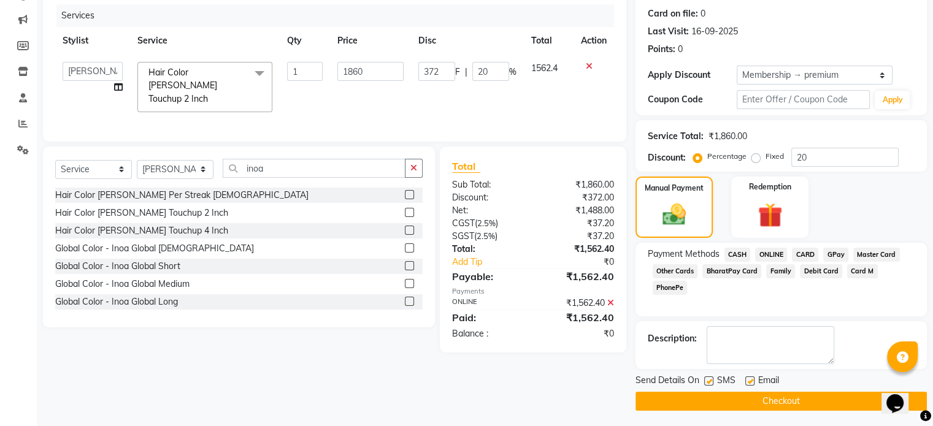
scroll to position [150, 0]
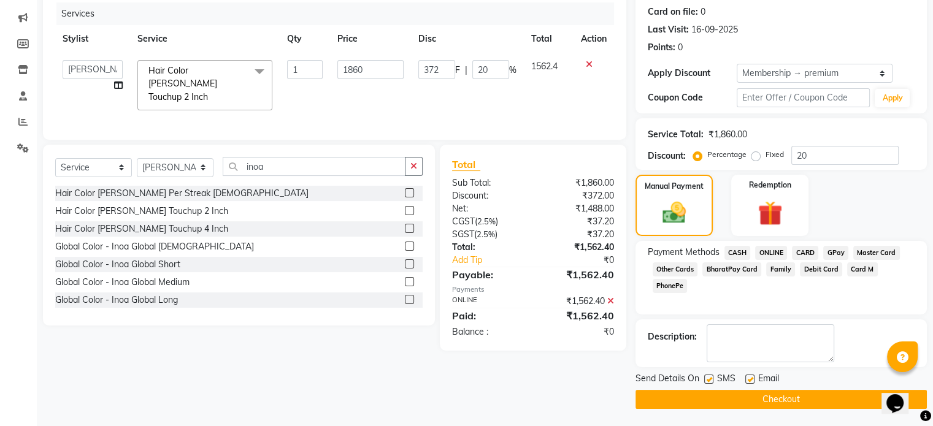
click at [761, 402] on button "Checkout" at bounding box center [780, 399] width 291 height 19
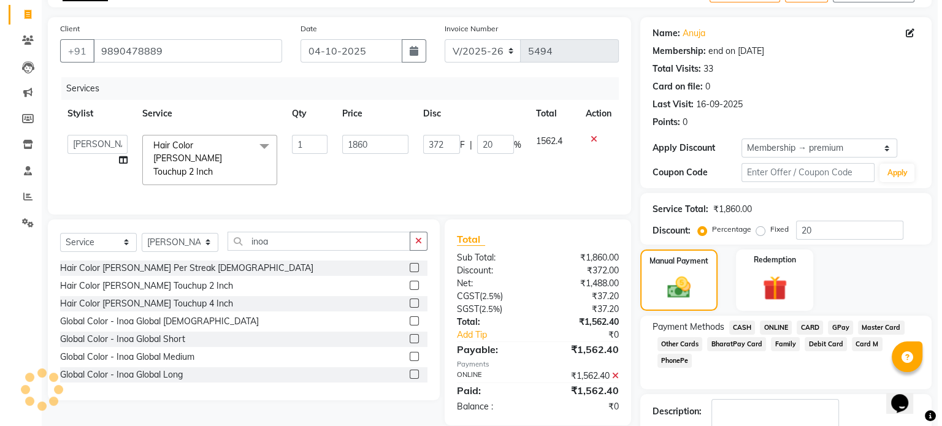
scroll to position [0, 0]
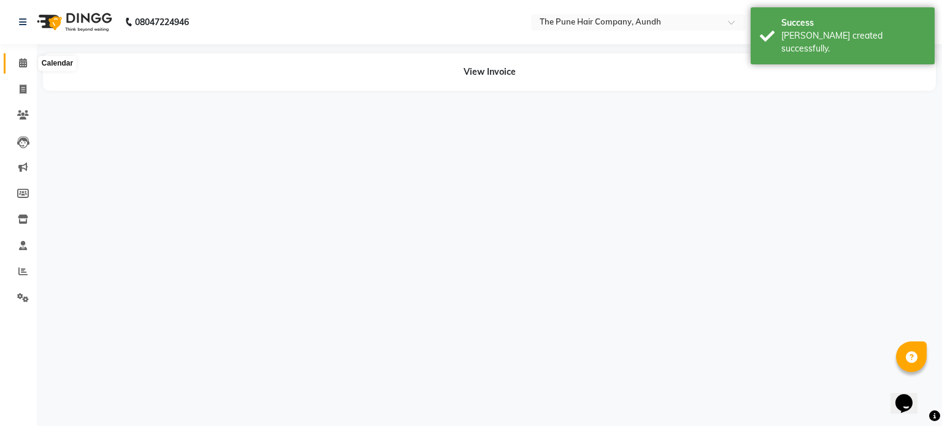
select select "3338"
select select "12769"
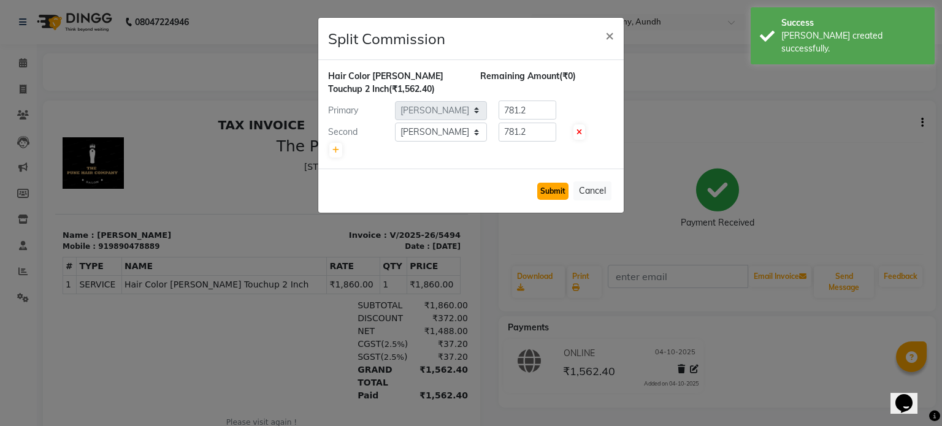
click at [552, 189] on button "Submit" at bounding box center [552, 191] width 31 height 17
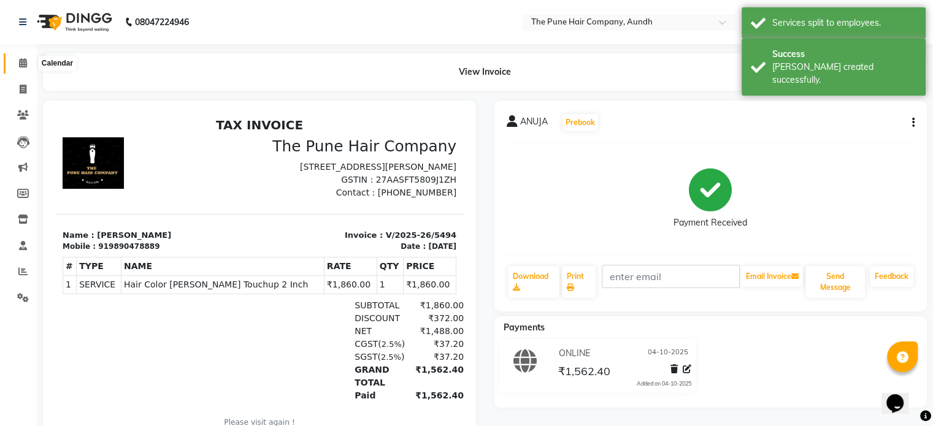
click at [15, 64] on span at bounding box center [22, 63] width 21 height 14
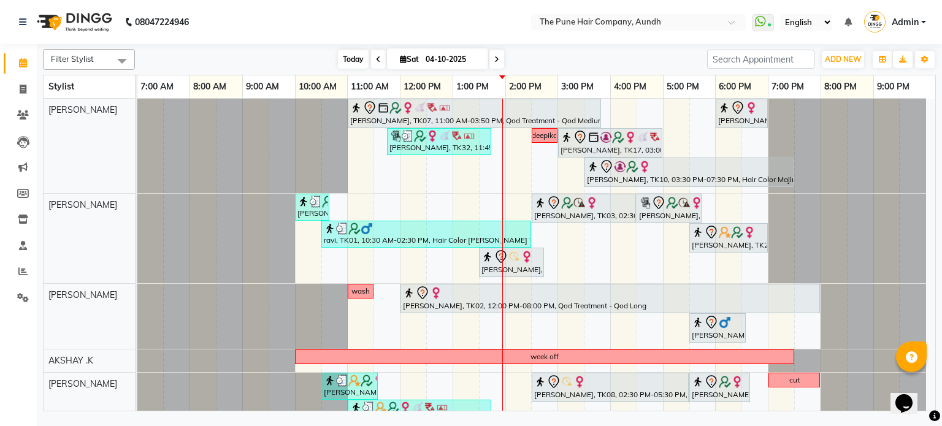
click at [353, 65] on span "Today" at bounding box center [353, 59] width 31 height 19
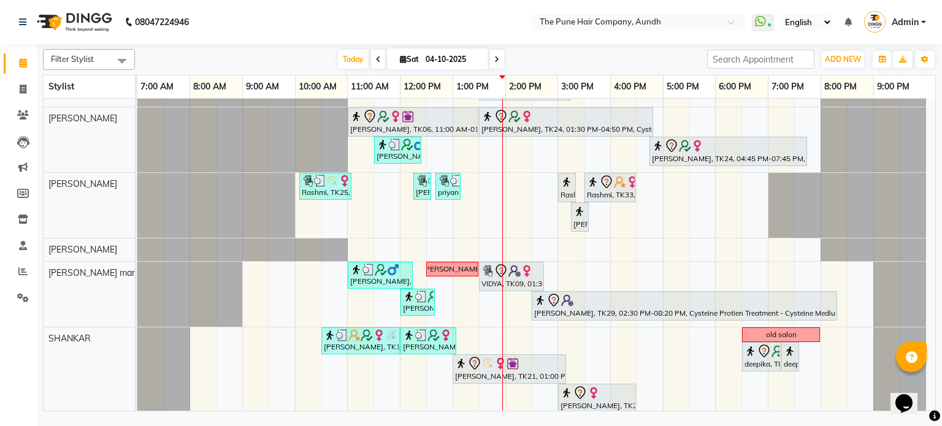
scroll to position [452, 0]
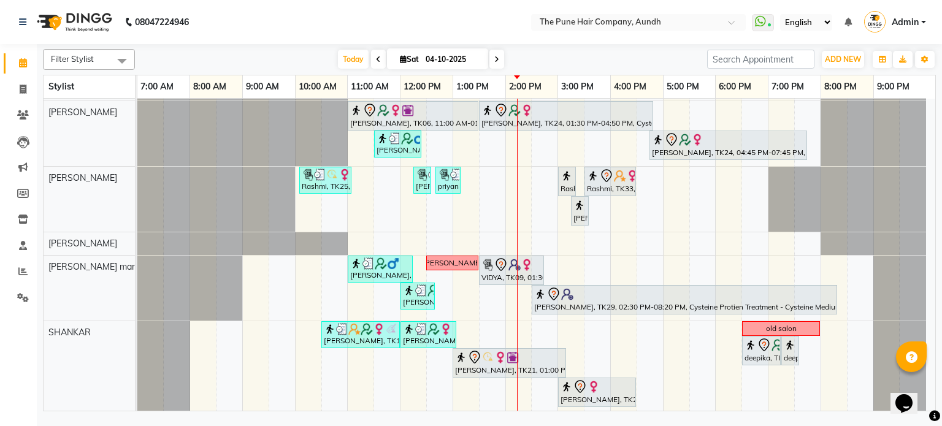
drag, startPoint x: 407, startPoint y: 365, endPoint x: 380, endPoint y: 345, distance: 33.4
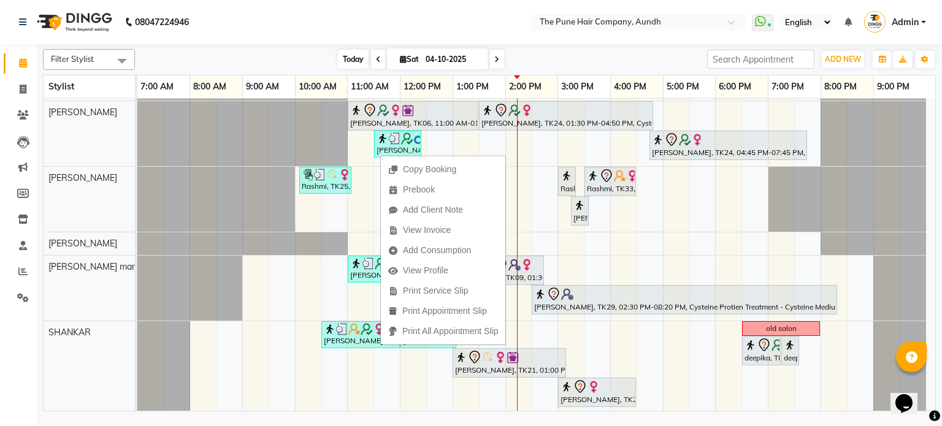
click at [351, 63] on span "Today" at bounding box center [353, 59] width 31 height 19
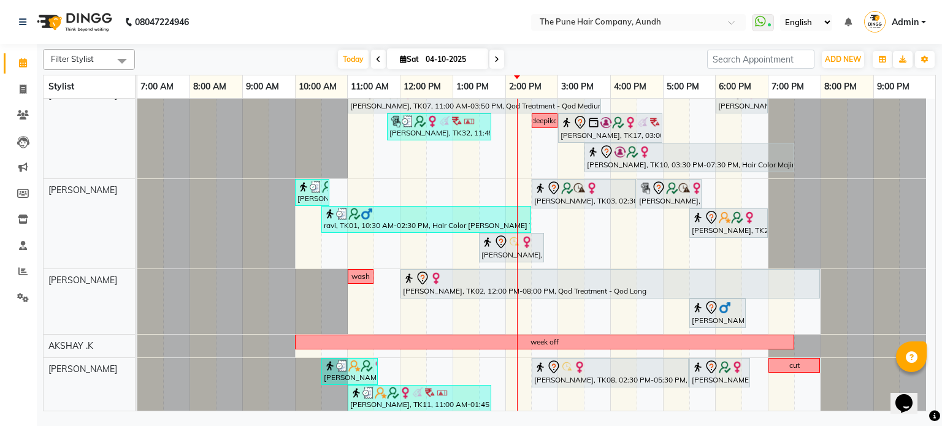
scroll to position [0, 0]
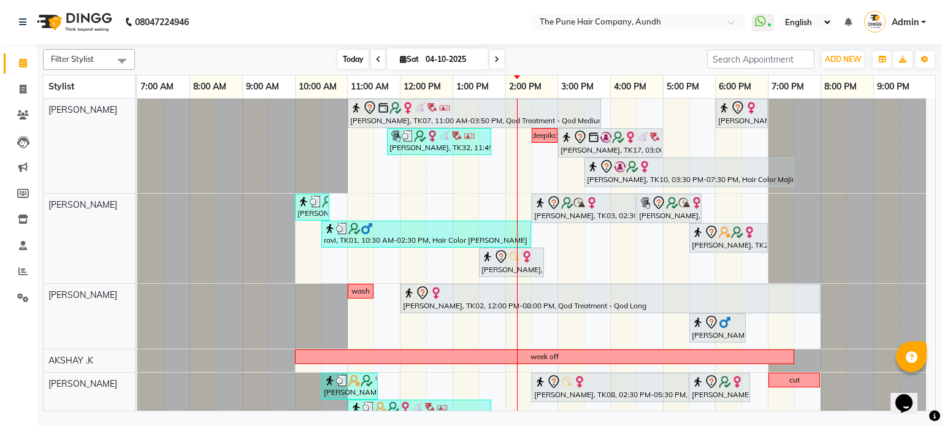
click at [346, 54] on span "Today" at bounding box center [353, 59] width 31 height 19
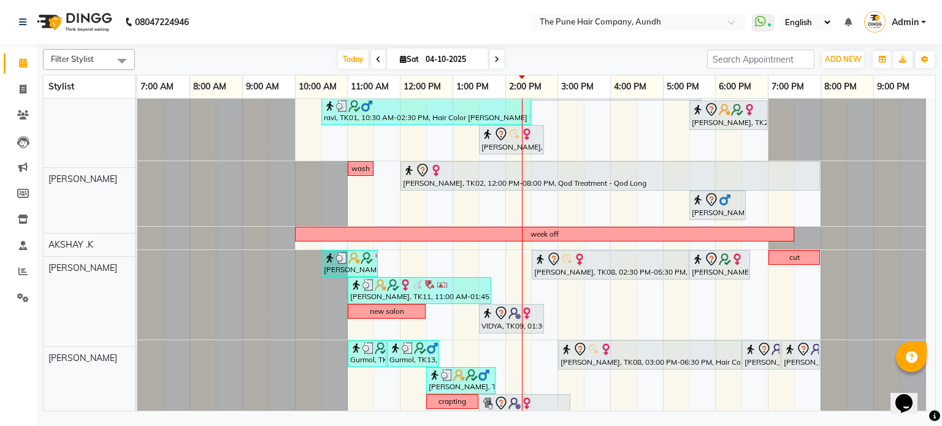
scroll to position [123, 0]
click at [361, 56] on span "Today" at bounding box center [353, 59] width 31 height 19
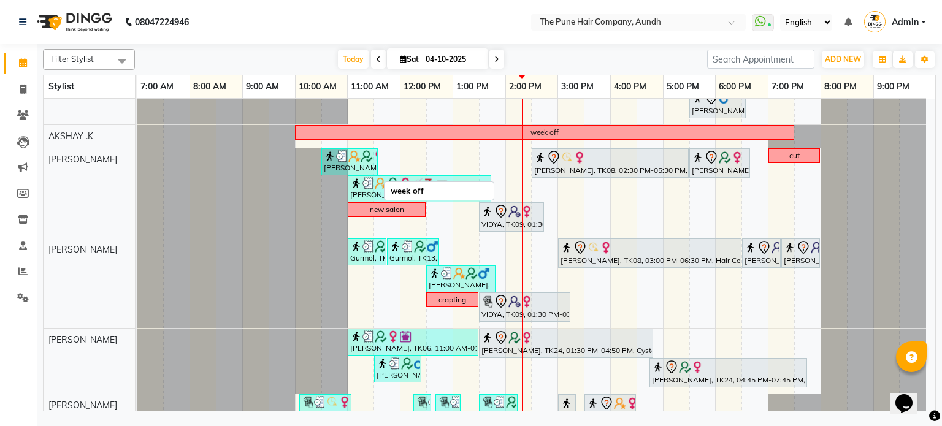
scroll to position [204, 0]
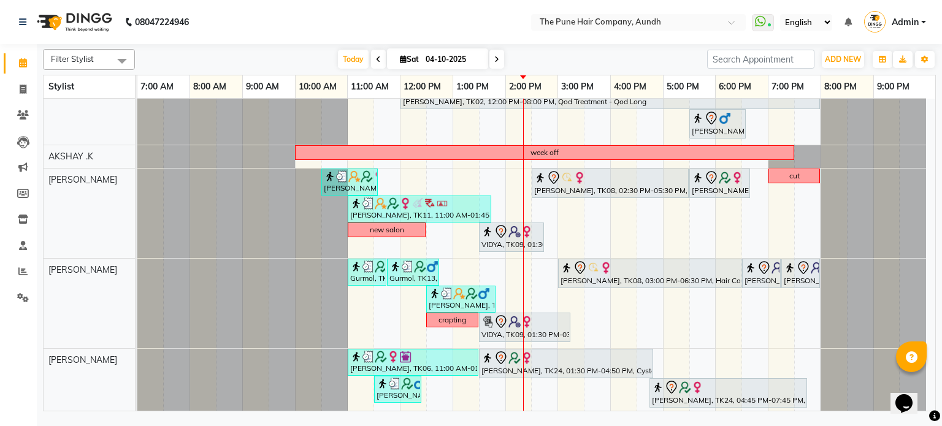
click at [495, 60] on icon at bounding box center [496, 59] width 5 height 7
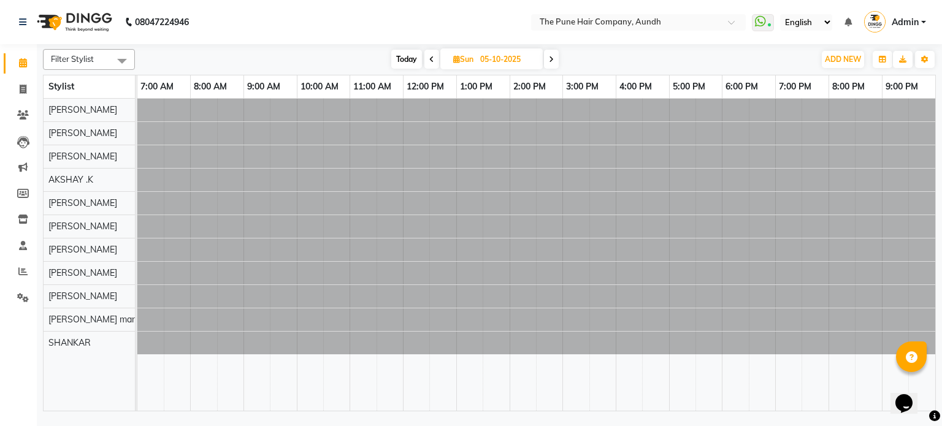
scroll to position [0, 0]
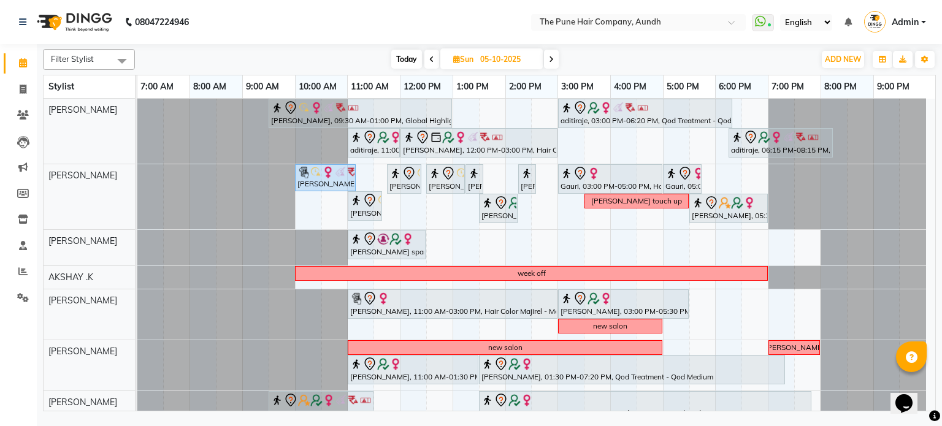
click at [417, 54] on span "Today" at bounding box center [406, 59] width 31 height 19
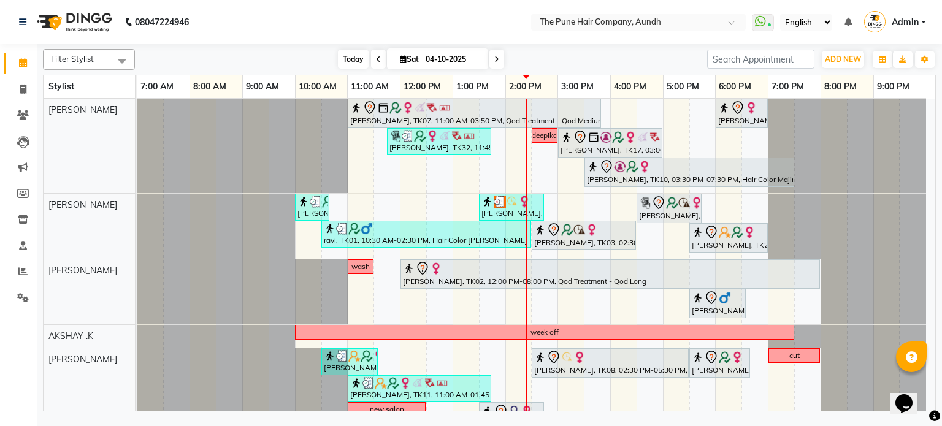
click at [346, 54] on span "Today" at bounding box center [353, 59] width 31 height 19
click at [353, 55] on span "Today" at bounding box center [353, 59] width 31 height 19
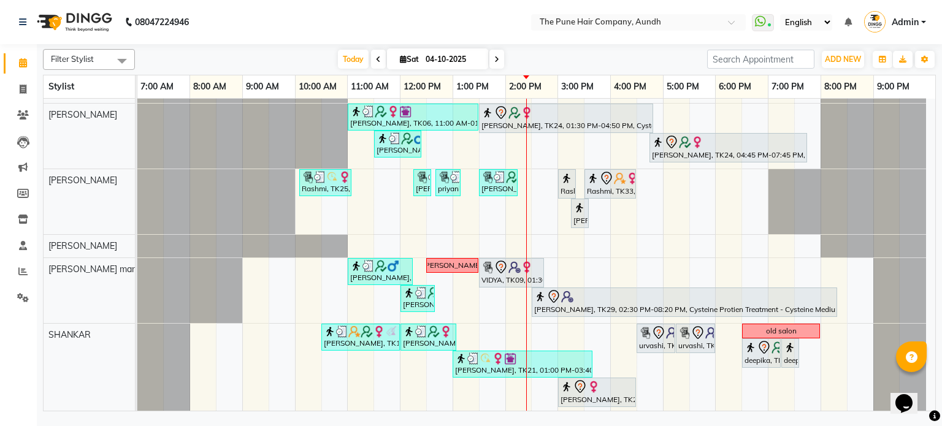
scroll to position [384, 0]
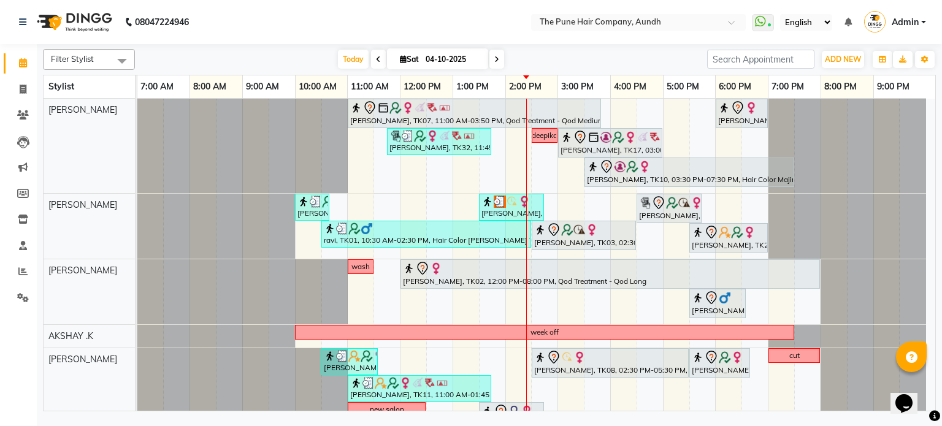
click at [498, 54] on span at bounding box center [496, 59] width 15 height 19
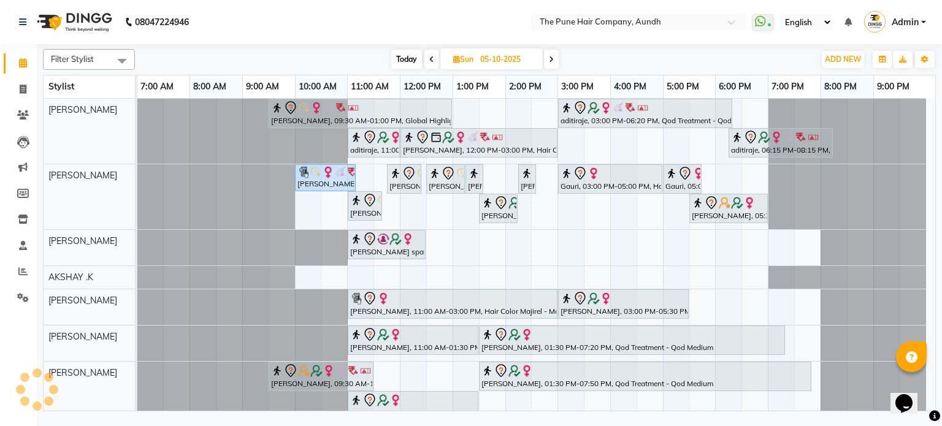
click at [554, 53] on span at bounding box center [551, 59] width 15 height 19
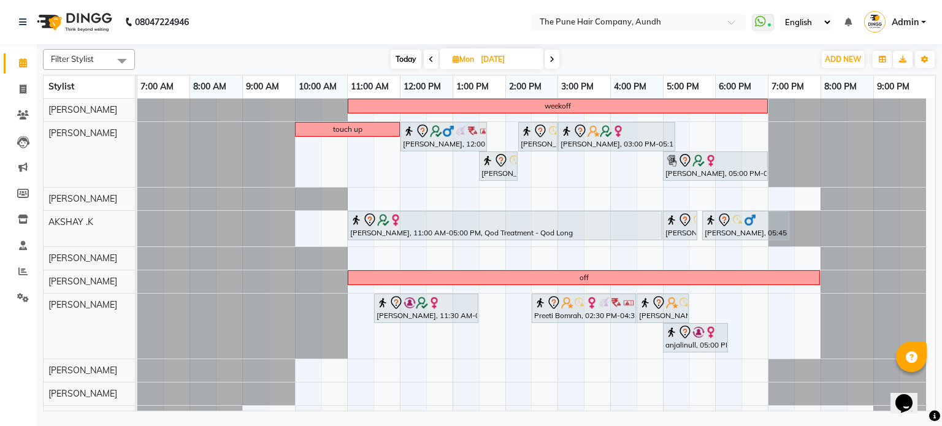
click at [417, 57] on span "Today" at bounding box center [406, 59] width 31 height 19
type input "04-10-2025"
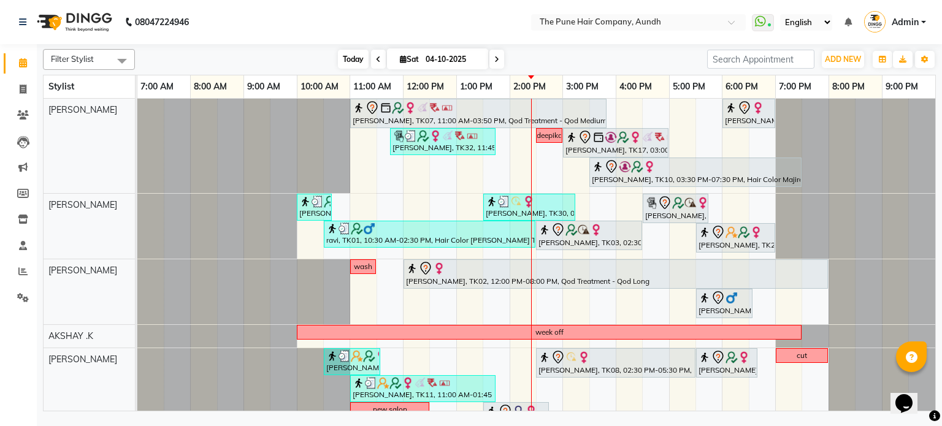
click at [358, 56] on span "Today" at bounding box center [353, 59] width 31 height 19
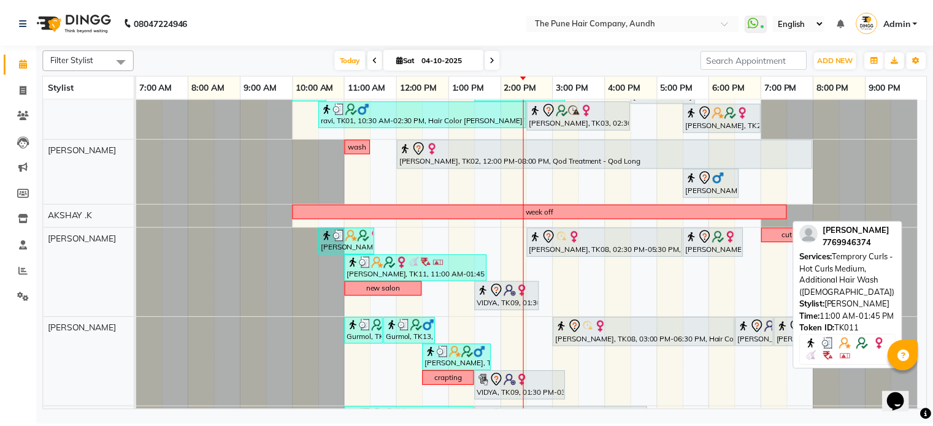
scroll to position [123, 0]
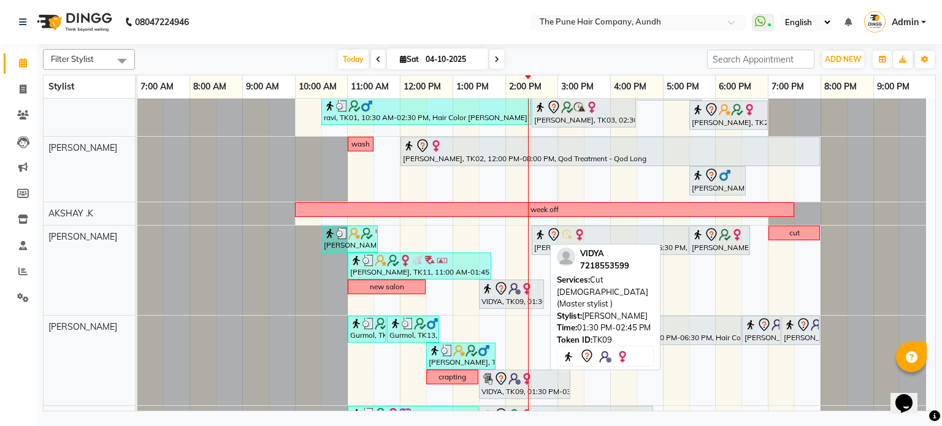
click at [500, 300] on div "VIDYA, TK09, 01:30 PM-02:45 PM, Cut [DEMOGRAPHIC_DATA] (Master stylist )" at bounding box center [511, 294] width 63 height 26
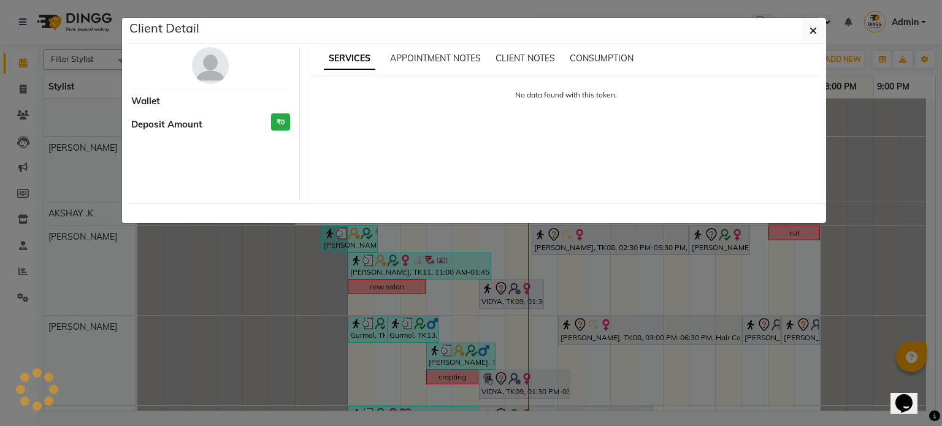
select select "7"
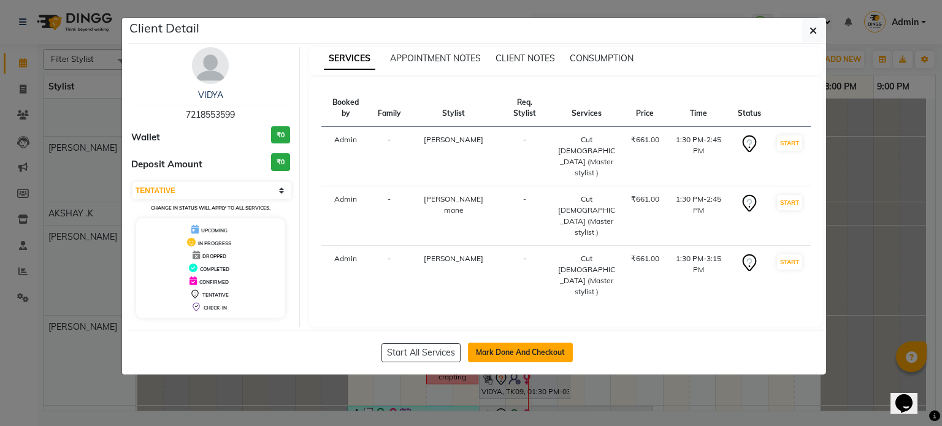
click at [481, 344] on button "Mark Done And Checkout" at bounding box center [520, 353] width 105 height 20
select select "service"
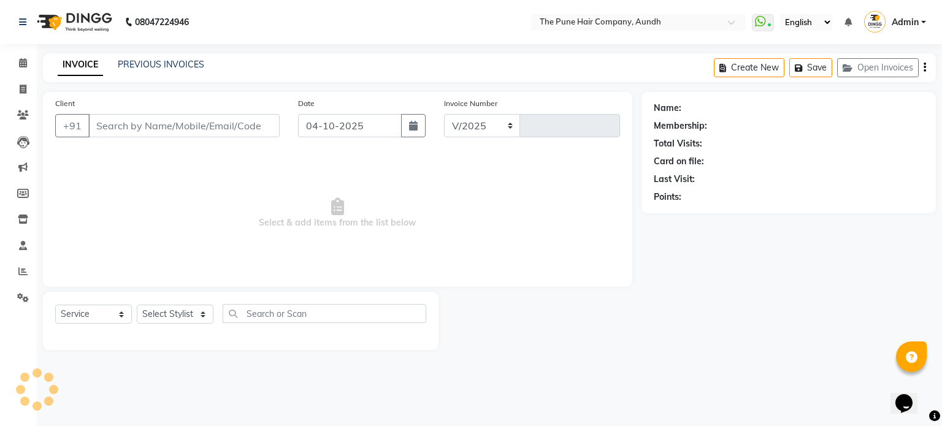
select select "106"
type input "5498"
type input "7218553599"
select select "12769"
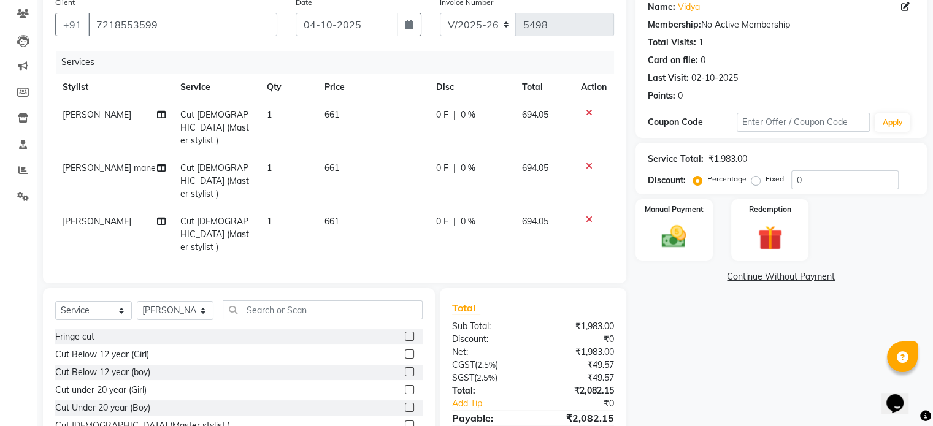
scroll to position [123, 0]
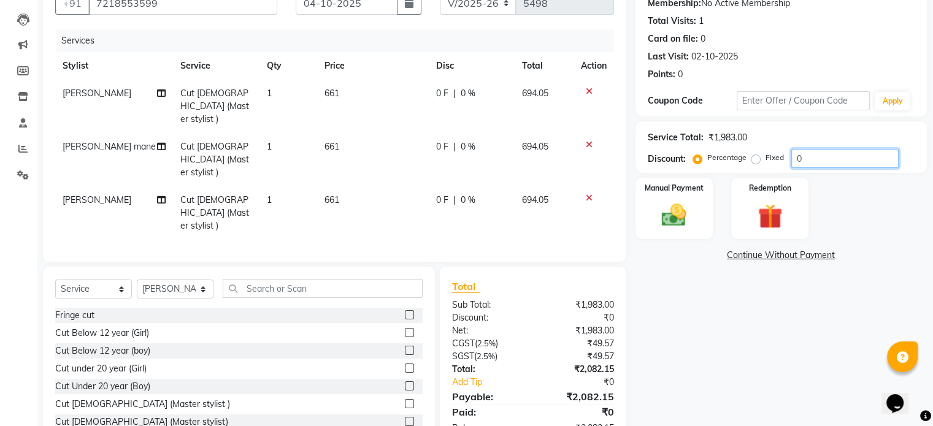
drag, startPoint x: 819, startPoint y: 154, endPoint x: 736, endPoint y: 165, distance: 83.5
click at [736, 165] on div "Percentage Fixed 0" at bounding box center [796, 158] width 203 height 19
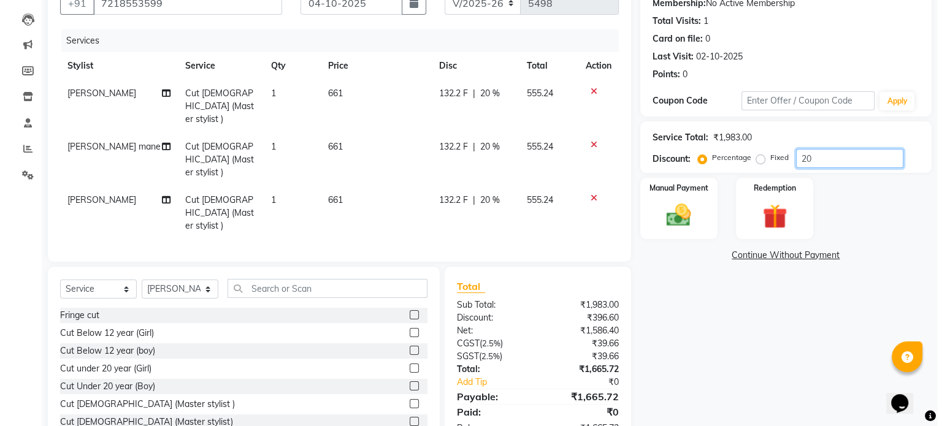
scroll to position [0, 0]
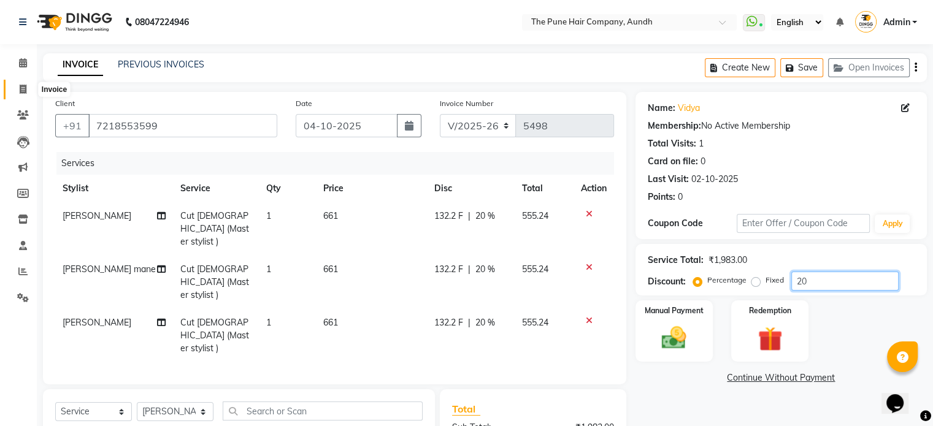
type input "20"
click at [26, 95] on span at bounding box center [22, 90] width 21 height 14
select select "106"
select select "service"
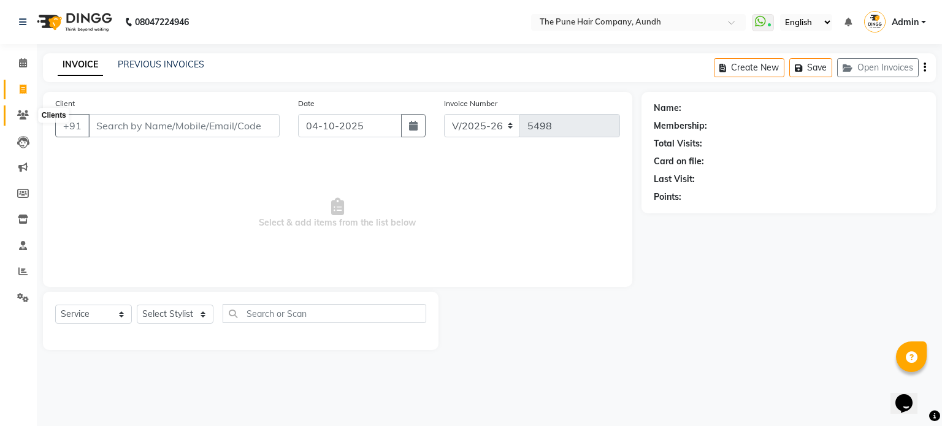
drag, startPoint x: 20, startPoint y: 115, endPoint x: 29, endPoint y: 112, distance: 10.3
click at [21, 115] on icon at bounding box center [23, 114] width 12 height 9
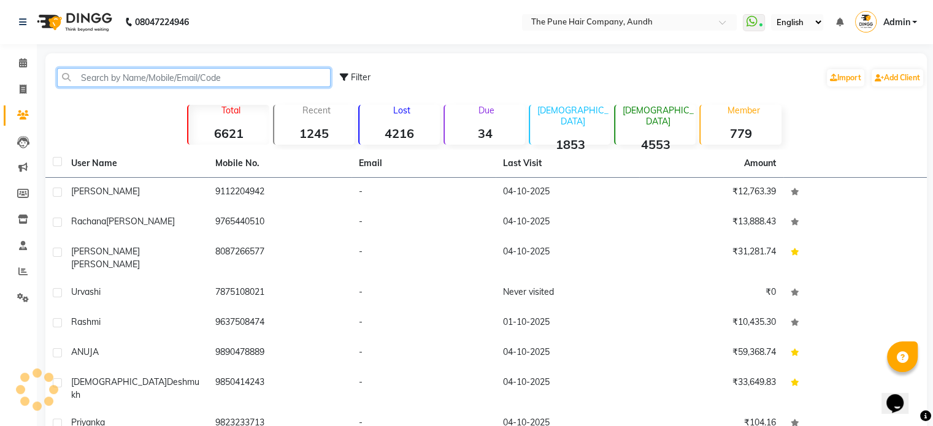
click at [116, 76] on input "text" at bounding box center [193, 77] width 273 height 19
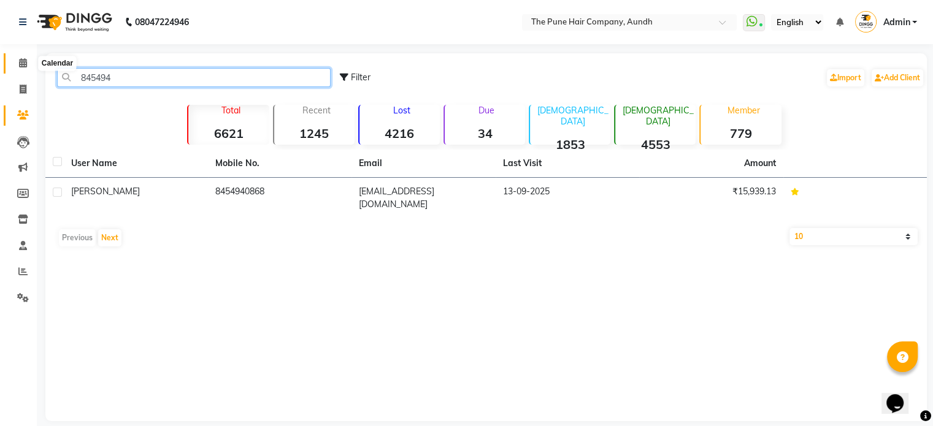
type input "845494"
click at [24, 57] on span at bounding box center [22, 63] width 21 height 14
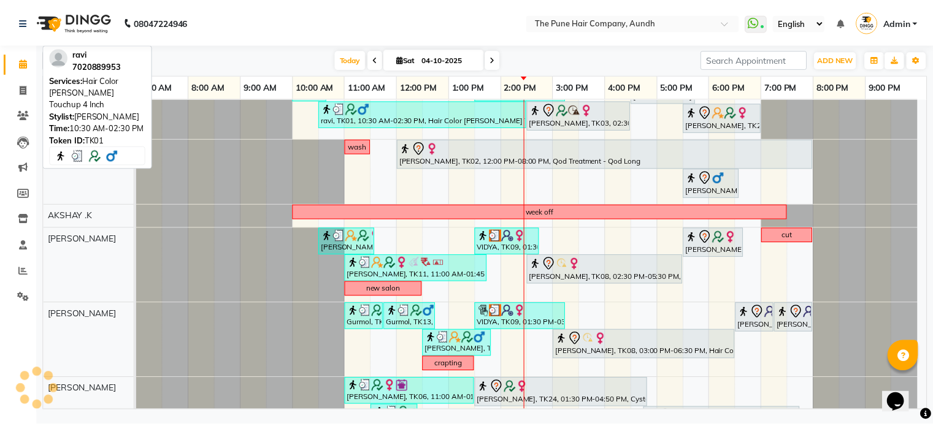
scroll to position [123, 0]
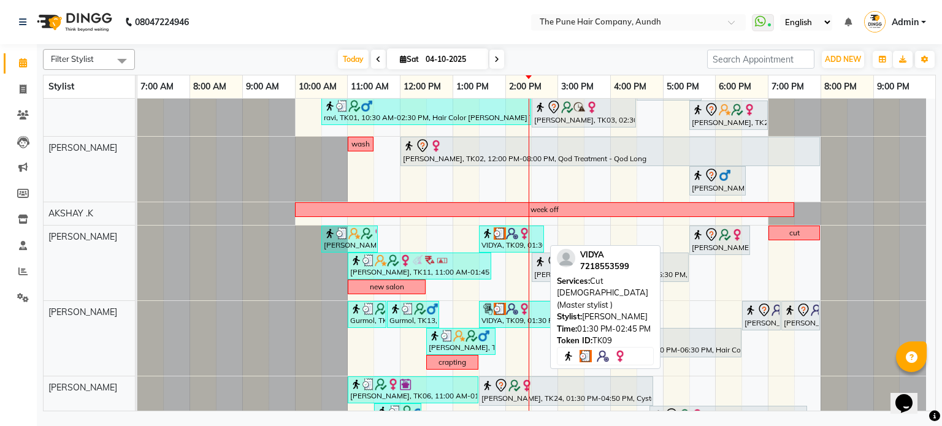
click at [494, 242] on div "VIDYA, TK09, 01:30 PM-02:45 PM, Cut [DEMOGRAPHIC_DATA] (Master stylist )" at bounding box center [511, 238] width 63 height 23
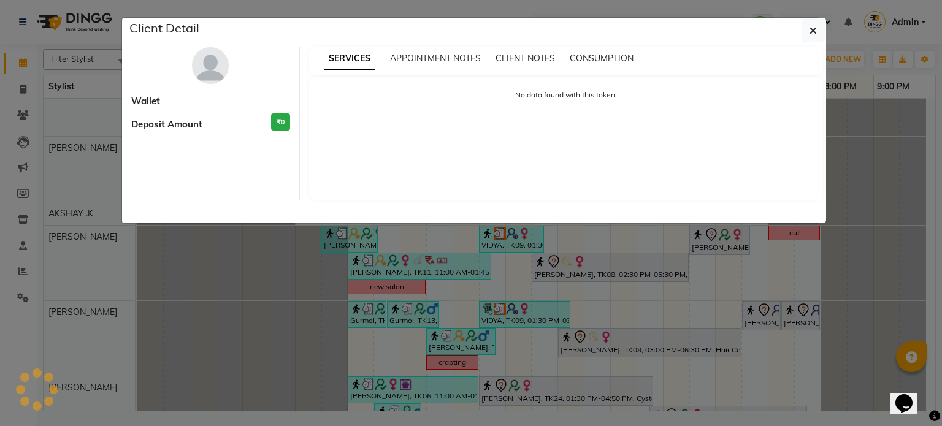
select select "3"
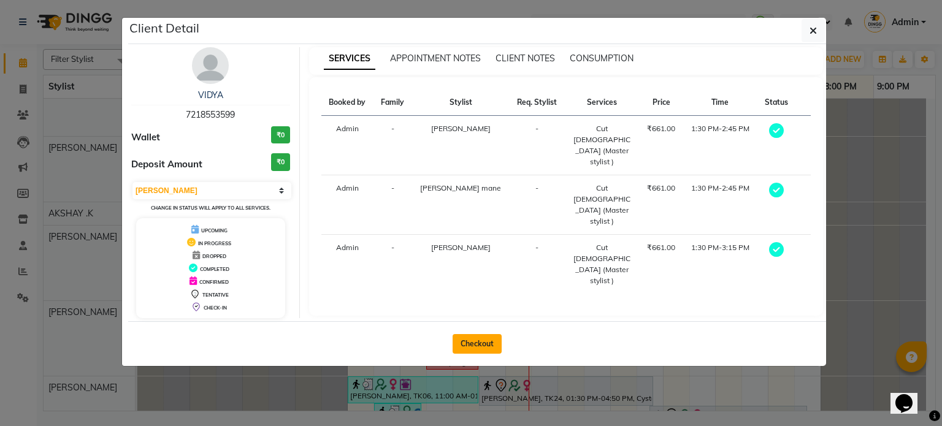
click at [484, 340] on button "Checkout" at bounding box center [476, 344] width 49 height 20
select select "service"
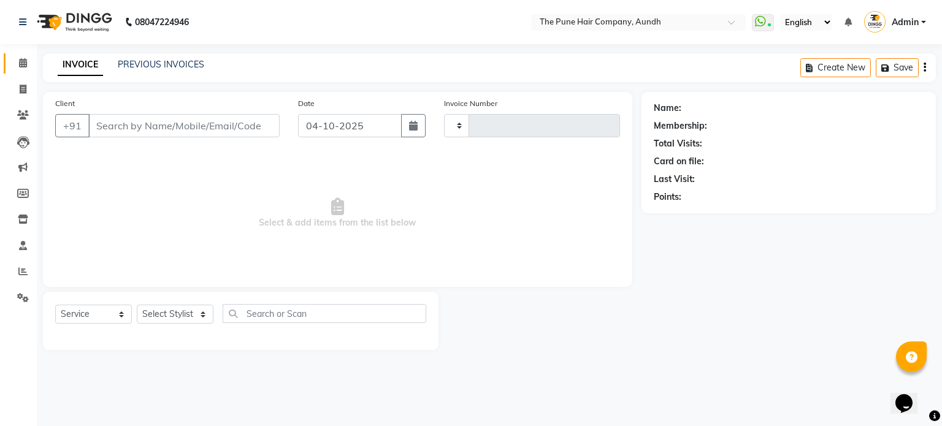
type input "5498"
select select "106"
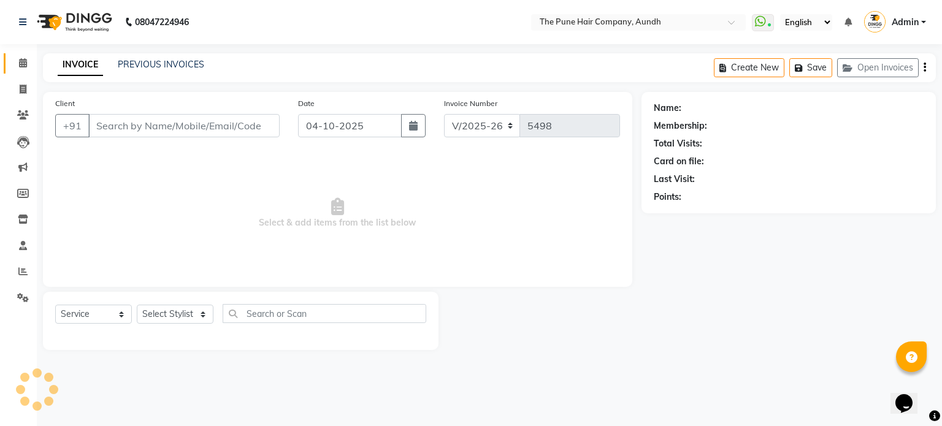
type input "7218553599"
select select "12769"
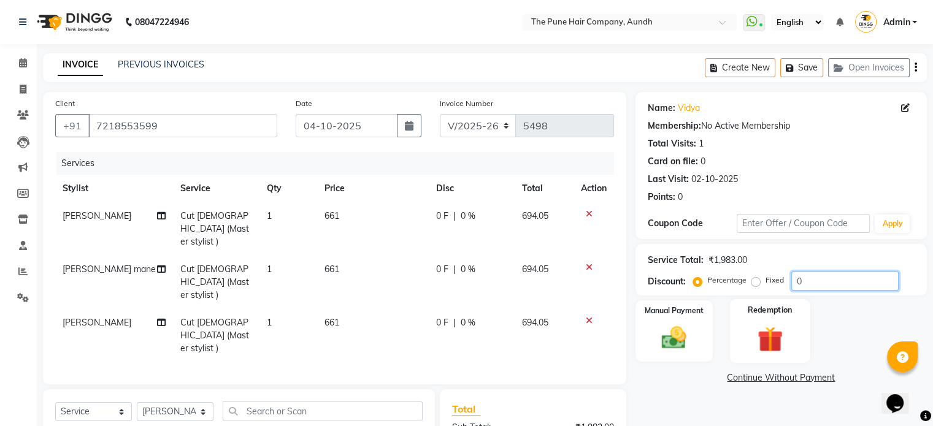
drag, startPoint x: 822, startPoint y: 284, endPoint x: 736, endPoint y: 300, distance: 87.3
click at [736, 300] on div "Name: Vidya Membership: No Active Membership Total Visits: 1 Card on file: 0 La…" at bounding box center [785, 331] width 300 height 478
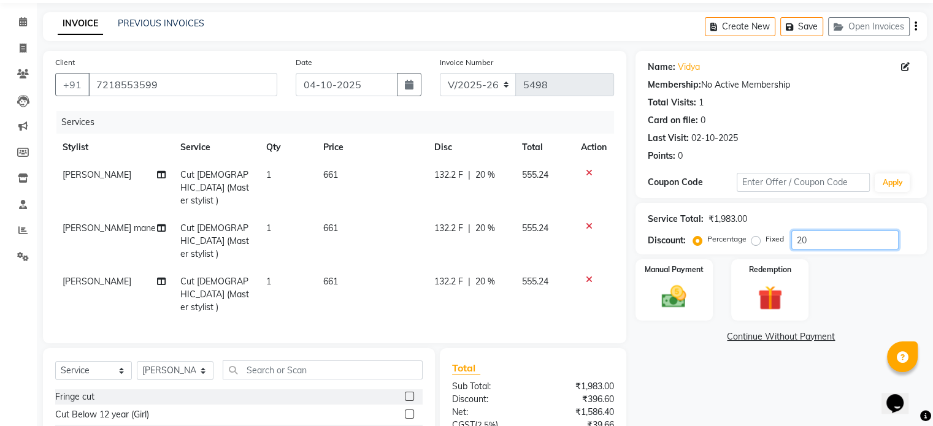
scroll to position [133, 0]
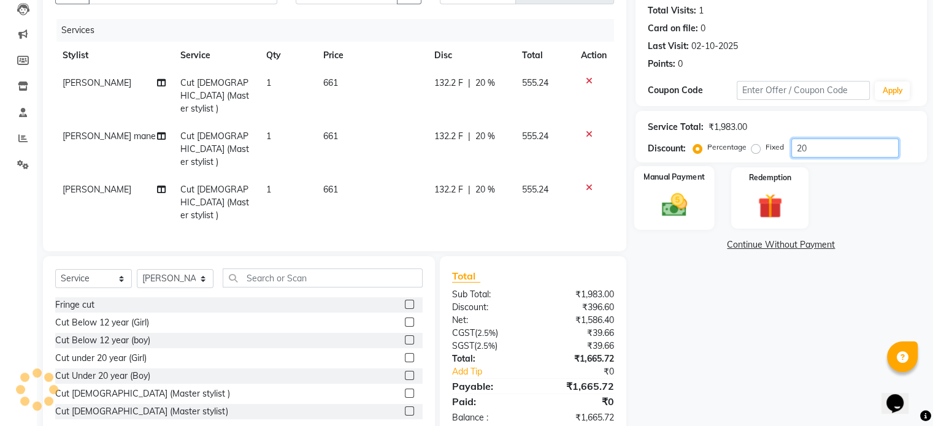
type input "20"
click at [679, 186] on div "Manual Payment" at bounding box center [673, 197] width 80 height 63
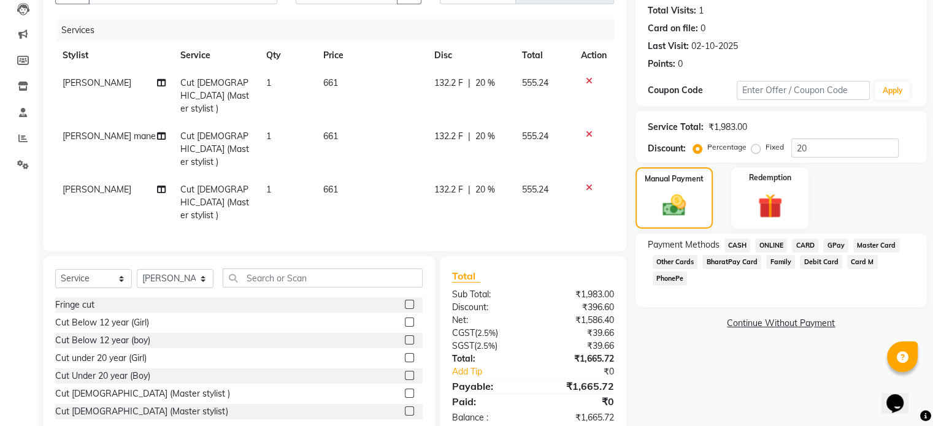
click at [780, 243] on span "ONLINE" at bounding box center [771, 245] width 32 height 14
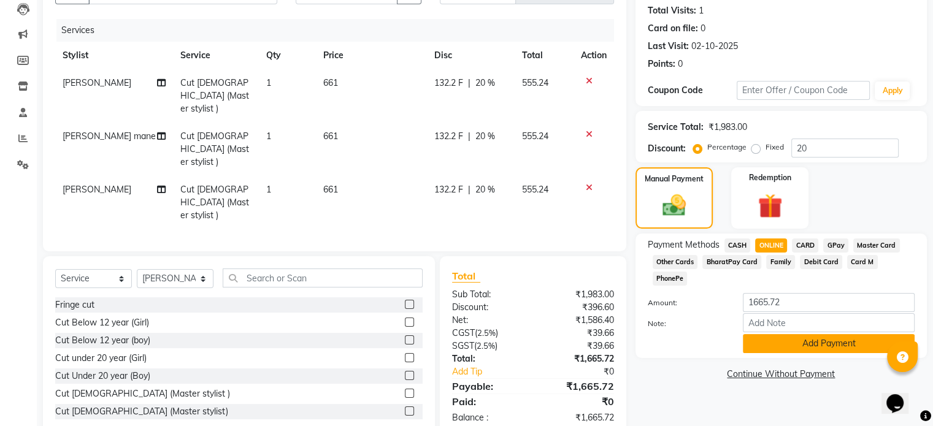
click at [782, 334] on button "Add Payment" at bounding box center [828, 343] width 172 height 19
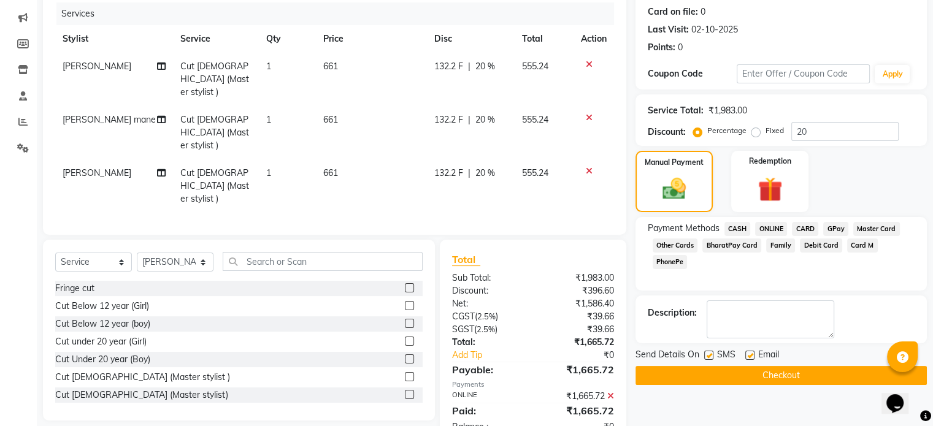
scroll to position [158, 0]
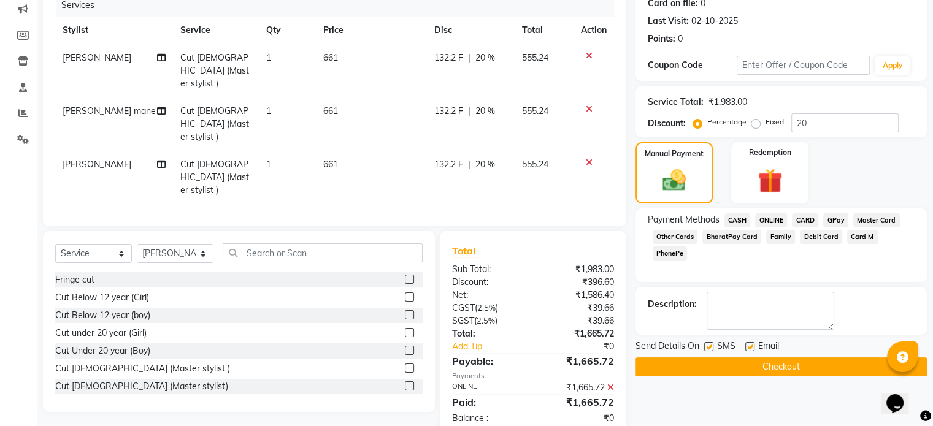
click at [740, 364] on button "Checkout" at bounding box center [780, 366] width 291 height 19
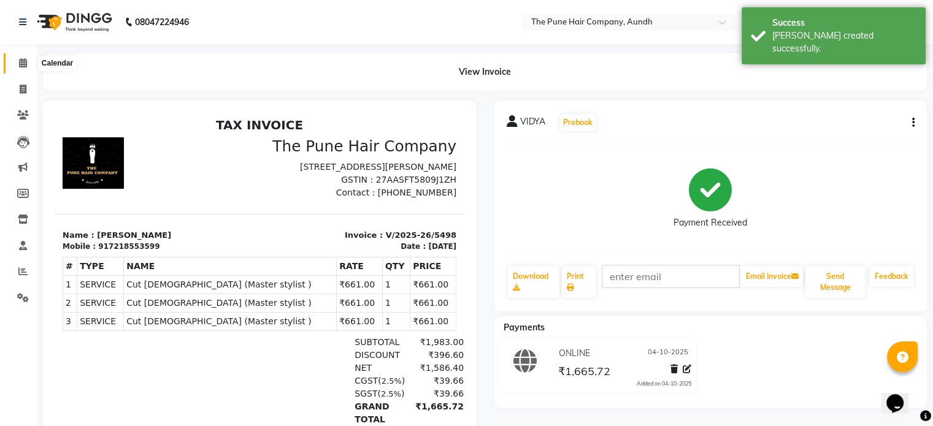
click at [29, 67] on span at bounding box center [22, 63] width 21 height 14
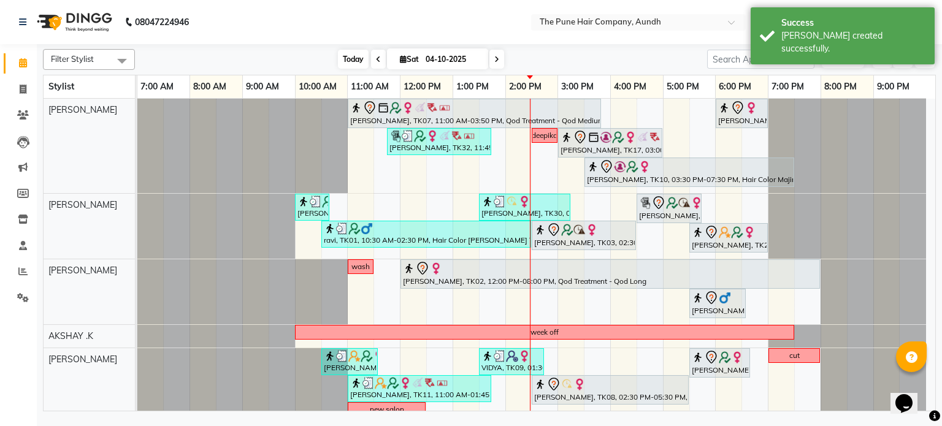
click at [342, 58] on span "Today" at bounding box center [353, 59] width 31 height 19
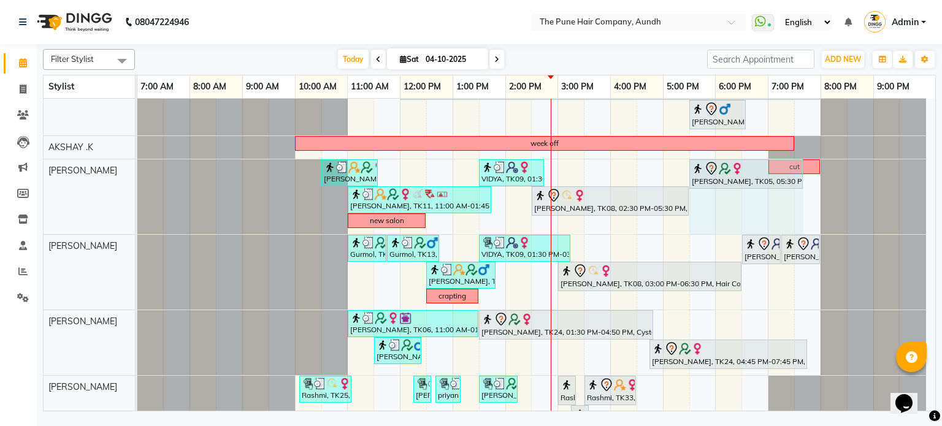
scroll to position [189, 0]
drag, startPoint x: 749, startPoint y: 104, endPoint x: 763, endPoint y: 165, distance: 62.8
click at [763, 165] on div "[PERSON_NAME], TK07, 11:00 AM-03:50 PM, Qod Treatment - Qod Medium [PERSON_NAME…" at bounding box center [536, 264] width 798 height 708
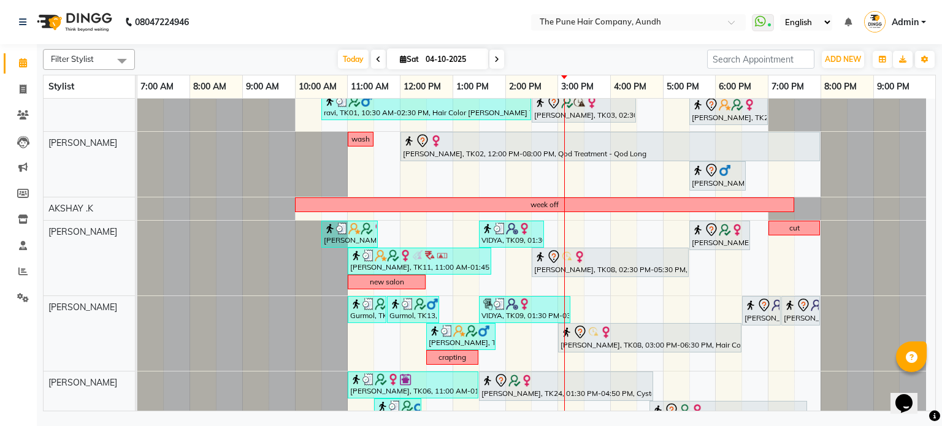
scroll to position [0, 0]
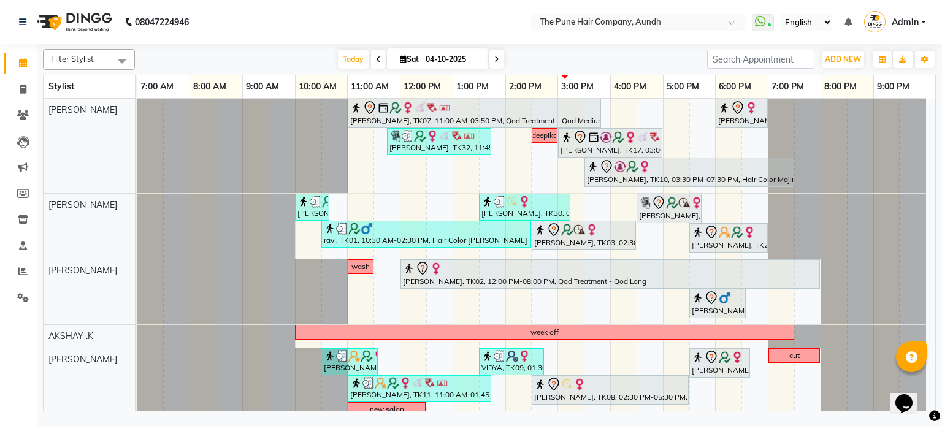
click at [500, 63] on span at bounding box center [496, 59] width 15 height 19
type input "05-10-2025"
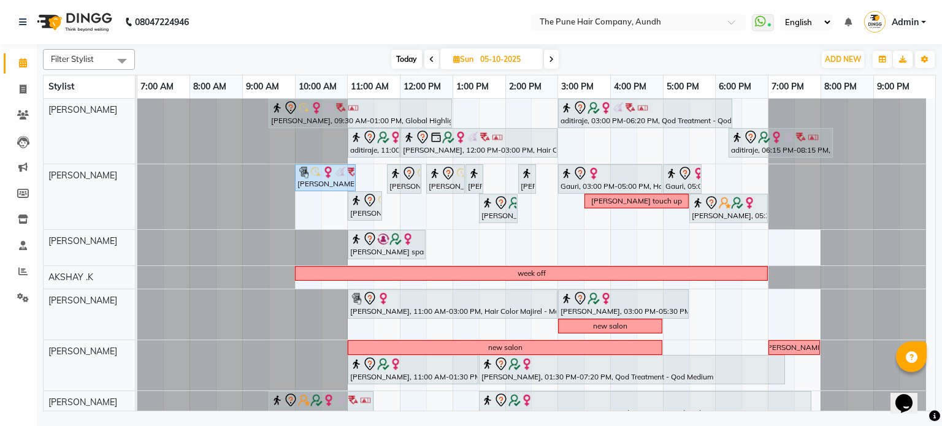
click at [616, 58] on div "[DATE] [DATE]" at bounding box center [474, 59] width 667 height 18
click at [26, 93] on icon at bounding box center [23, 89] width 7 height 9
select select "service"
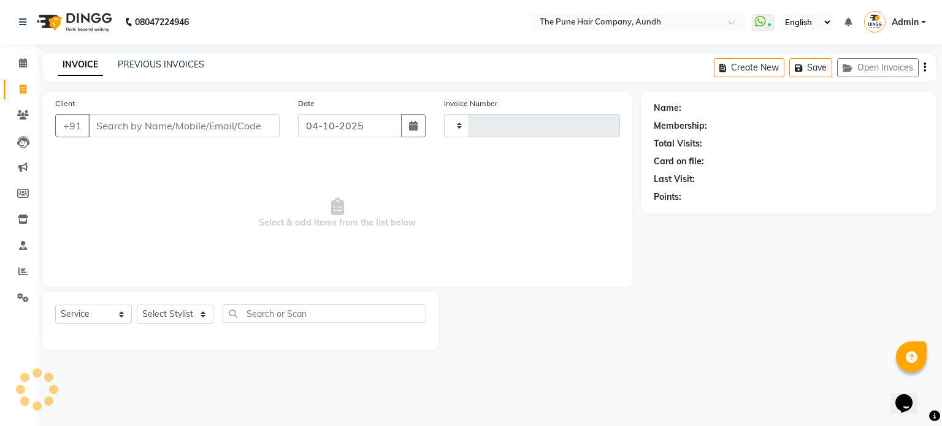
type input "5500"
select select "106"
click at [180, 316] on select "Select Stylist" at bounding box center [175, 314] width 77 height 19
click at [23, 68] on span at bounding box center [22, 63] width 21 height 14
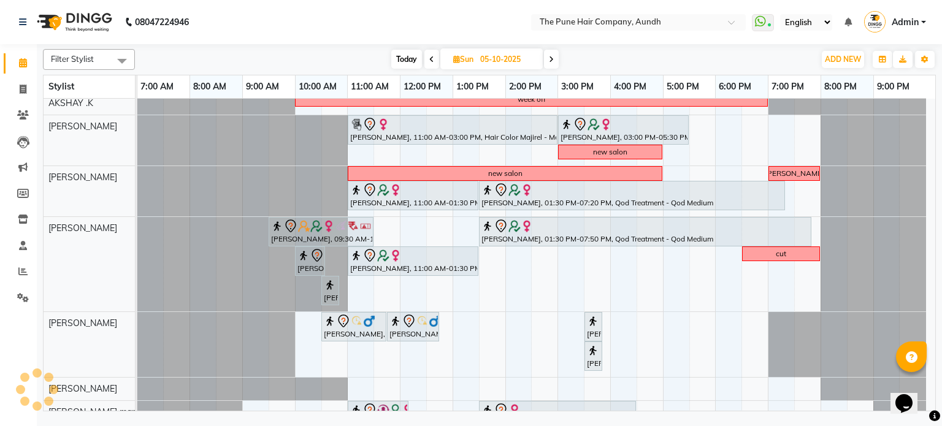
scroll to position [184, 0]
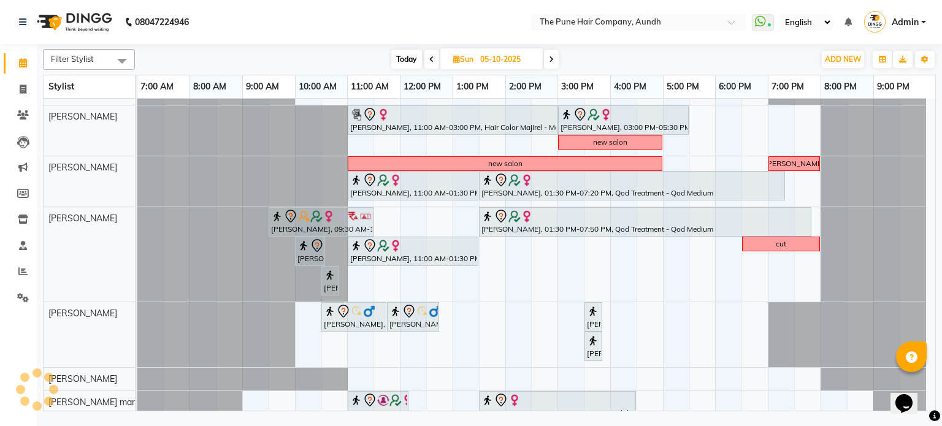
click at [403, 57] on span "Today" at bounding box center [406, 59] width 31 height 19
type input "04-10-2025"
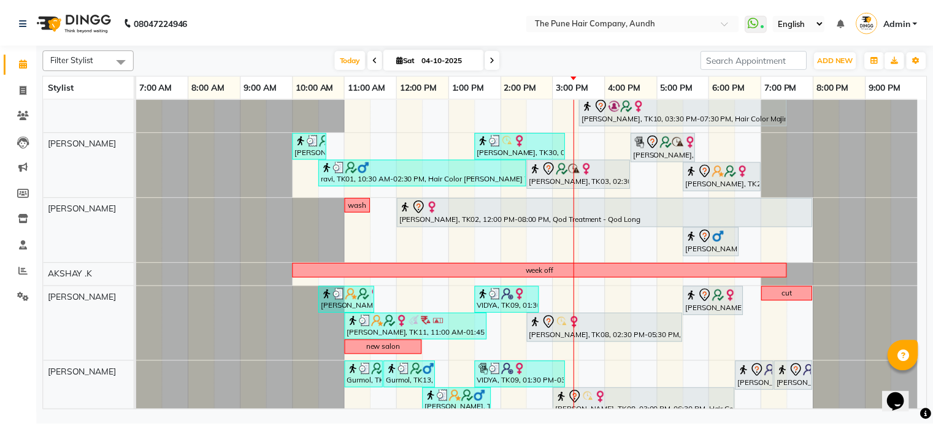
scroll to position [123, 0]
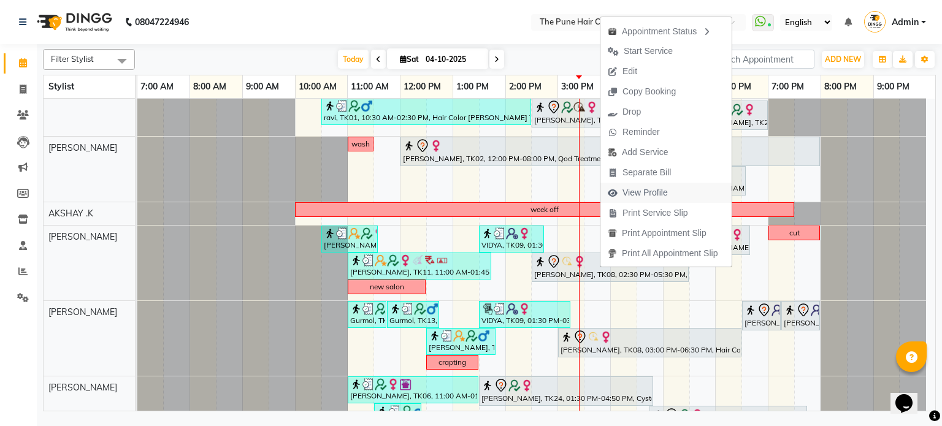
click at [651, 191] on span "View Profile" at bounding box center [644, 192] width 45 height 13
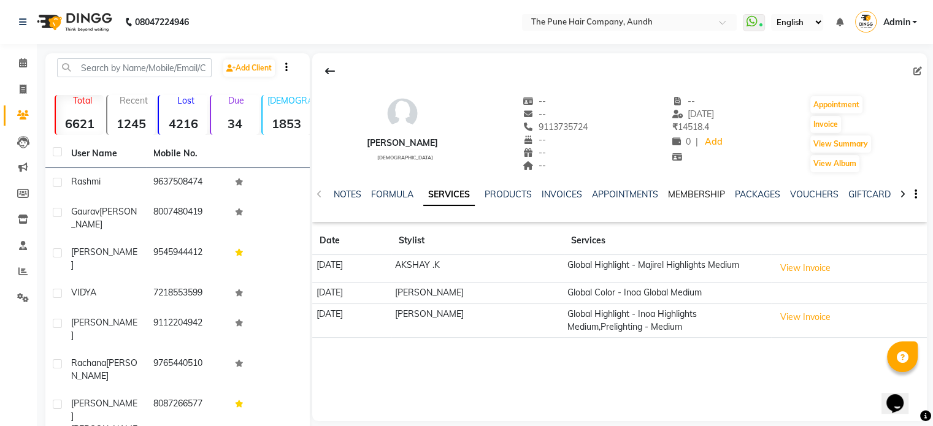
click at [708, 190] on link "MEMBERSHIP" at bounding box center [696, 194] width 57 height 11
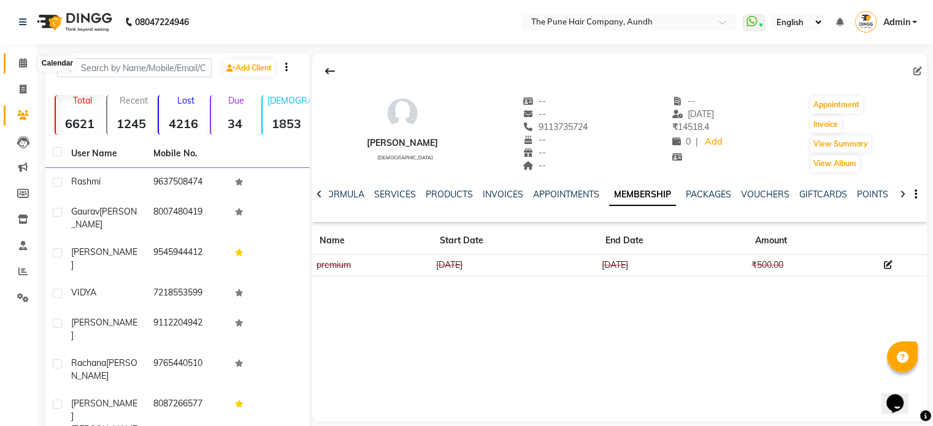
click at [20, 64] on icon at bounding box center [23, 62] width 8 height 9
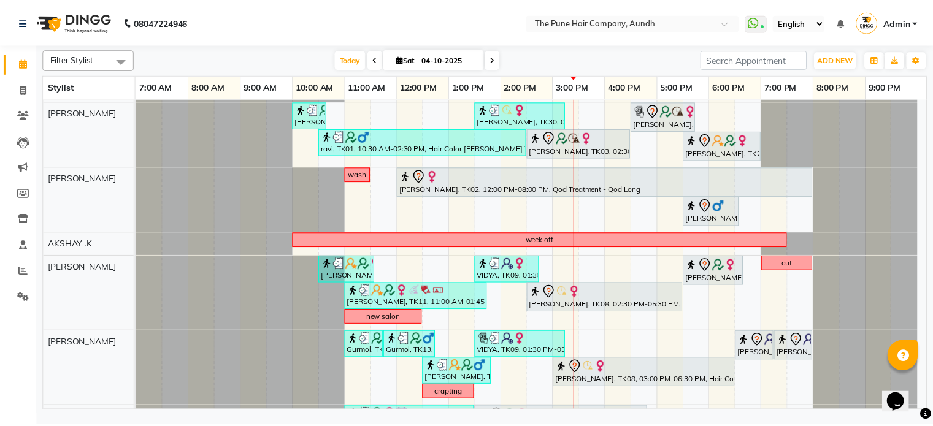
scroll to position [184, 0]
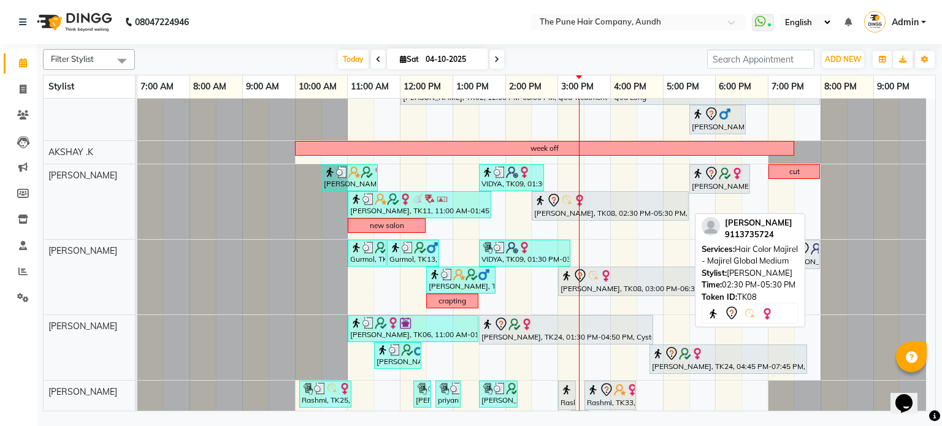
click at [598, 207] on div "[PERSON_NAME], TK08, 02:30 PM-05:30 PM, Hair Color Majirel - Majirel Global Med…" at bounding box center [610, 206] width 155 height 26
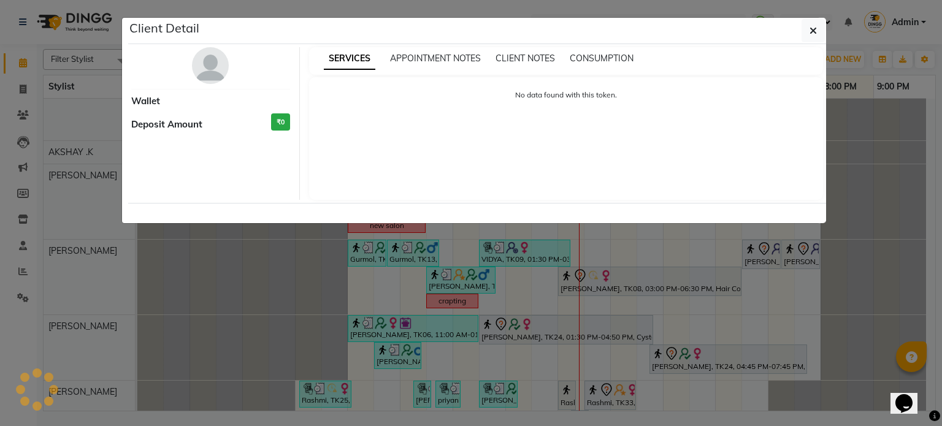
select select "7"
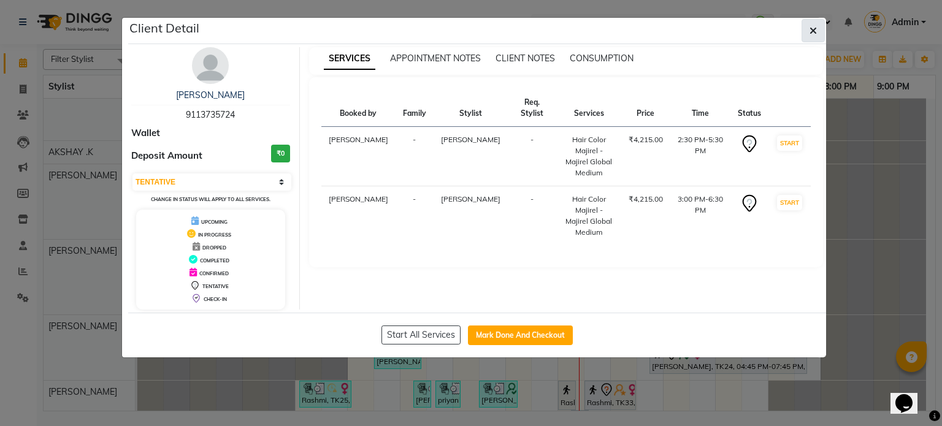
click at [816, 29] on icon "button" at bounding box center [812, 31] width 7 height 10
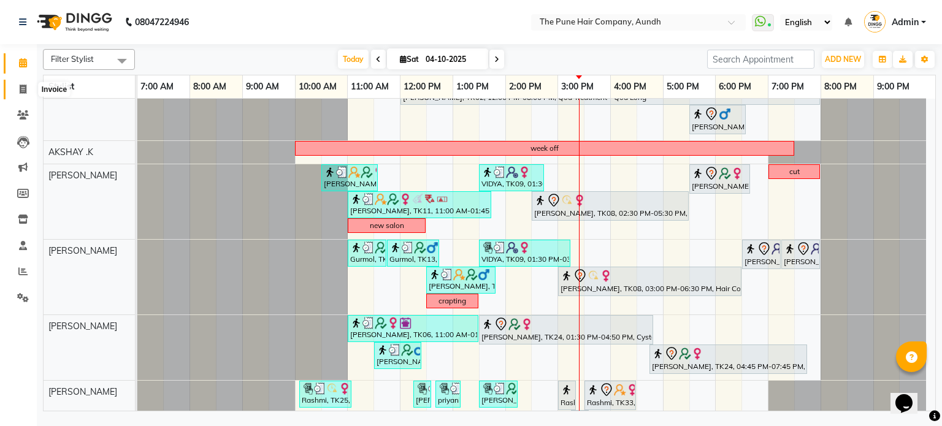
click at [23, 88] on icon at bounding box center [23, 89] width 7 height 9
select select "service"
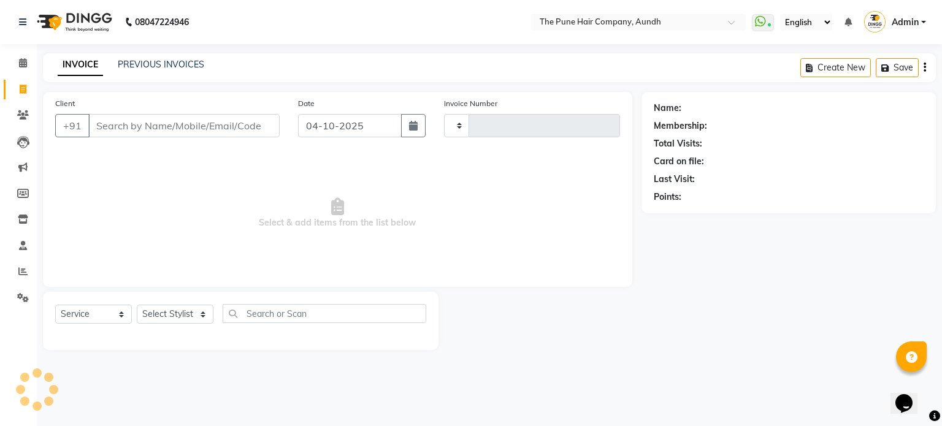
type input "5500"
select select "106"
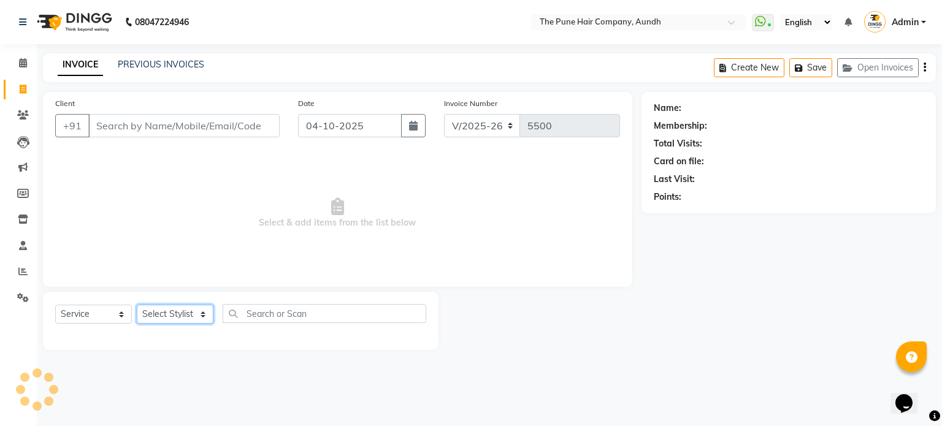
click at [182, 308] on select "Select Stylist AKSHAY .K [PERSON_NAME] [PERSON_NAME] [PERSON_NAME] [PERSON_NAME…" at bounding box center [175, 314] width 77 height 19
select select "18078"
click at [137, 305] on select "Select Stylist AKSHAY .K [PERSON_NAME] [PERSON_NAME] [PERSON_NAME] [PERSON_NAME…" at bounding box center [175, 314] width 77 height 19
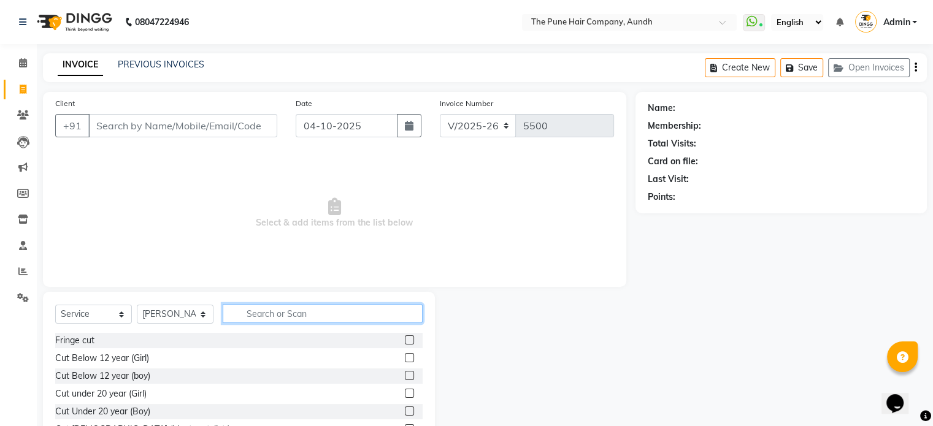
click at [267, 310] on input "text" at bounding box center [323, 313] width 200 height 19
type input "hi"
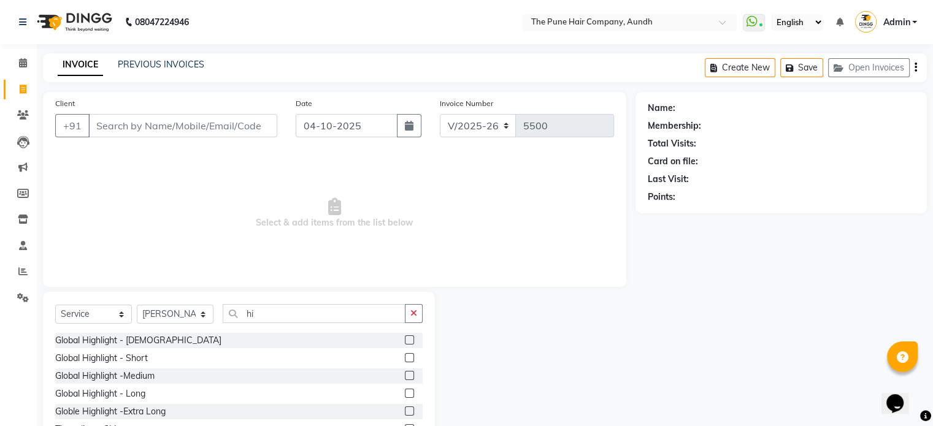
click at [405, 394] on label at bounding box center [409, 393] width 9 height 9
click at [405, 394] on input "checkbox" at bounding box center [409, 394] width 8 height 8
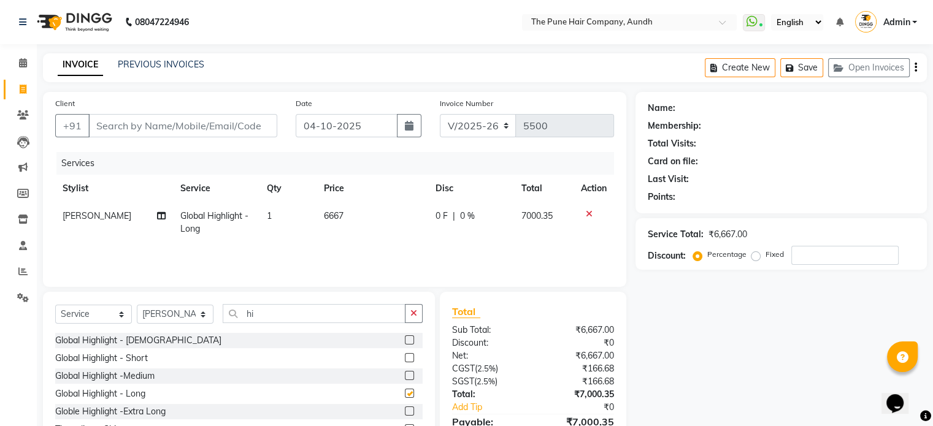
checkbox input "false"
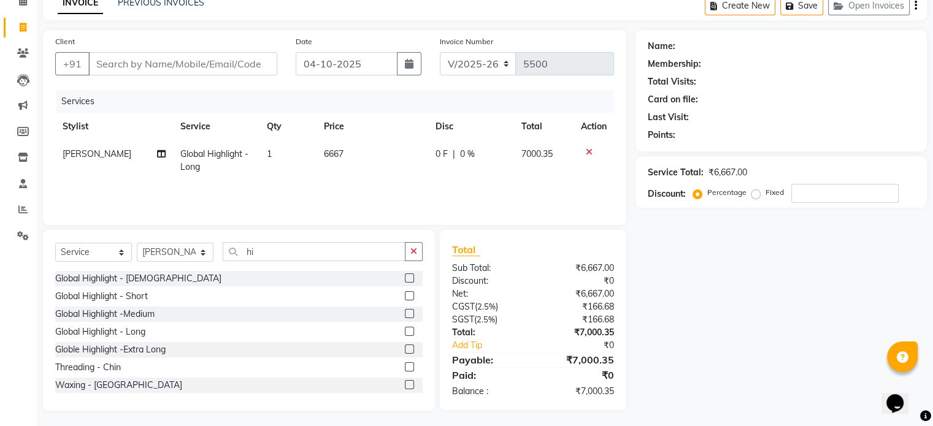
scroll to position [65, 0]
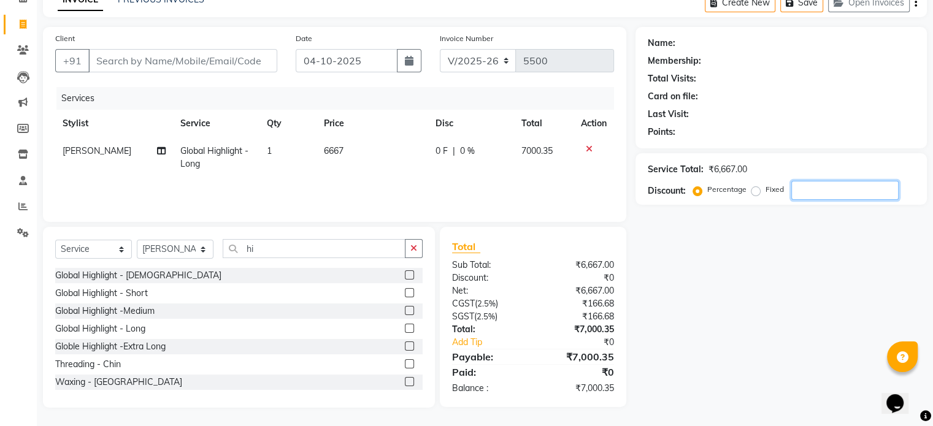
click at [819, 194] on input "number" at bounding box center [844, 190] width 107 height 19
type input "20"
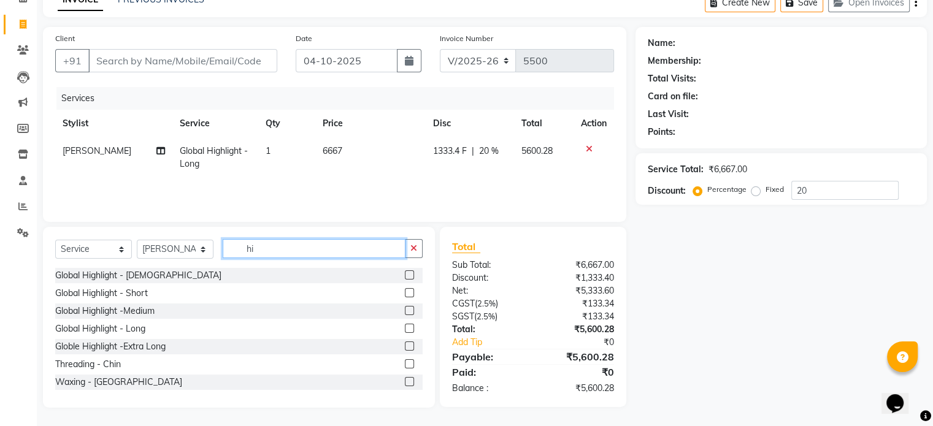
click at [267, 245] on input "hi" at bounding box center [314, 248] width 183 height 19
type input "h"
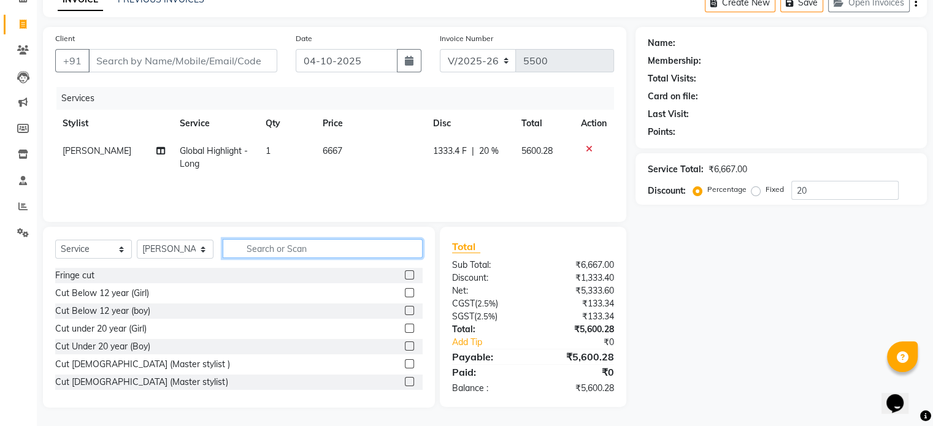
type input "c"
type input "ut"
click at [405, 362] on label at bounding box center [409, 363] width 9 height 9
click at [405, 362] on input "checkbox" at bounding box center [409, 365] width 8 height 8
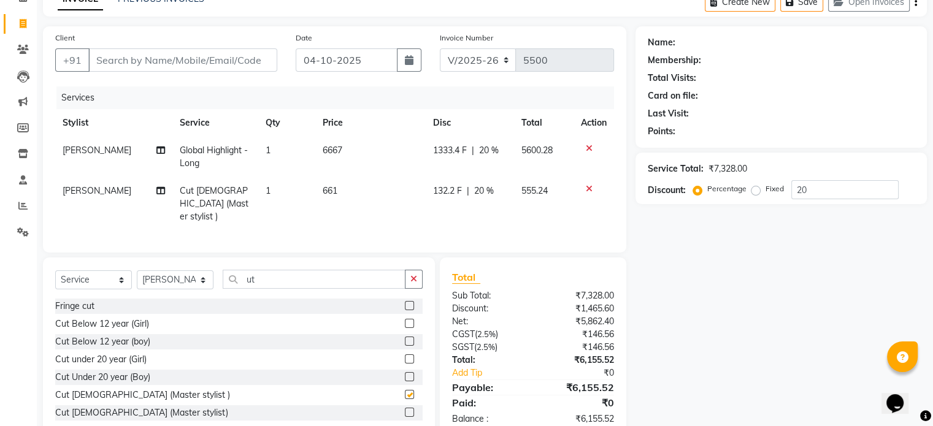
checkbox input "false"
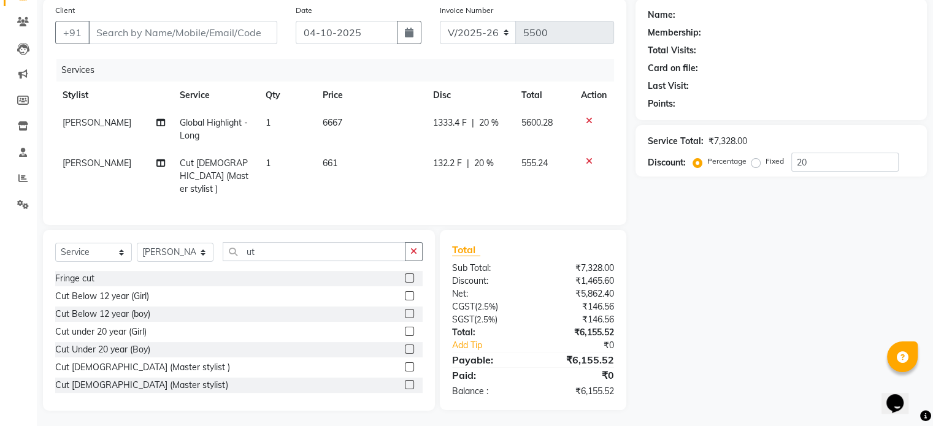
click at [587, 160] on icon at bounding box center [589, 161] width 7 height 9
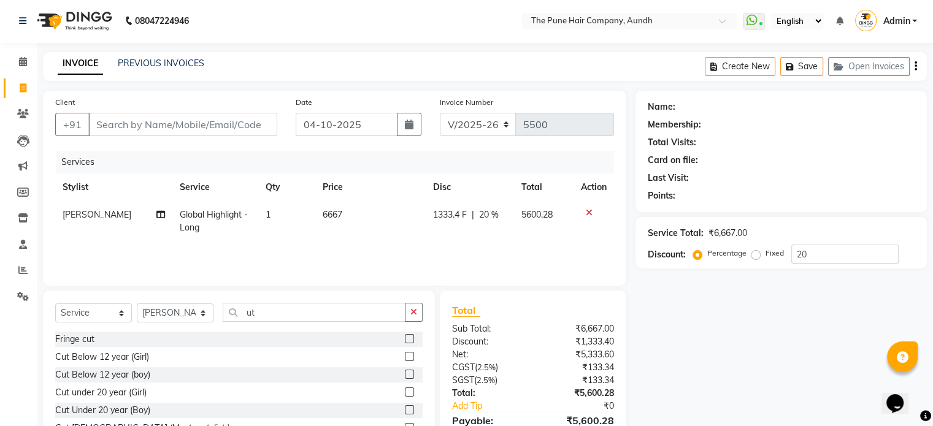
scroll to position [0, 0]
click at [272, 316] on input "ut" at bounding box center [314, 313] width 183 height 19
type input "u"
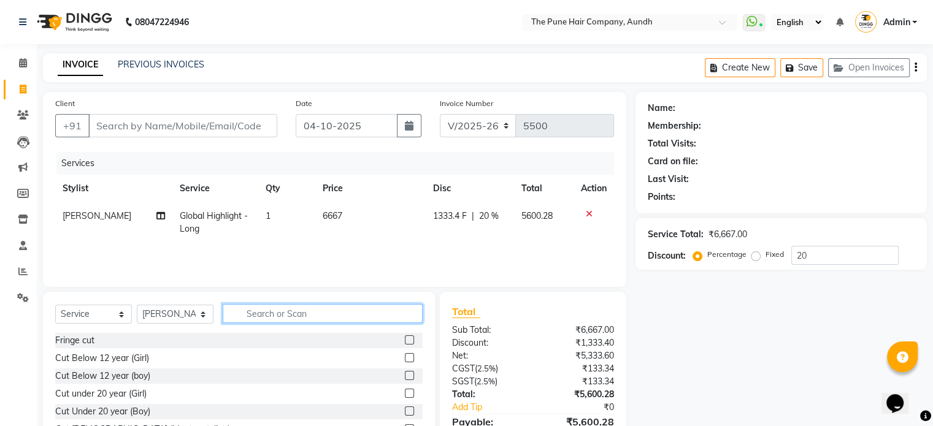
type input "c"
type input "hi"
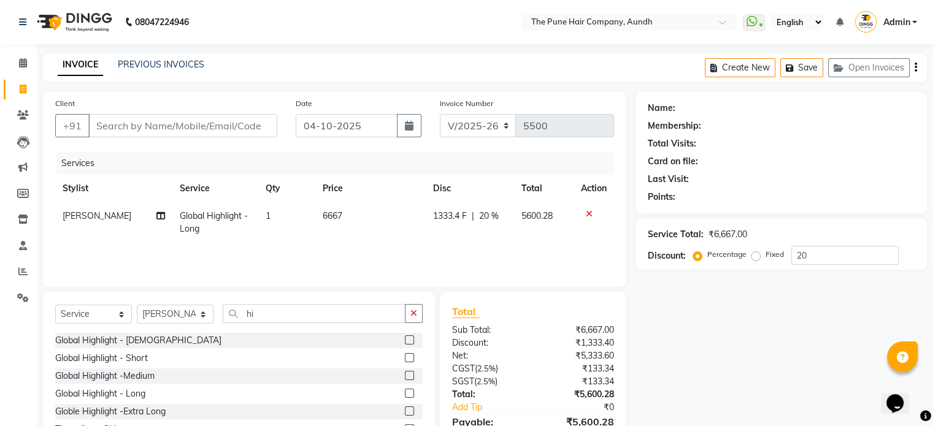
click at [405, 374] on label at bounding box center [409, 375] width 9 height 9
click at [405, 374] on input "checkbox" at bounding box center [409, 376] width 8 height 8
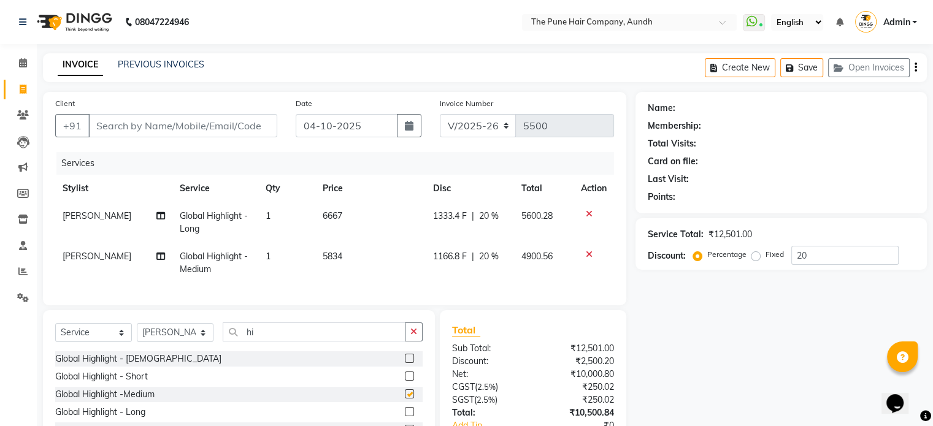
checkbox input "false"
select select "106"
select select "service"
select select "18078"
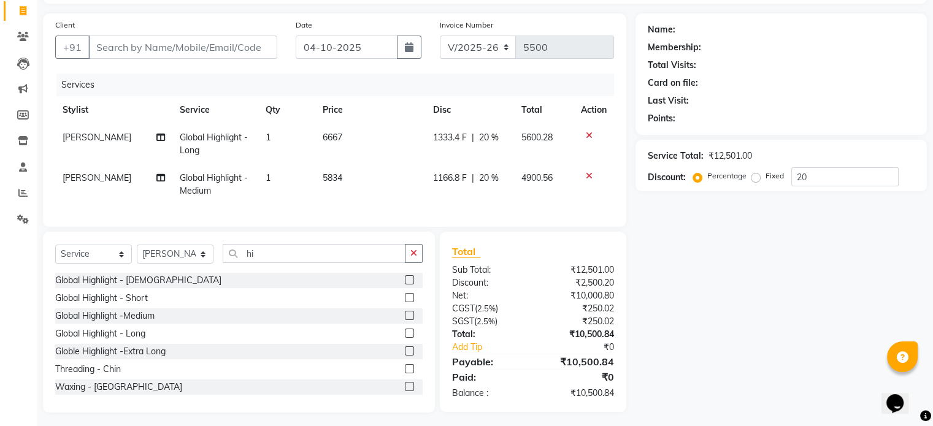
scroll to position [93, 0]
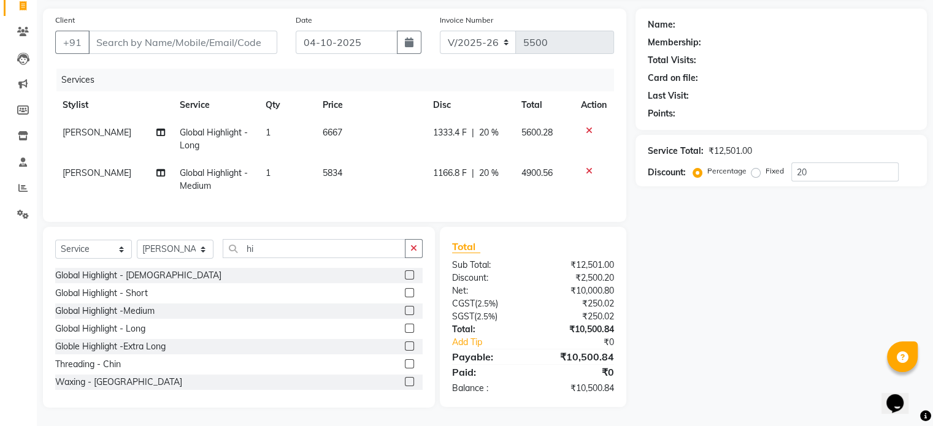
click at [587, 167] on icon at bounding box center [589, 171] width 7 height 9
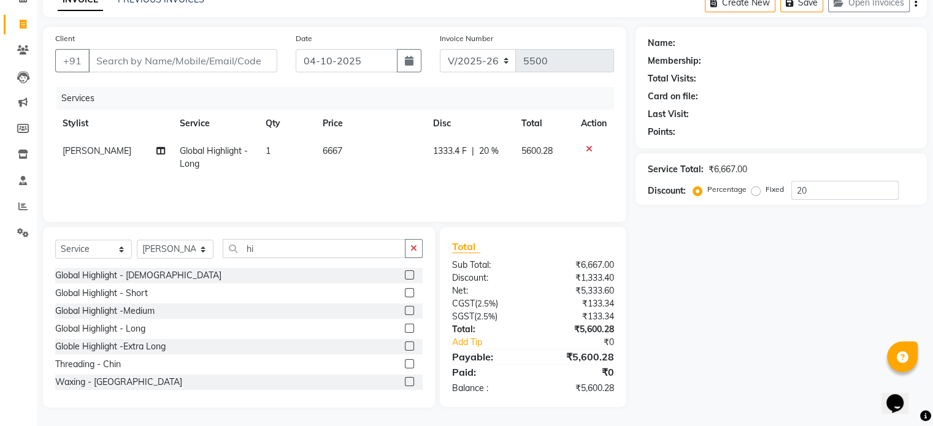
scroll to position [65, 0]
click at [269, 251] on input "hi" at bounding box center [314, 248] width 183 height 19
type input "h"
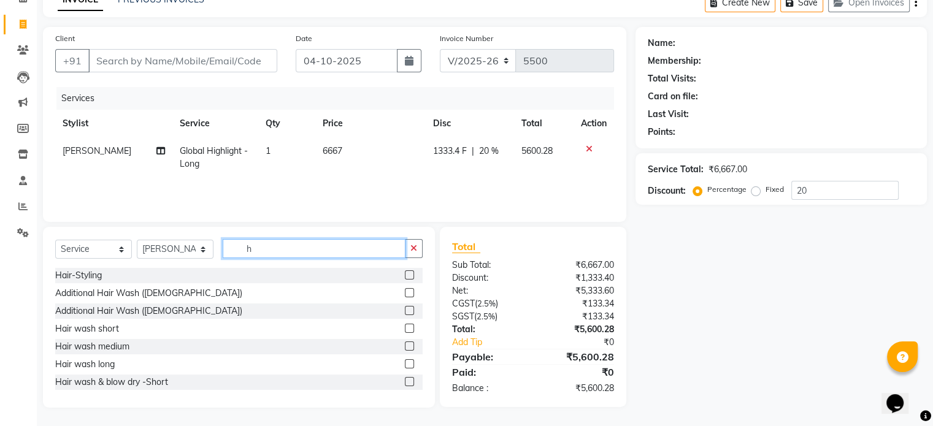
type input "hi"
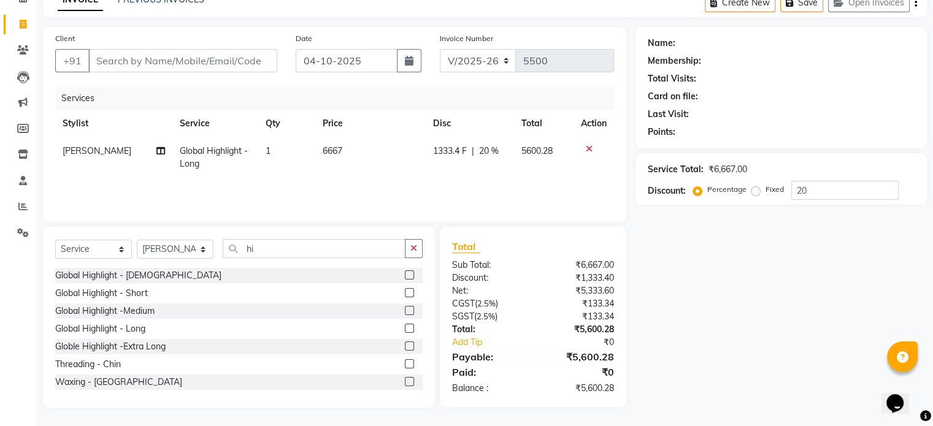
drag, startPoint x: 396, startPoint y: 326, endPoint x: 419, endPoint y: 318, distance: 24.6
click at [405, 326] on label at bounding box center [409, 328] width 9 height 9
click at [405, 326] on input "checkbox" at bounding box center [409, 329] width 8 height 8
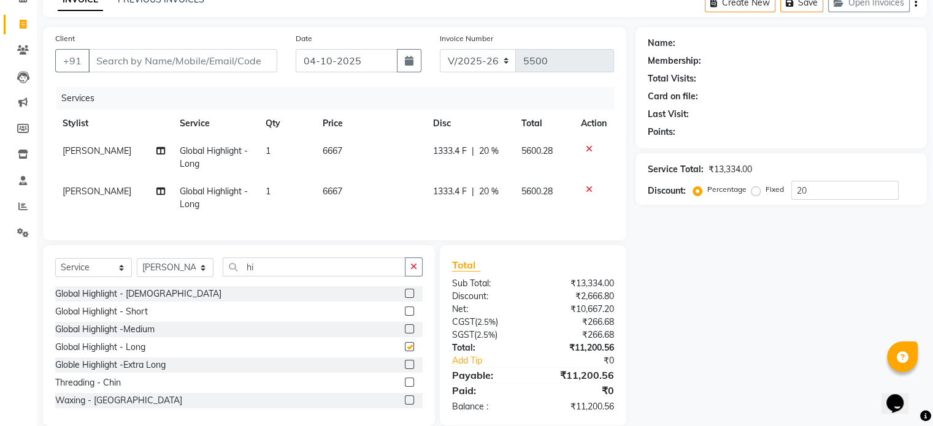
scroll to position [93, 0]
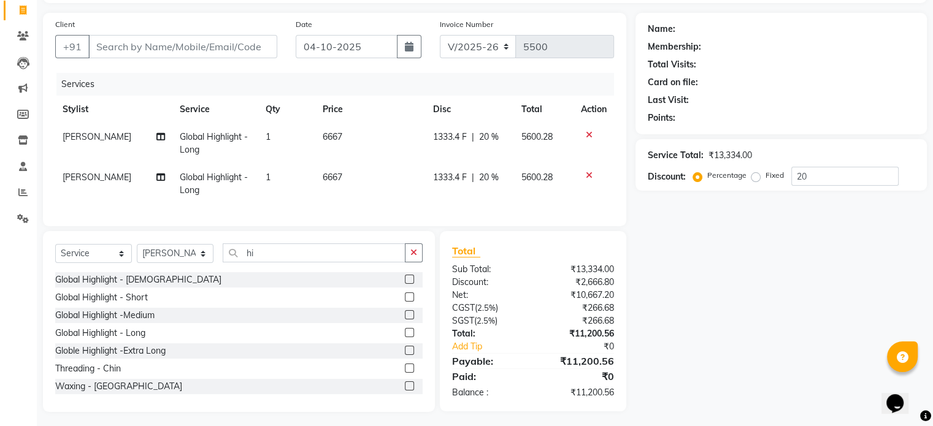
checkbox input "false"
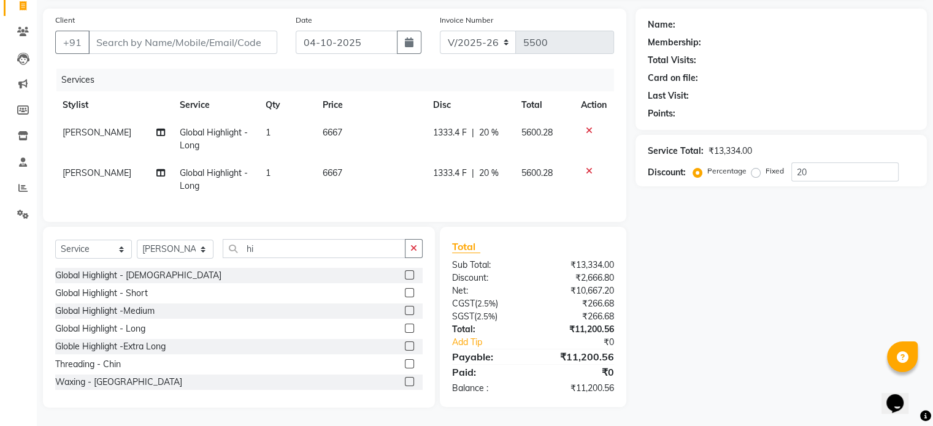
click at [586, 167] on icon at bounding box center [589, 171] width 7 height 9
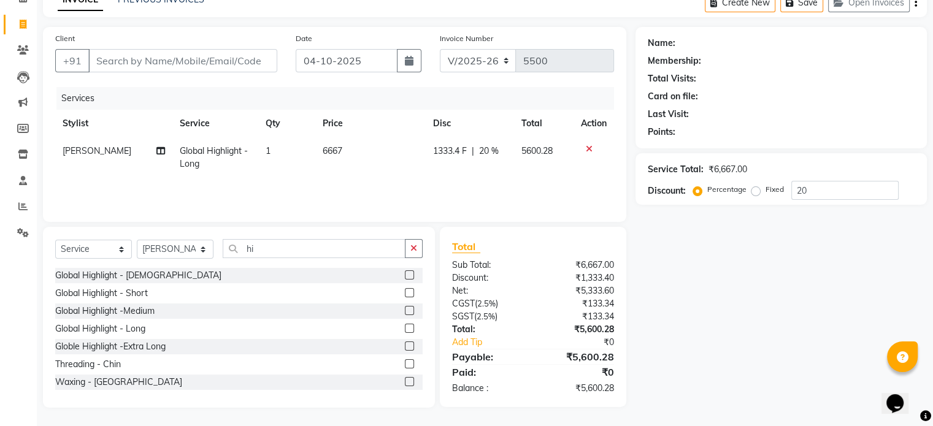
scroll to position [65, 0]
click at [277, 249] on input "hi" at bounding box center [314, 248] width 183 height 19
type input "h"
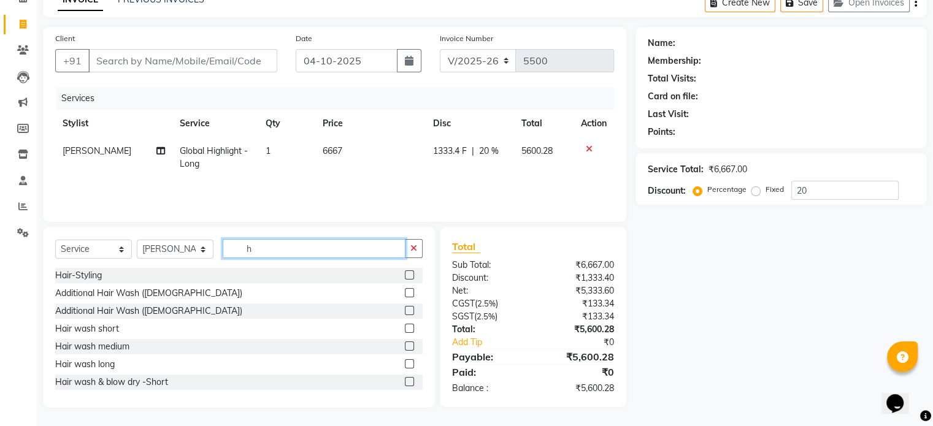
type input "hi"
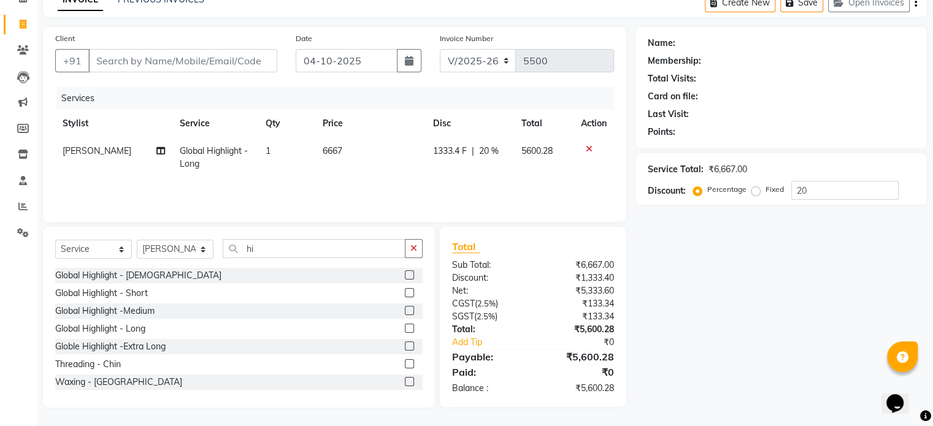
click at [405, 310] on label at bounding box center [409, 310] width 9 height 9
click at [405, 310] on input "checkbox" at bounding box center [409, 311] width 8 height 8
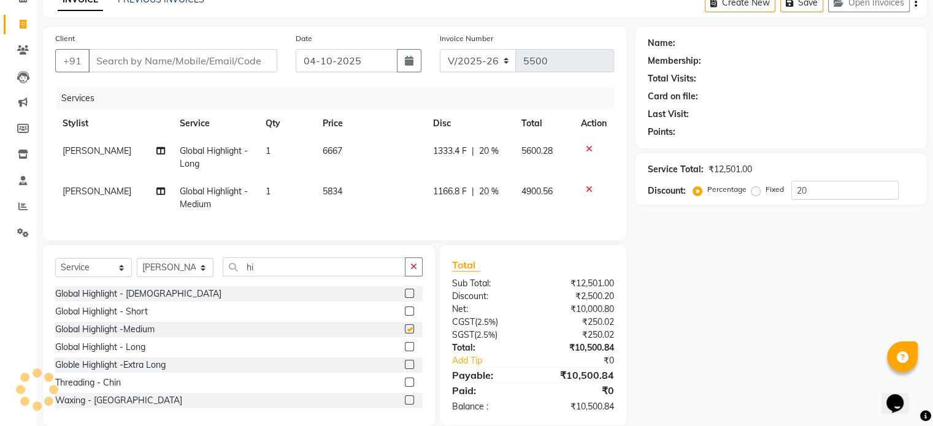
checkbox input "false"
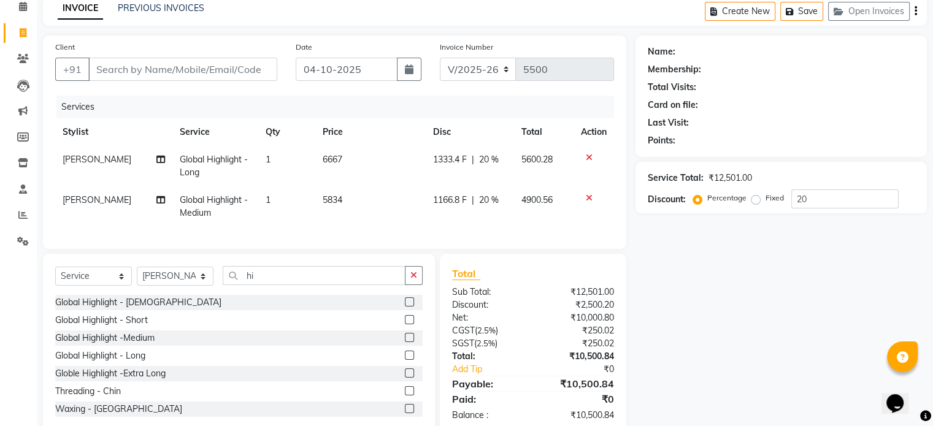
scroll to position [0, 0]
